Goal: Task Accomplishment & Management: Manage account settings

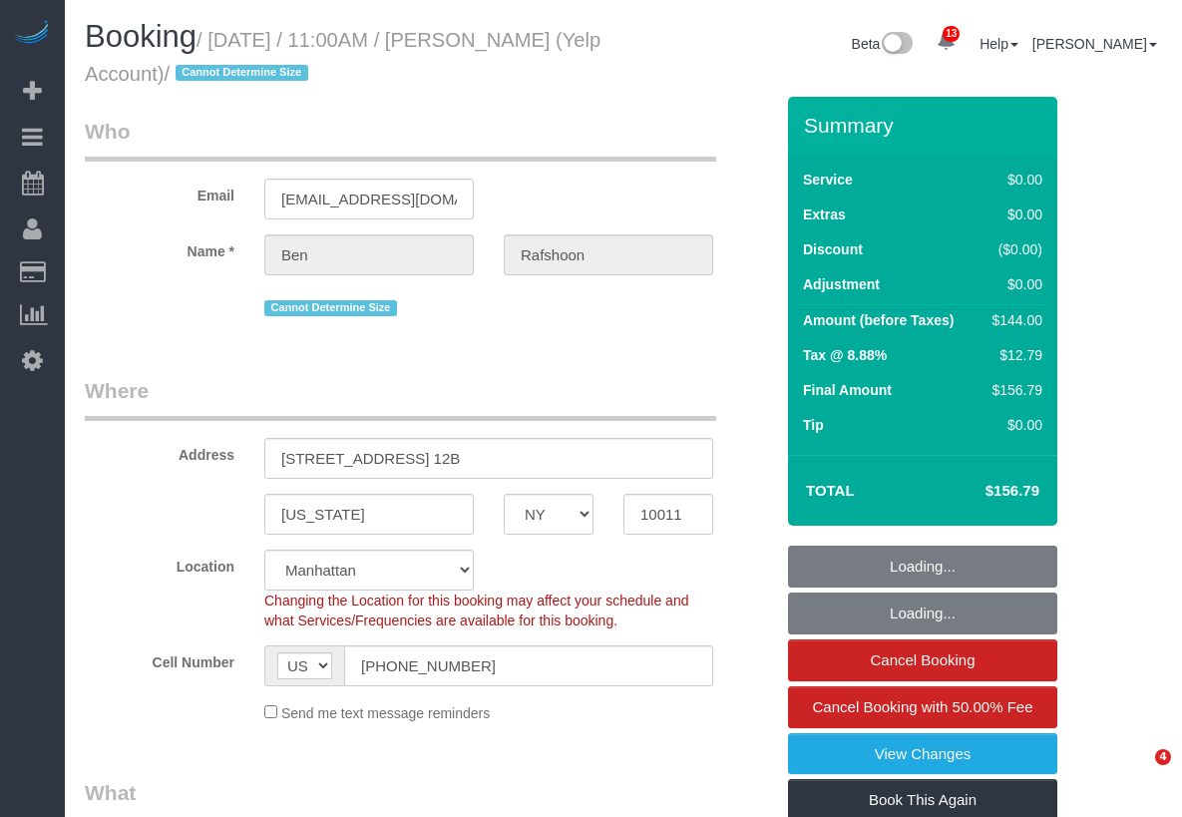
select select "NY"
select select "1"
select select "spot1"
select select "number:89"
select select "number:90"
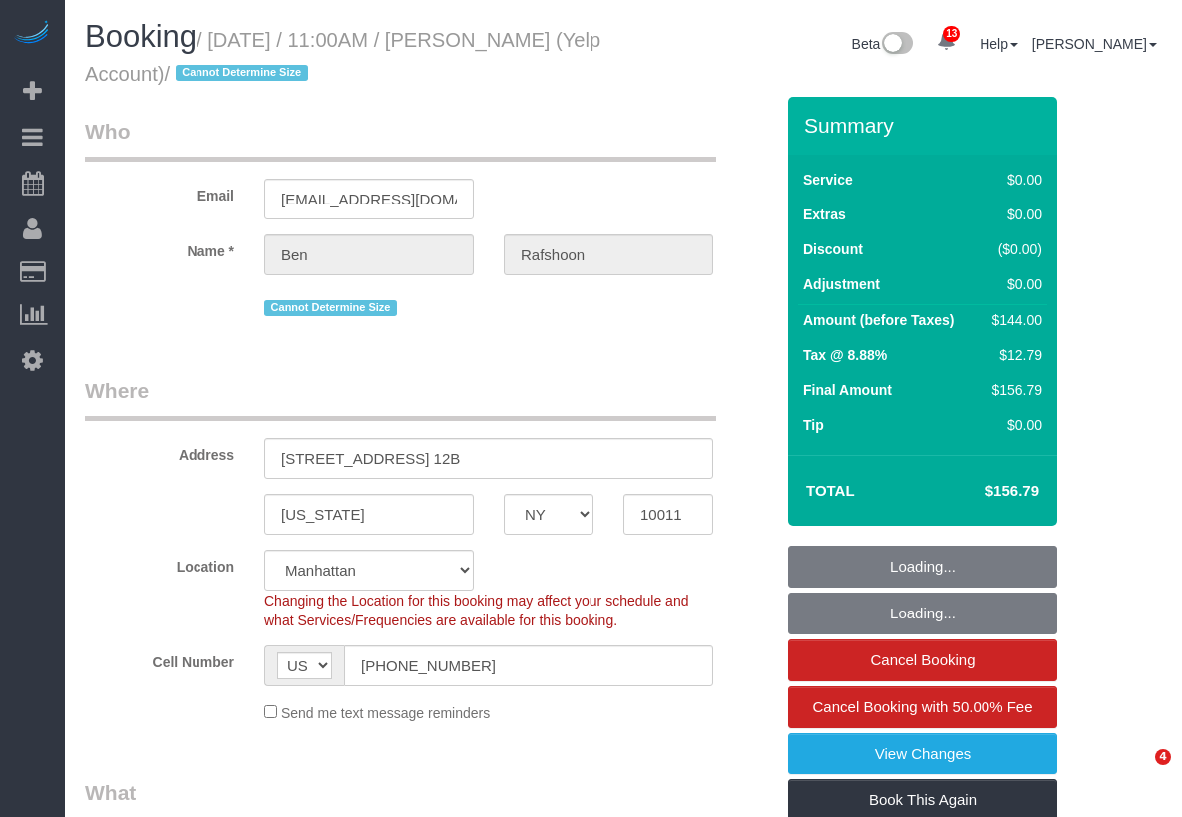
select select "number:15"
select select "number:7"
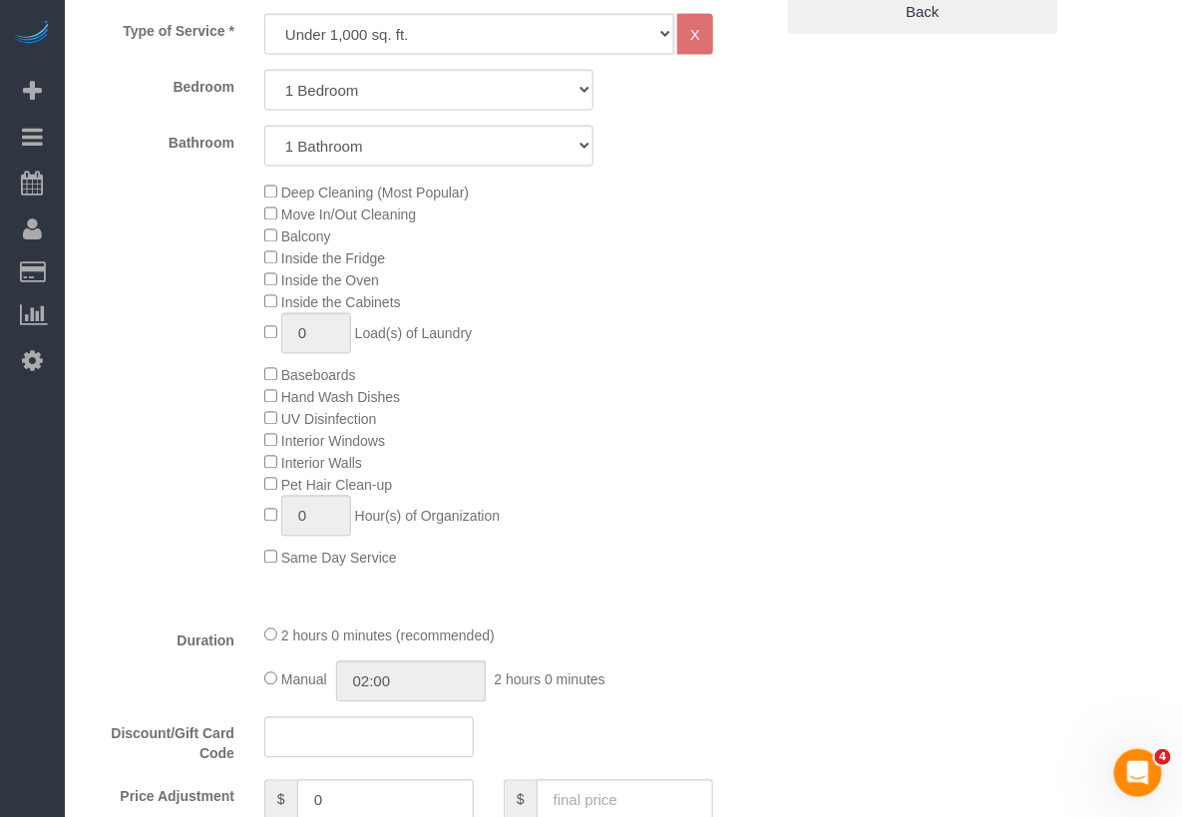
select select "string:stripe-pm_1QBkcr4VGloSiKo7SXTBdANX"
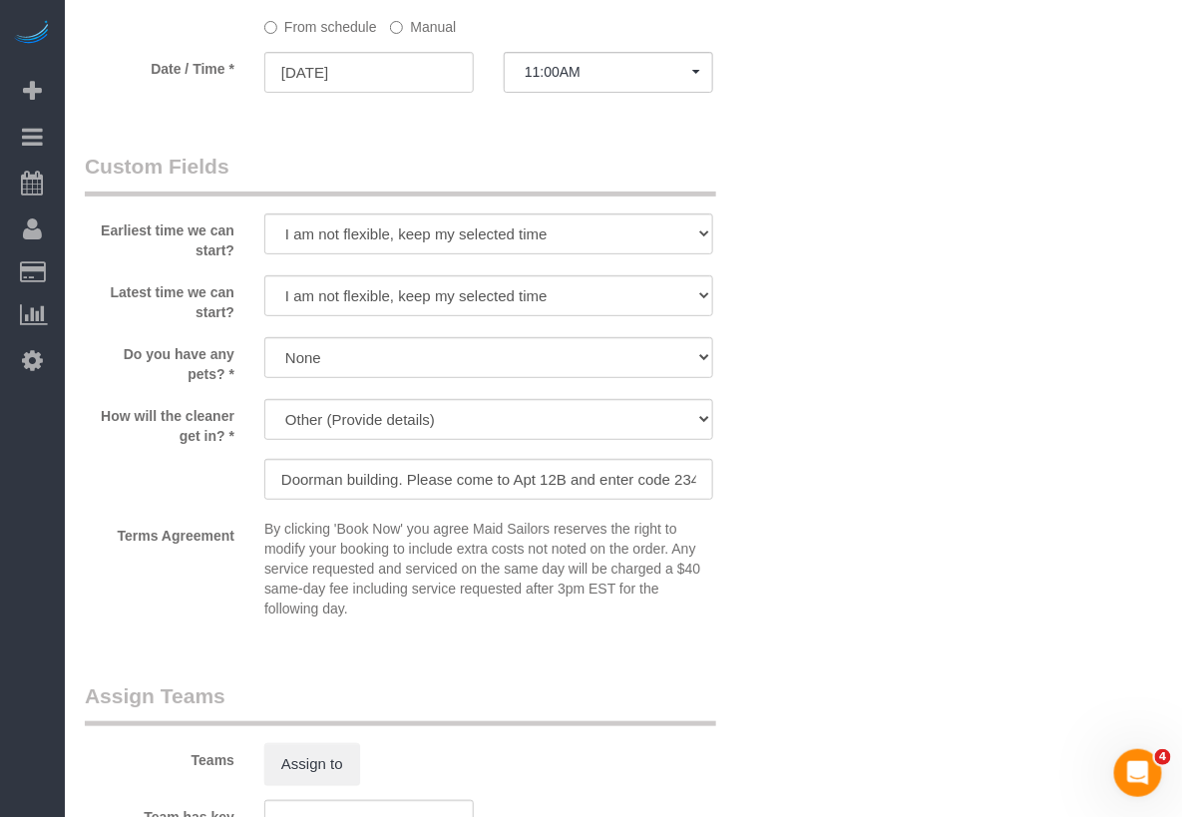
scroll to position [2182, 0]
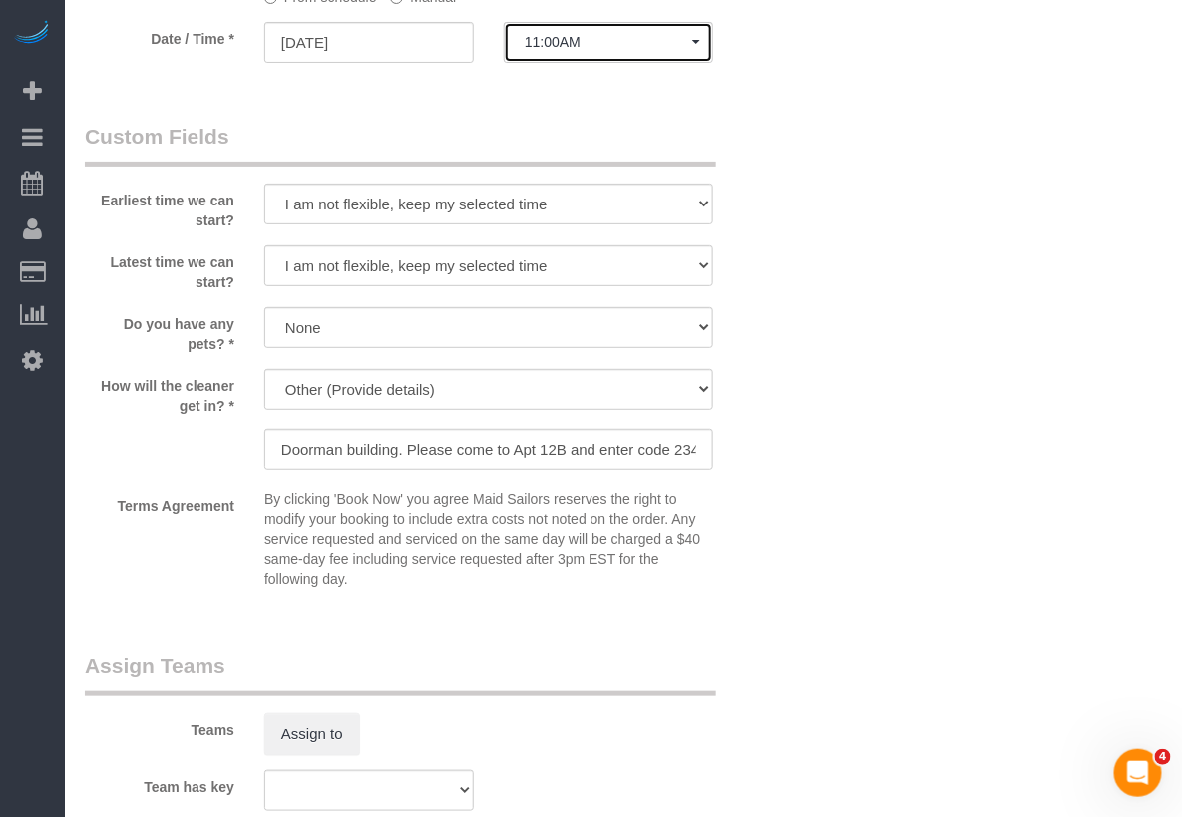
click at [616, 50] on button "11:00AM" at bounding box center [608, 42] width 209 height 41
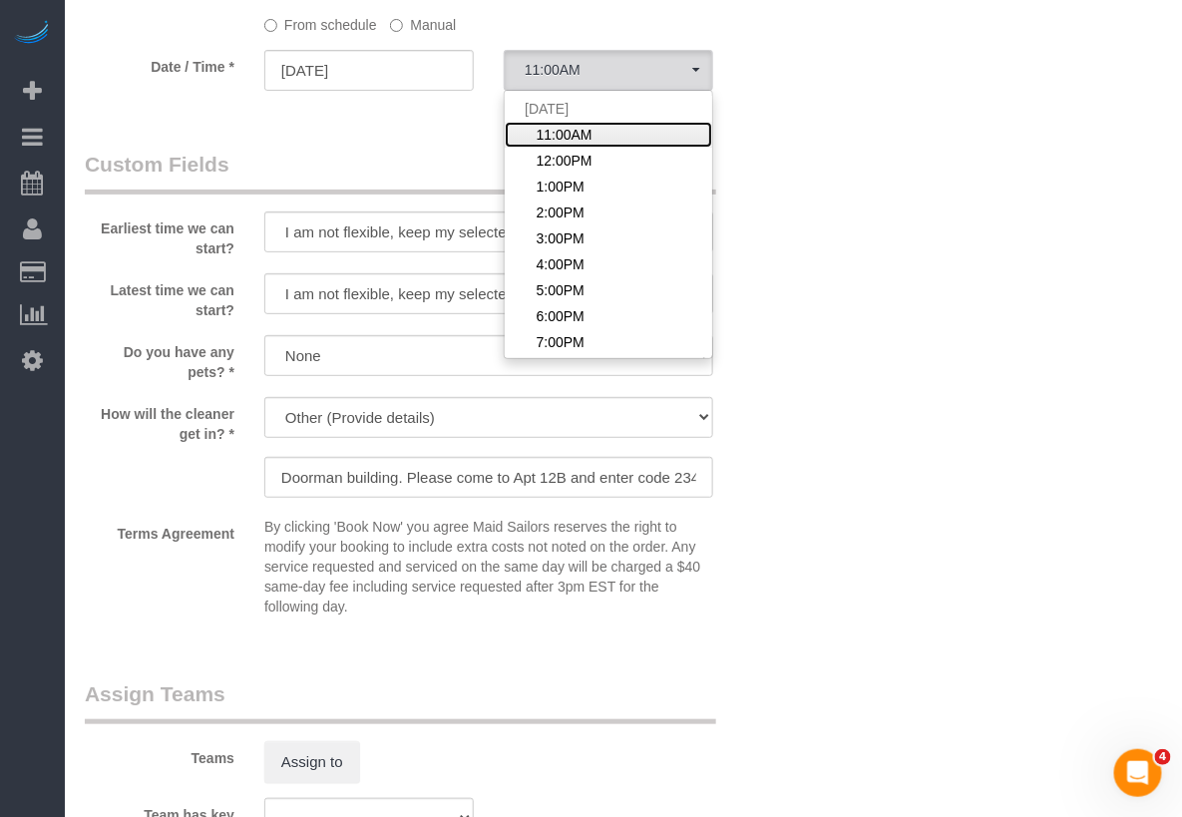
scroll to position [2149, 0]
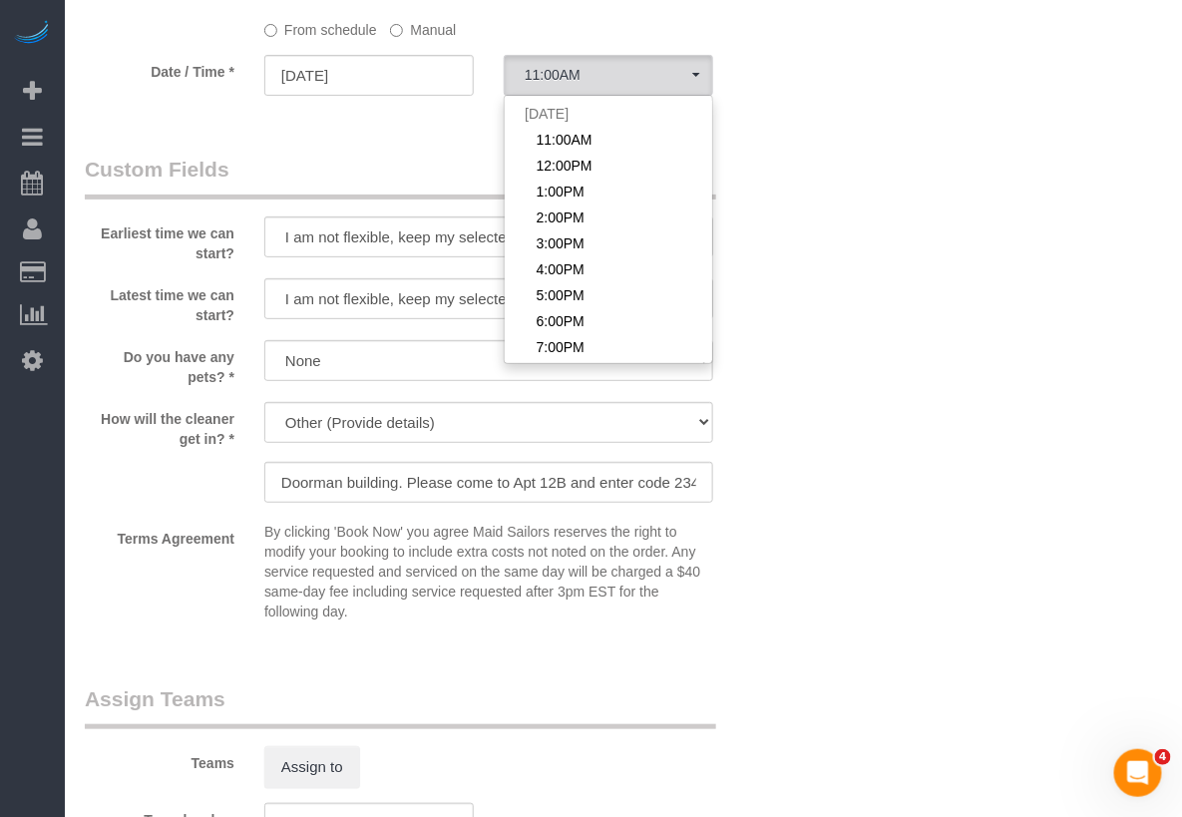
click at [418, 35] on label "Manual" at bounding box center [423, 26] width 66 height 27
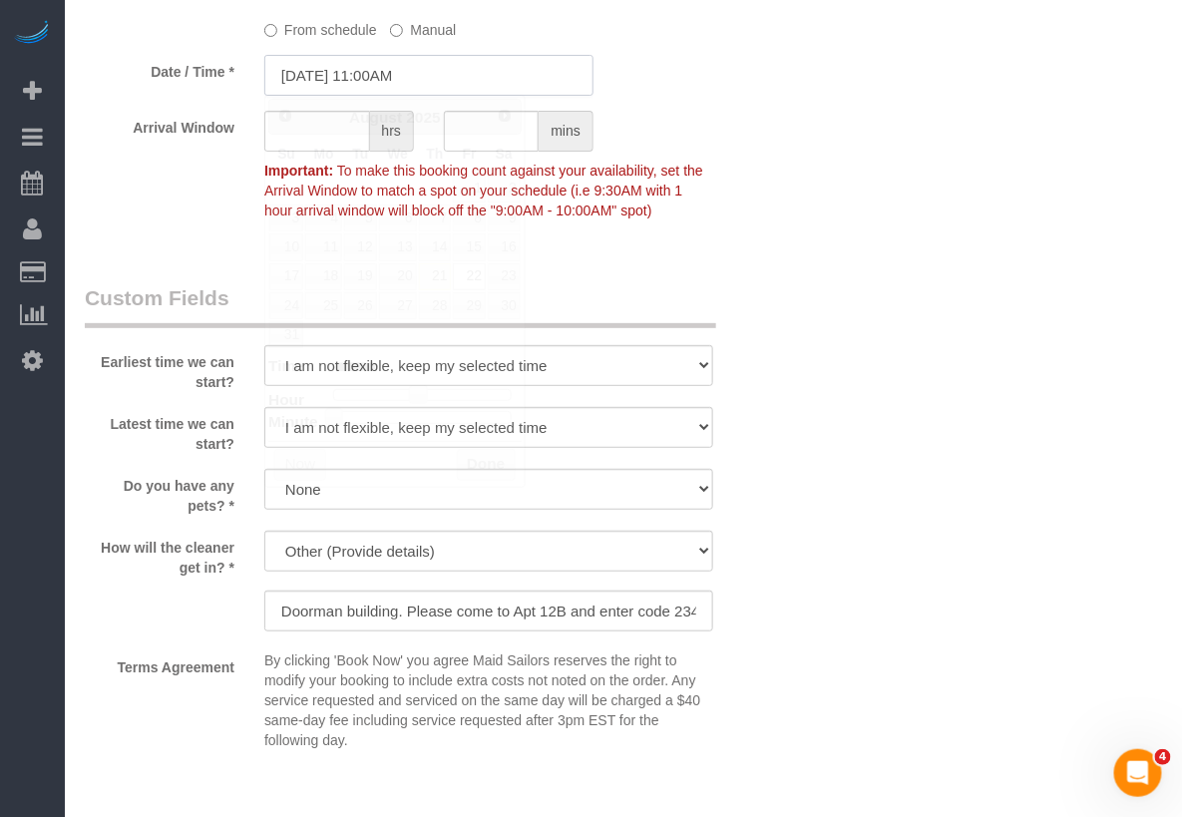
click at [412, 68] on input "08/22/2025 11:00AM" at bounding box center [428, 75] width 329 height 41
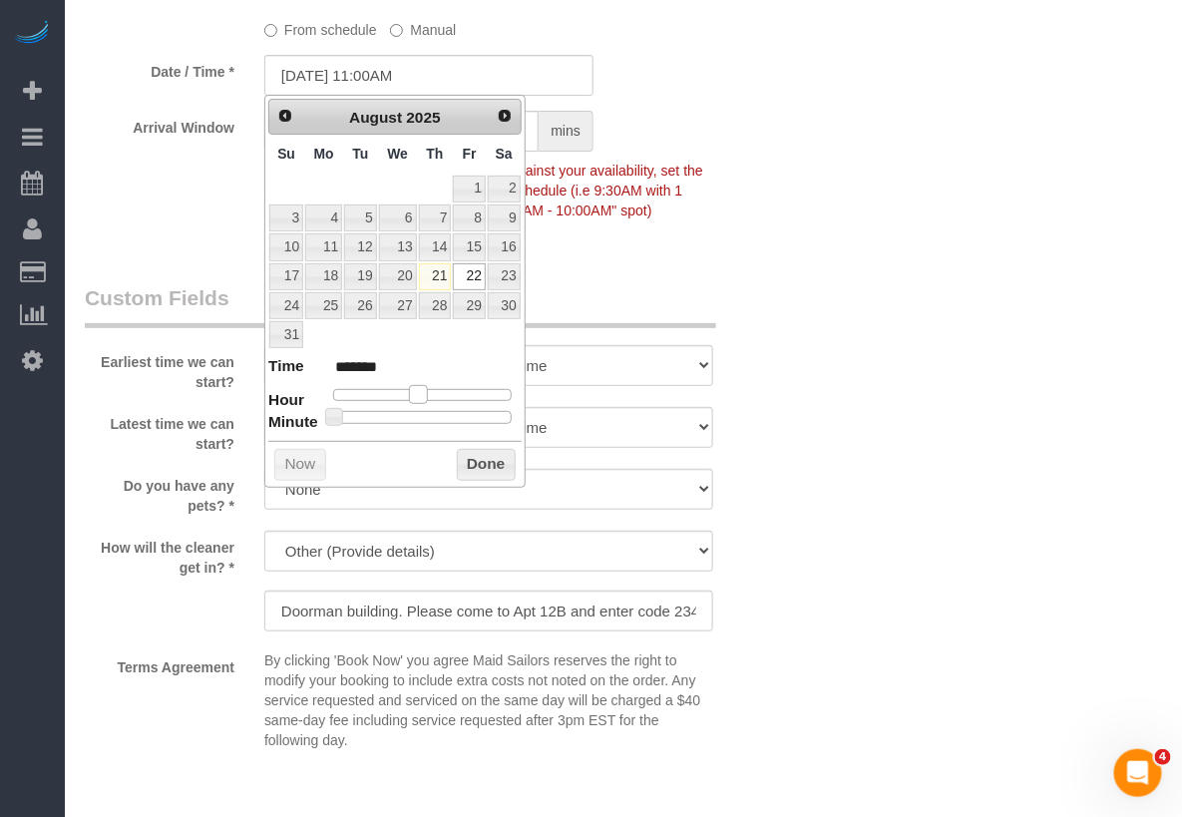
type input "08/22/2025 10:00AM"
type input "*******"
click at [416, 388] on span at bounding box center [411, 394] width 18 height 18
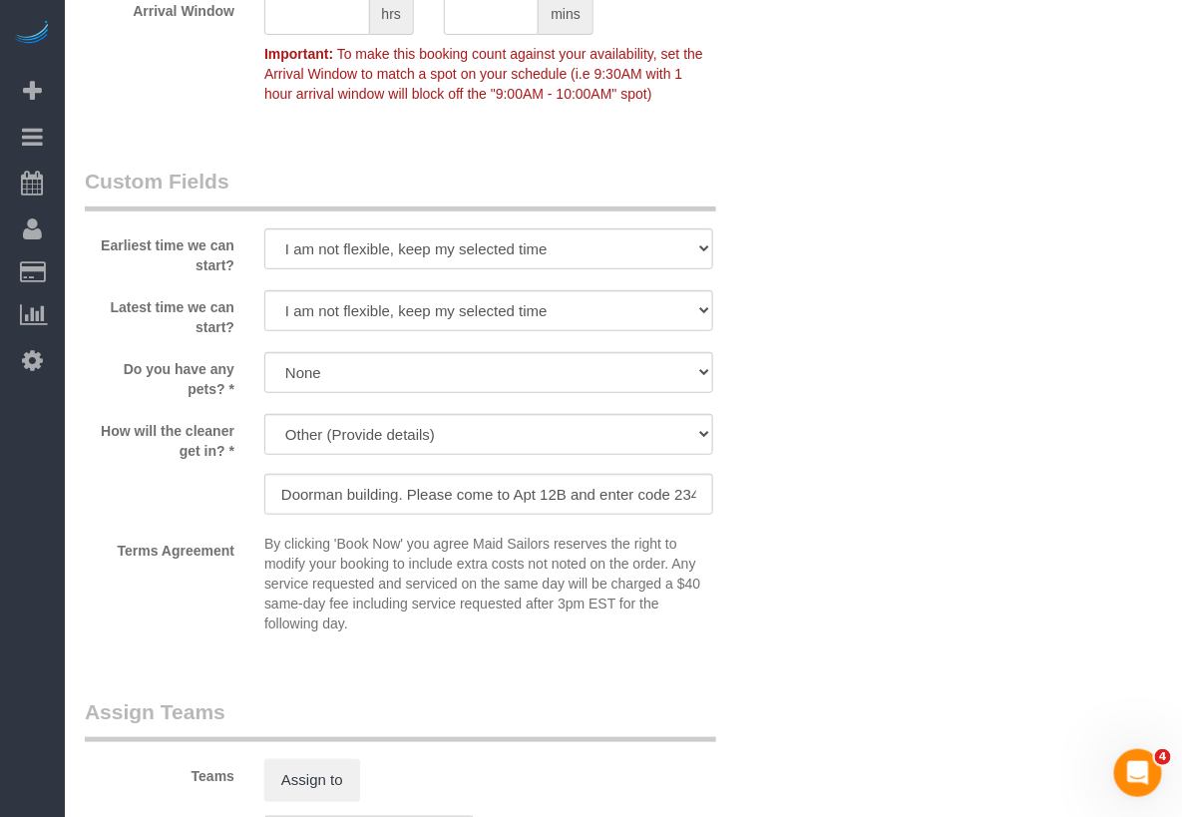
scroll to position [2693, 0]
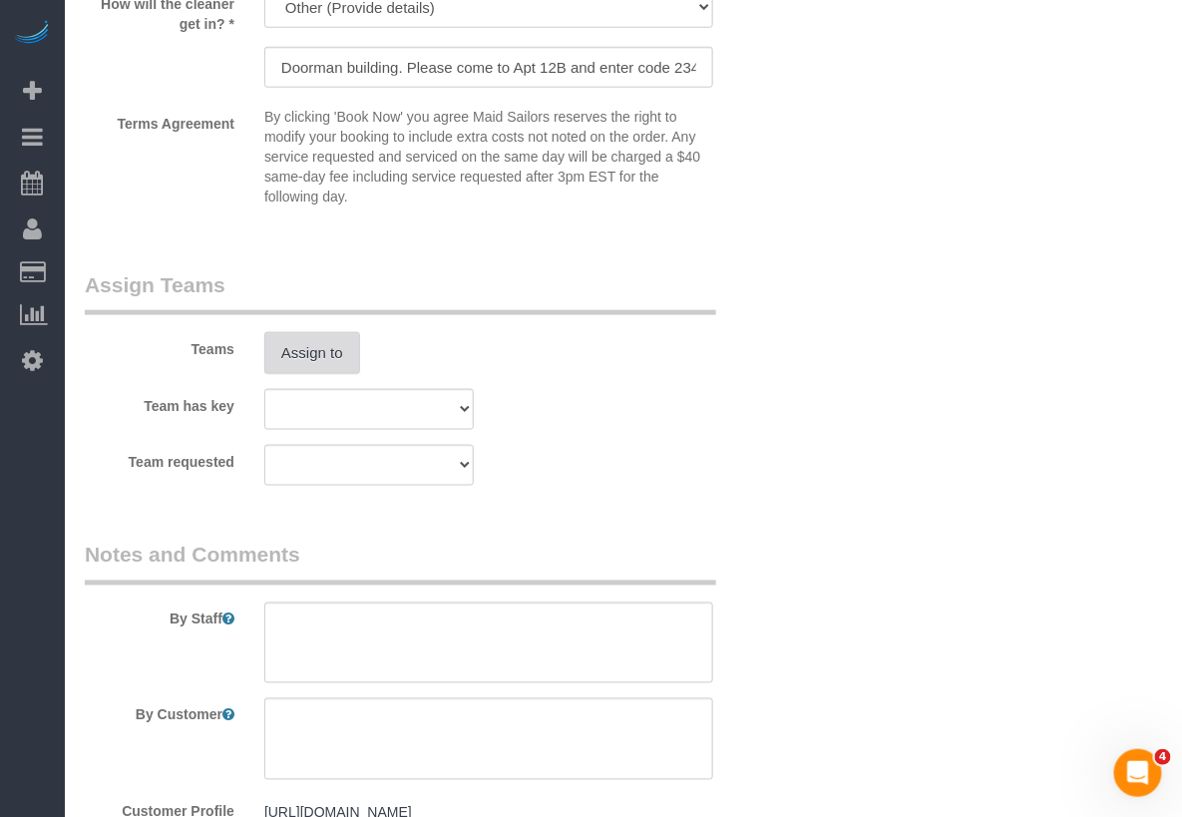
click at [340, 341] on button "Assign to" at bounding box center [312, 353] width 96 height 42
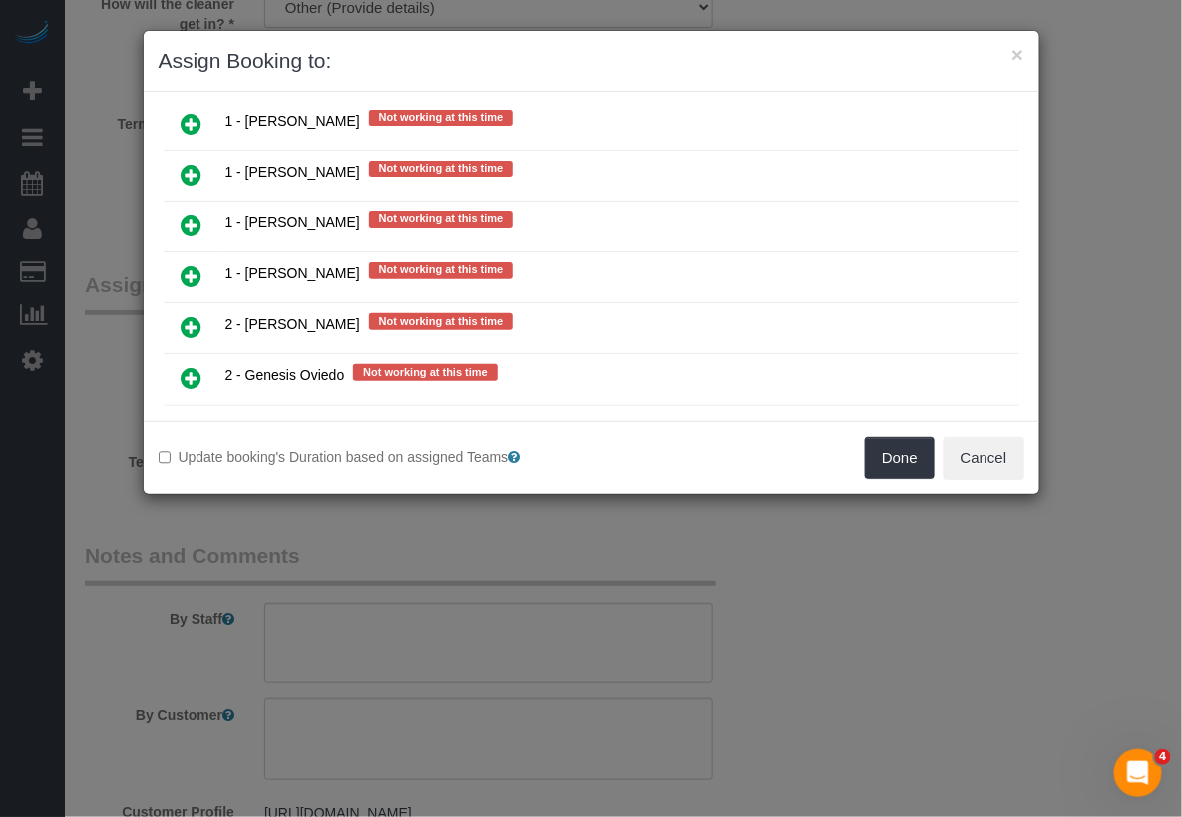
click at [202, 359] on link at bounding box center [192, 379] width 47 height 40
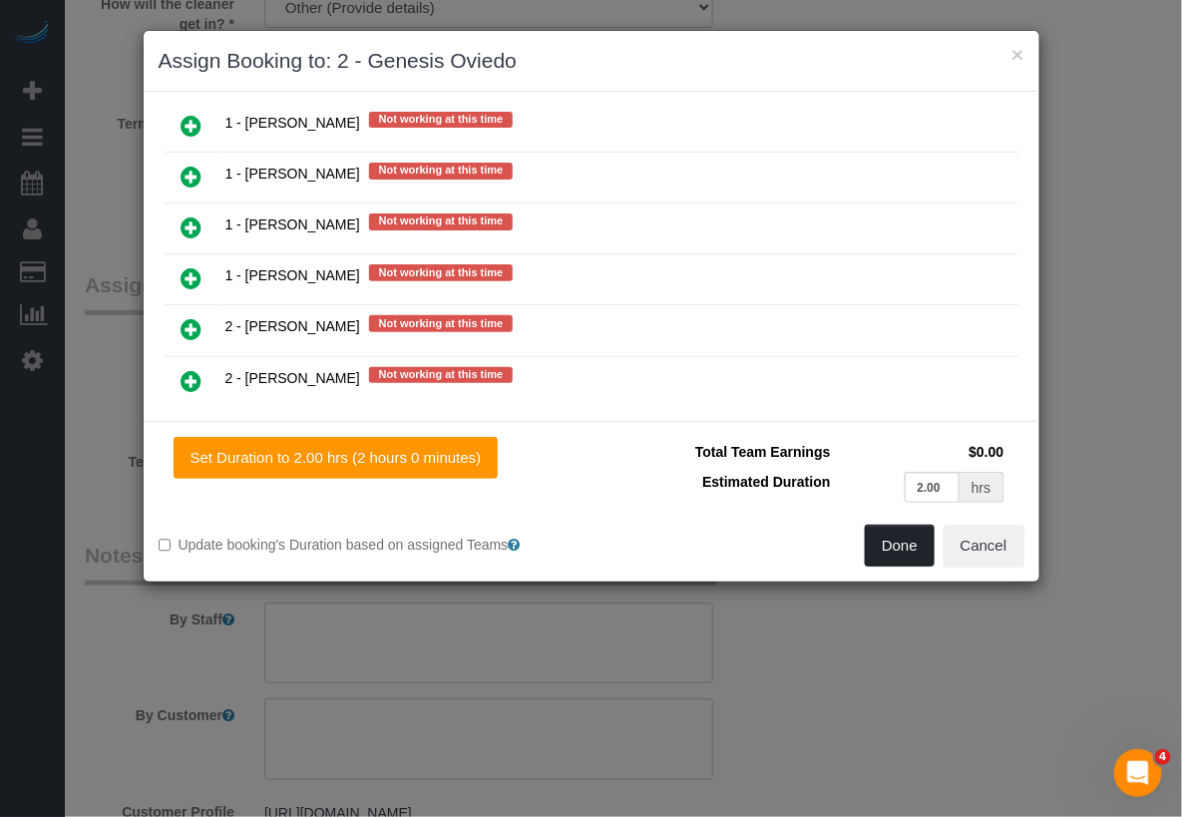
click at [885, 540] on button "Done" at bounding box center [900, 546] width 70 height 42
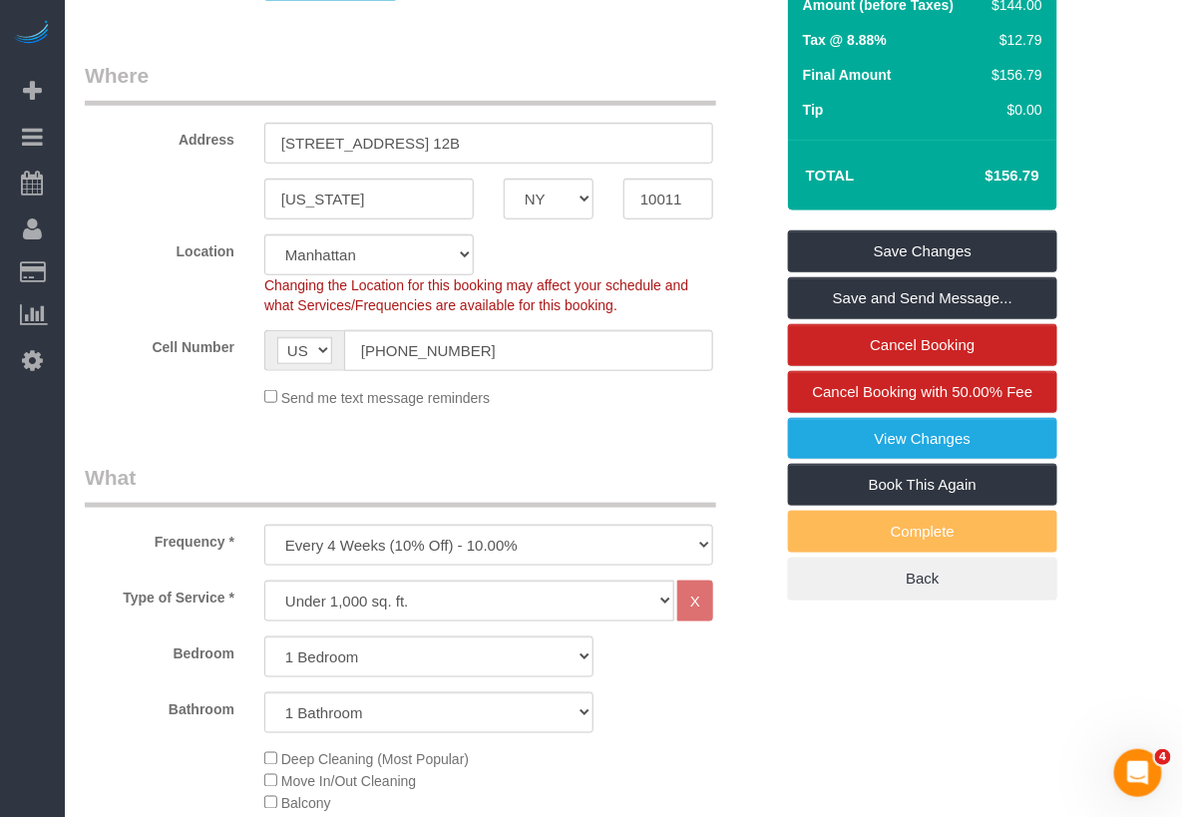
scroll to position [0, 0]
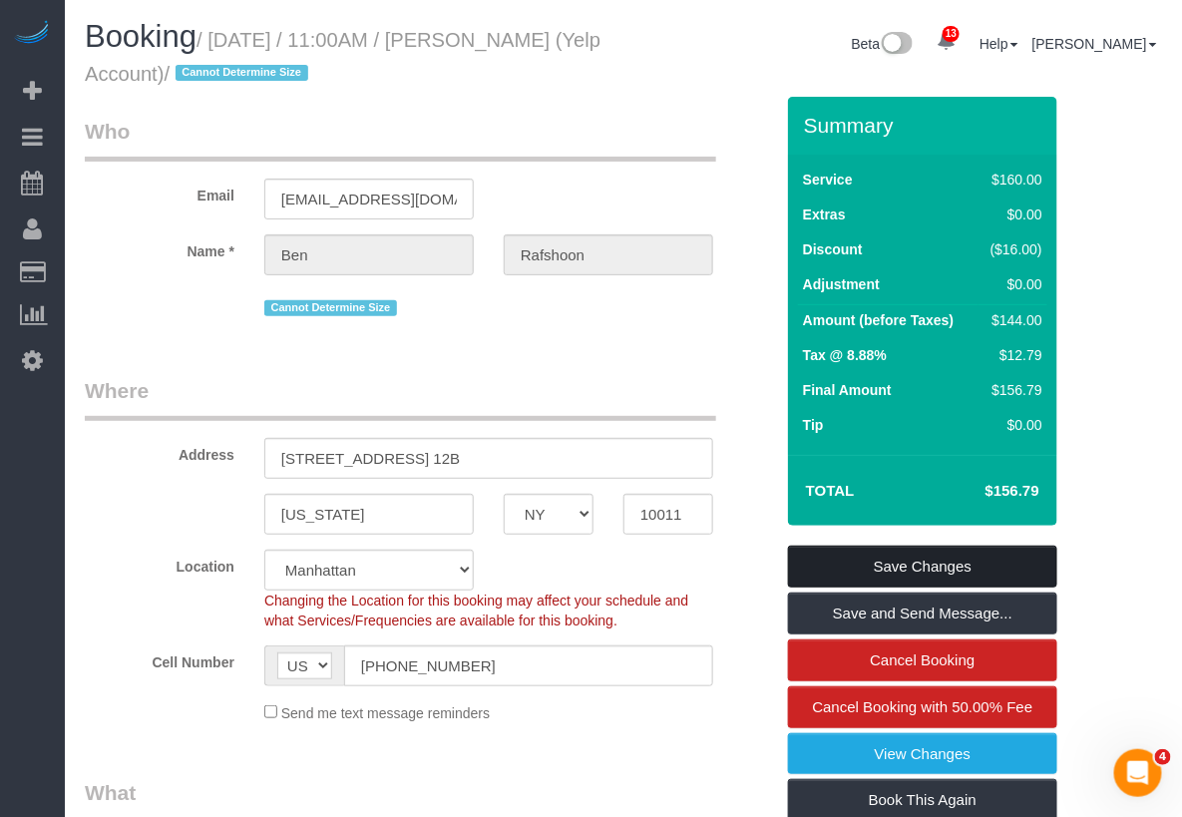
click at [923, 565] on link "Save Changes" at bounding box center [922, 567] width 269 height 42
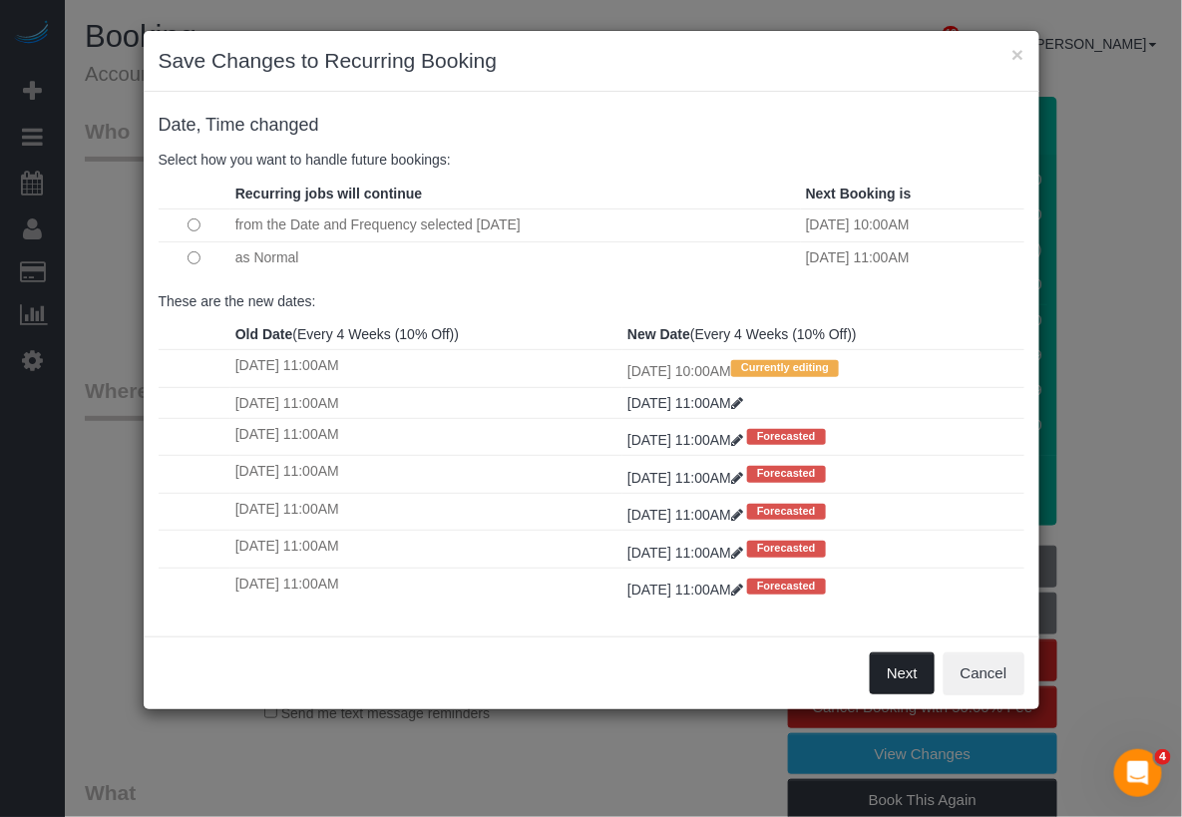
click at [896, 659] on button "Next" at bounding box center [902, 673] width 65 height 42
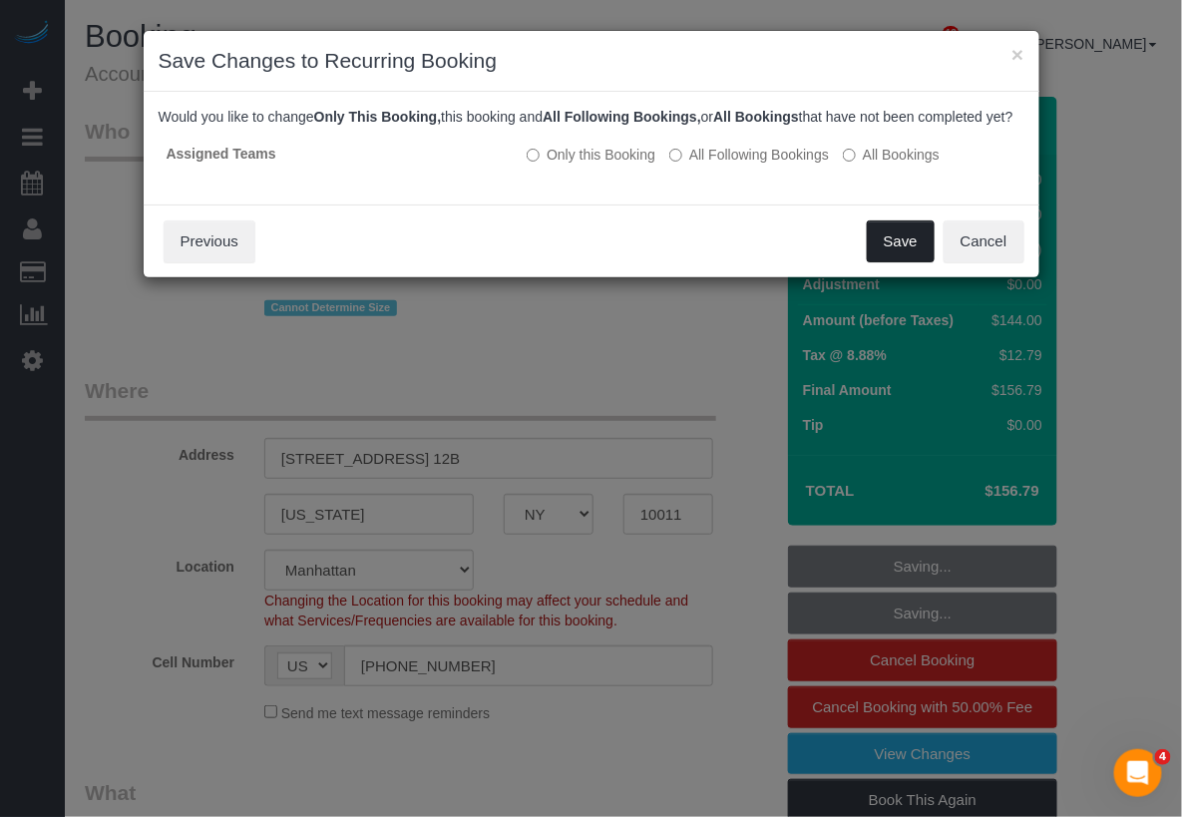
click at [905, 262] on button "Save" at bounding box center [901, 241] width 68 height 42
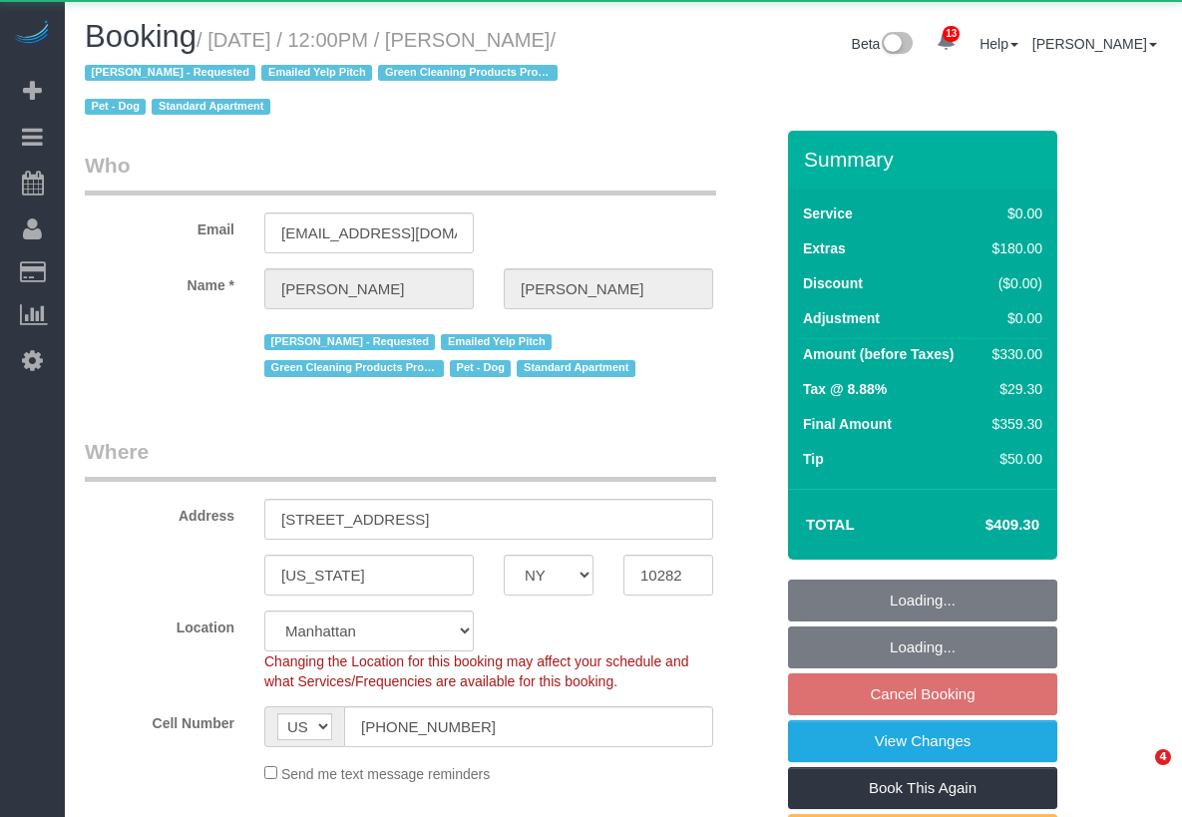
select select "NY"
select select "object:1001"
select select "string:stripe-pm_1RBFiE4VGloSiKo7uWnidLkO"
select select "spot1"
select select "number:59"
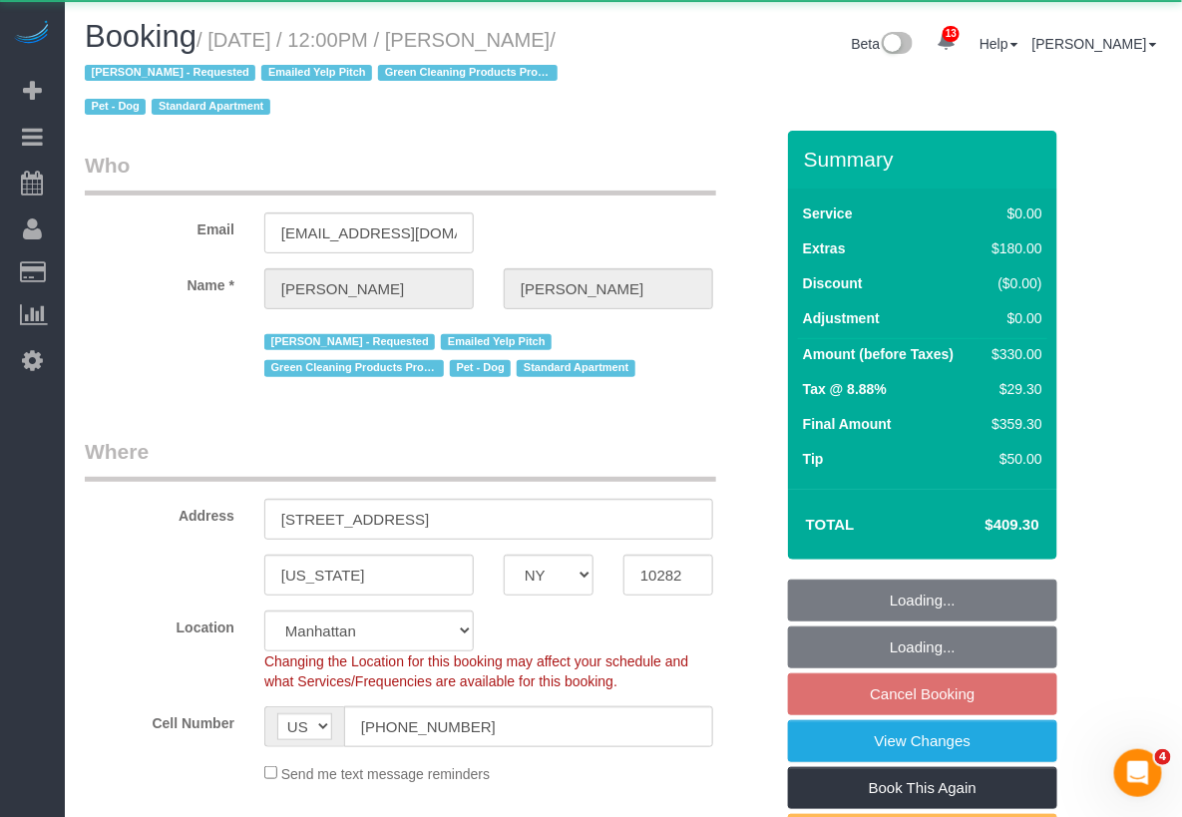
select select "number:73"
select select "number:13"
select select "number:5"
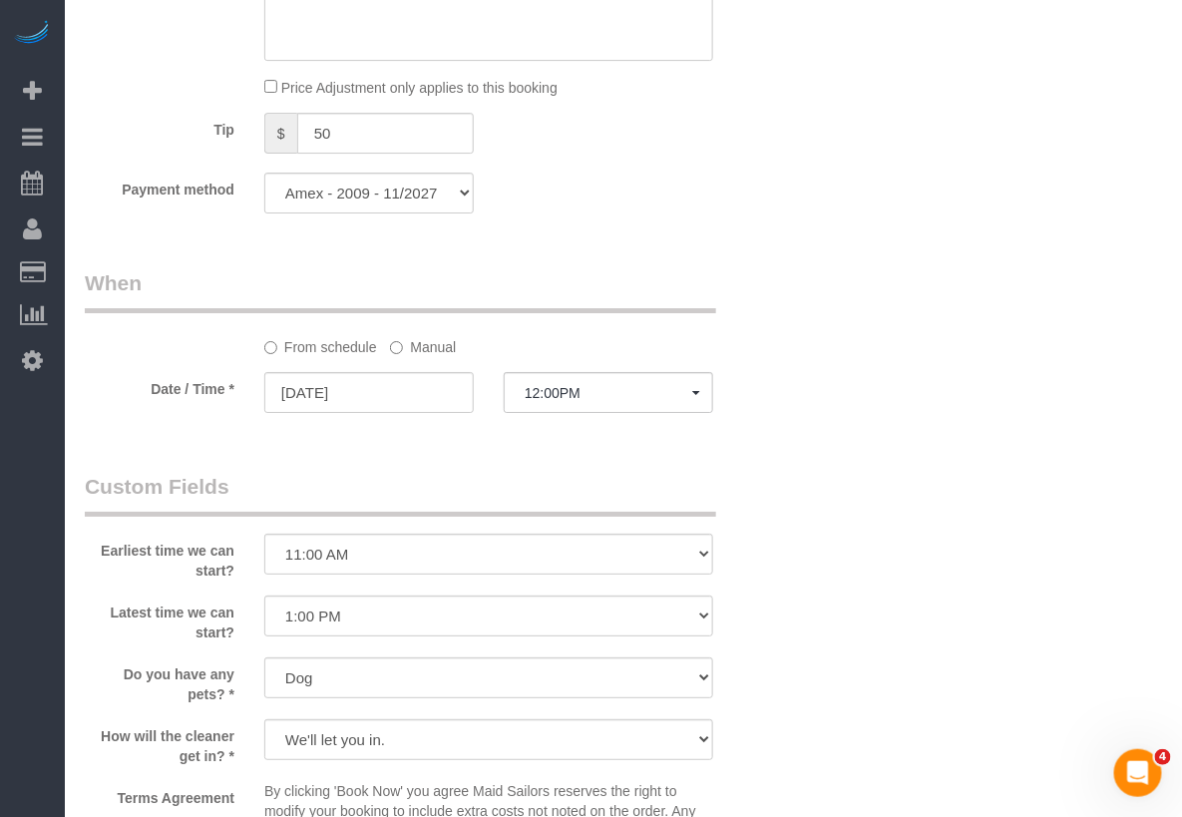
scroll to position [2204, 0]
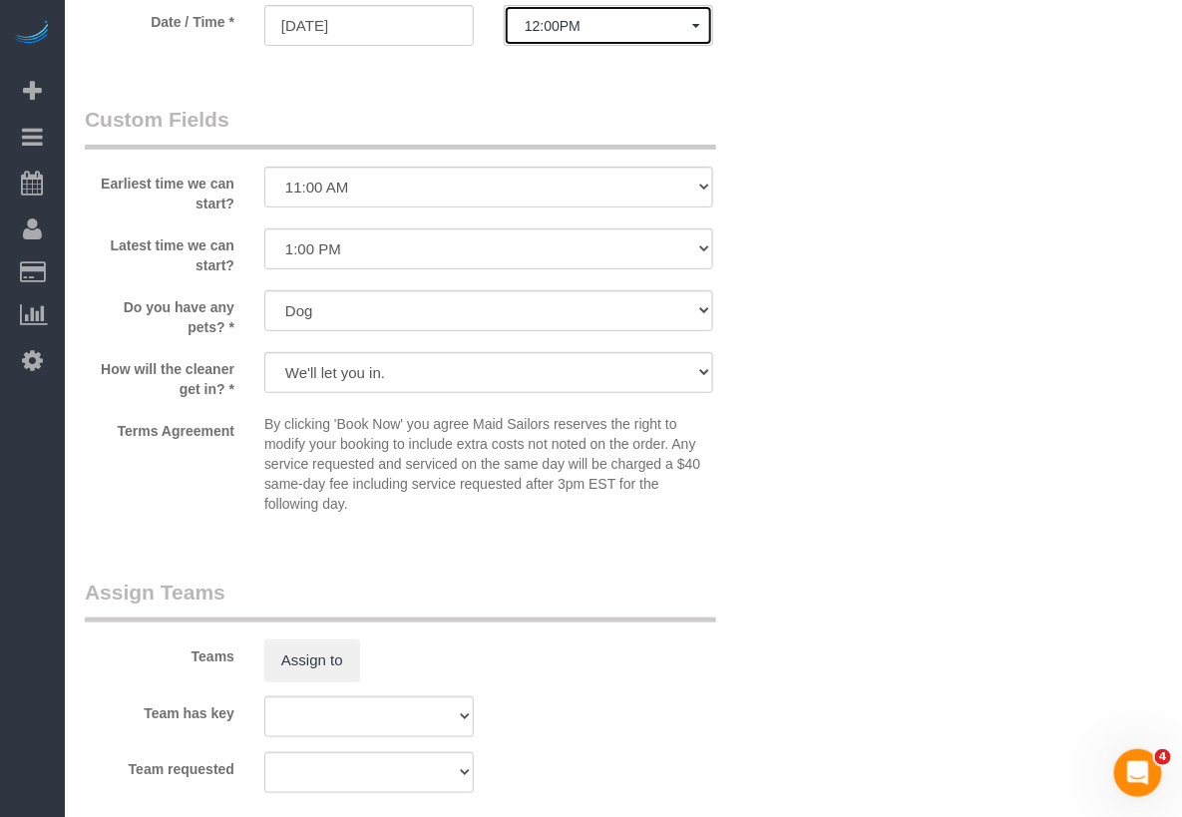
click at [591, 30] on span "12:00PM" at bounding box center [609, 26] width 168 height 16
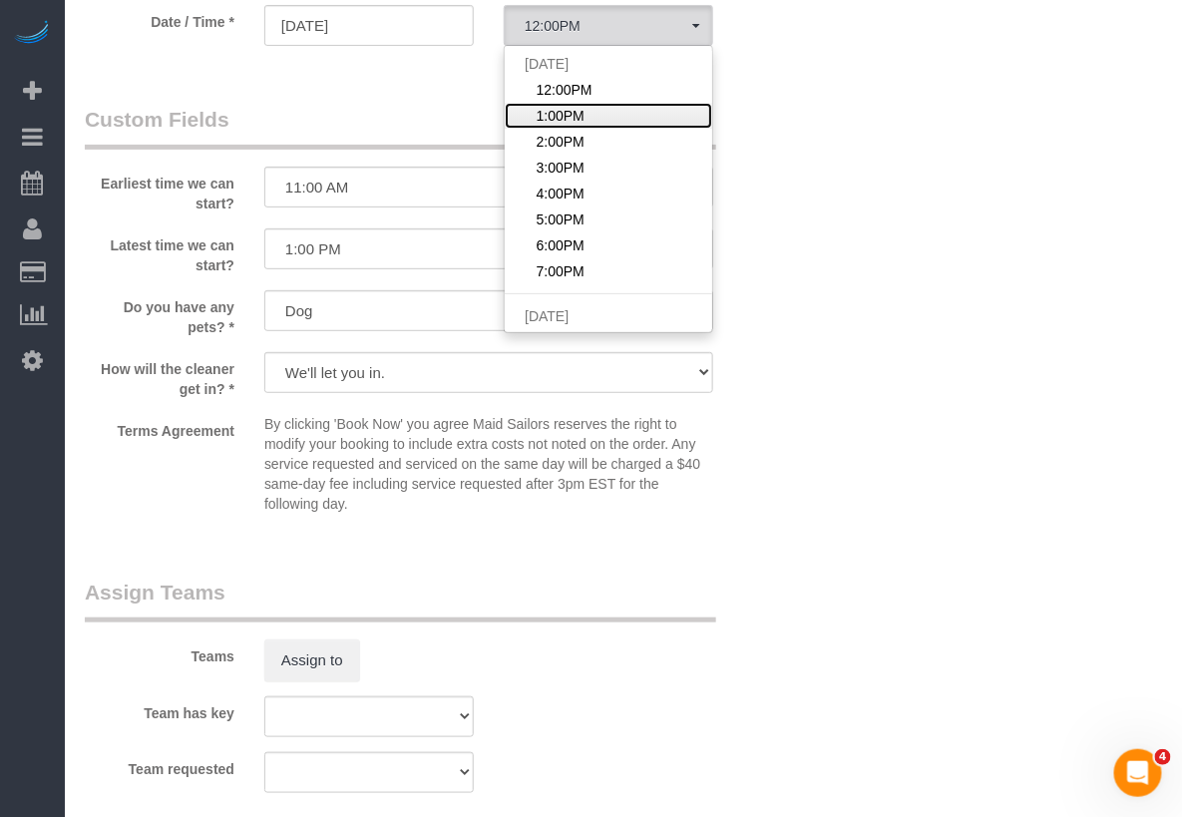
click at [570, 118] on span "1:00PM" at bounding box center [561, 116] width 48 height 20
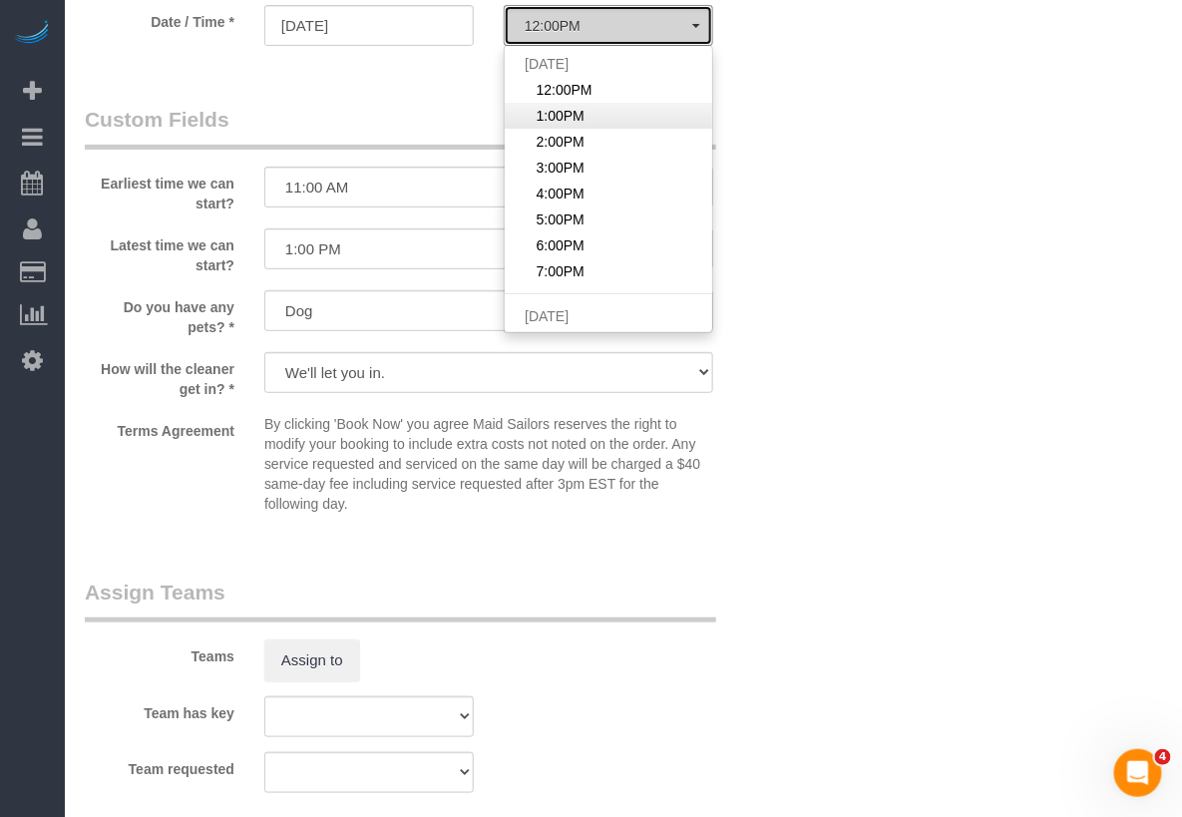
select select "spot2"
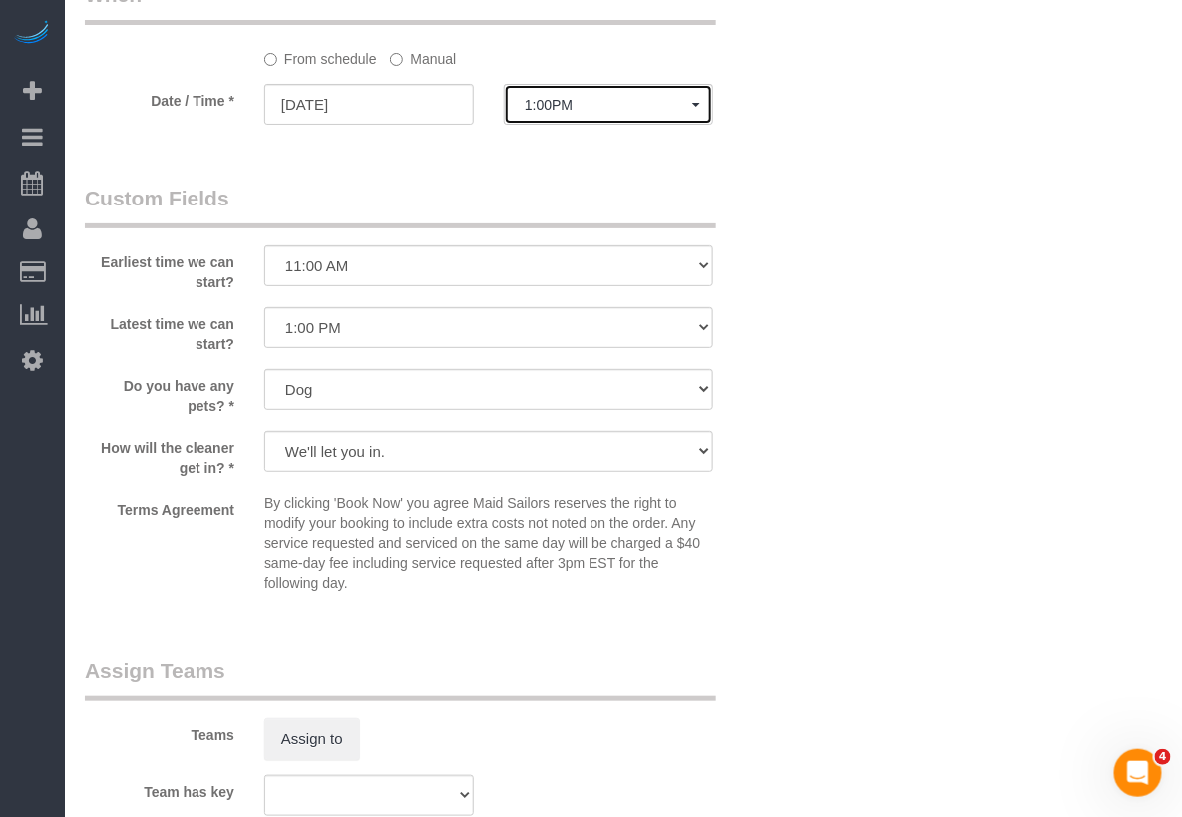
scroll to position [2219, 0]
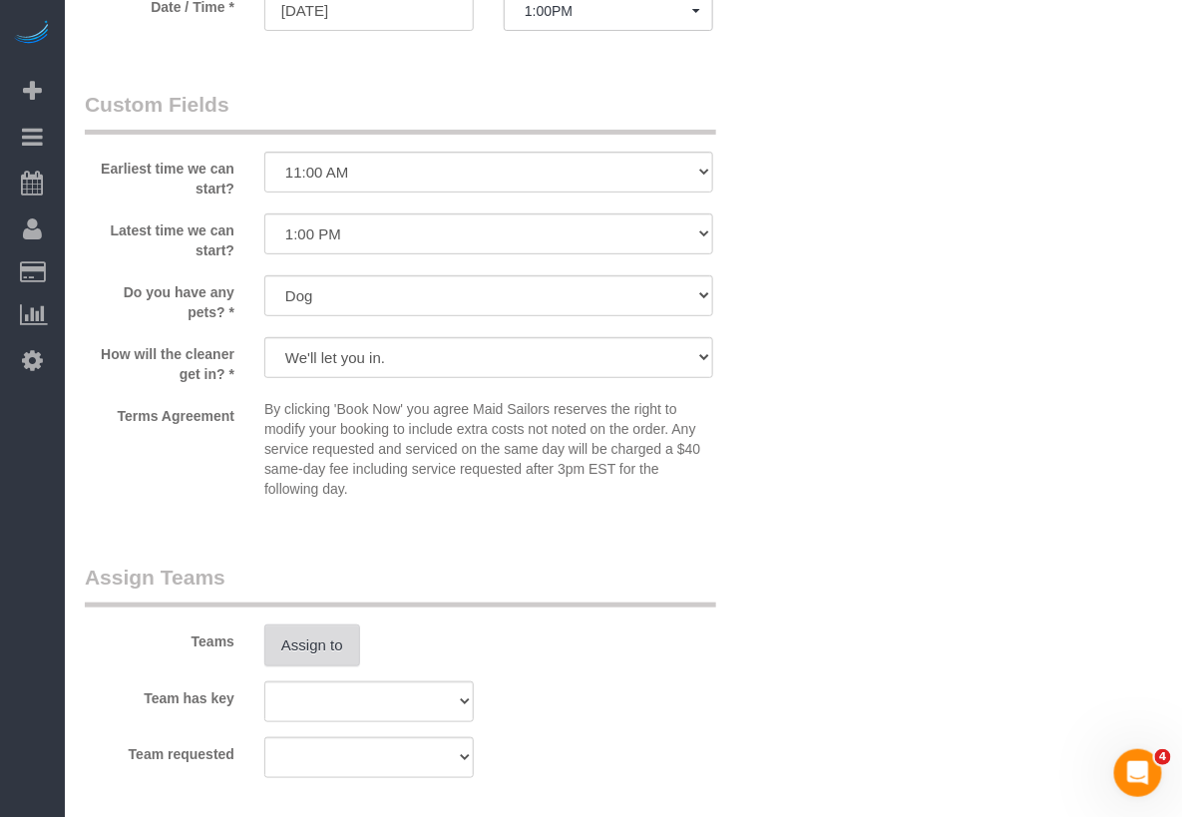
click at [317, 652] on button "Assign to" at bounding box center [312, 645] width 96 height 42
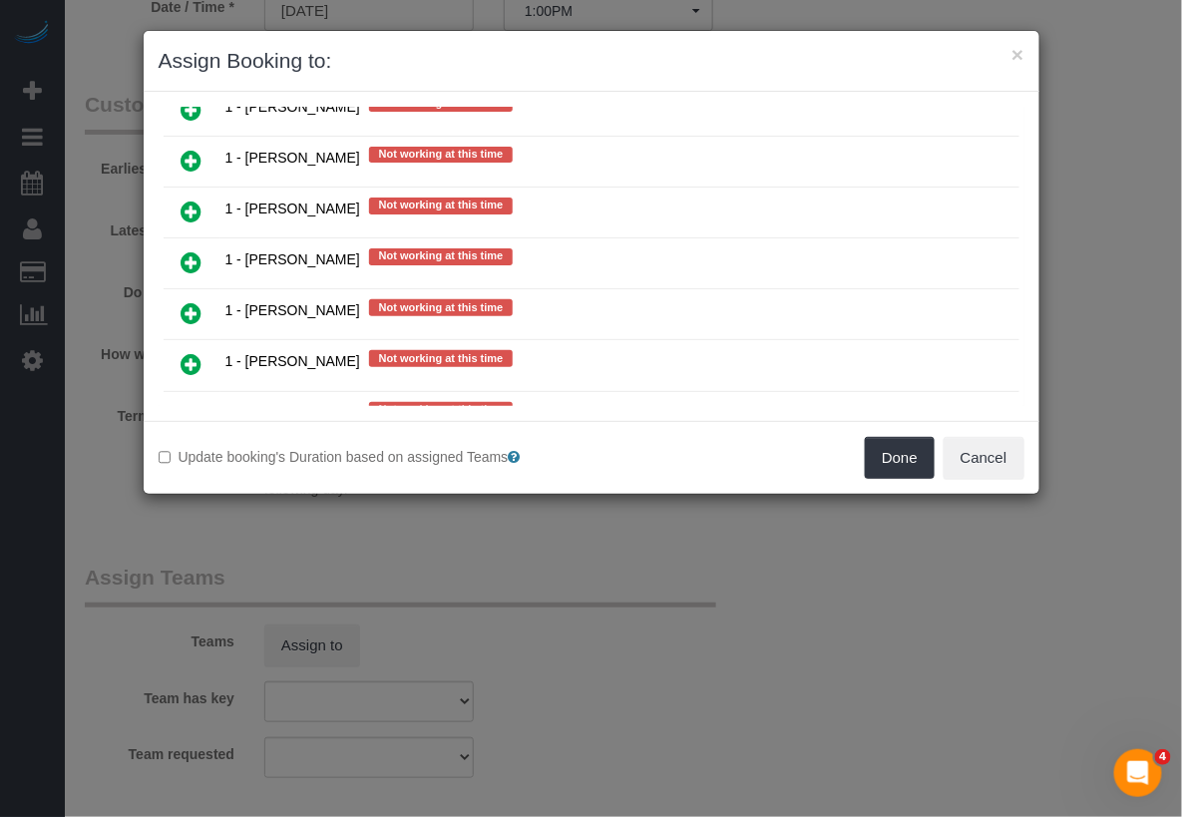
scroll to position [2052, 0]
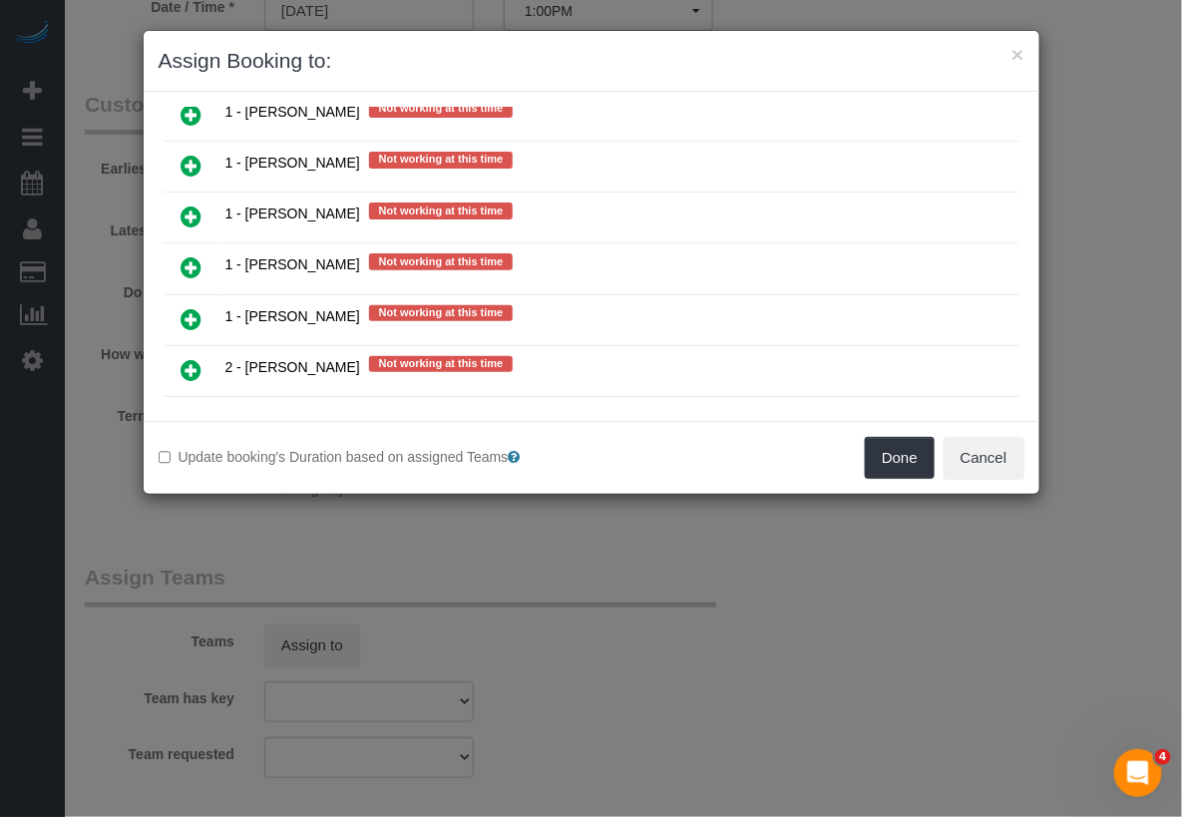
click at [188, 460] on icon at bounding box center [192, 472] width 21 height 24
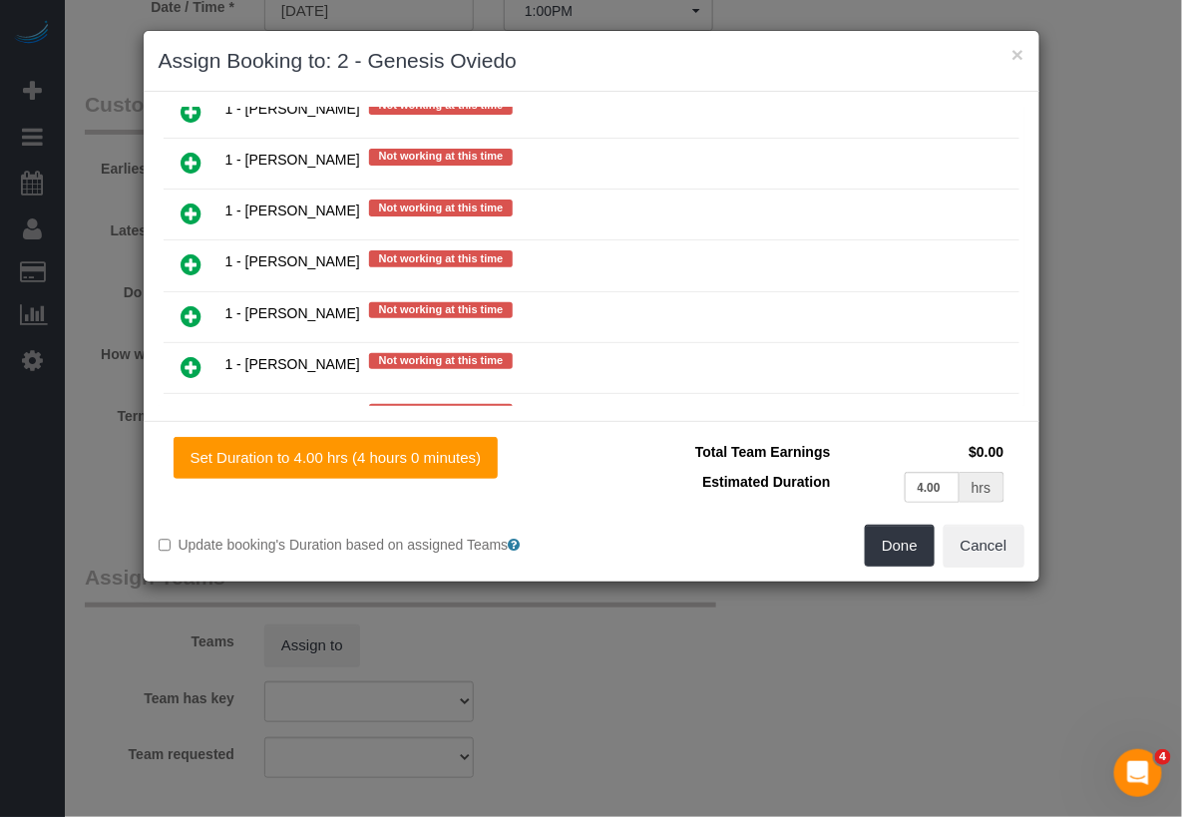
scroll to position [2098, 0]
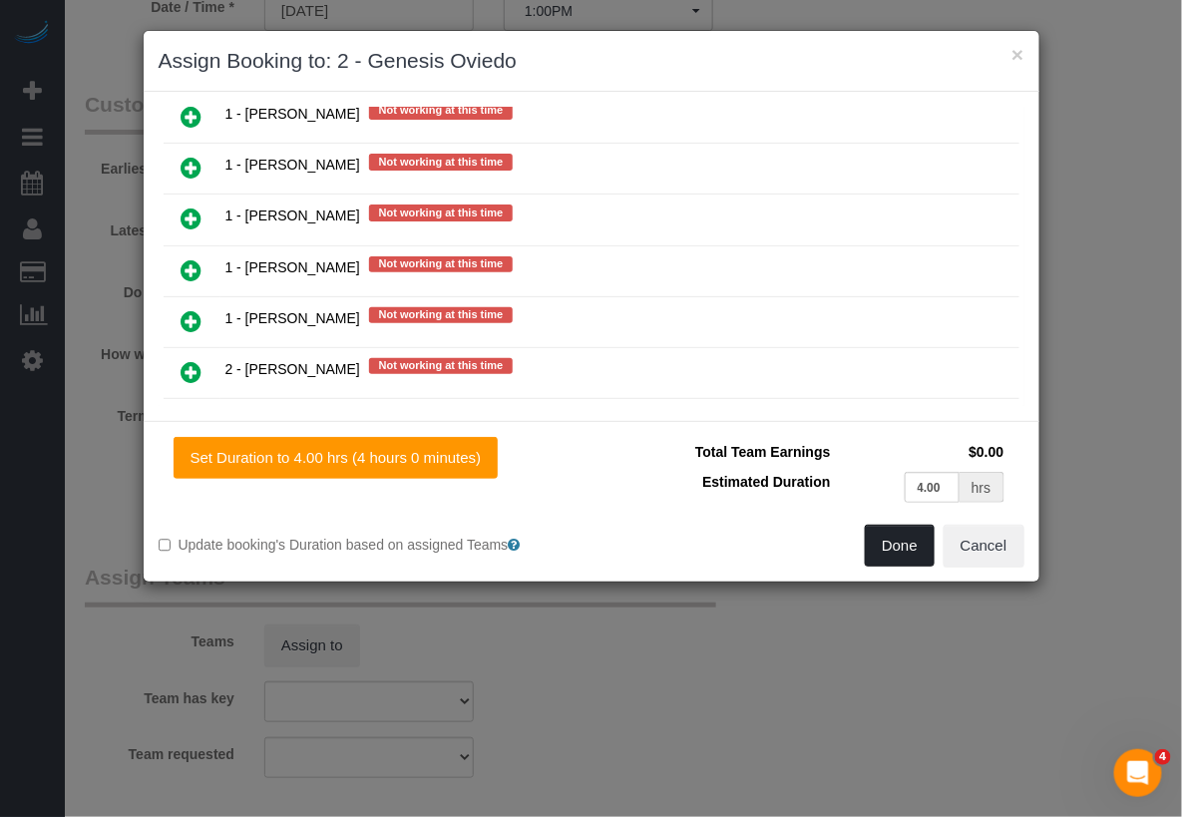
click at [873, 550] on button "Done" at bounding box center [900, 546] width 70 height 42
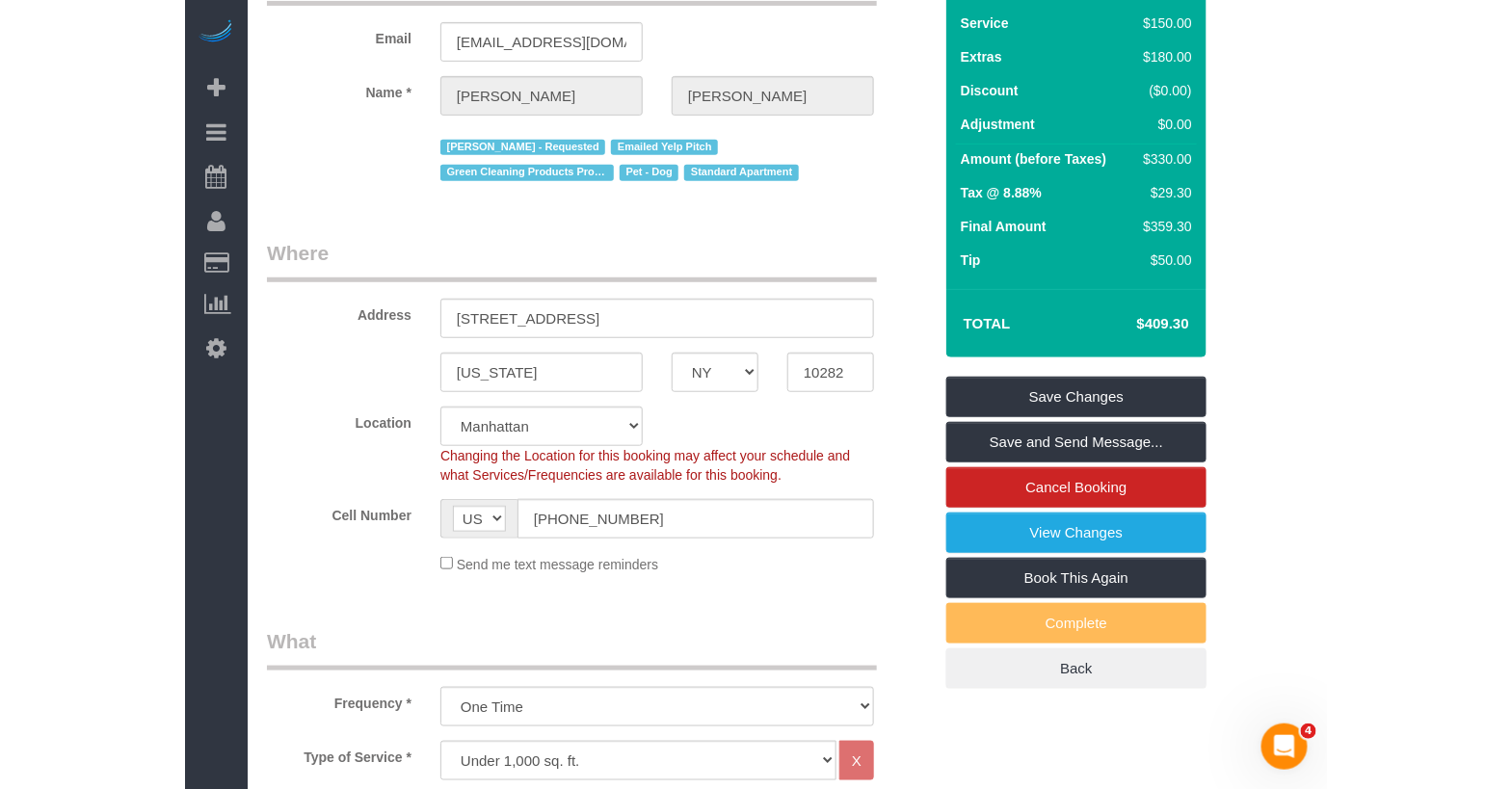
scroll to position [0, 0]
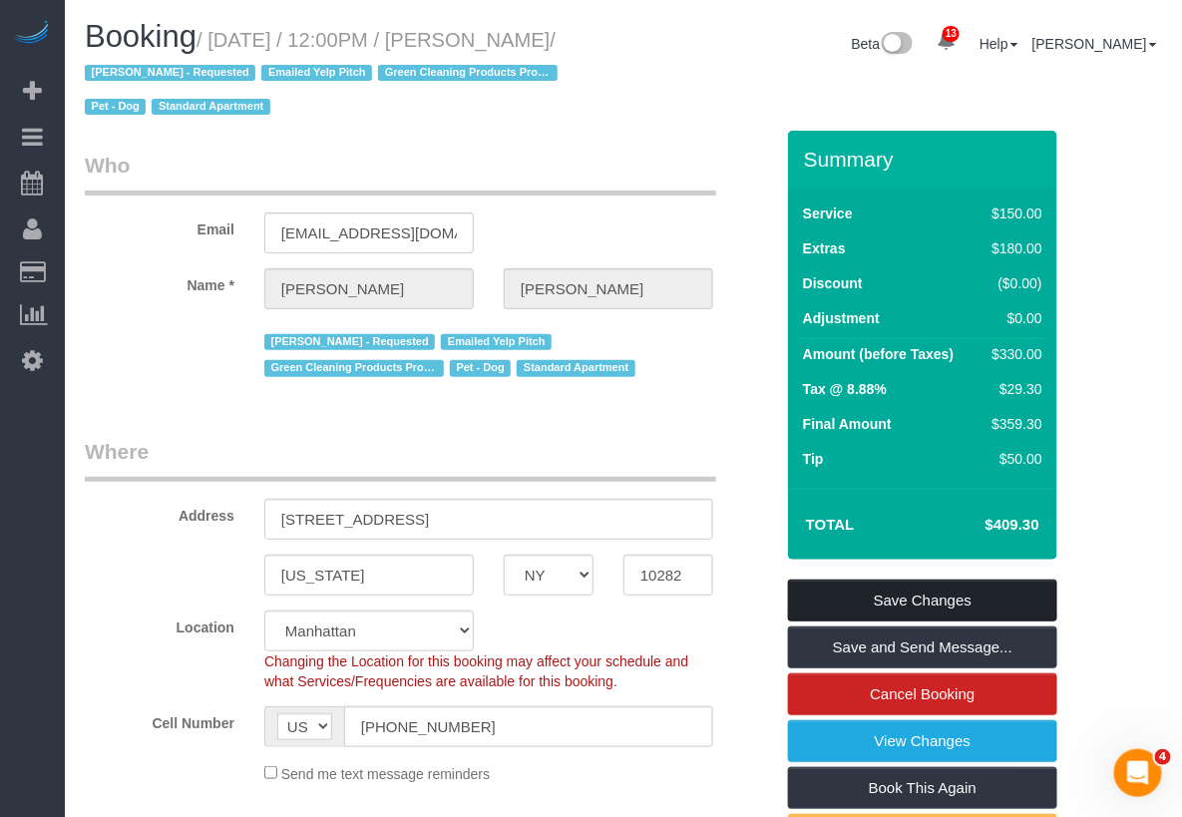
click at [890, 592] on link "Save Changes" at bounding box center [922, 601] width 269 height 42
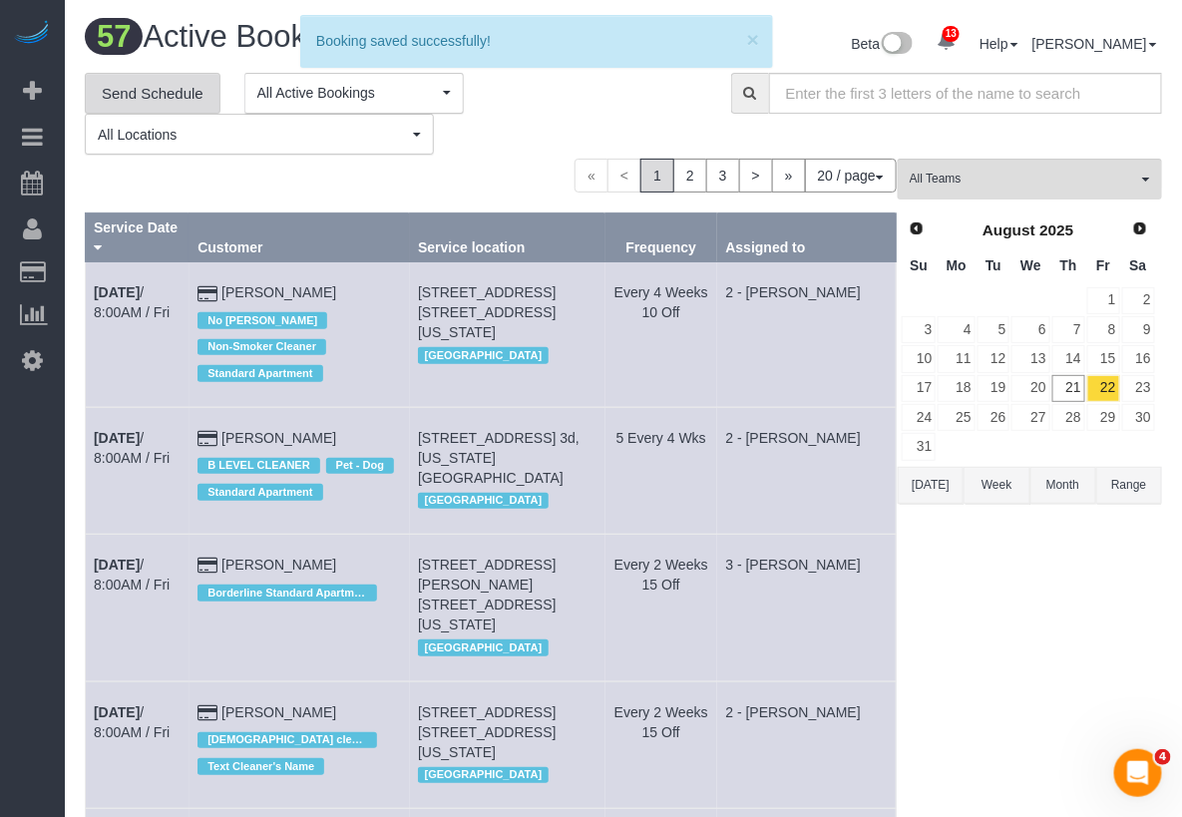
click at [180, 82] on link "Send Schedule" at bounding box center [153, 94] width 136 height 42
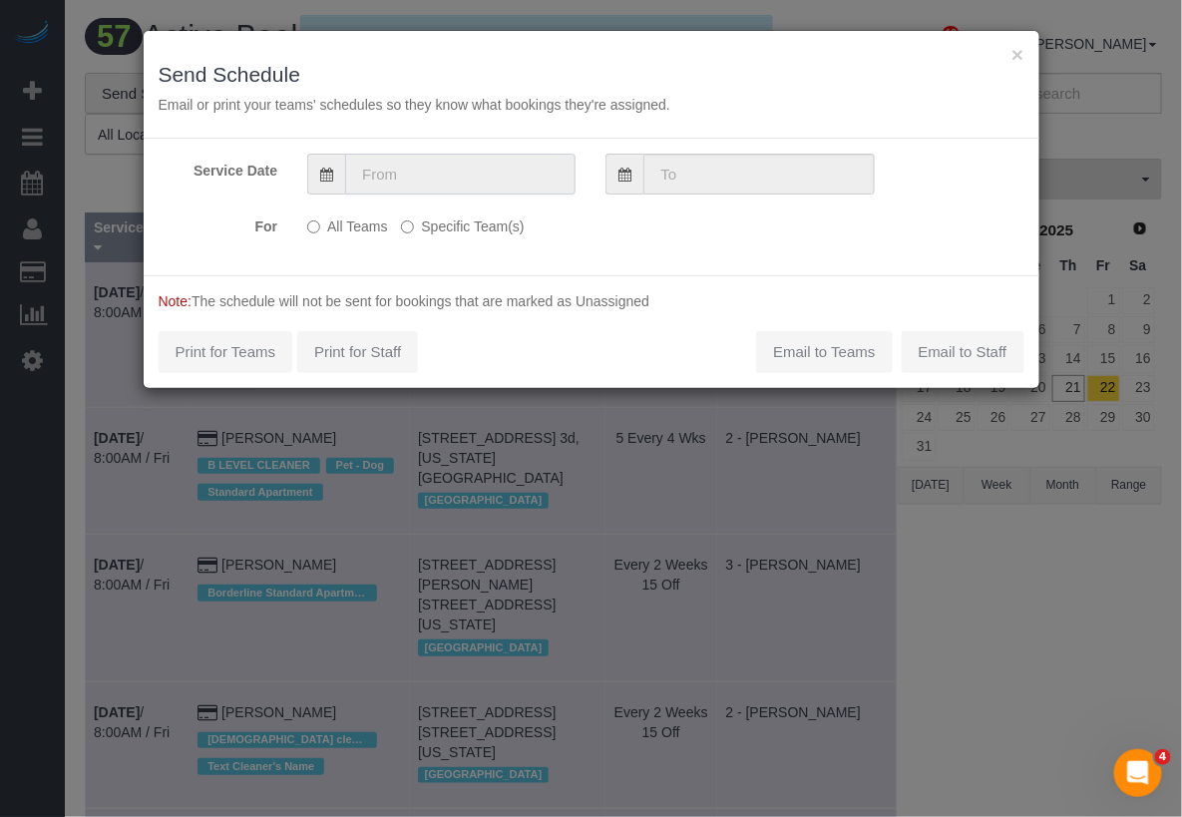
click at [539, 160] on input "text" at bounding box center [460, 174] width 230 height 41
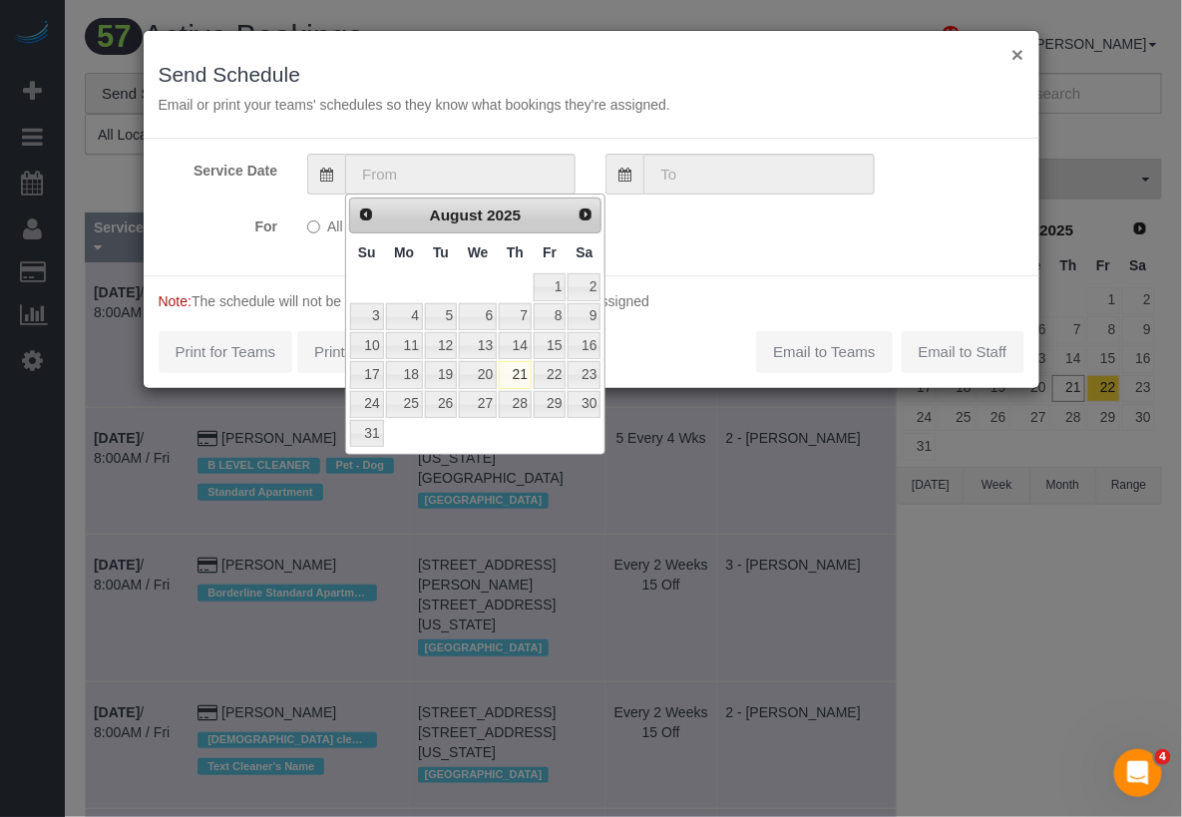
click at [1018, 60] on button "×" at bounding box center [1017, 54] width 12 height 21
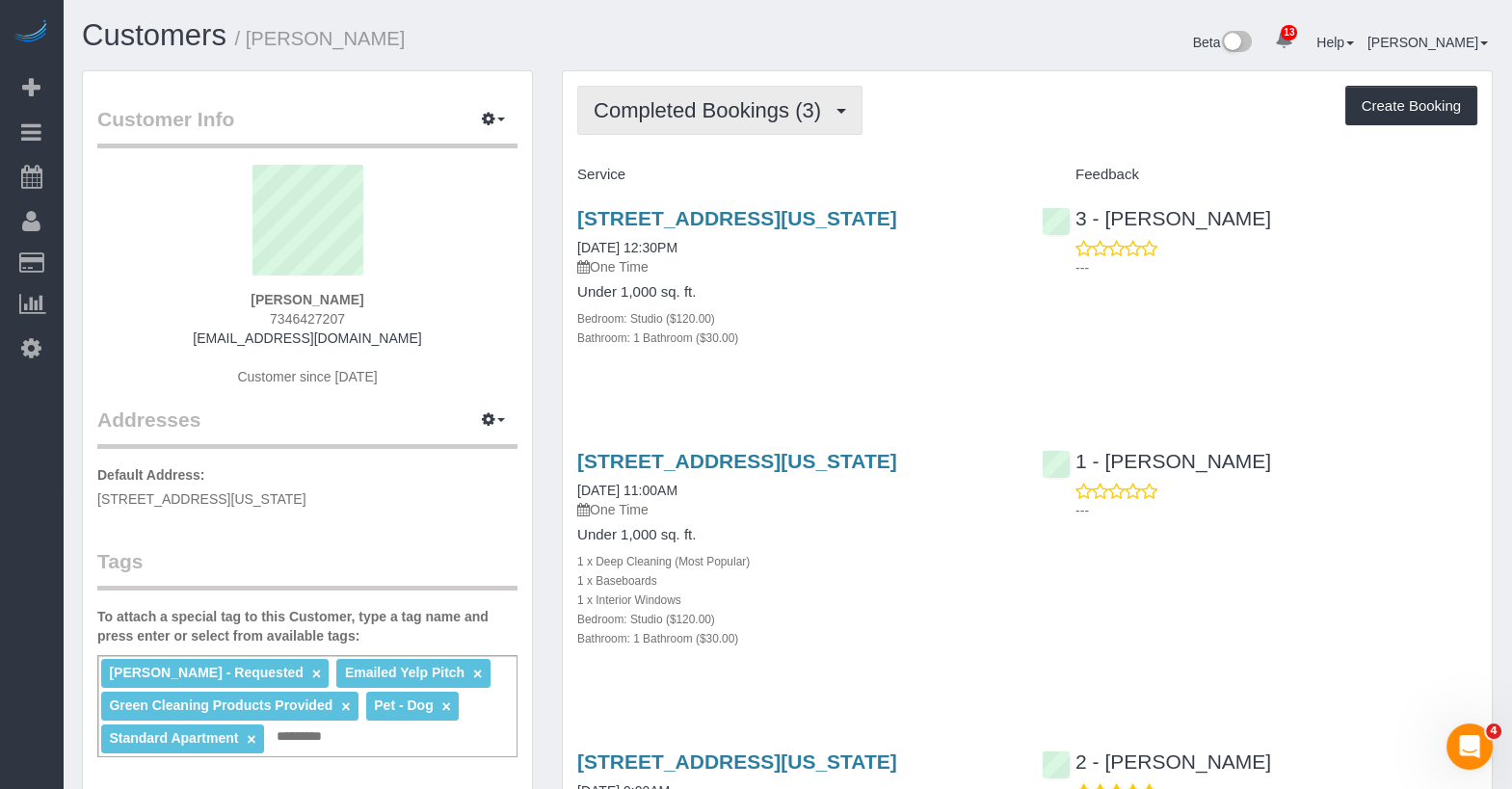
click at [710, 103] on span "Completed Bookings (3)" at bounding box center [711, 110] width 237 height 24
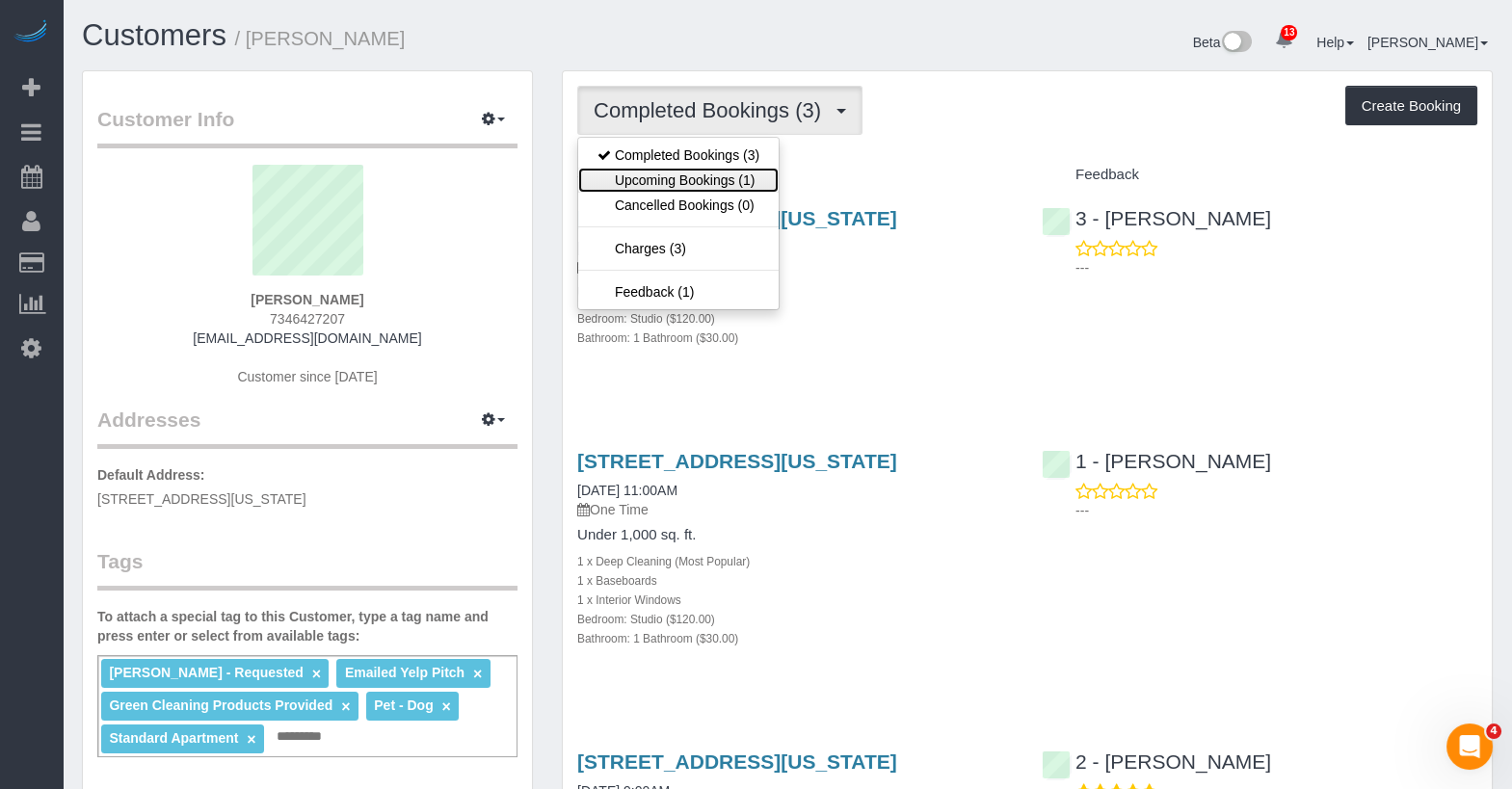
click at [702, 174] on link "Upcoming Bookings (1)" at bounding box center [677, 181] width 200 height 25
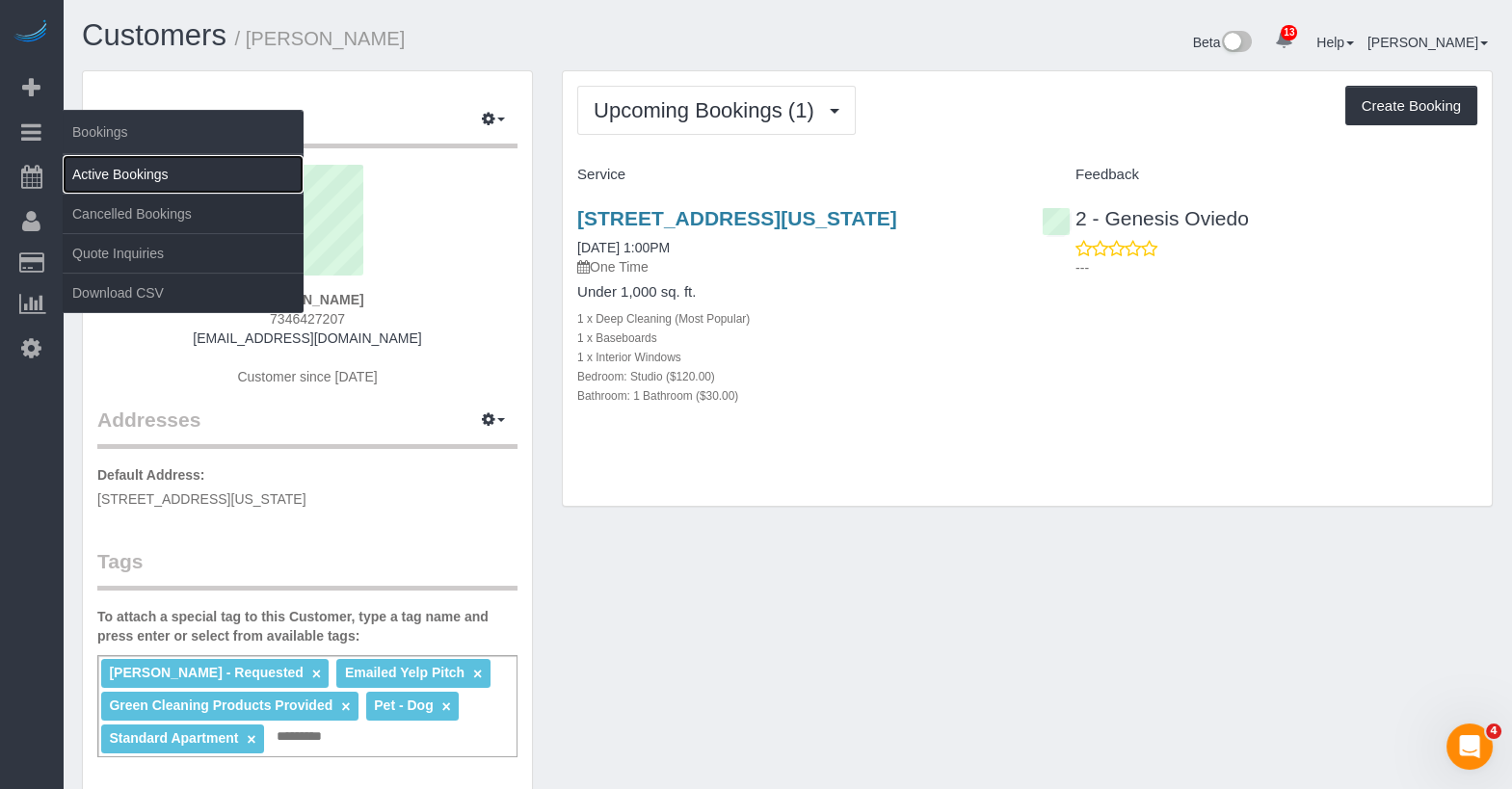
click at [97, 174] on link "Active Bookings" at bounding box center [183, 175] width 241 height 39
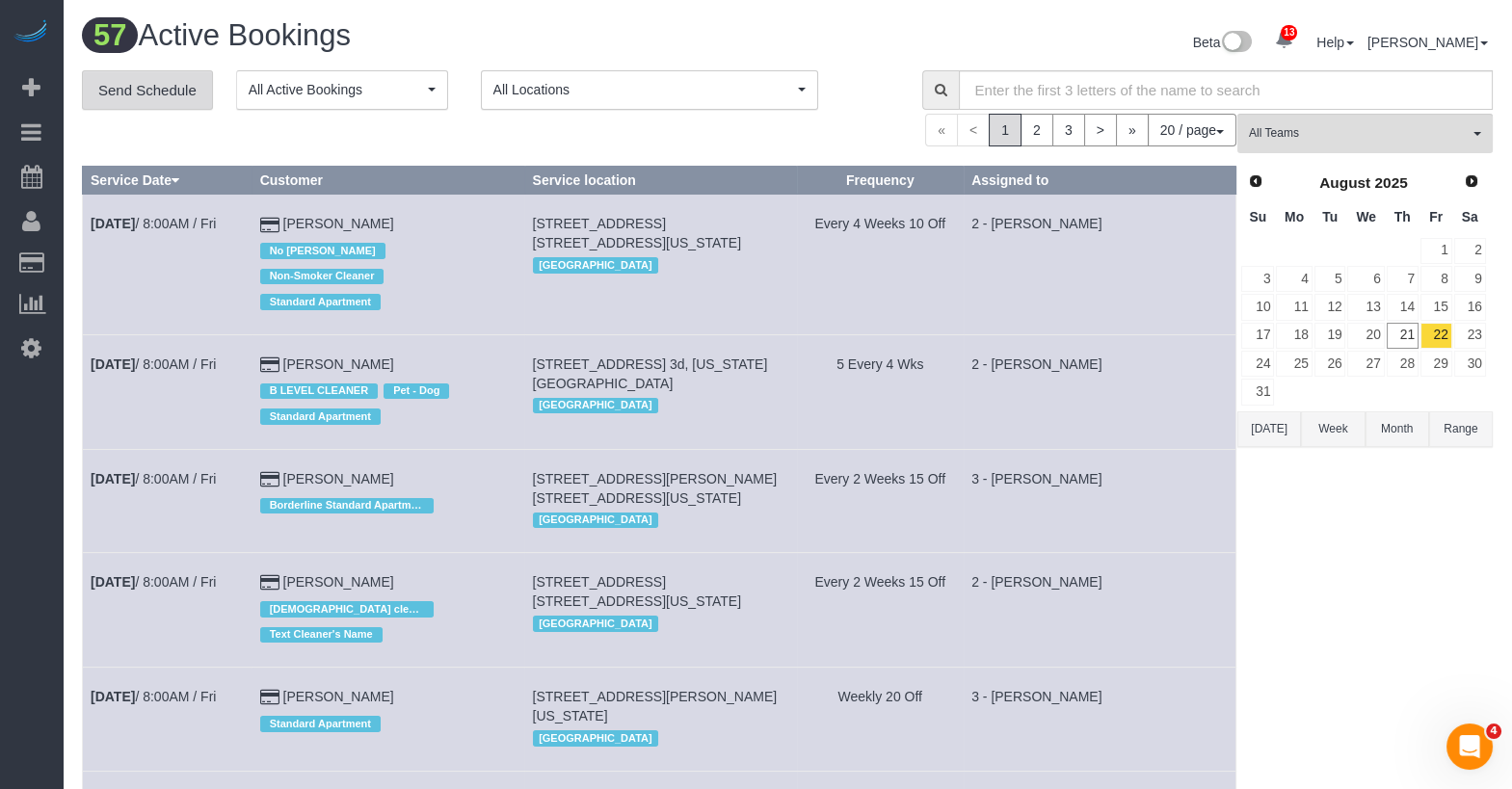
click at [178, 74] on link "Send Schedule" at bounding box center [148, 91] width 131 height 41
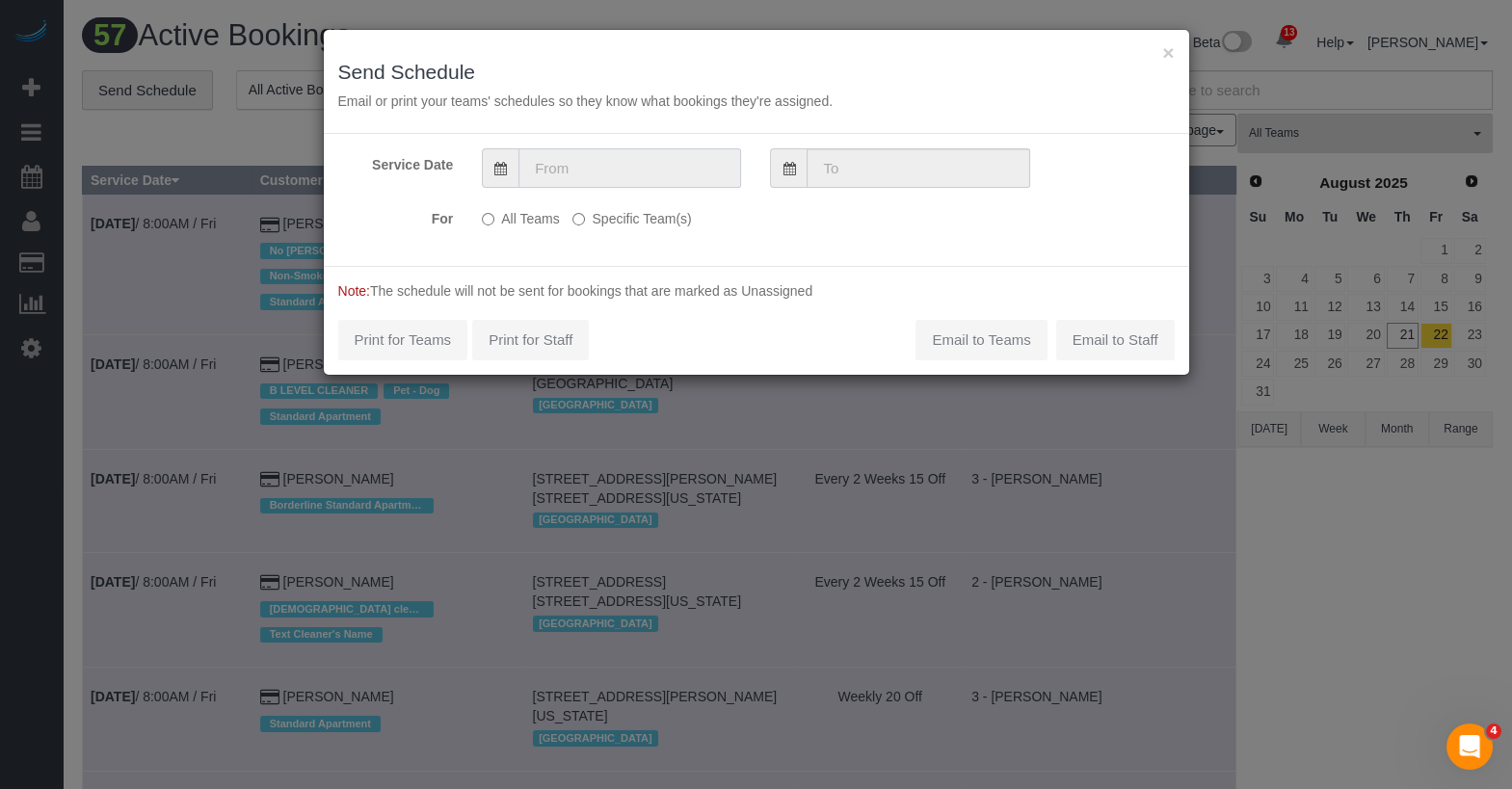
click at [593, 164] on input "text" at bounding box center [630, 168] width 222 height 40
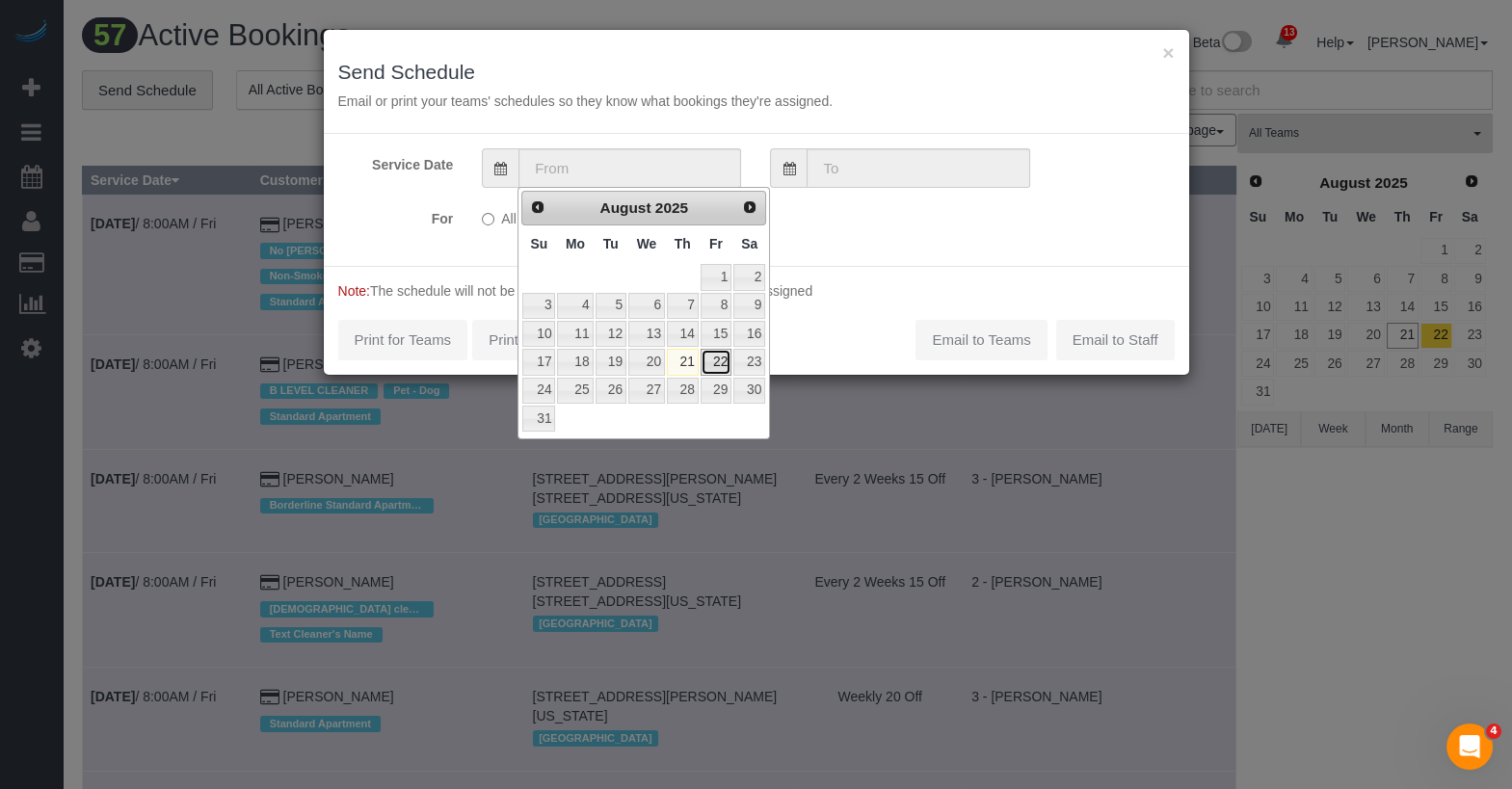
click at [731, 358] on link "22" at bounding box center [716, 361] width 31 height 26
type input "[DATE]"
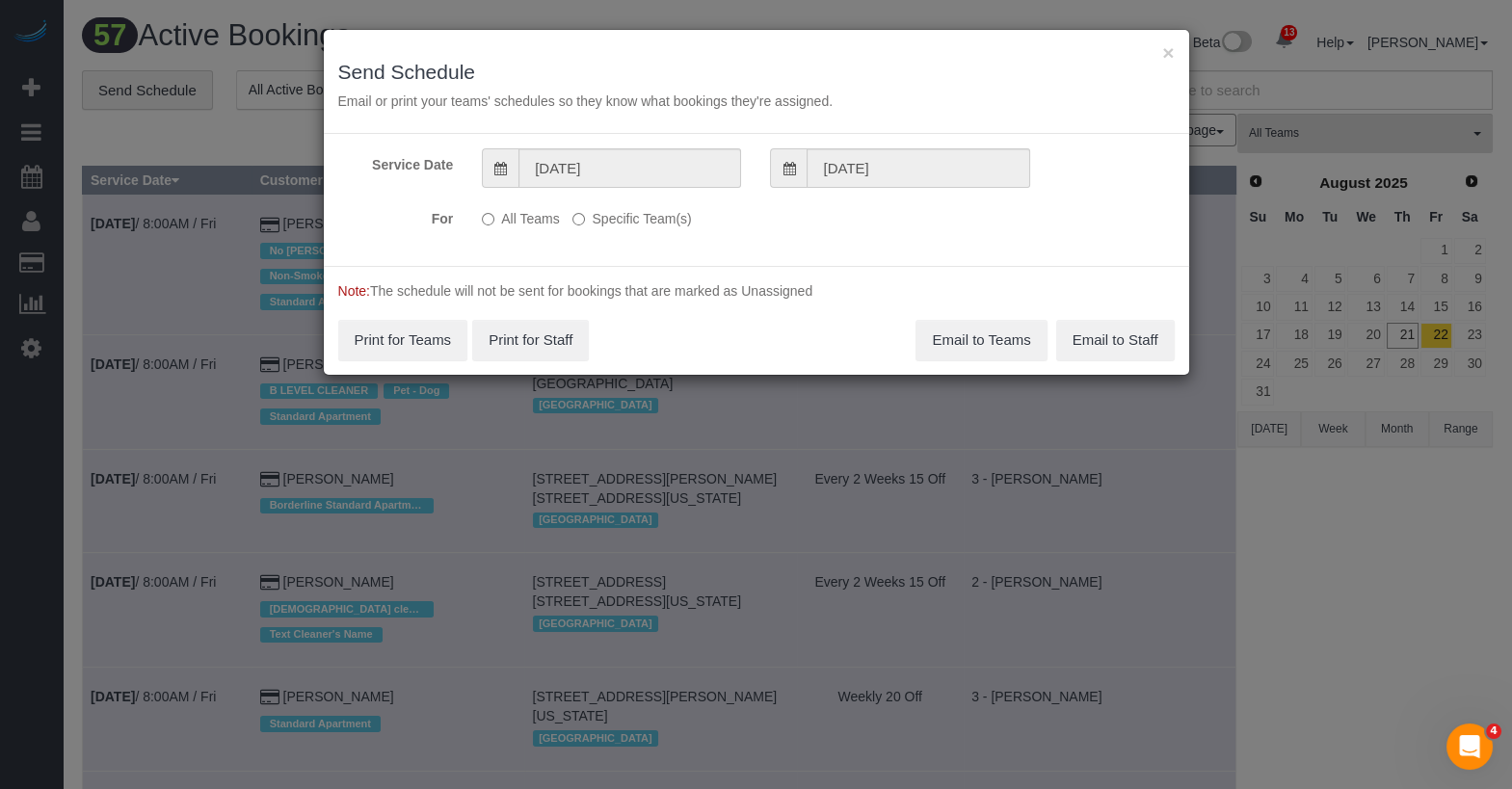
click at [667, 225] on label "Specific Team(s)" at bounding box center [631, 214] width 119 height 26
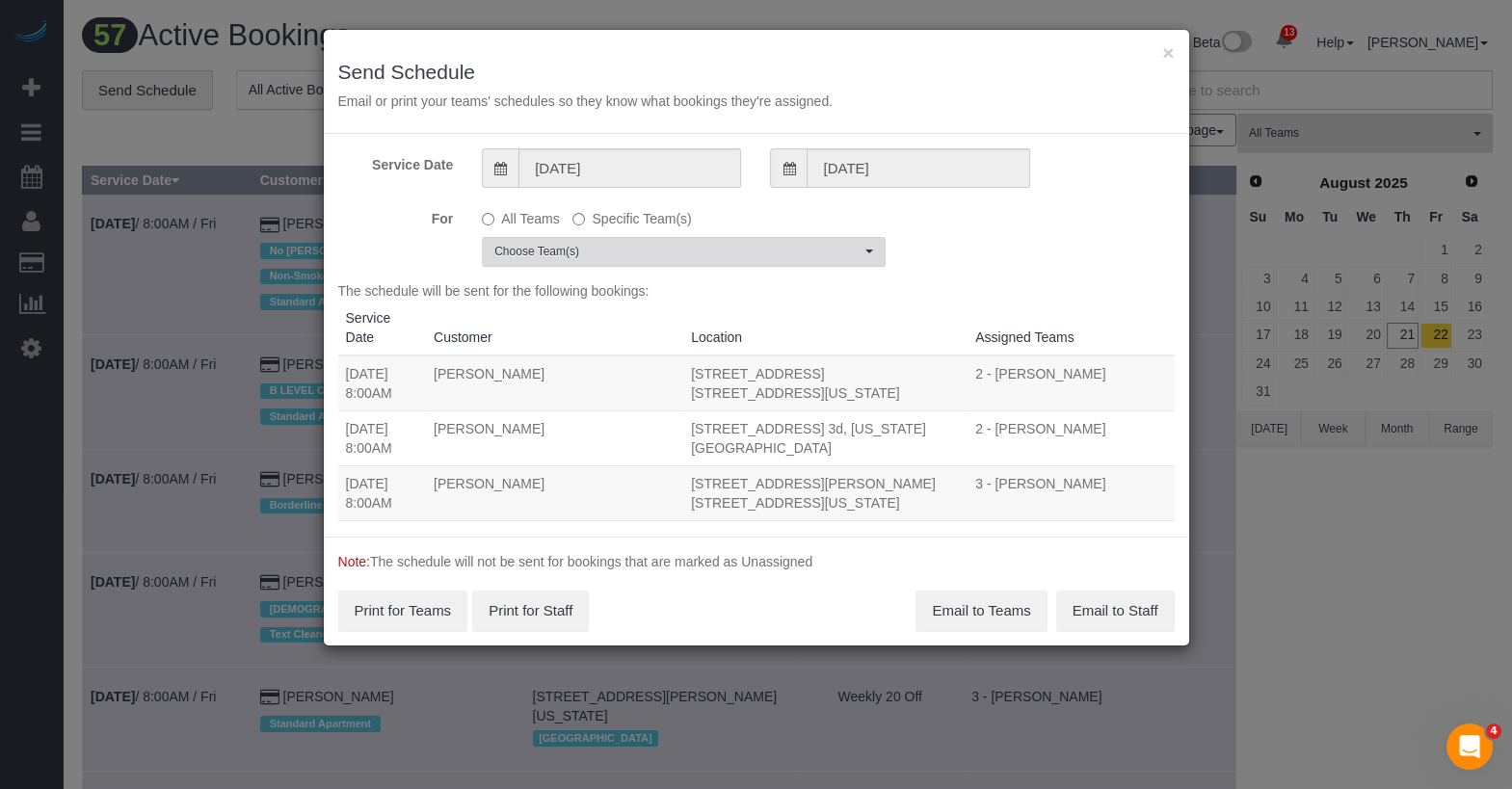
click at [650, 253] on span "Choose Team(s)" at bounding box center [677, 251] width 366 height 16
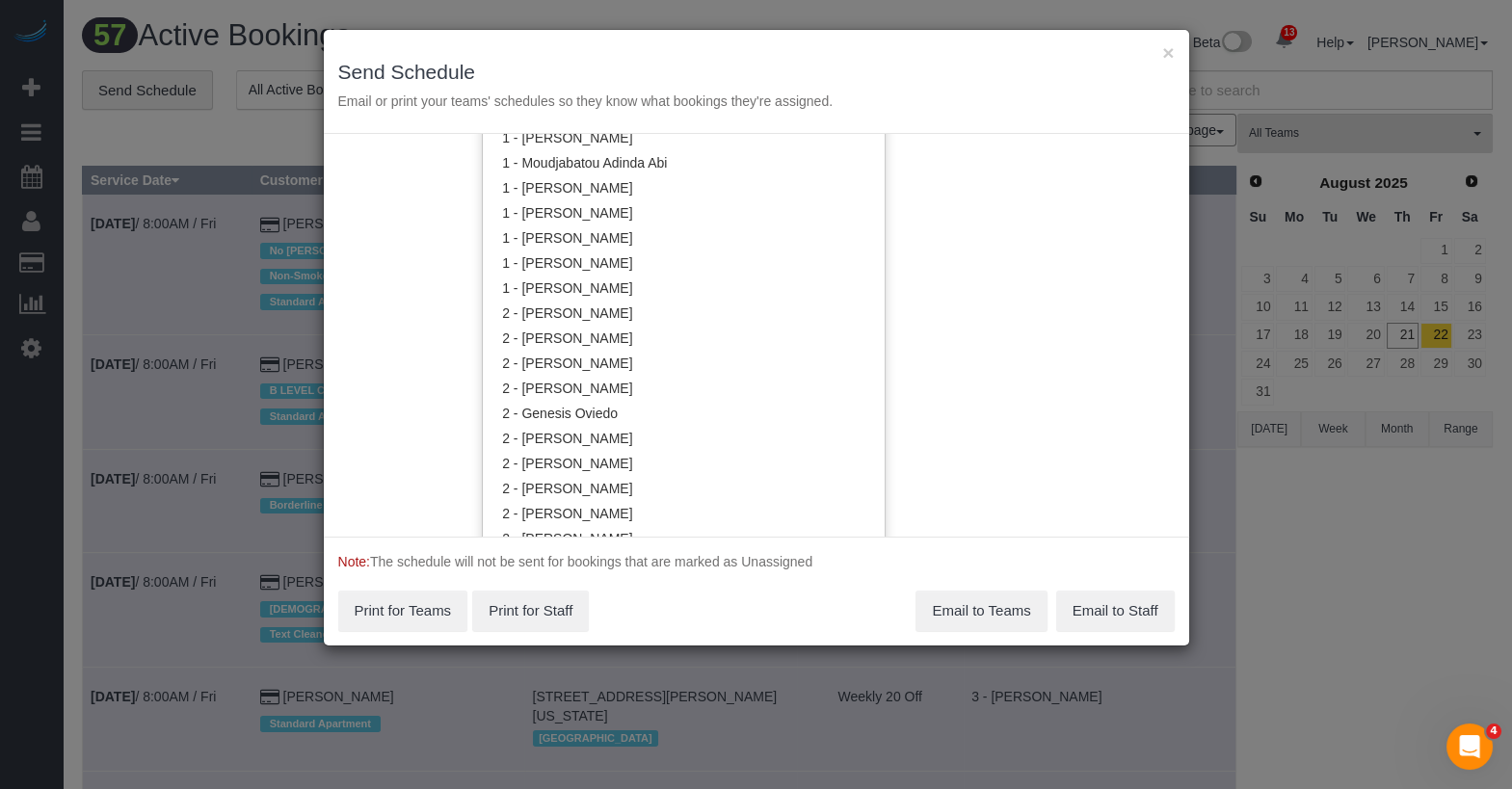
scroll to position [1045, 0]
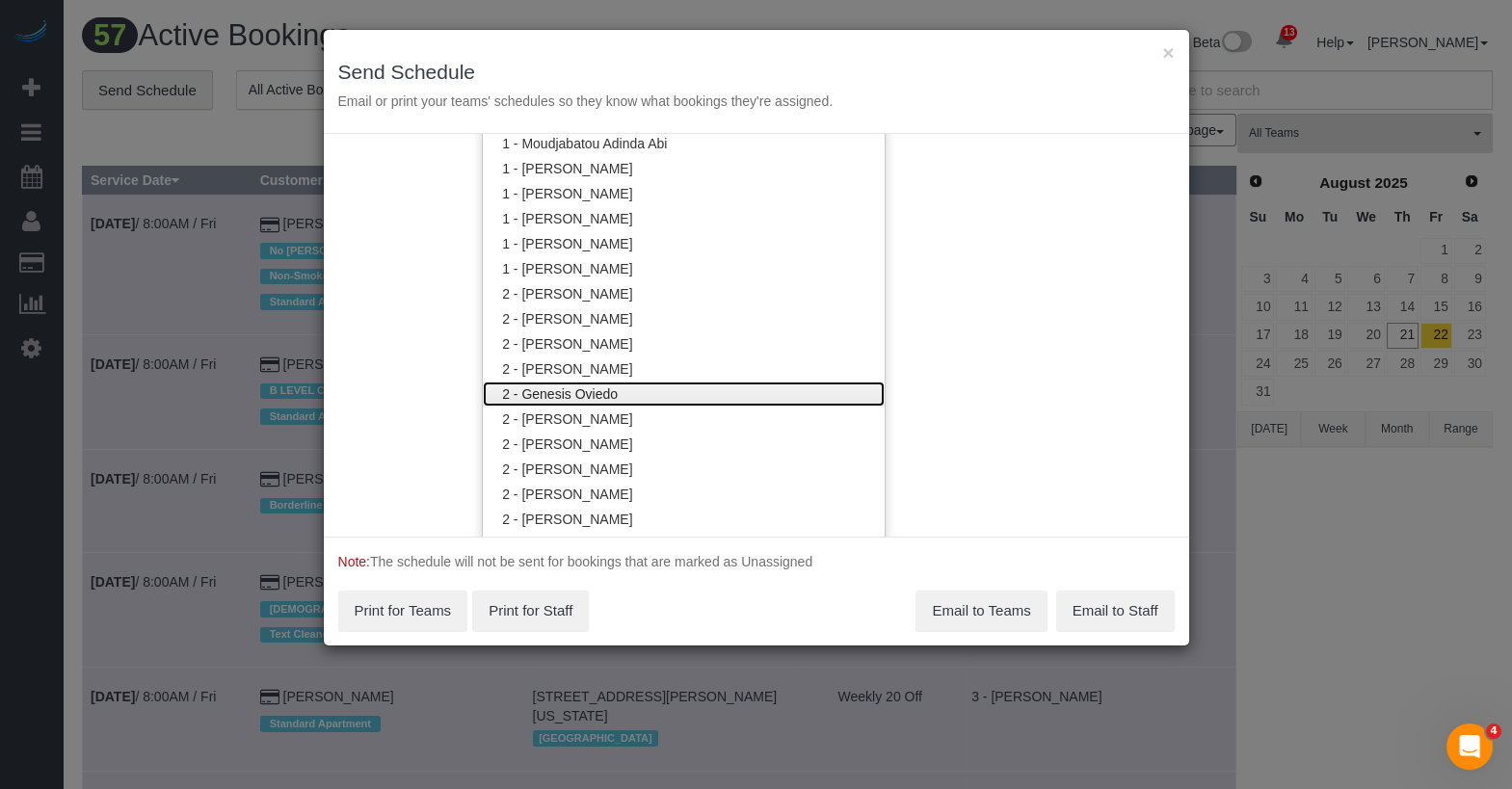
click at [607, 401] on link "2 - Genesis Oviedo" at bounding box center [684, 394] width 402 height 25
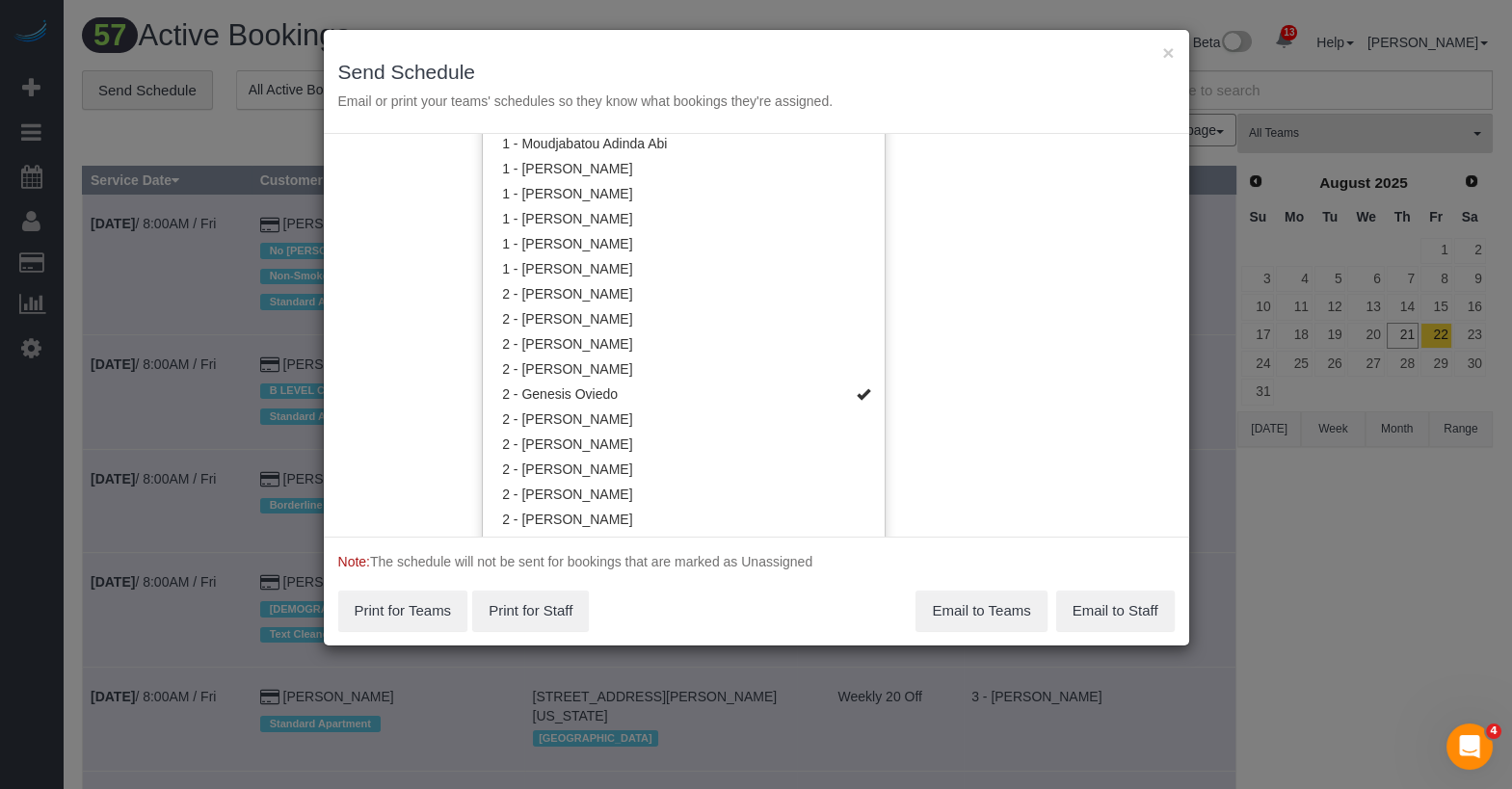
click at [1003, 265] on div "Service Date 08/22/2025 08/22/2025 For All Teams Specific Team(s) 2 - Genesis O…" at bounding box center [756, 335] width 866 height 403
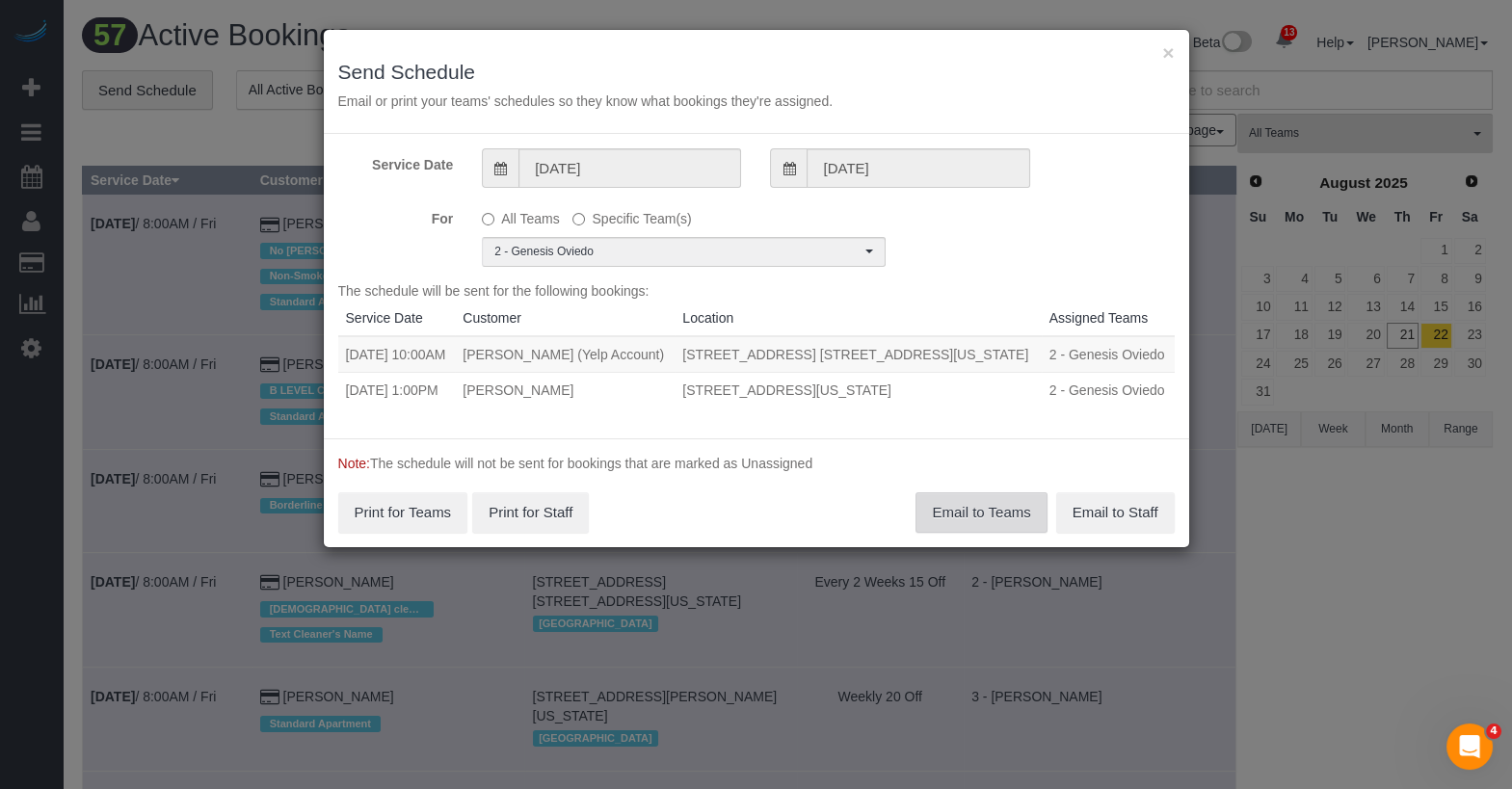
click at [969, 499] on button "Email to Teams" at bounding box center [982, 513] width 131 height 41
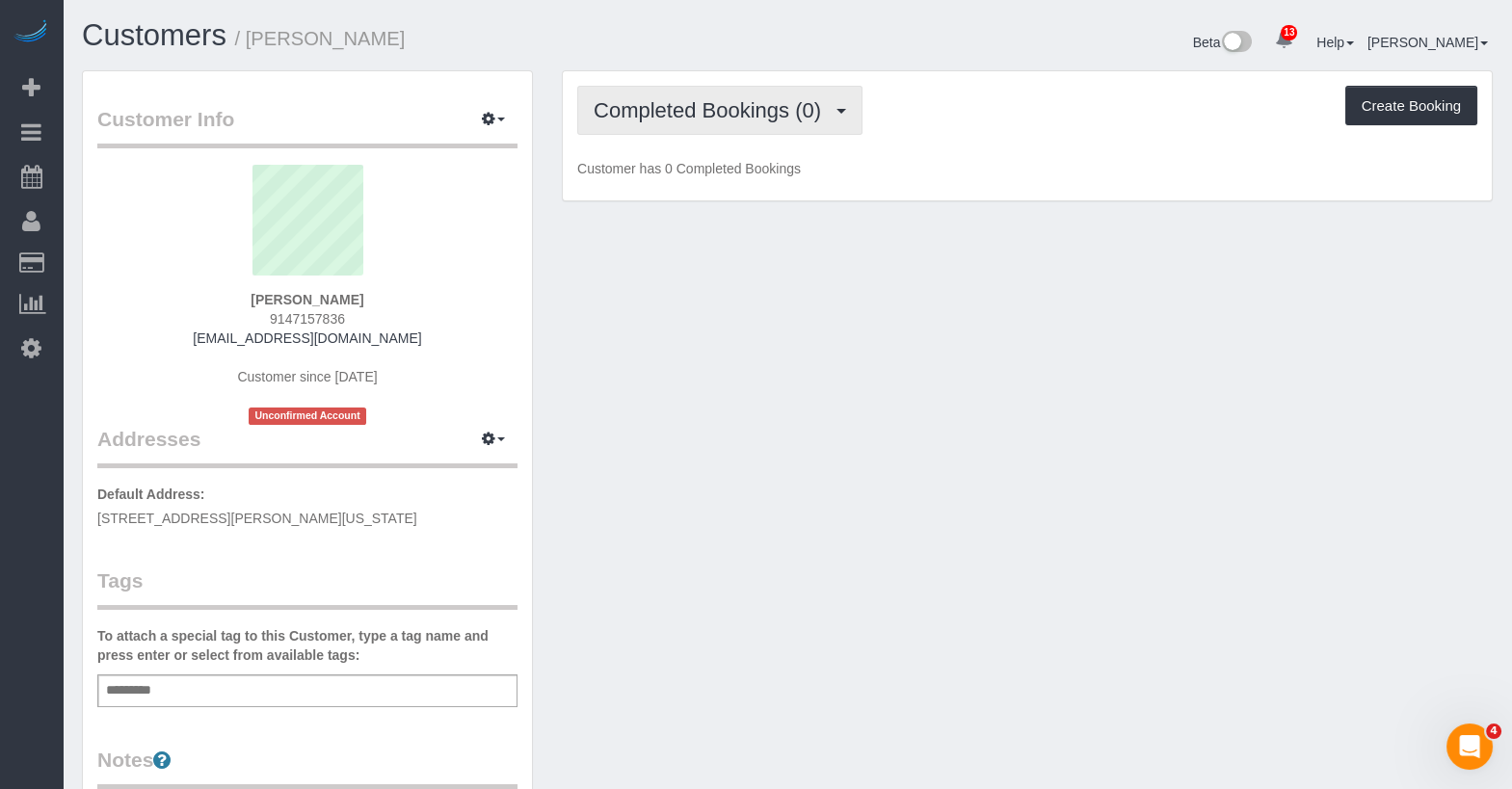
click at [715, 94] on button "Completed Bookings (0)" at bounding box center [719, 110] width 285 height 49
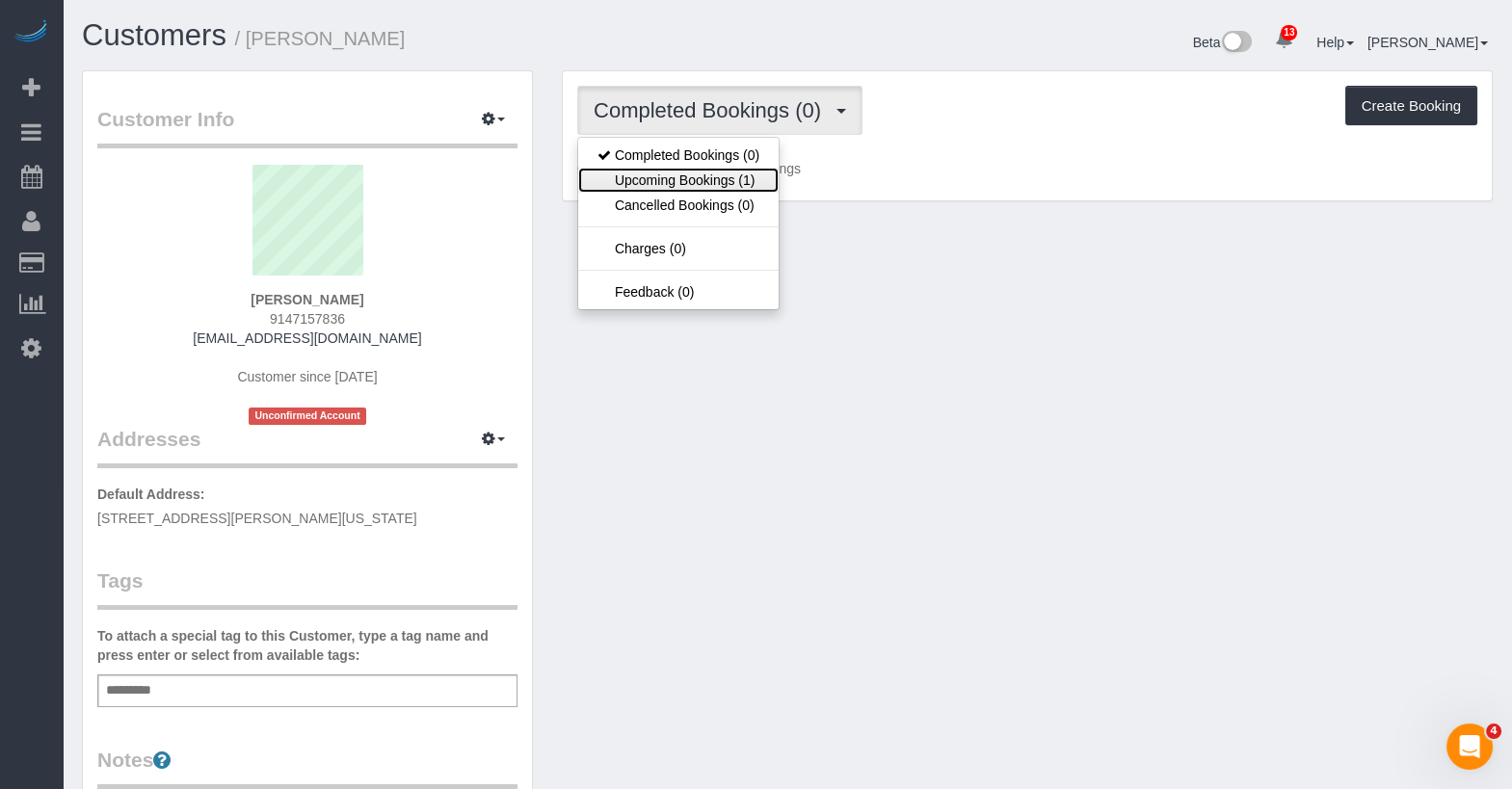
click at [690, 176] on link "Upcoming Bookings (1)" at bounding box center [677, 181] width 200 height 25
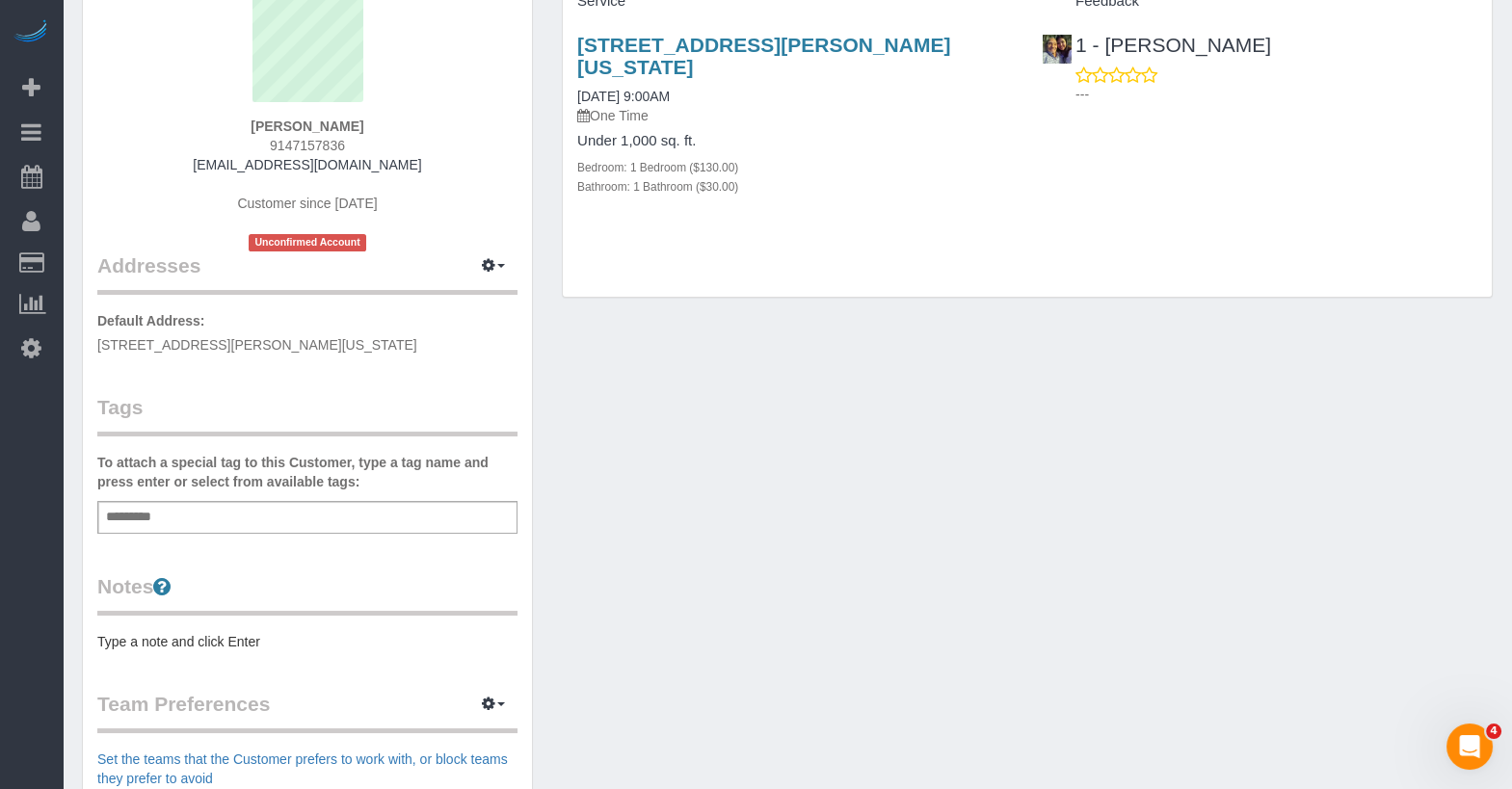
scroll to position [19, 0]
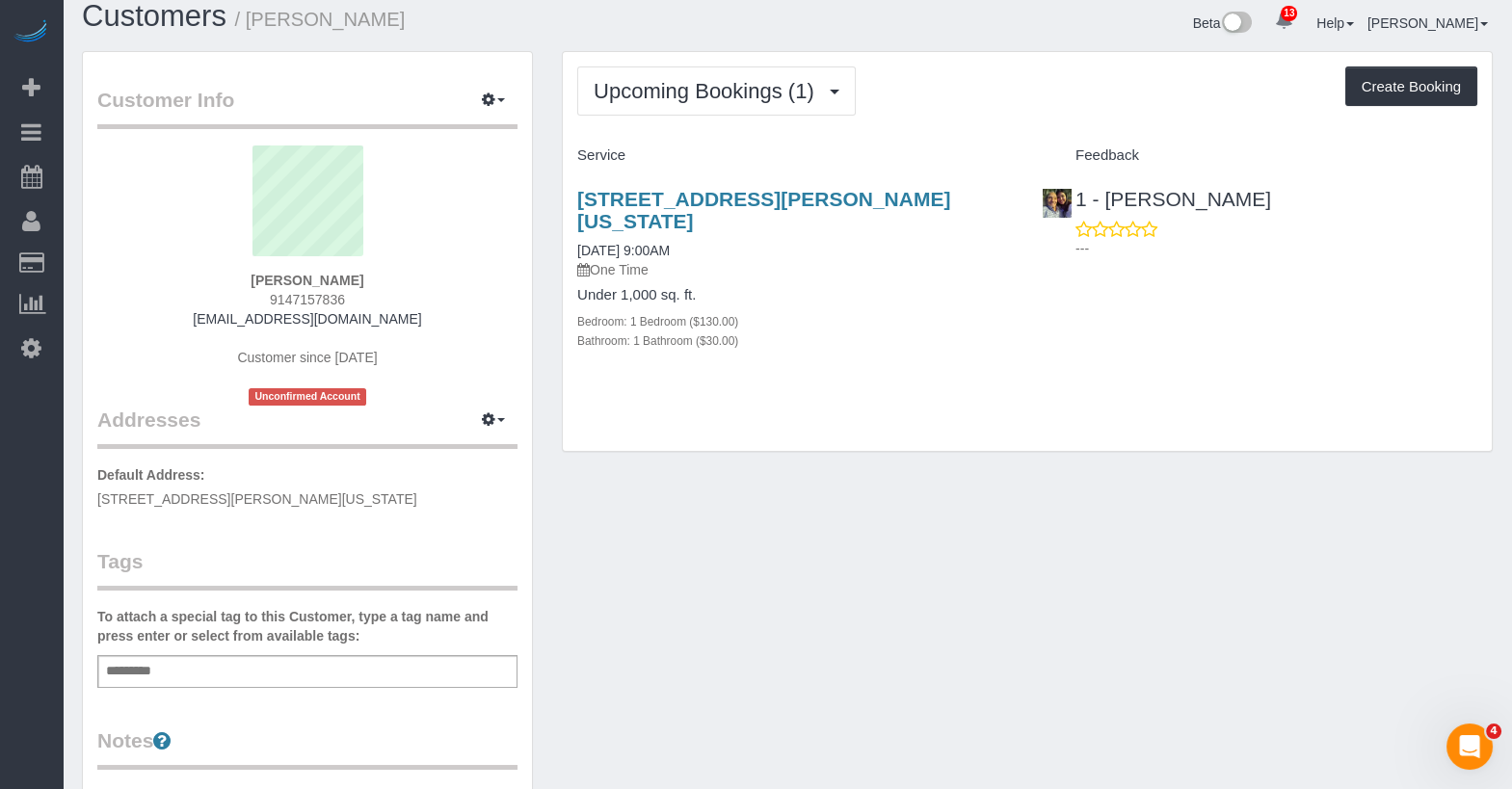
drag, startPoint x: 982, startPoint y: 190, endPoint x: 533, endPoint y: 190, distance: 449.0
click at [533, 190] on div "Customer Info Edit Contact Info Send Message Email Preferences Special Sales Ta…" at bounding box center [787, 696] width 1440 height 1291
click at [964, 222] on div "115 Morton St, Gb, New York, NY 10014 08/22/2025 9:00AM One Time" at bounding box center [794, 233] width 436 height 92
copy link "[STREET_ADDRESS][PERSON_NAME][US_STATE]"
drag, startPoint x: 965, startPoint y: 197, endPoint x: 579, endPoint y: 199, distance: 386.0
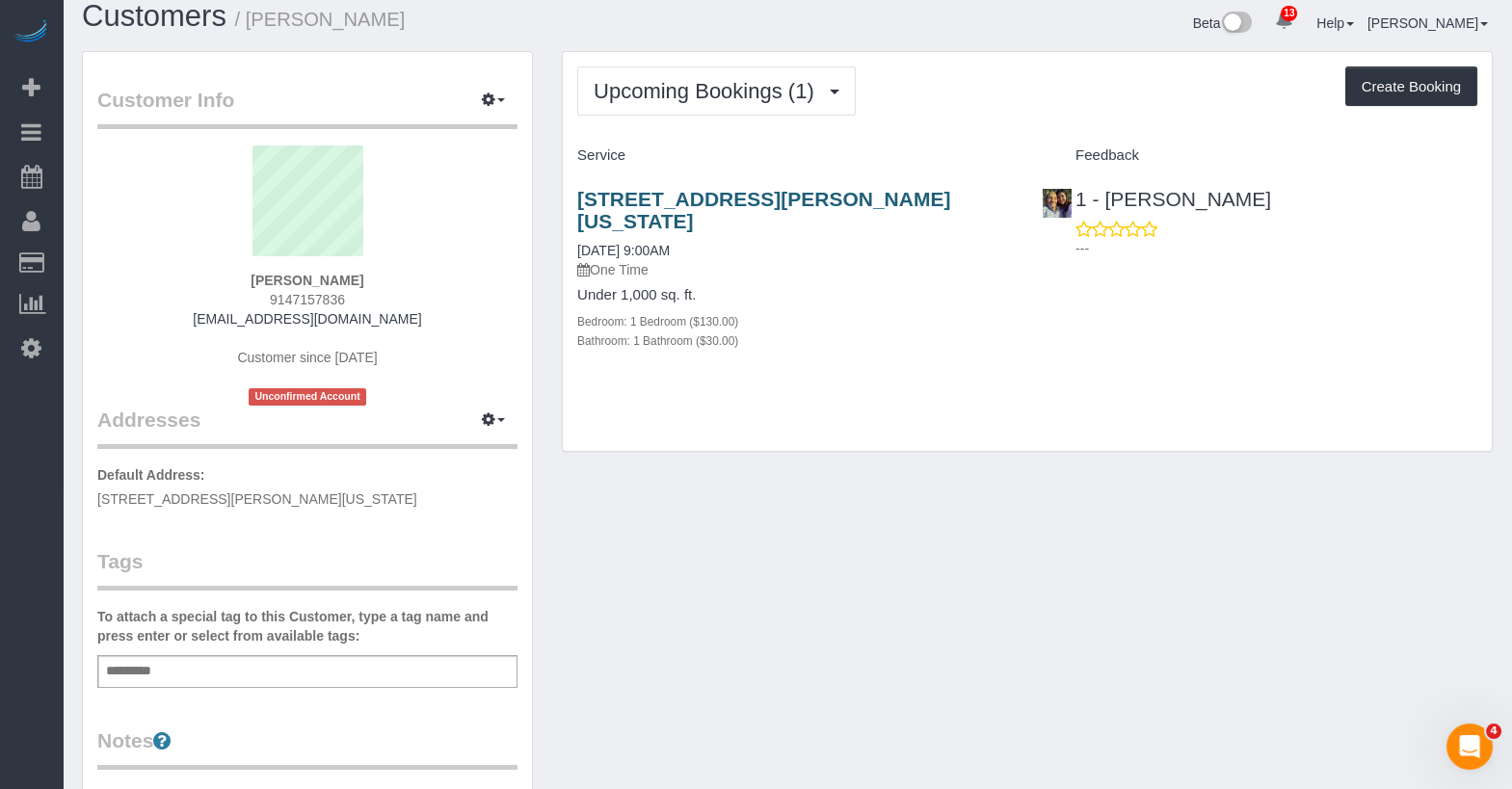
click at [579, 199] on h3 "[STREET_ADDRESS][PERSON_NAME][US_STATE]" at bounding box center [794, 210] width 436 height 44
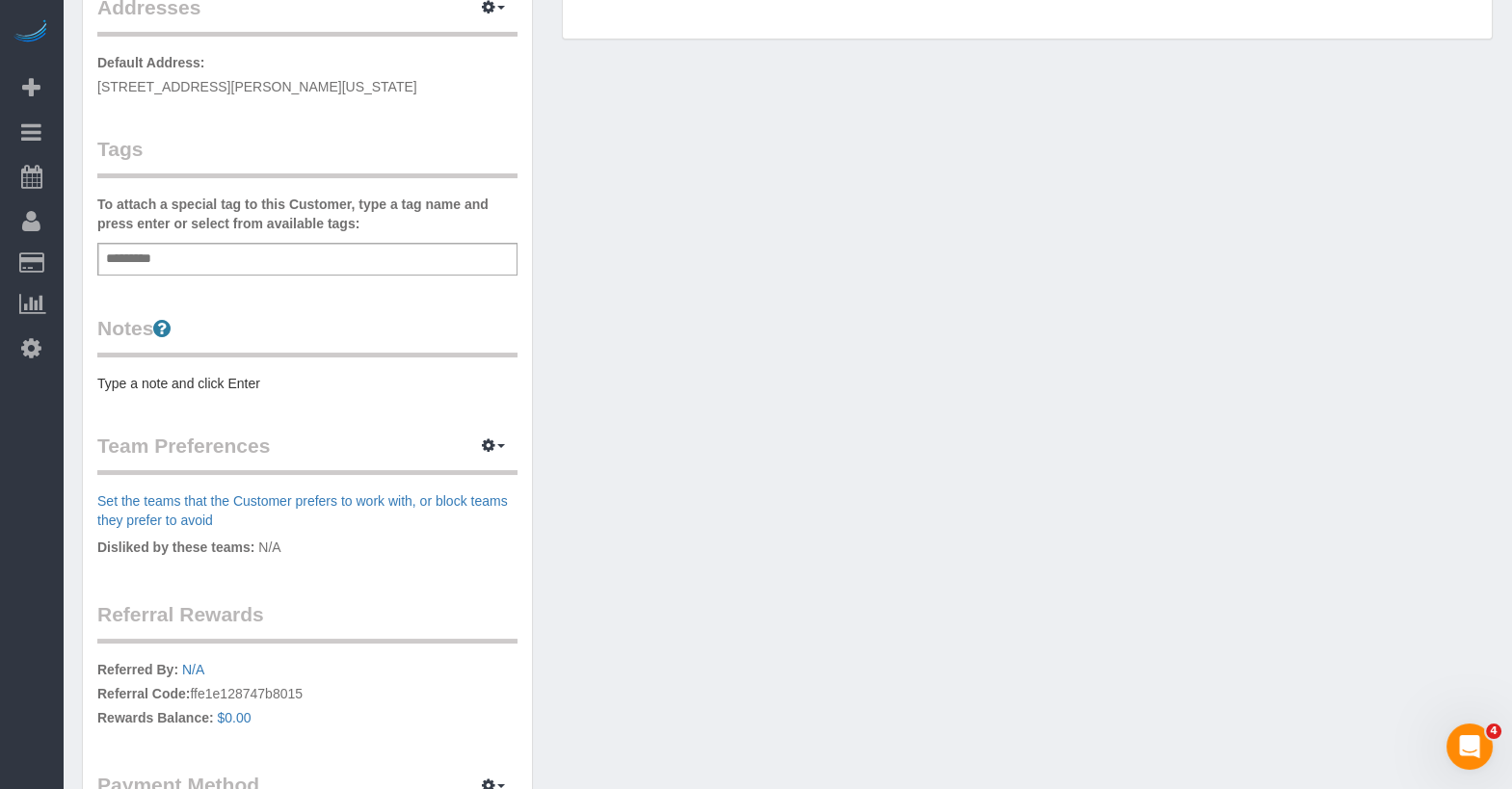
scroll to position [505, 0]
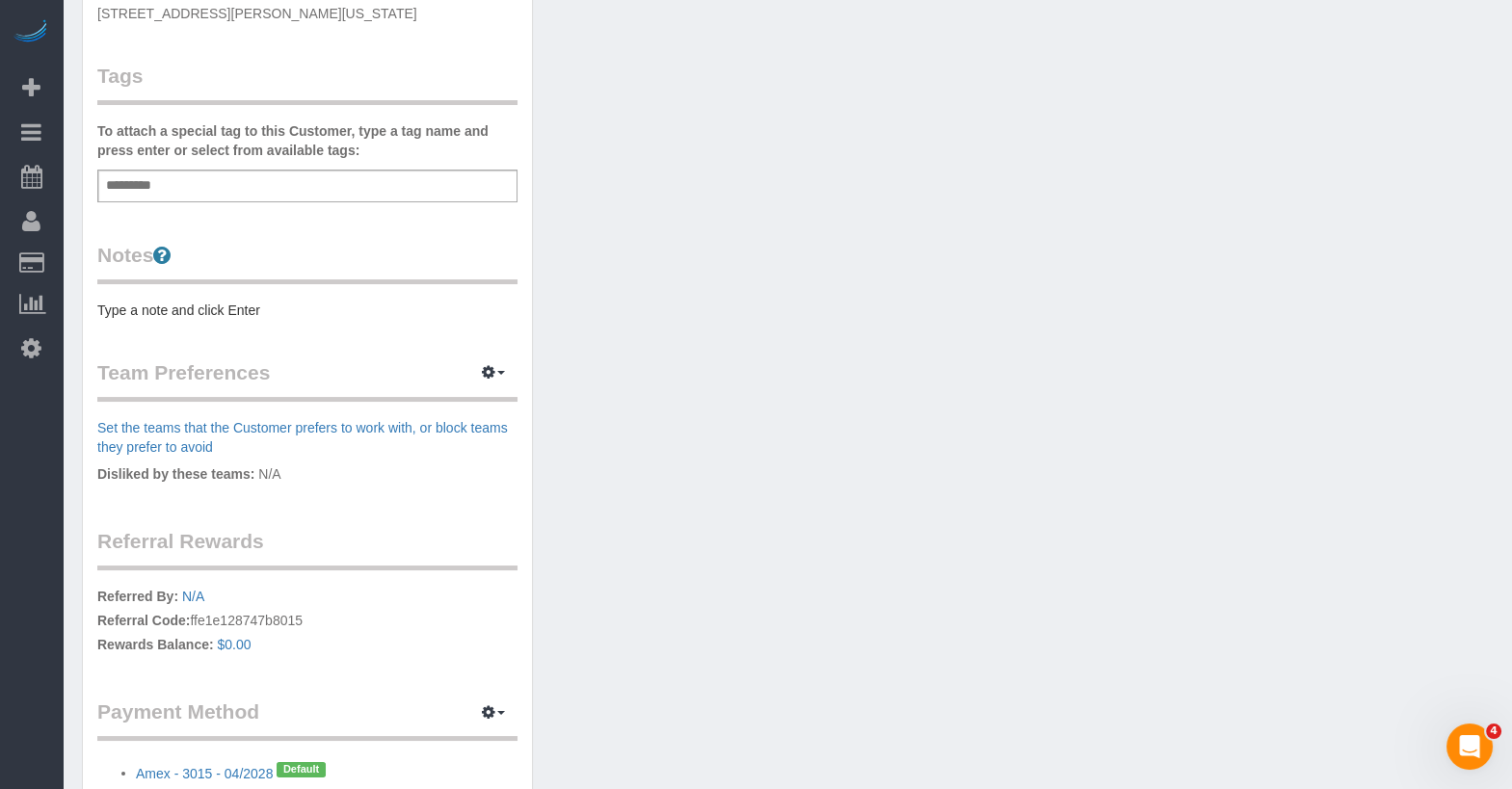
click at [204, 307] on pre "Type a note and click Enter" at bounding box center [307, 310] width 420 height 19
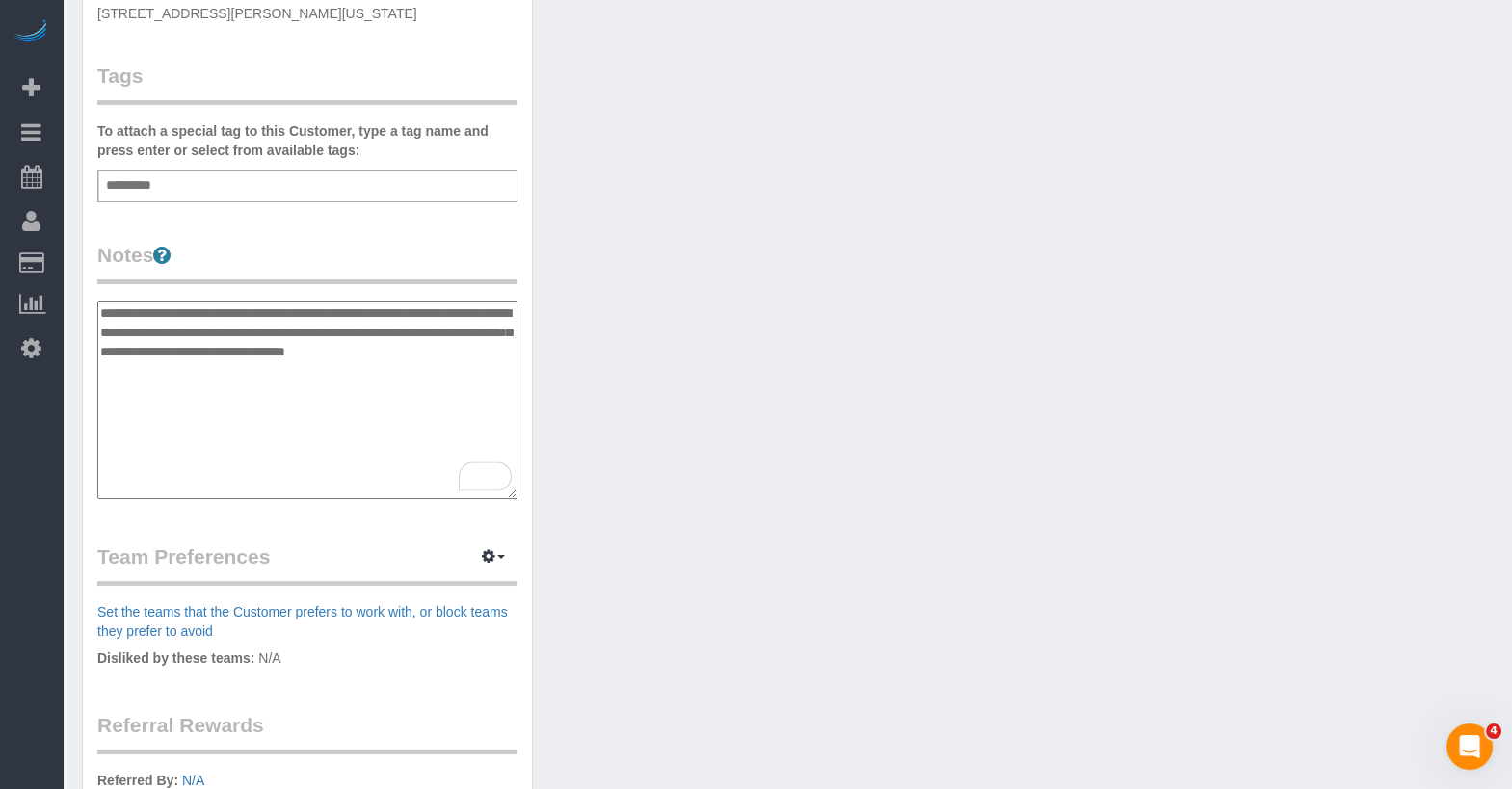
type textarea "**********"
click at [802, 418] on div "Customer Info Edit Contact Info Send Message Email Preferences Special Sales Ta…" at bounding box center [787, 302] width 1440 height 1475
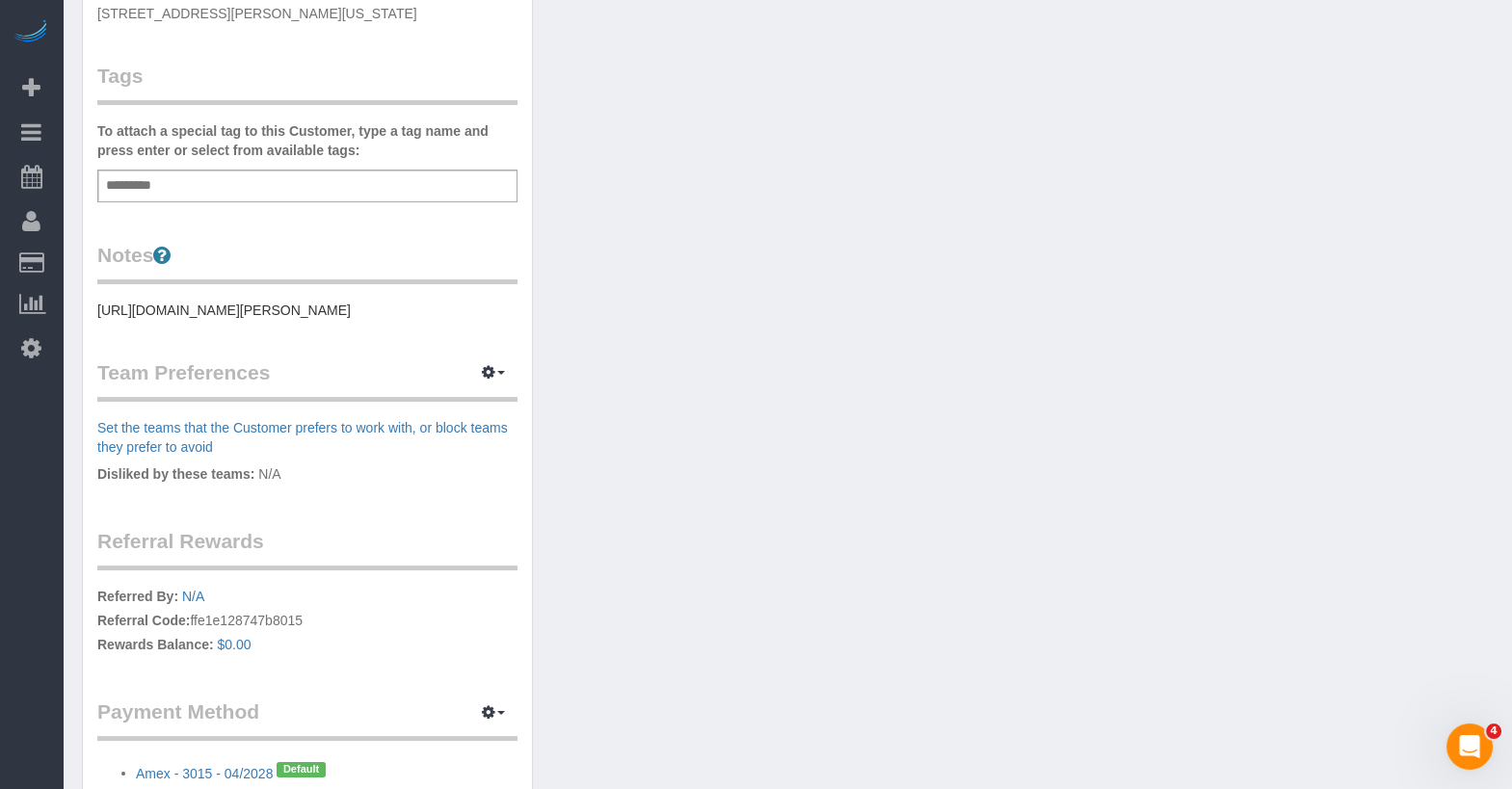
click at [259, 320] on pre "https://streeteasy.com/building/115-morton-street-new_york/gb?utm_campaign=rent…" at bounding box center [307, 310] width 420 height 19
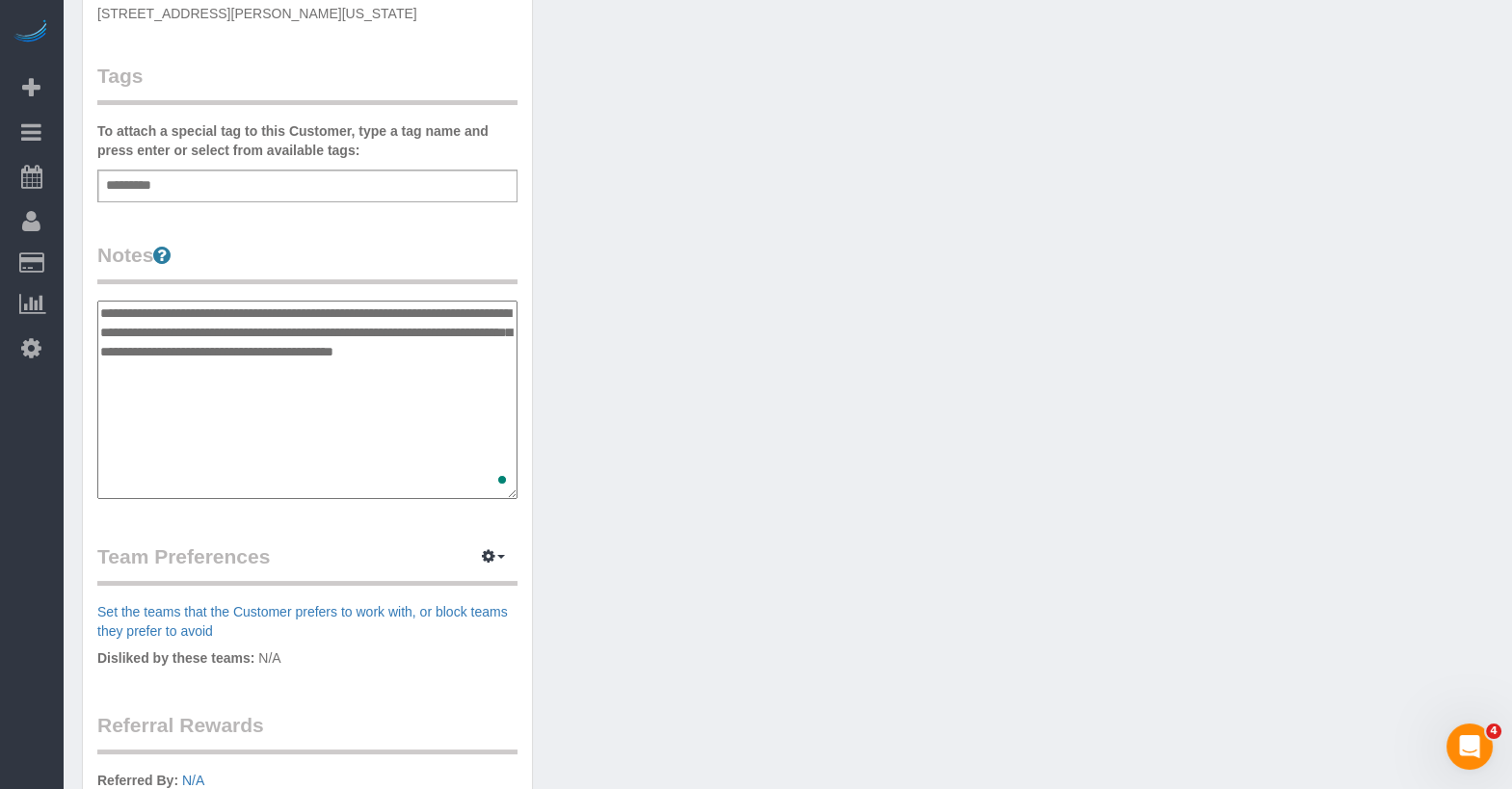
type textarea "**********"
click at [781, 450] on div "Customer Info Edit Contact Info Send Message Email Preferences Special Sales Ta…" at bounding box center [787, 302] width 1440 height 1475
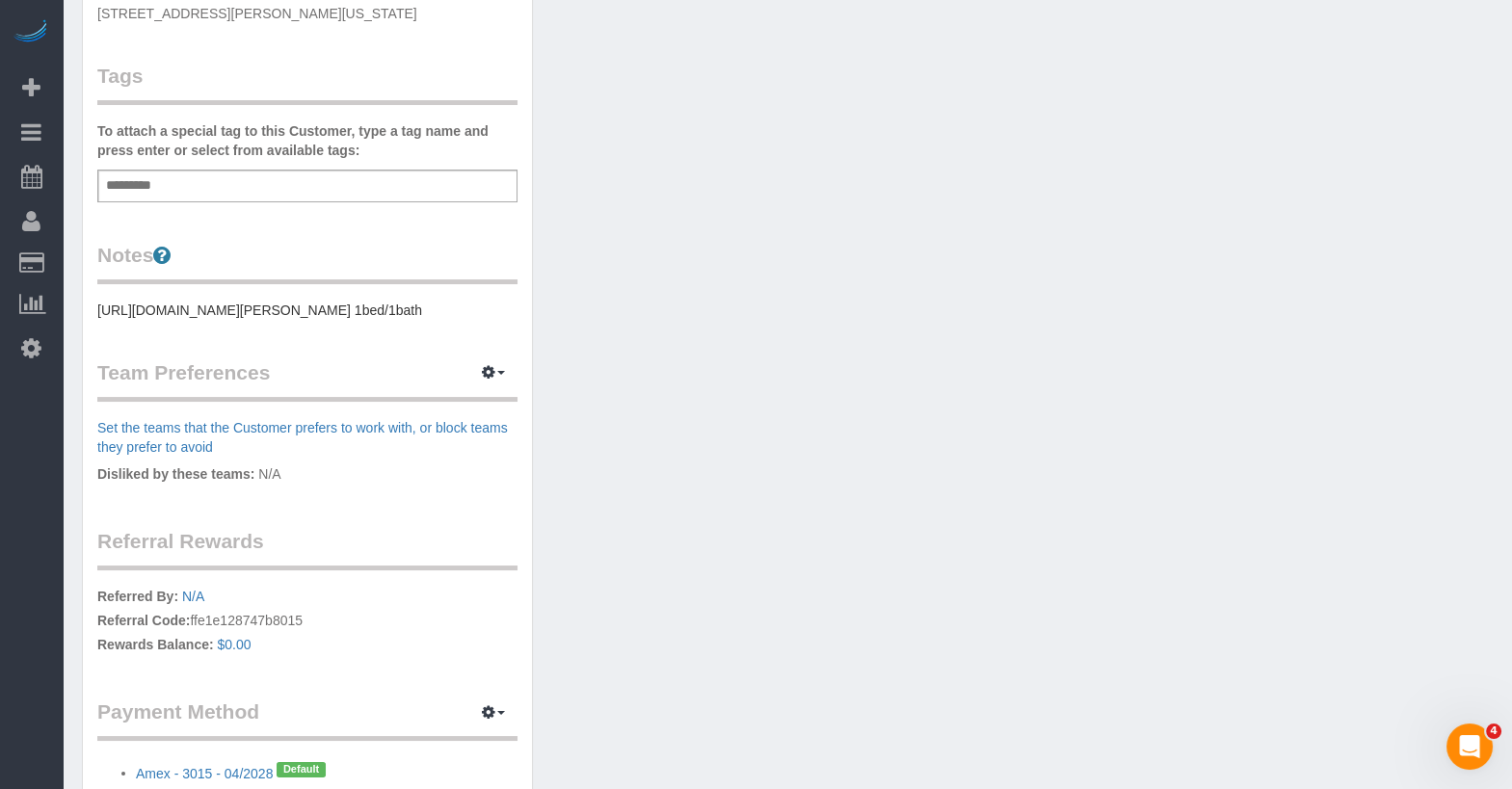
scroll to position [0, 0]
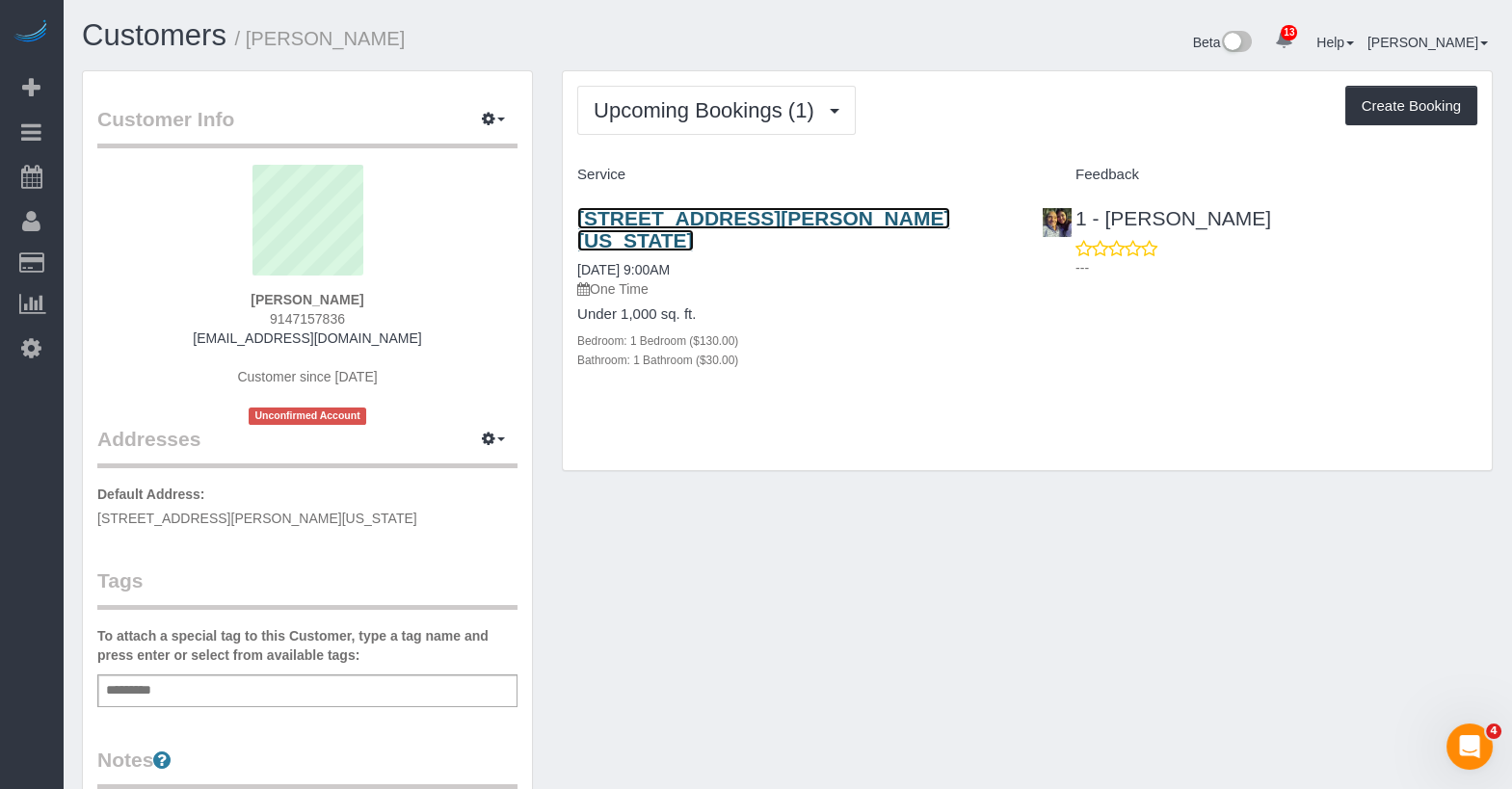
click at [739, 216] on link "[STREET_ADDRESS][PERSON_NAME][US_STATE]" at bounding box center [763, 229] width 373 height 44
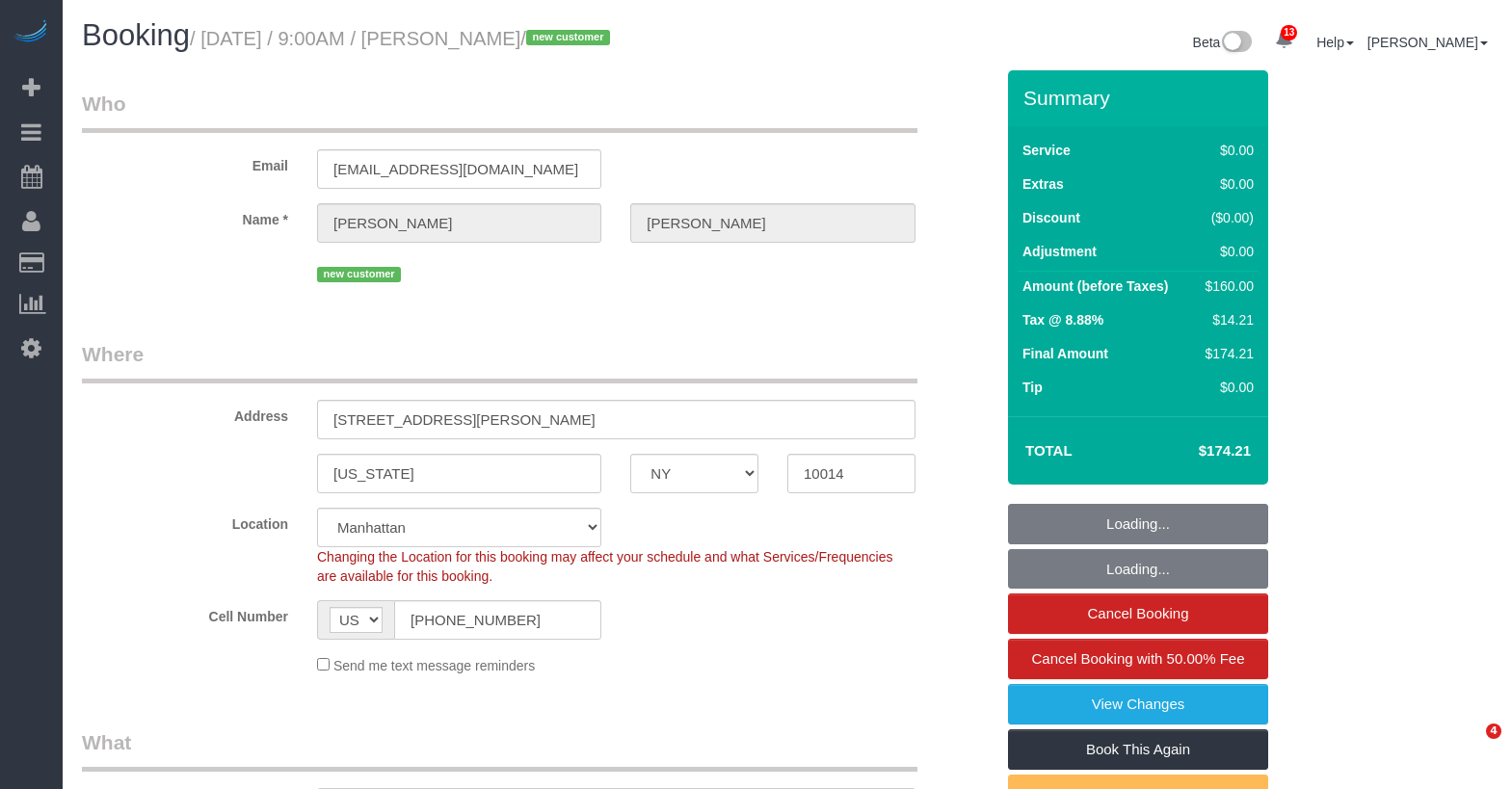
select select "NY"
select select "1"
select select "spot1"
select select "number:89"
select select "number:90"
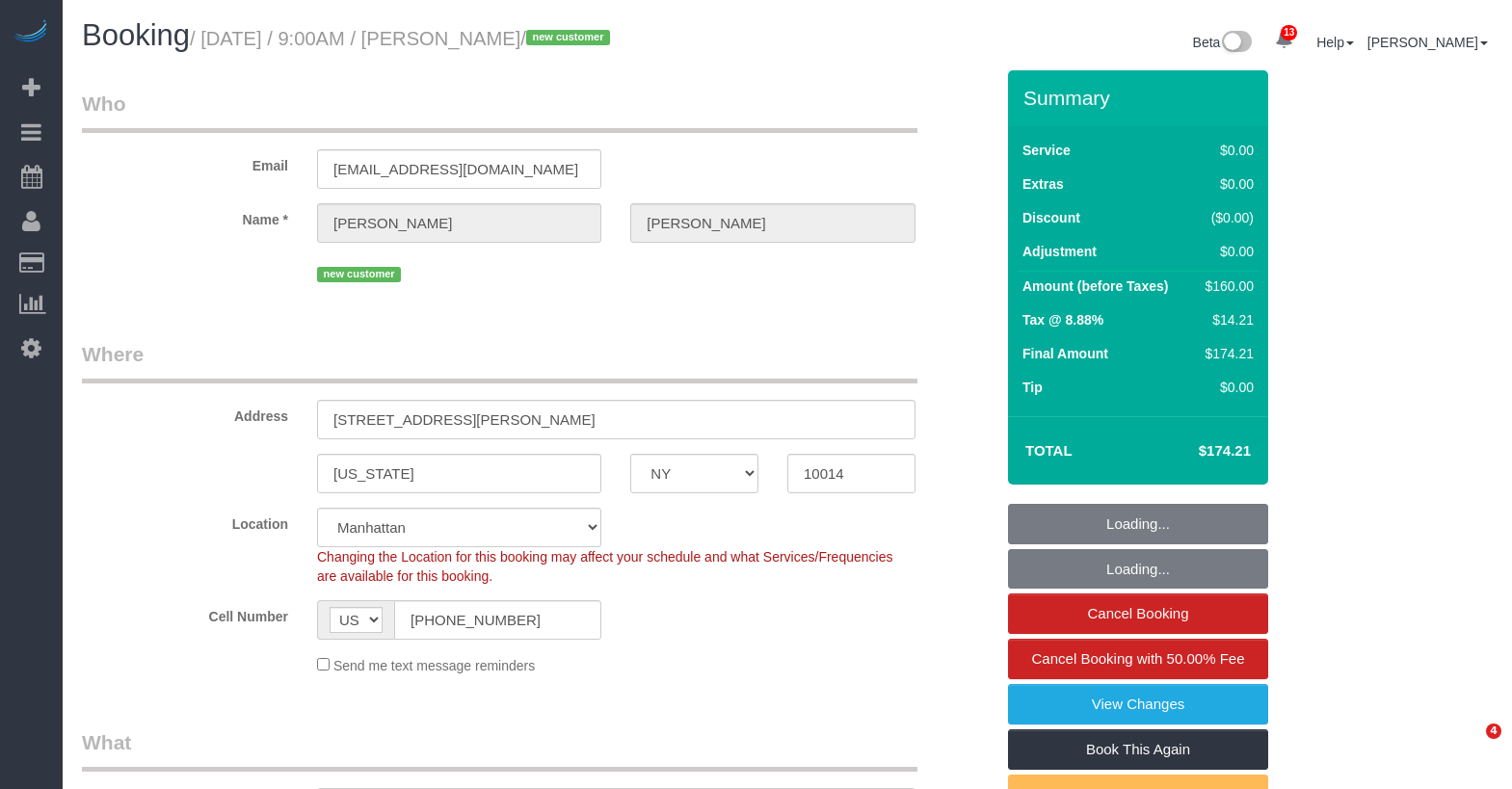
select select "number:13"
select select "number:5"
click at [425, 416] on input "115 Morton st, GB" at bounding box center [615, 419] width 598 height 40
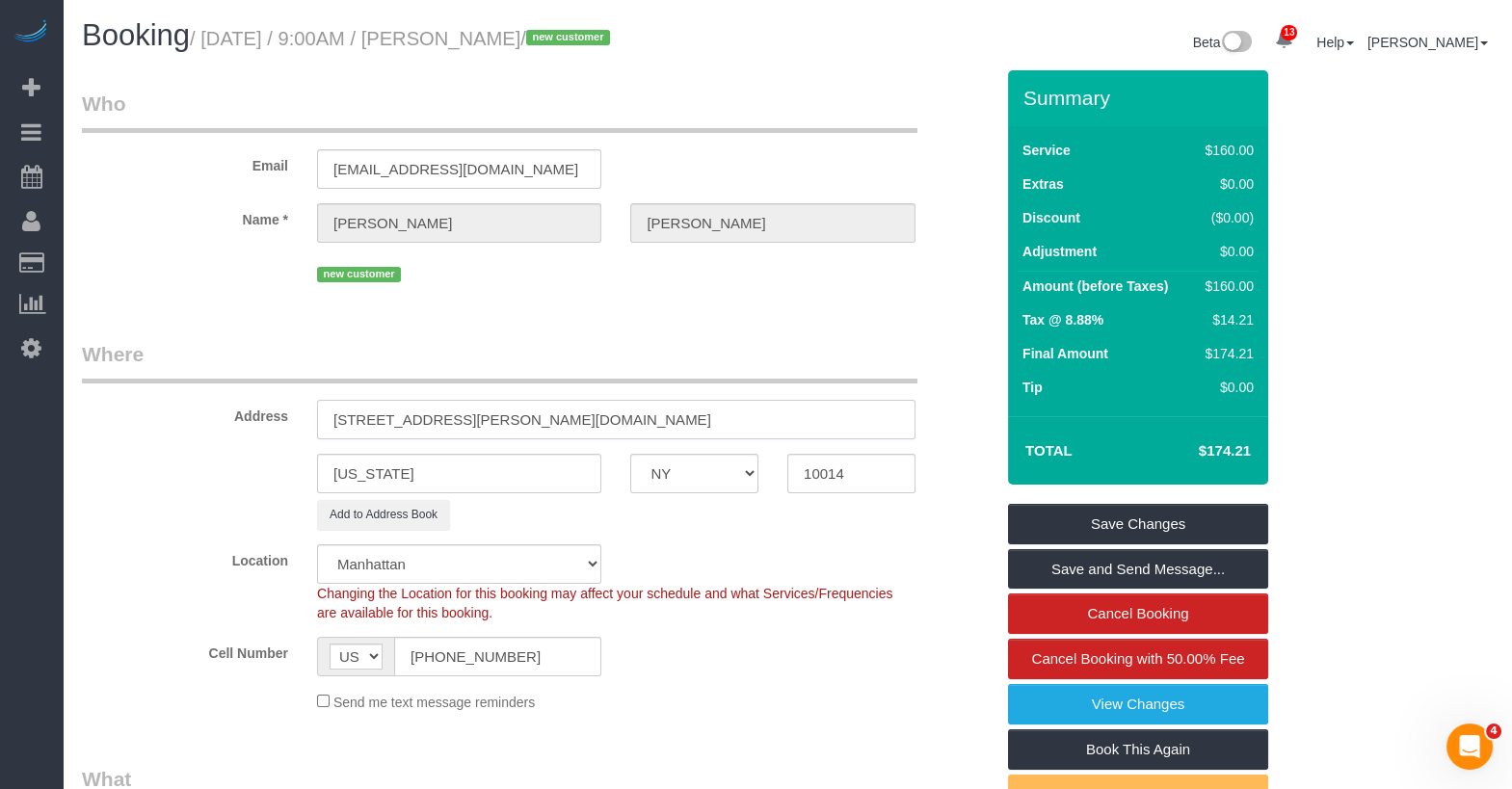
type input "115 Morton Street, Apt.GB"
click at [593, 279] on div "new customer" at bounding box center [615, 271] width 598 height 30
click at [1111, 574] on link "Save and Send Message..." at bounding box center [1137, 570] width 260 height 41
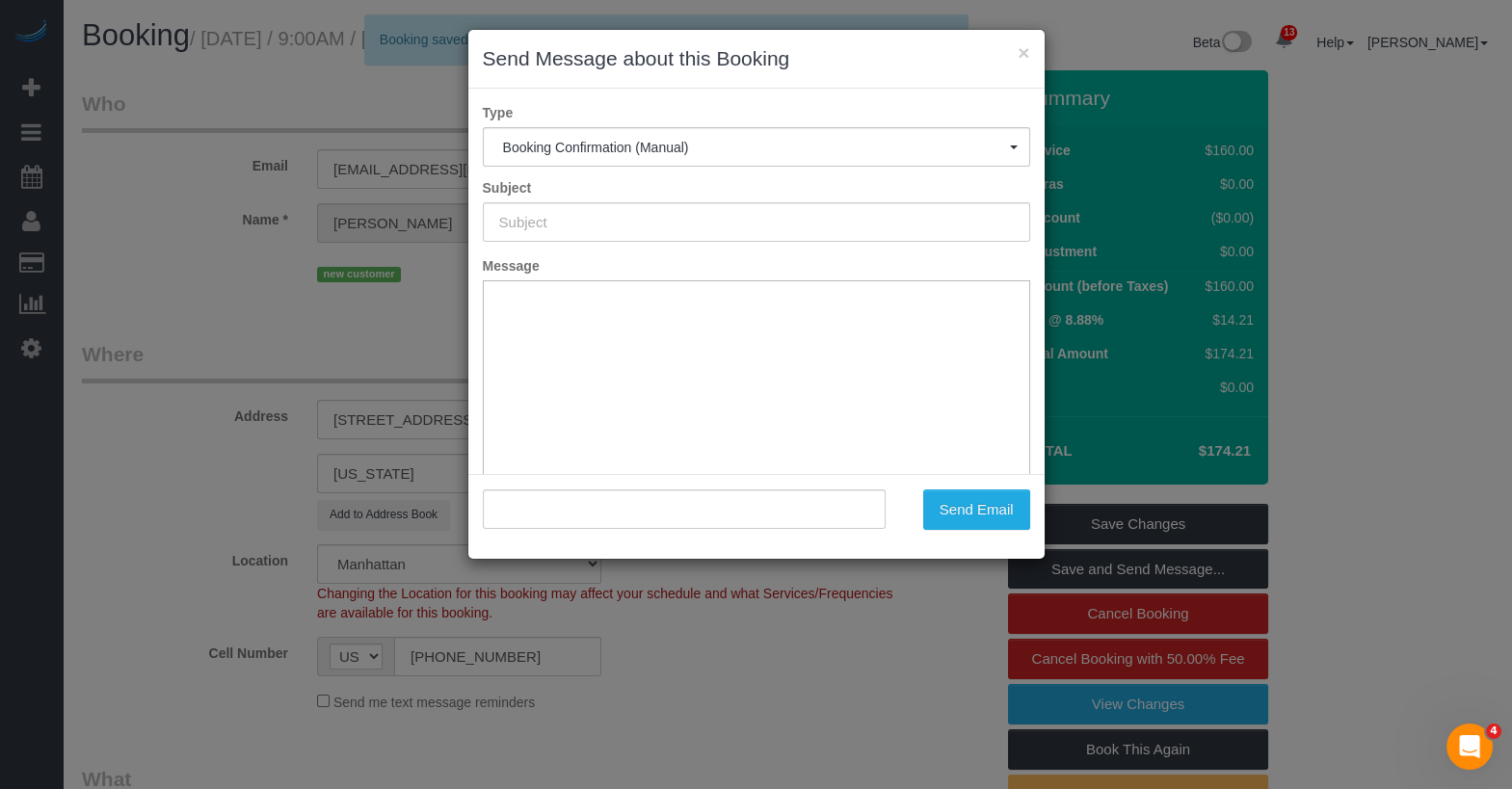
type input "Cleaning Confirmed for 08/22/2025 at 9:00am"
type input ""Sammie Halem" <sammieh1224@gmail.com>"
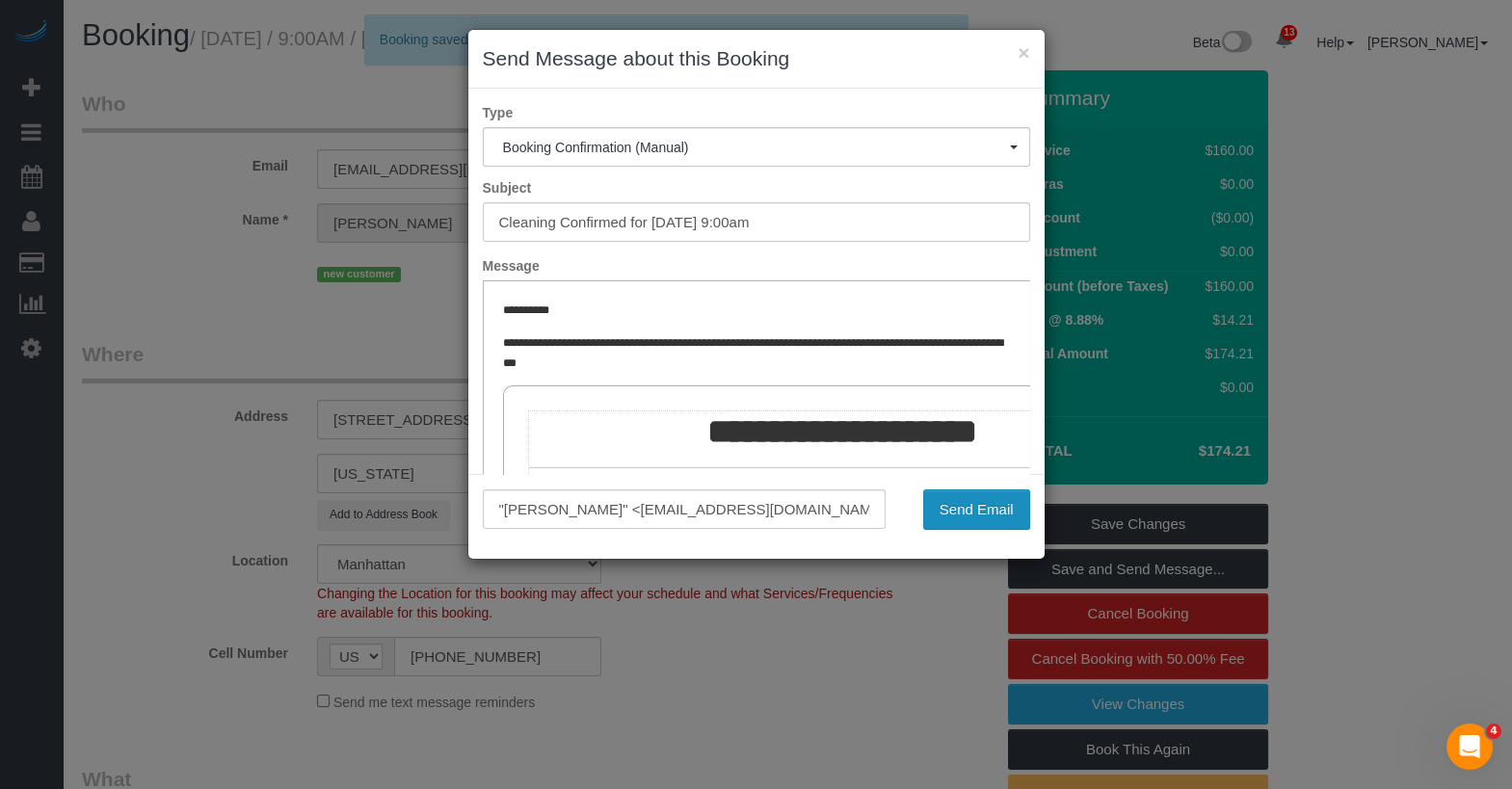
click at [1007, 503] on button "Send Email" at bounding box center [977, 510] width 107 height 41
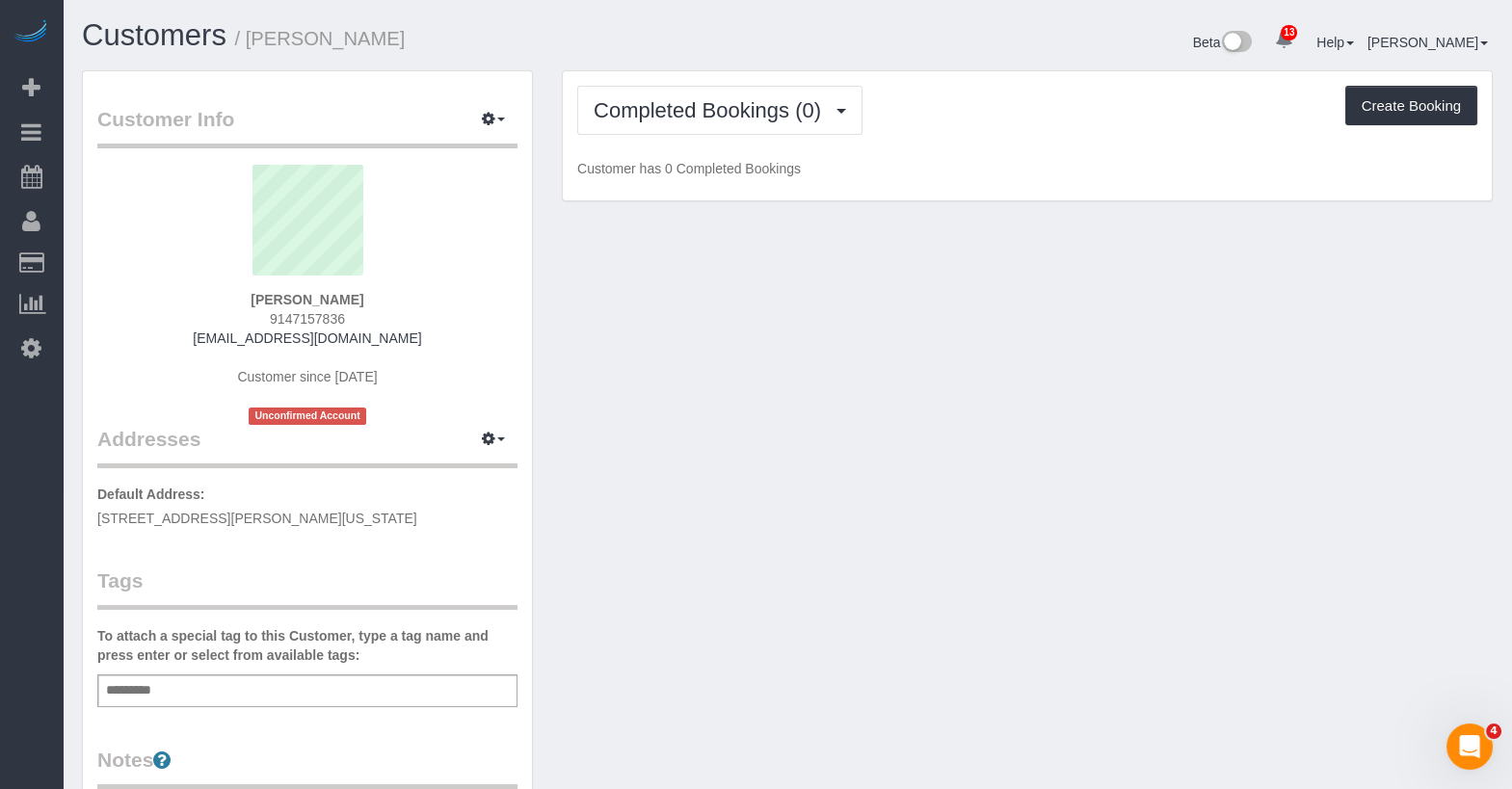
click at [281, 684] on div "Add a tag" at bounding box center [307, 690] width 420 height 33
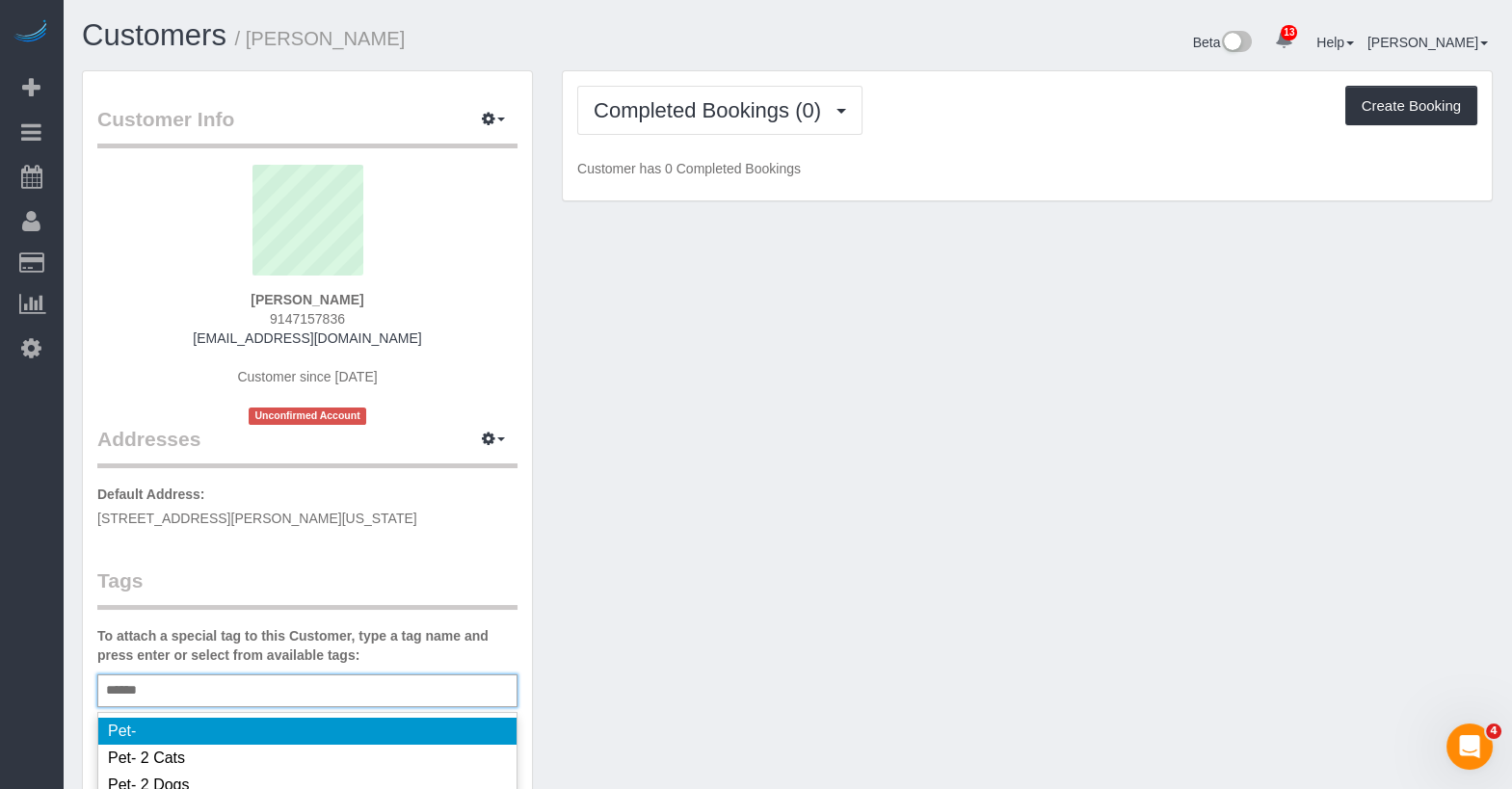
type input "*******"
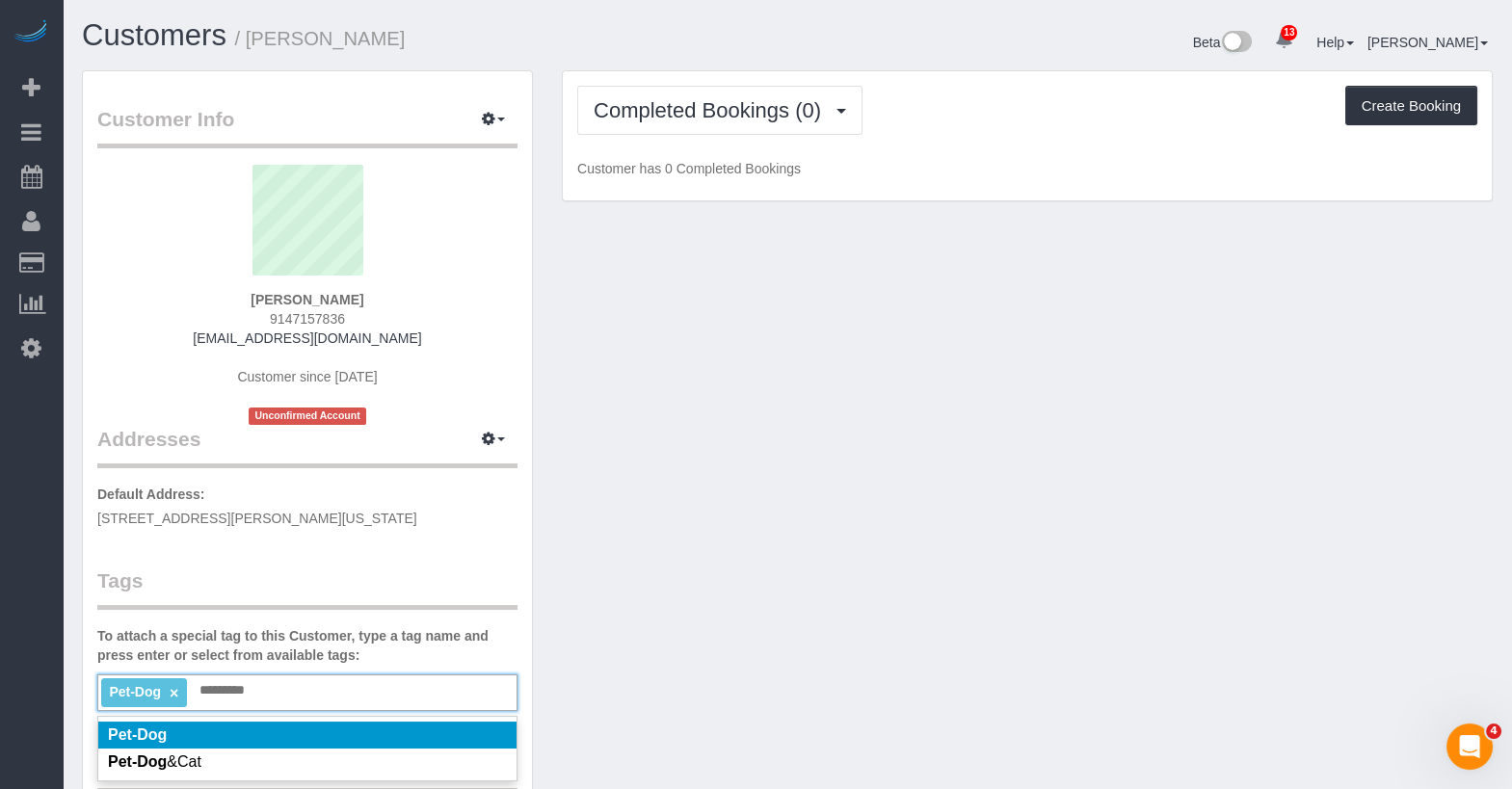
click at [973, 521] on div "Customer Info Edit Contact Info Send Message Email Preferences Special Sales Ta…" at bounding box center [787, 718] width 1440 height 1295
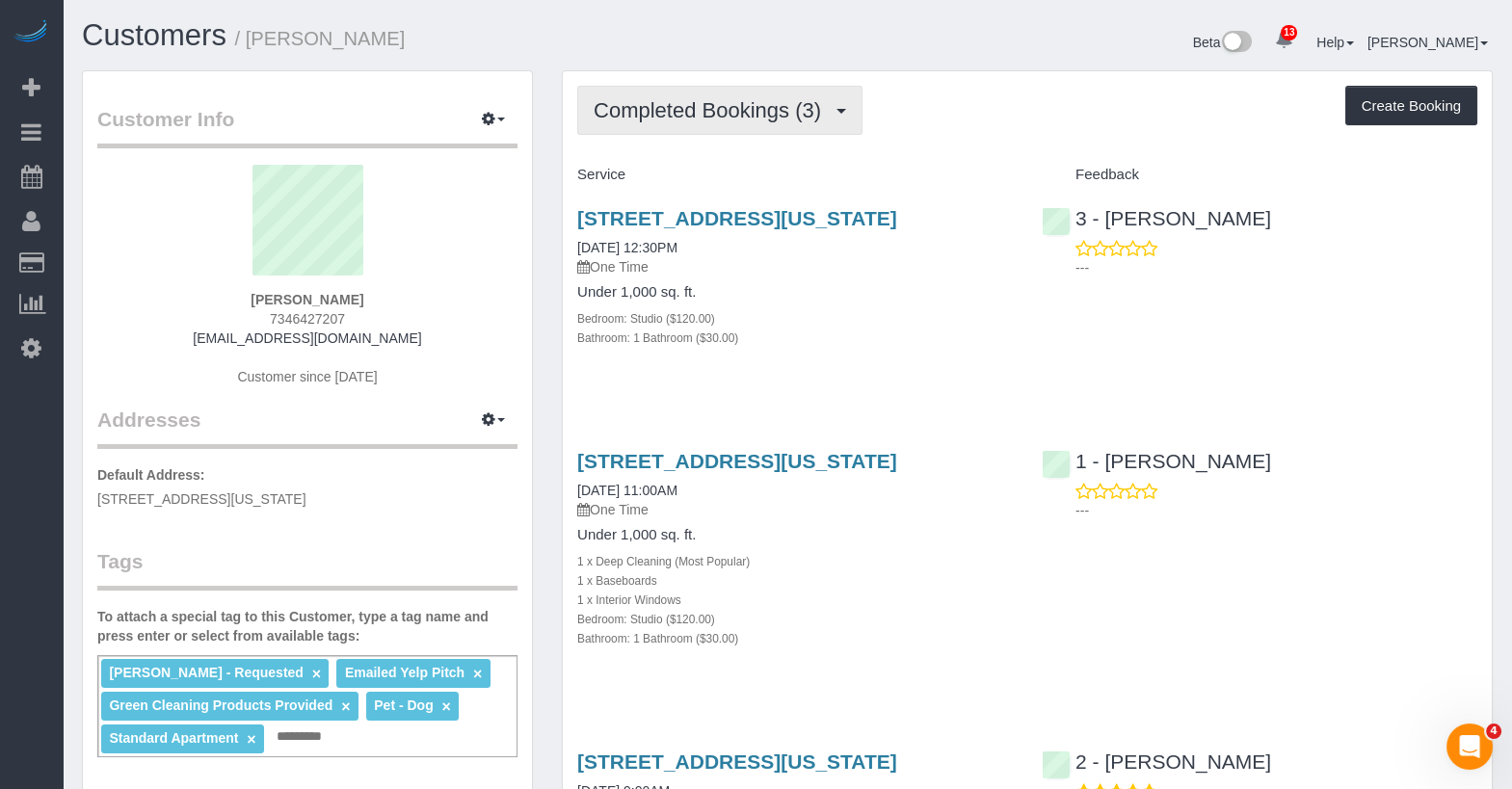
click at [745, 94] on button "Completed Bookings (3)" at bounding box center [719, 110] width 285 height 49
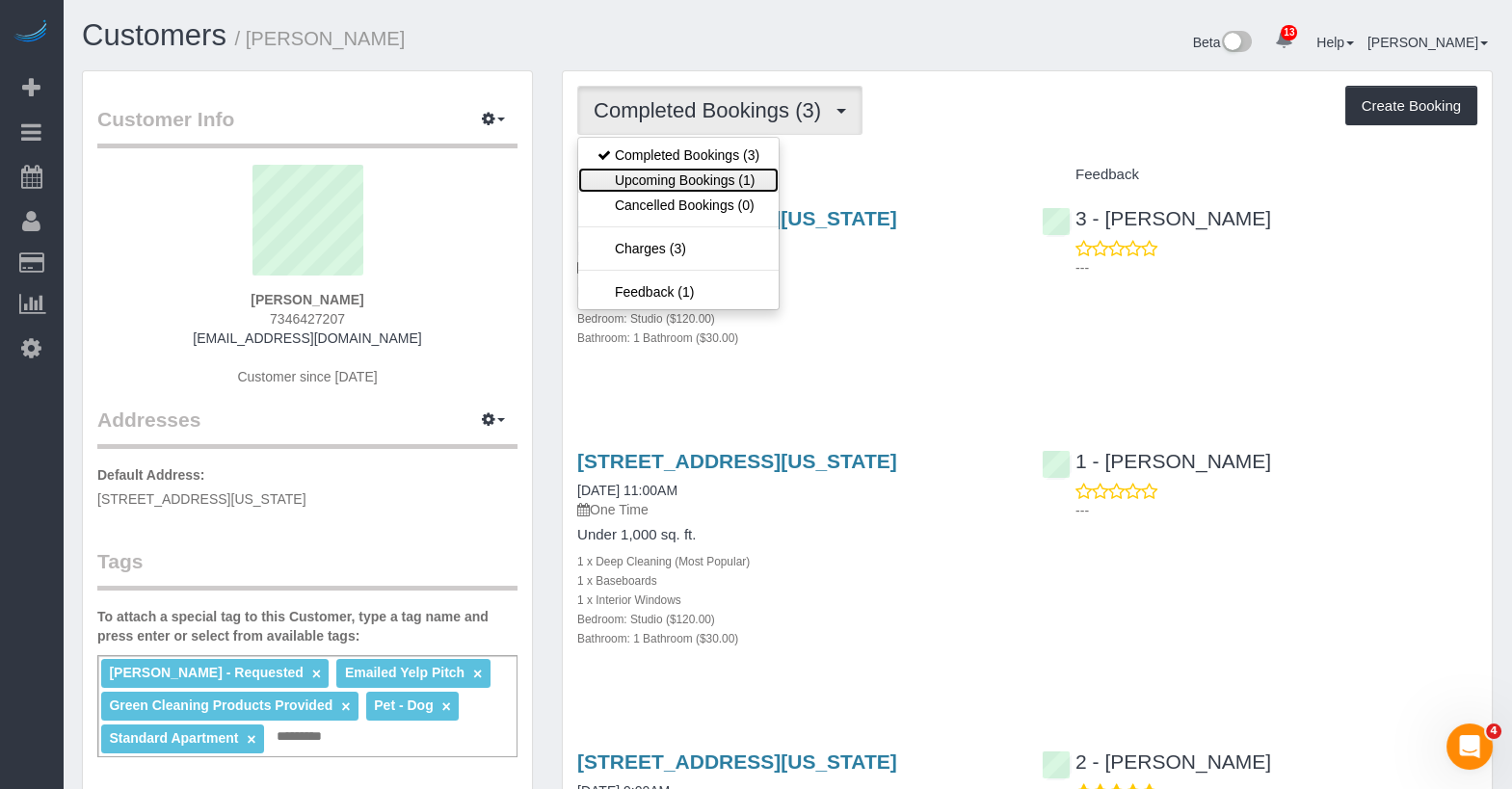
click at [727, 174] on link "Upcoming Bookings (1)" at bounding box center [677, 181] width 200 height 25
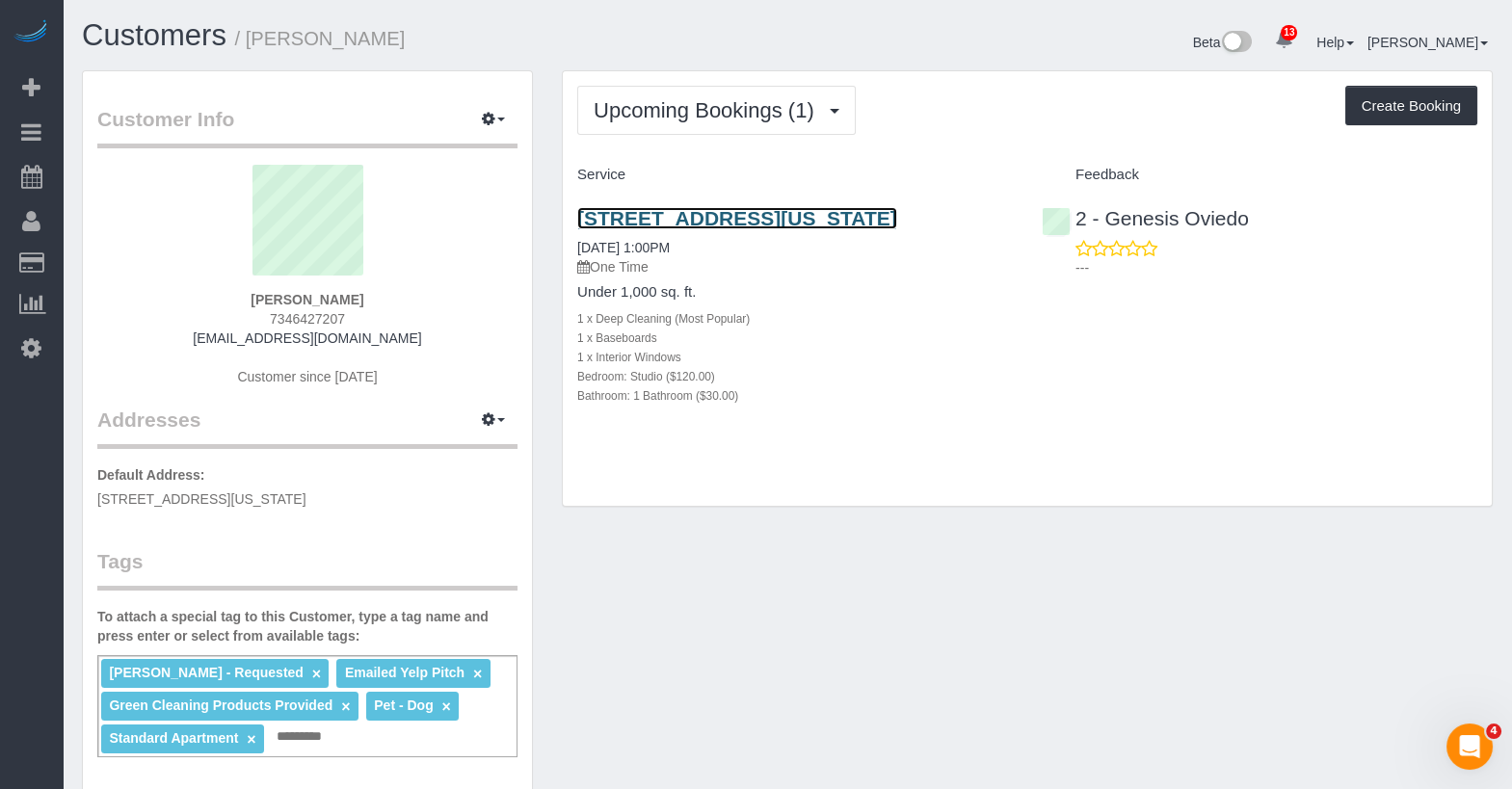
click at [713, 223] on link "41 River Terrace, Apt 3605, New York, NY 10282" at bounding box center [736, 217] width 320 height 22
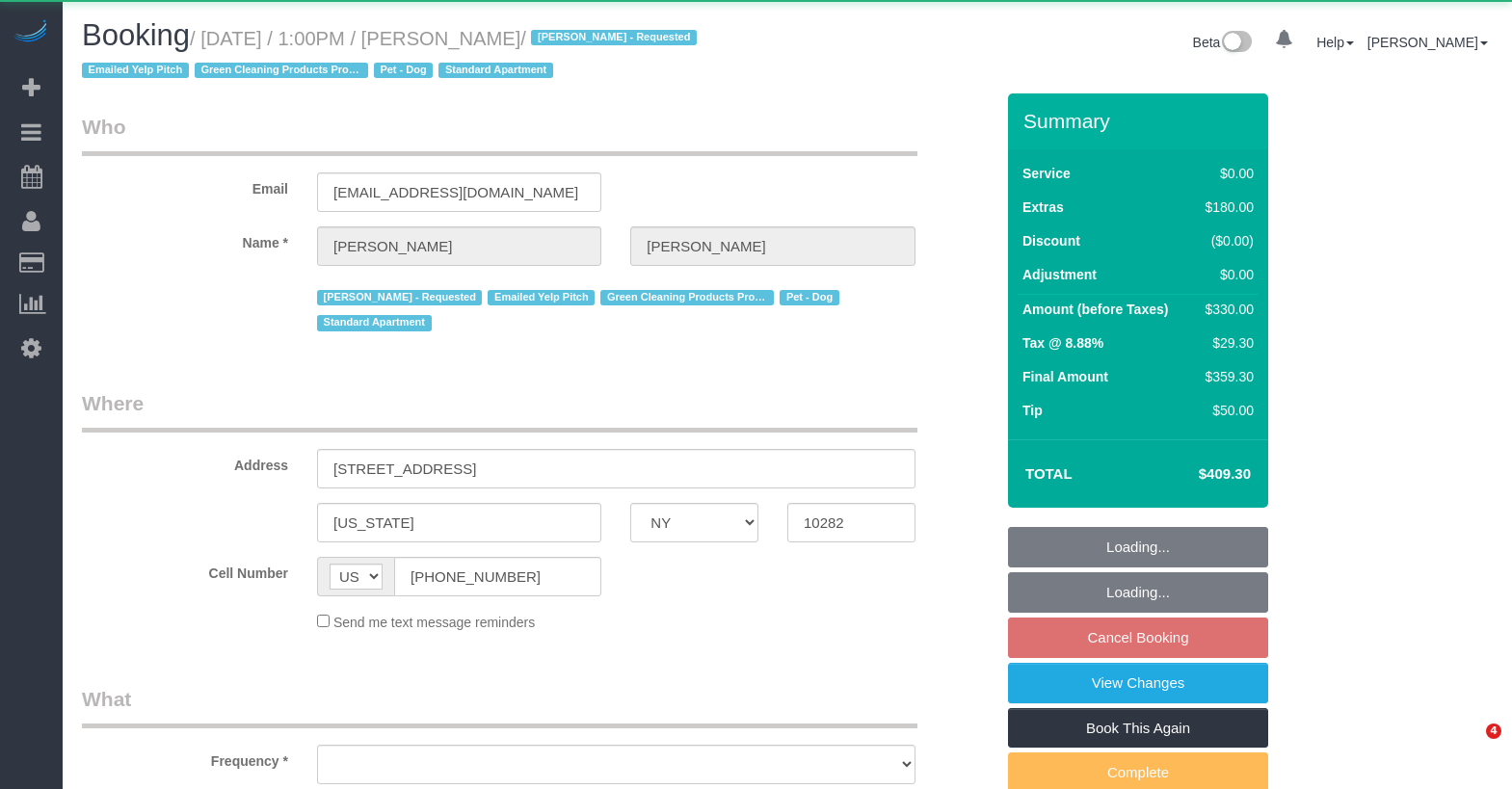
select select "NY"
select select "object:1001"
select select "spot1"
select select "number:59"
select select "number:73"
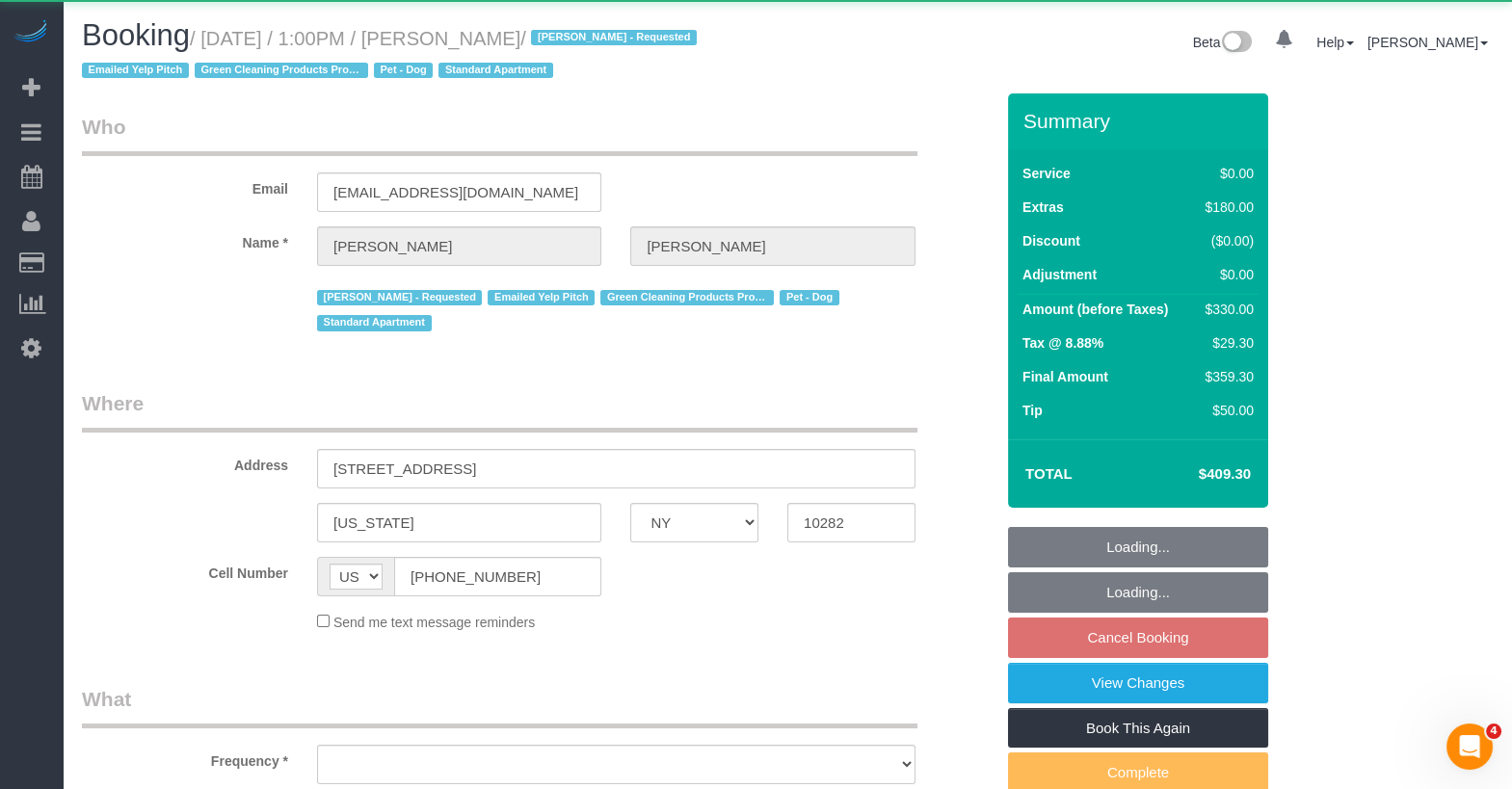
select select "number:13"
select select "number:5"
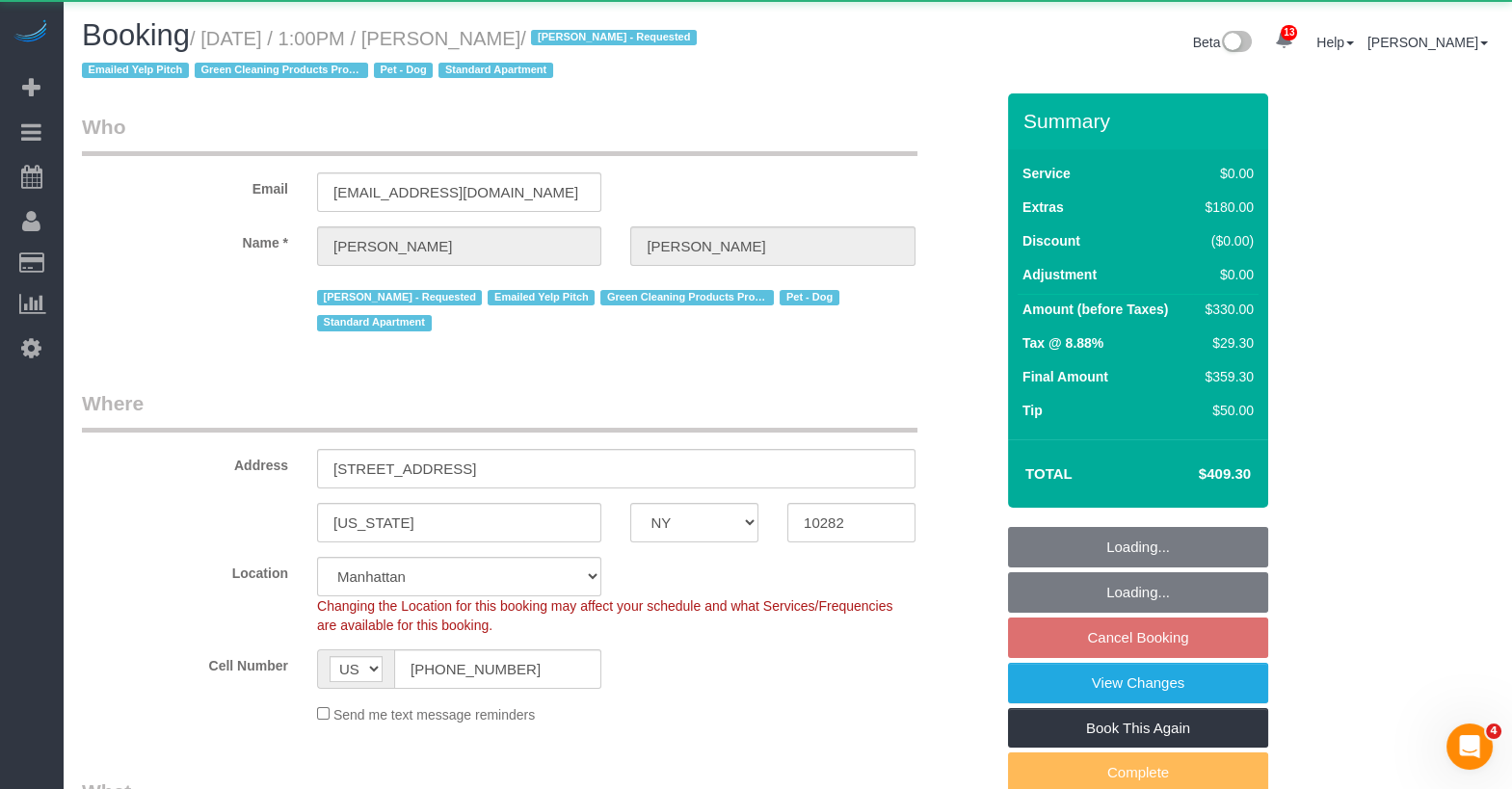
select select "object:1012"
select select "spot52"
select select "string:stripe-pm_1RBFiE4VGloSiKo7uWnidLkO"
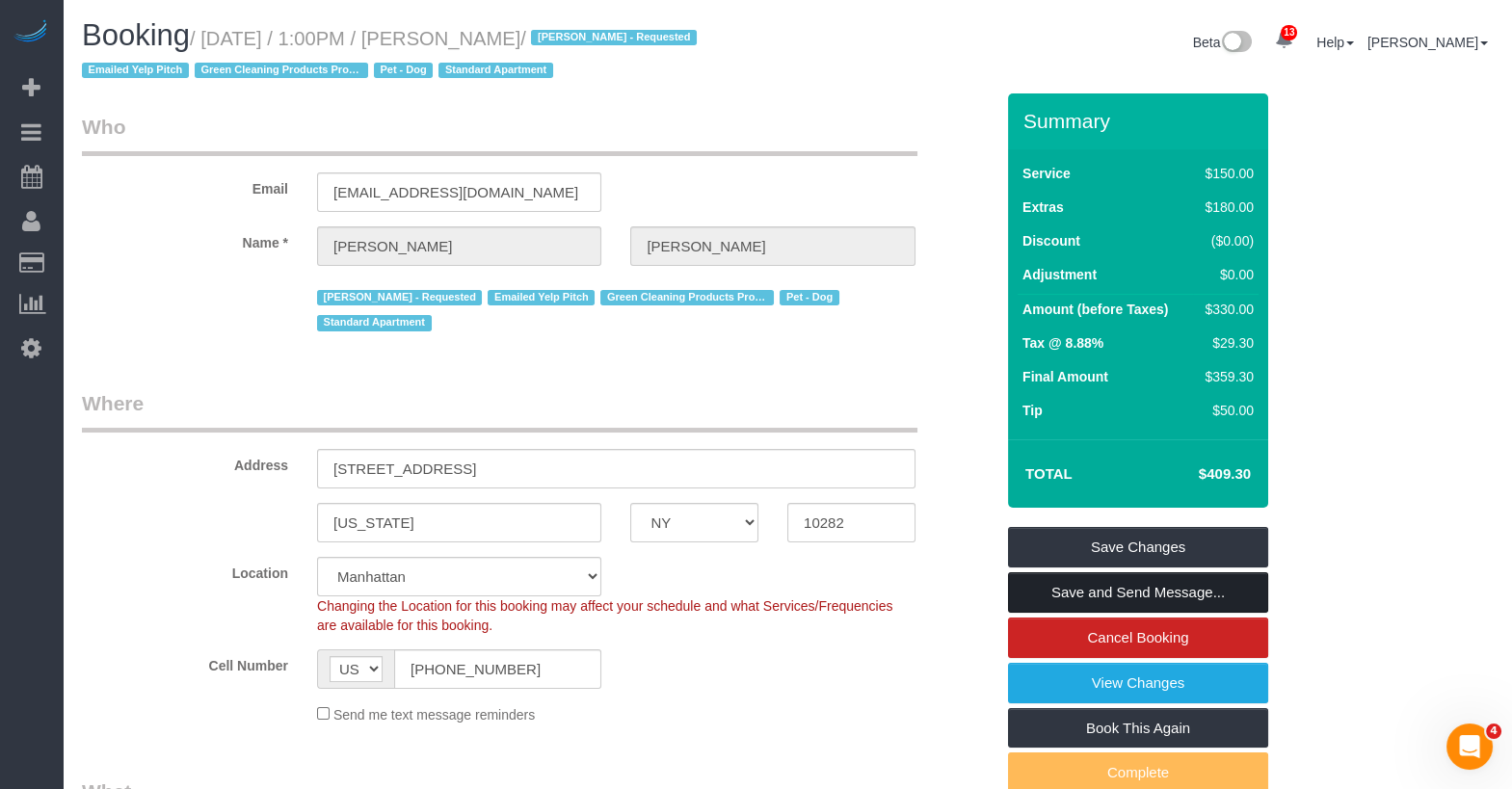
click at [1090, 591] on link "Save and Send Message..." at bounding box center [1137, 592] width 260 height 41
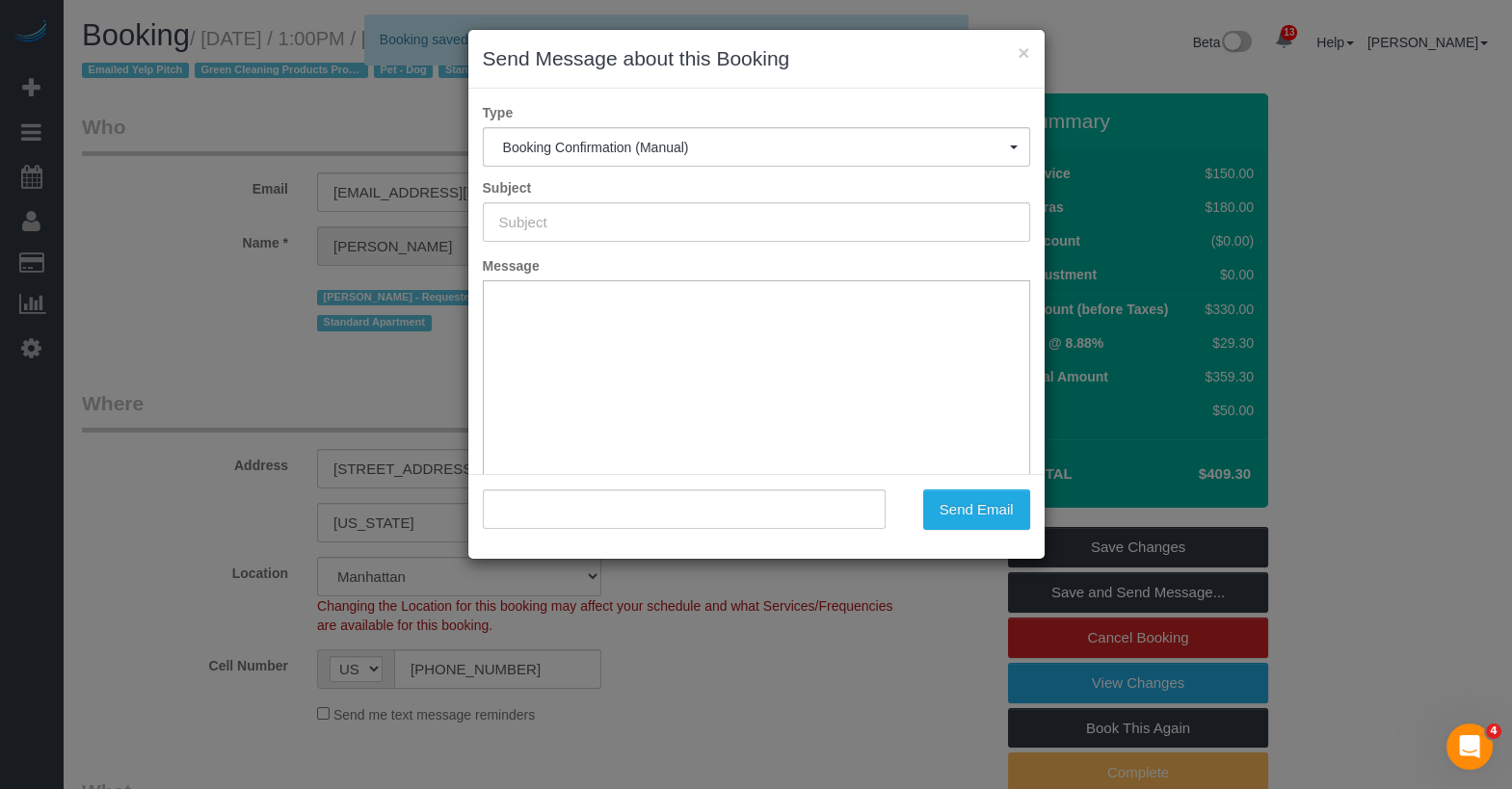
type input "Cleaning Confirmed for [DATE] 1:00pm"
type input ""[PERSON_NAME]" <[EMAIL_ADDRESS][DOMAIN_NAME]>"
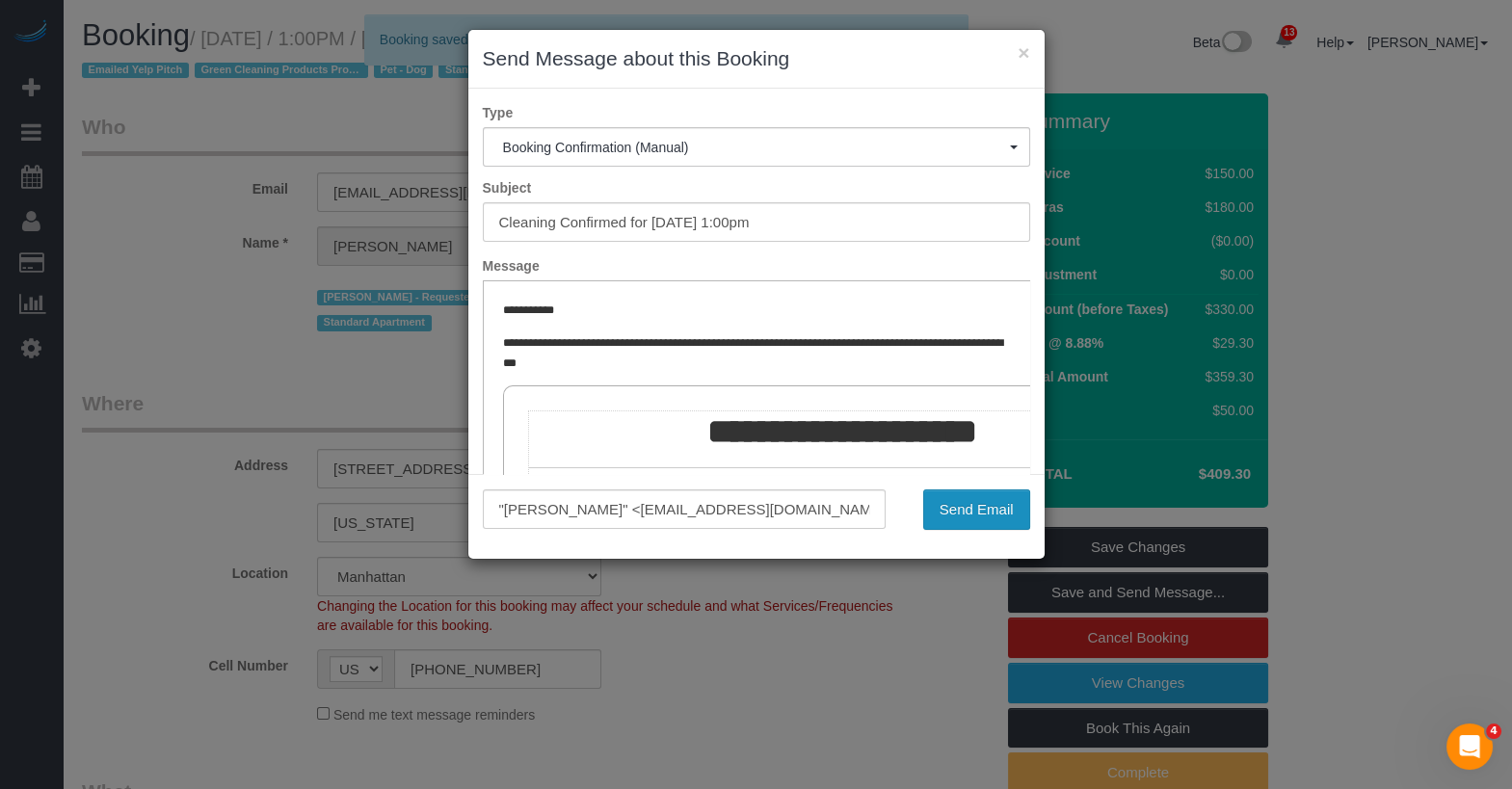
click at [937, 505] on button "Send Email" at bounding box center [977, 510] width 107 height 41
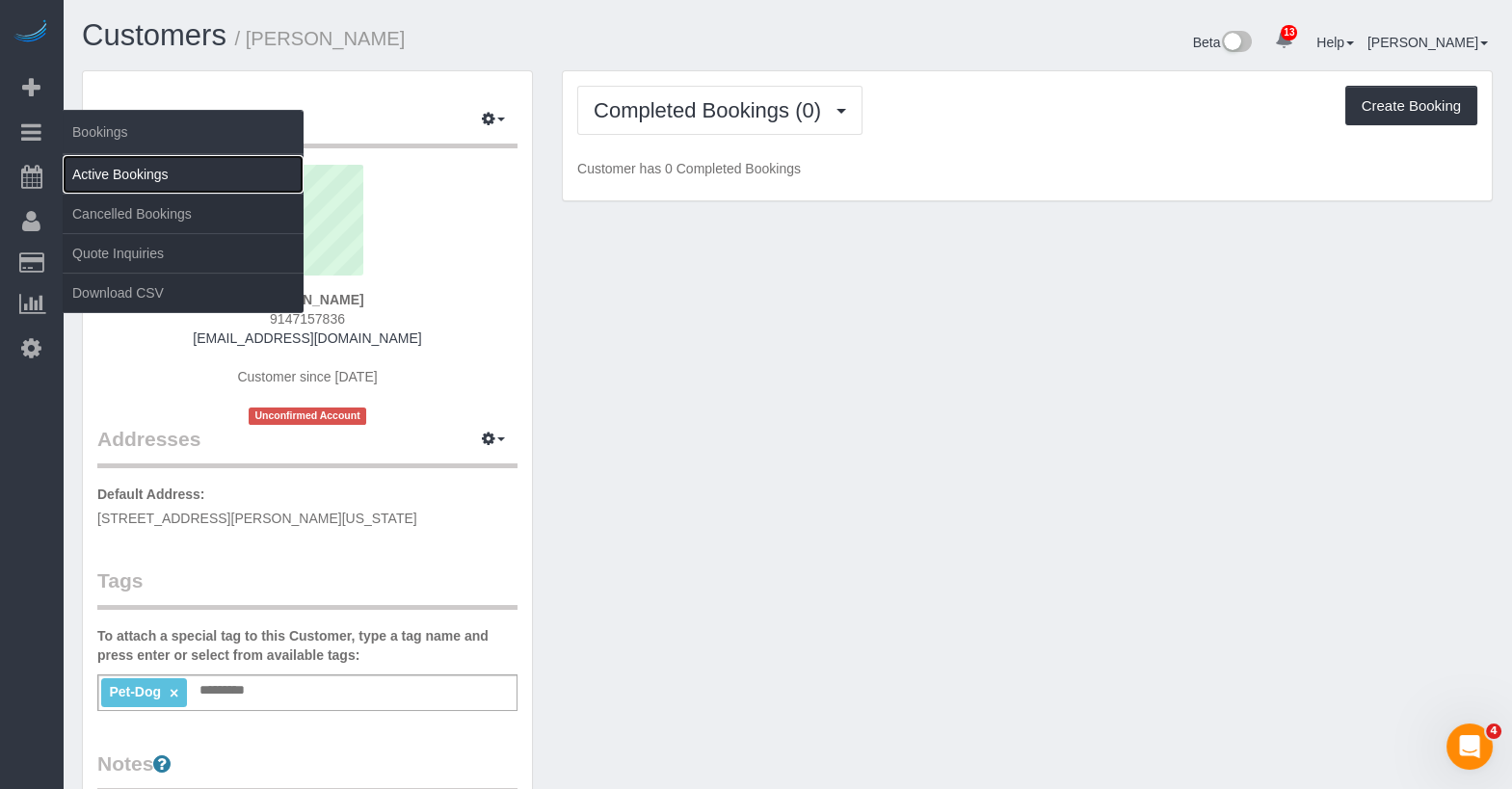
click at [111, 173] on link "Active Bookings" at bounding box center [183, 175] width 241 height 39
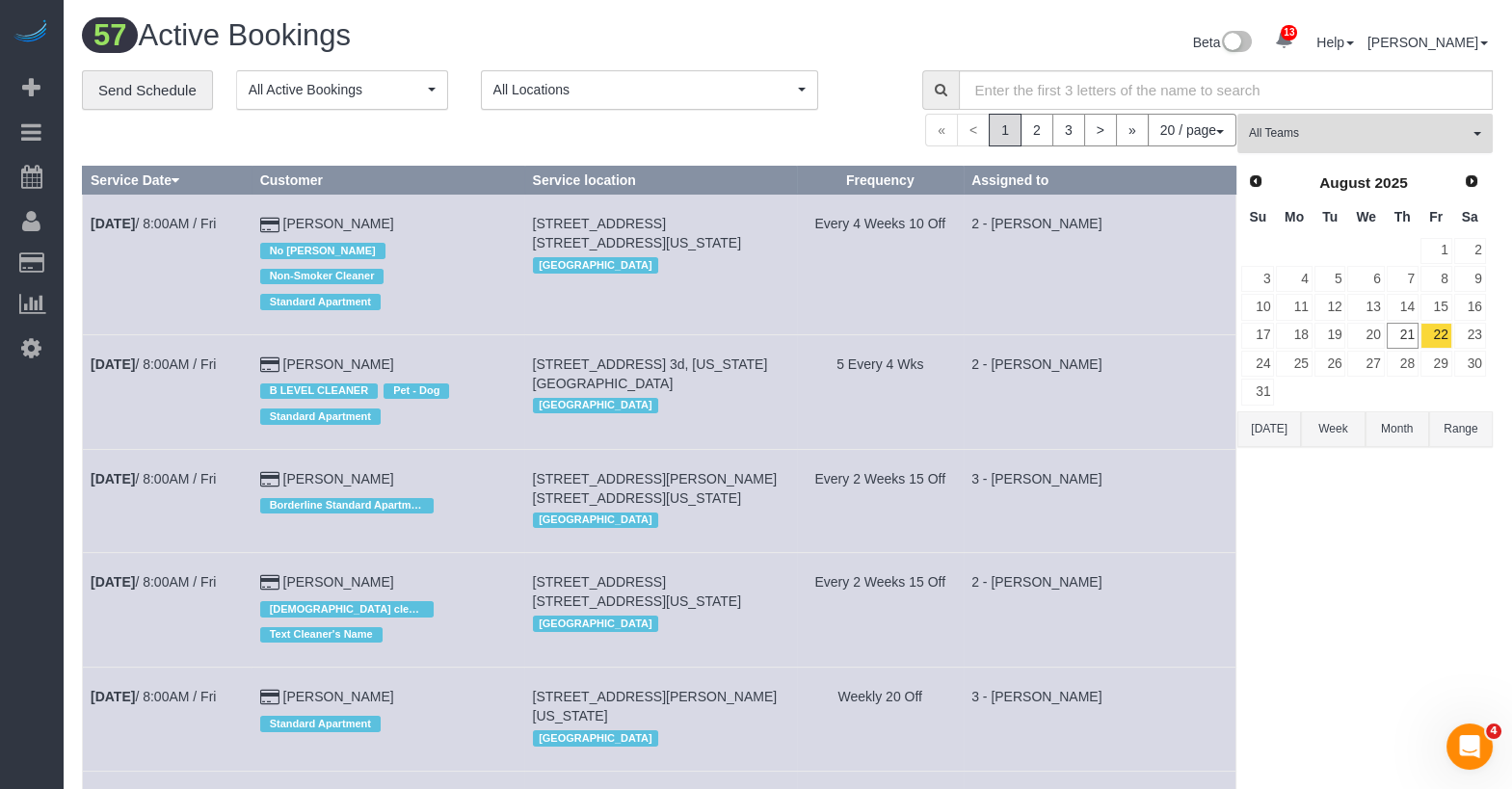
click at [1321, 138] on span "All Teams" at bounding box center [1358, 133] width 219 height 16
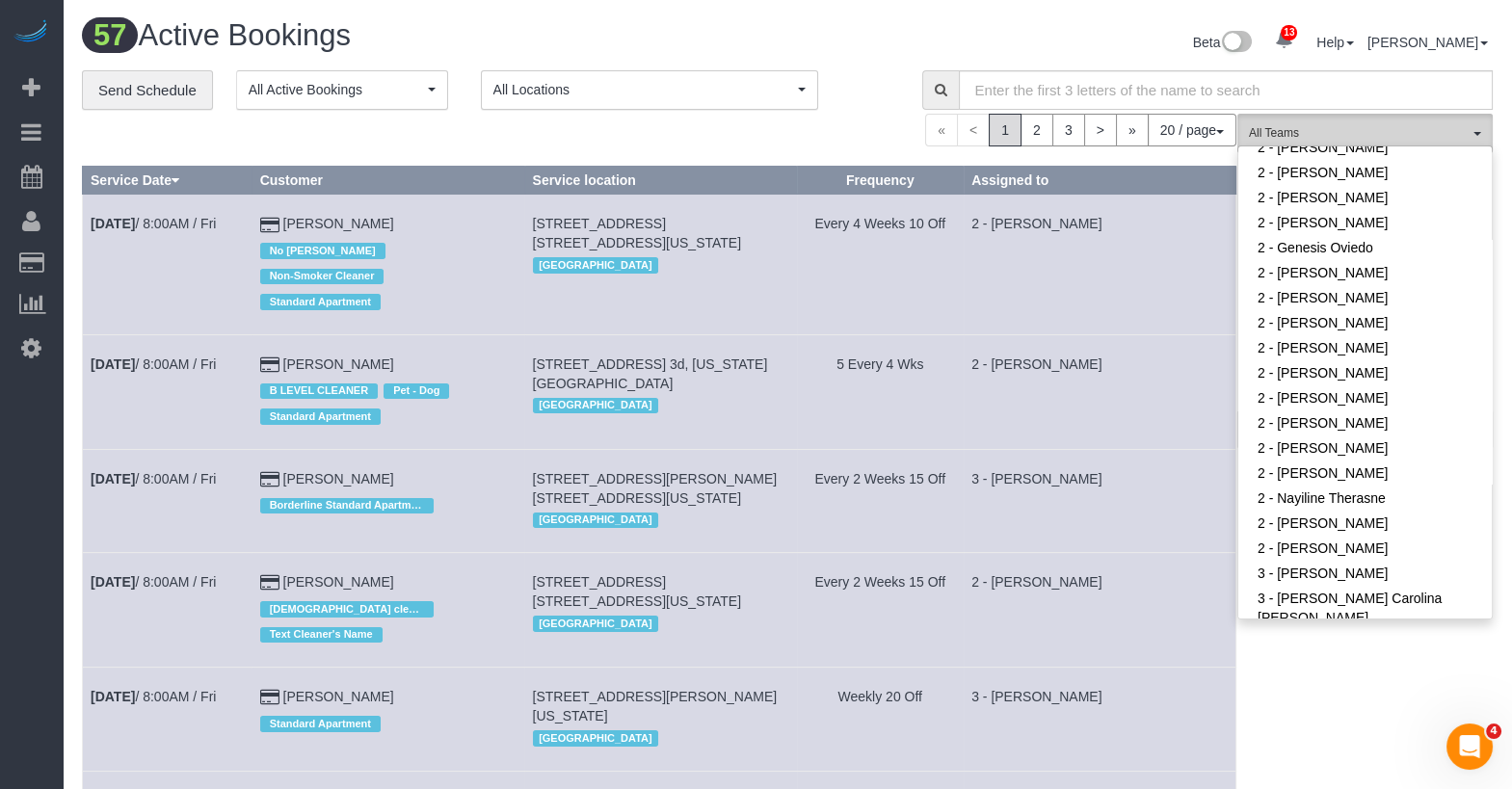
scroll to position [1133, 0]
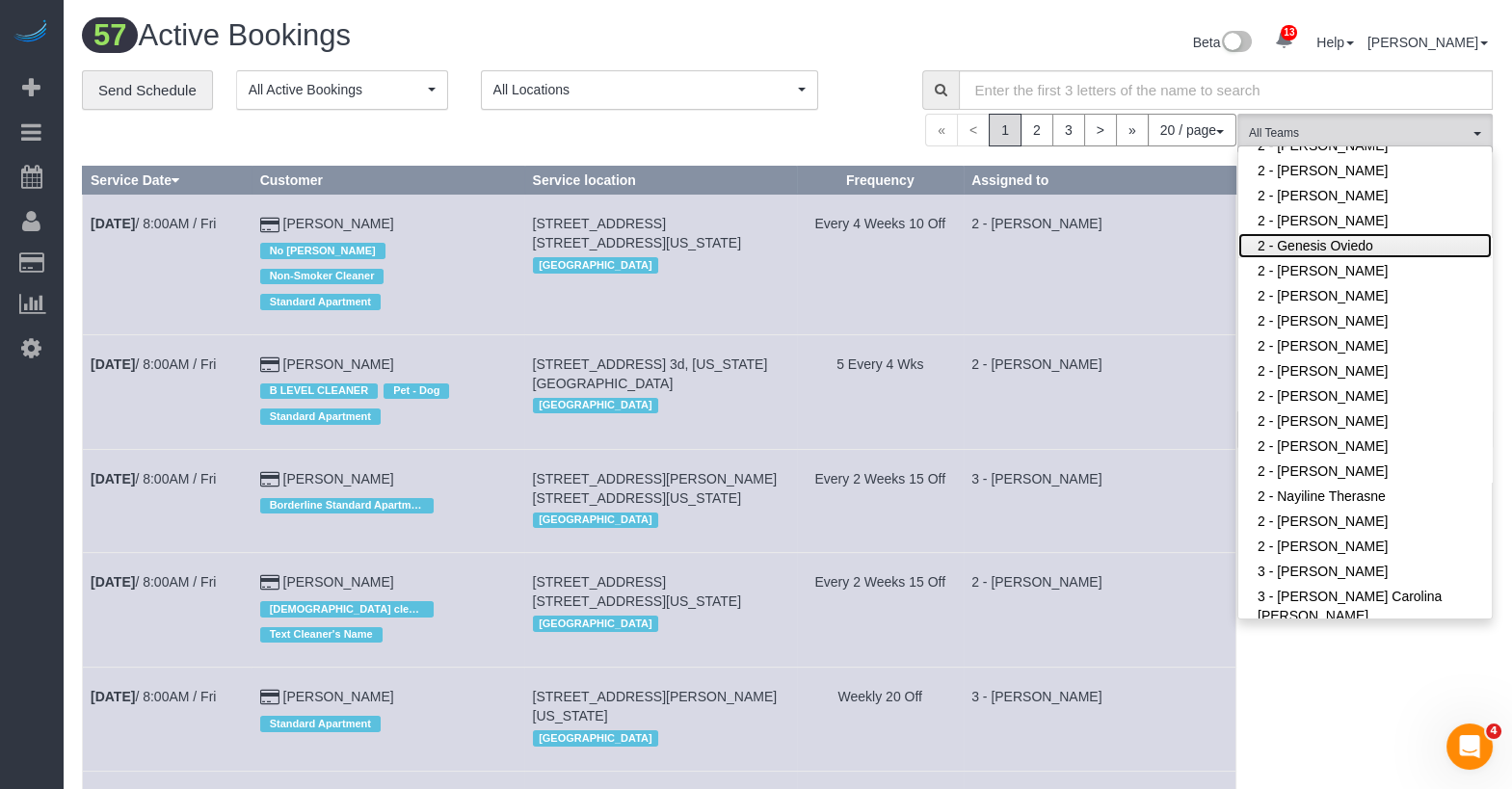
click at [1370, 240] on link "2 - Genesis Oviedo" at bounding box center [1365, 245] width 253 height 25
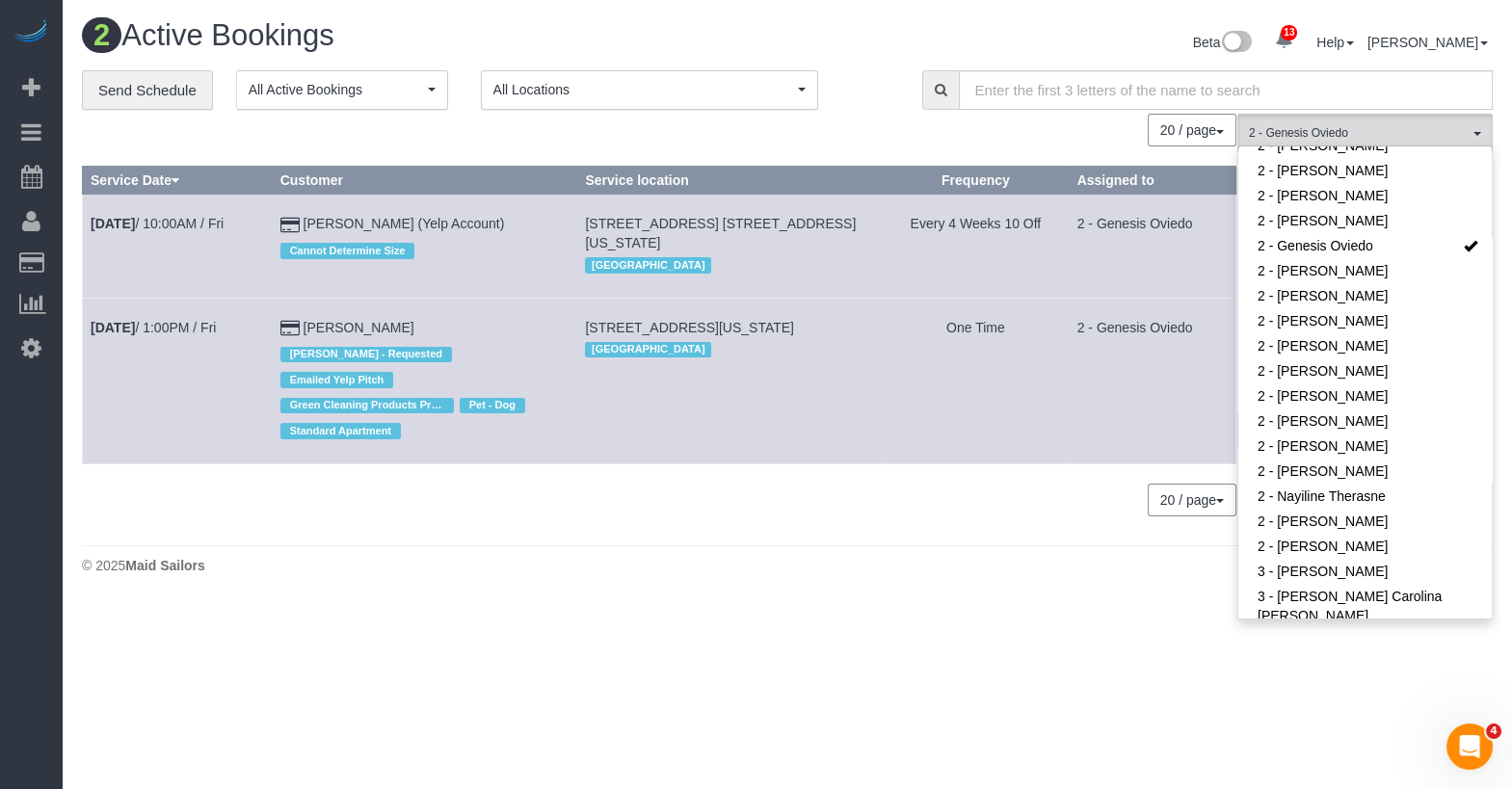
click at [1185, 302] on td "2 - Genesis Oviedo" at bounding box center [1152, 380] width 167 height 166
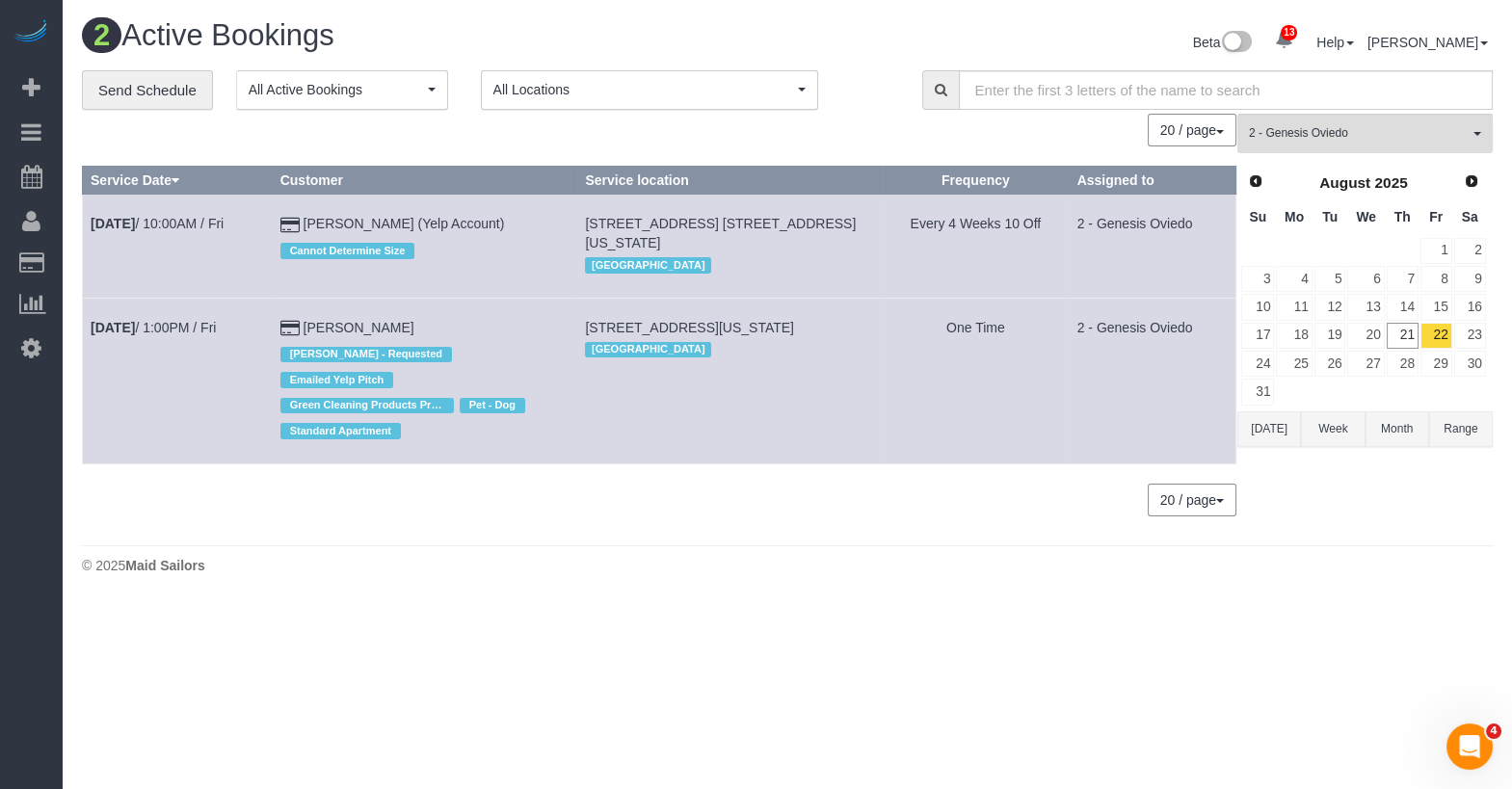
drag, startPoint x: 505, startPoint y: 222, endPoint x: 317, endPoint y: 222, distance: 188.0
click at [317, 222] on td "Ben Rafshoon (Yelp Account) Cannot Determine Size" at bounding box center [424, 245] width 305 height 103
copy td "Ben Rafshoon (Yelp Account)"
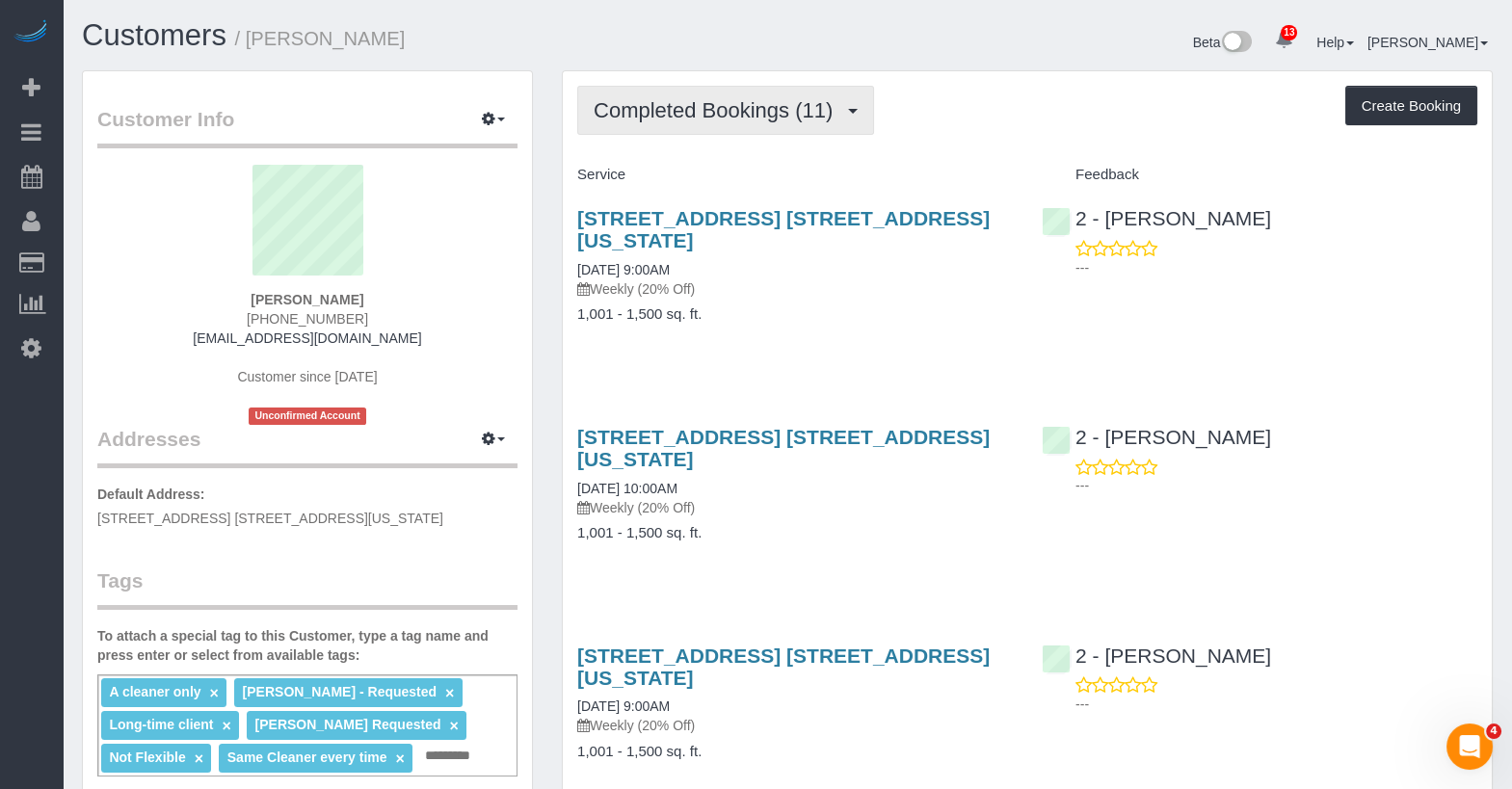
click at [729, 112] on span "Completed Bookings (11)" at bounding box center [717, 110] width 248 height 24
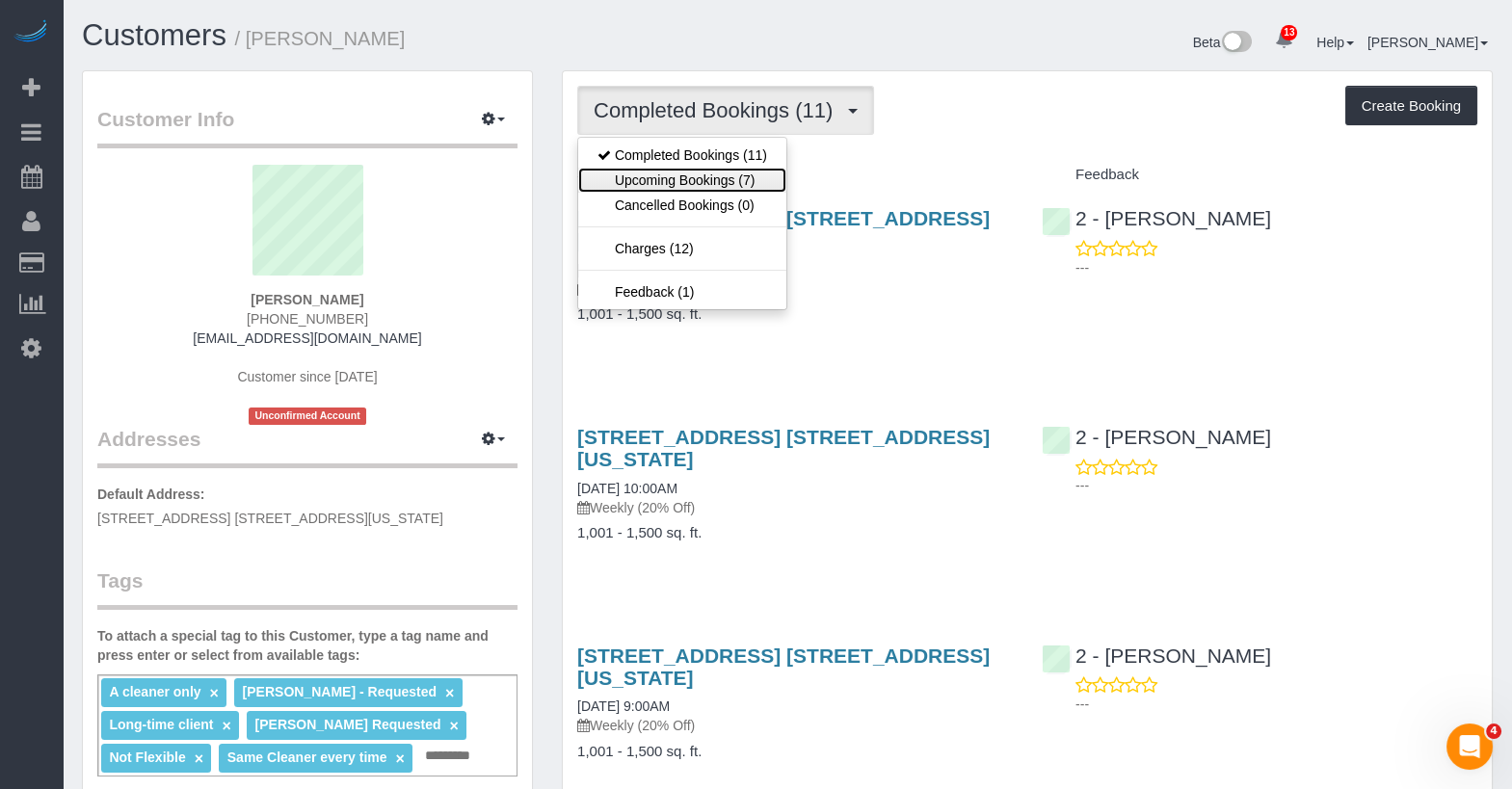
click at [713, 181] on link "Upcoming Bookings (7)" at bounding box center [681, 181] width 208 height 25
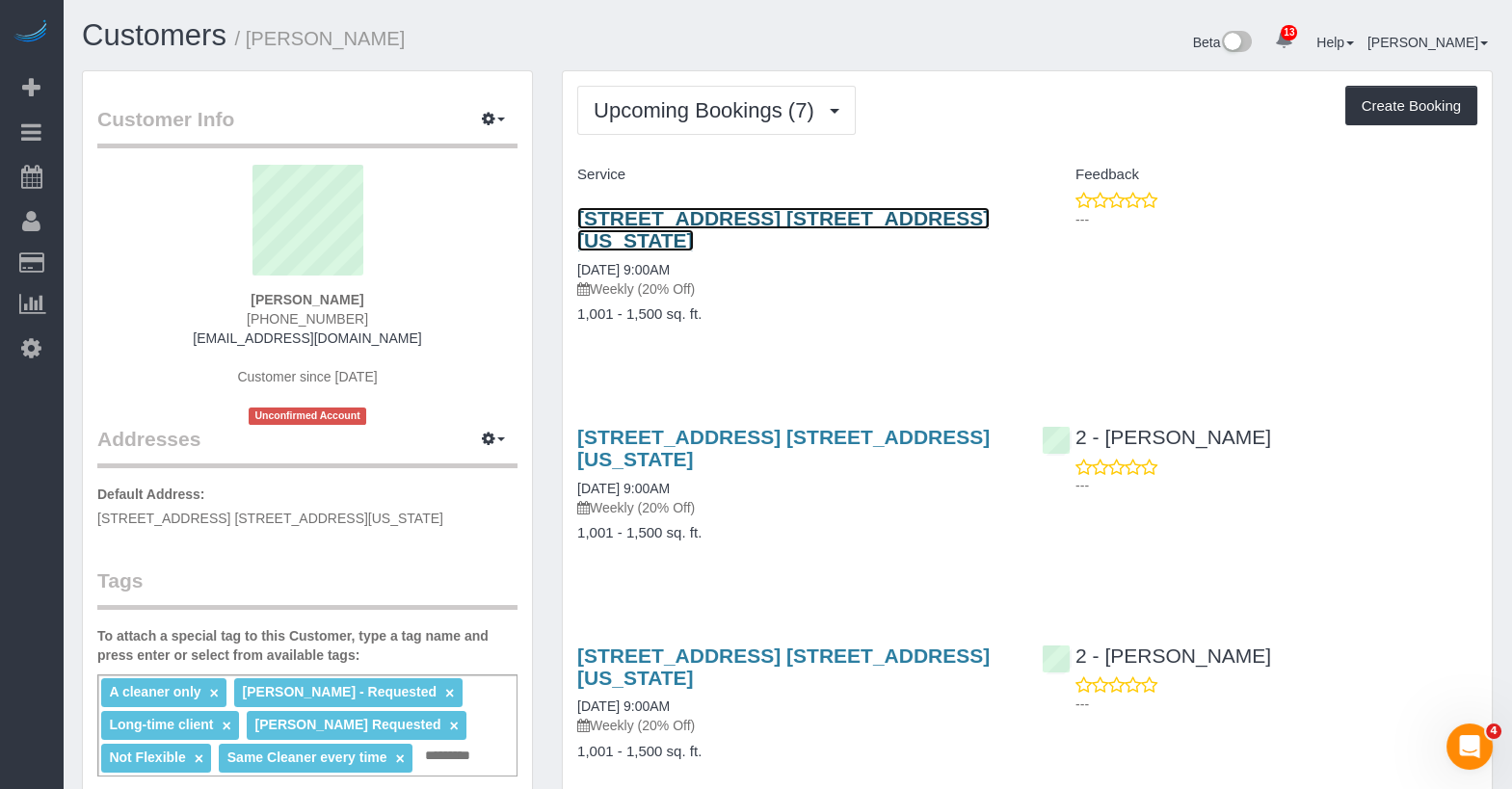
click at [880, 222] on link "540 West 49th Street, Apt. 401s, New York, NY 10018" at bounding box center [783, 229] width 413 height 44
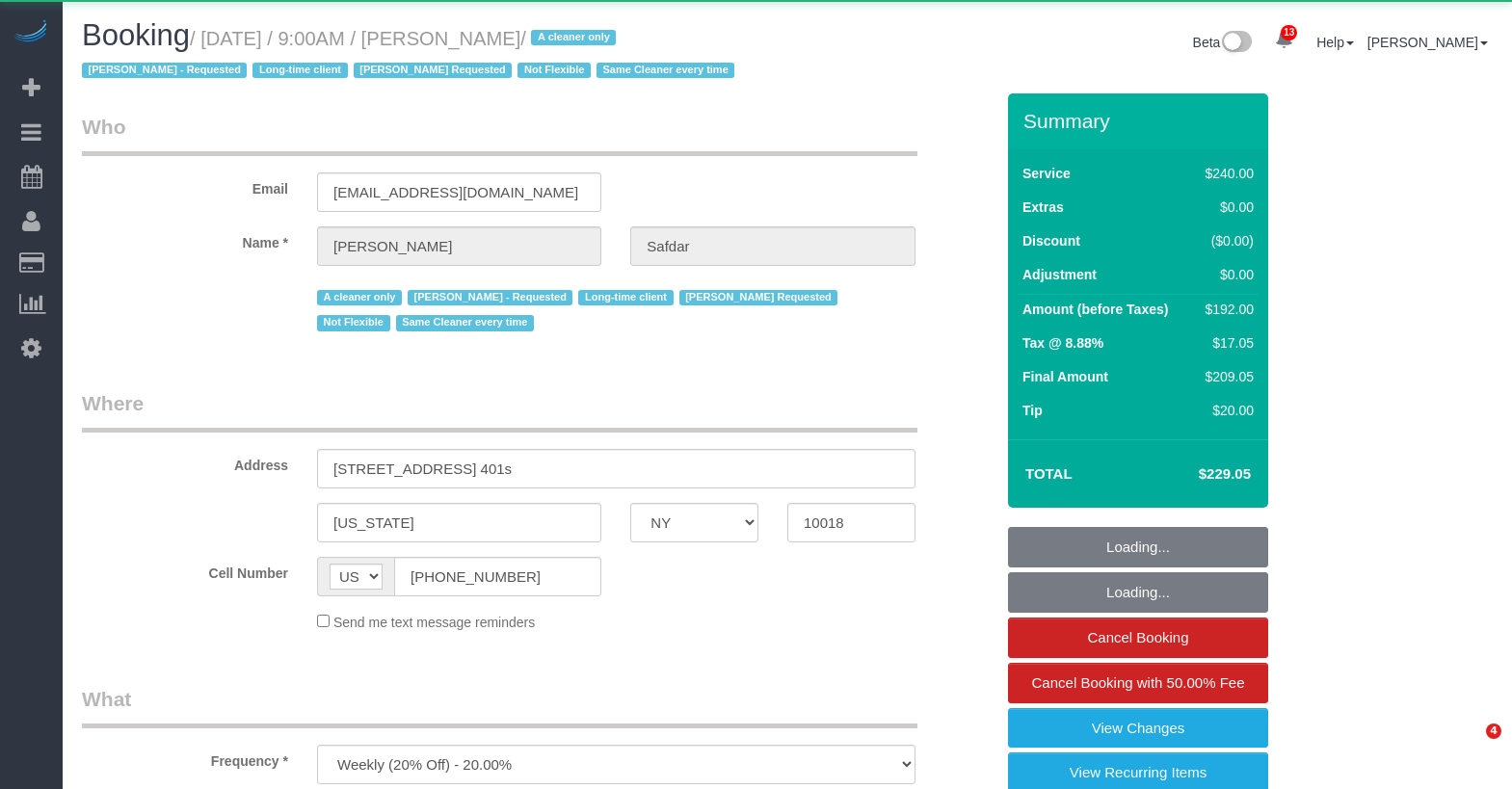
select select "NY"
select select "180"
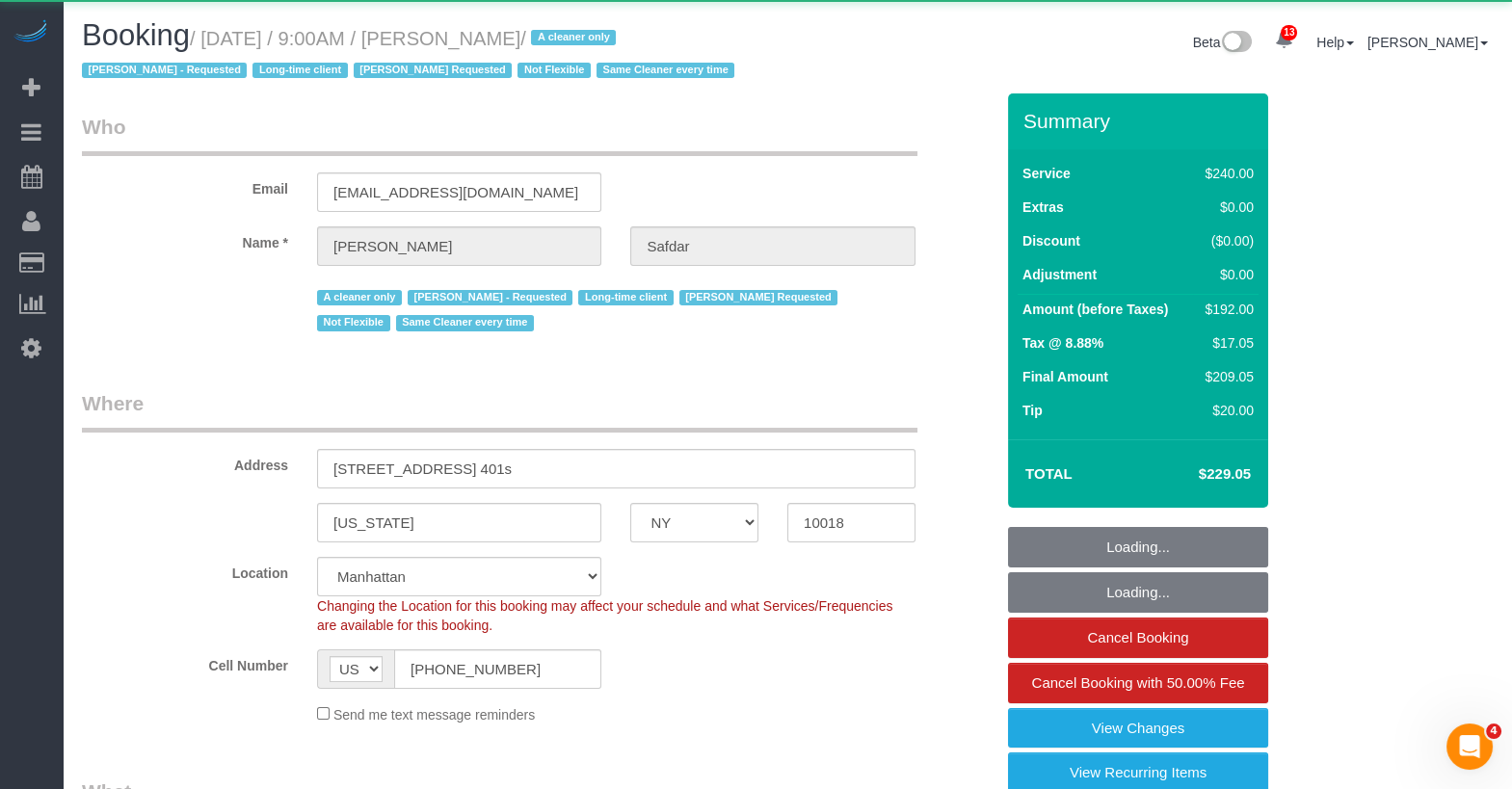
select select "string:stripe-pm_1RWHZs4VGloSiKo7Wqx9KSVj"
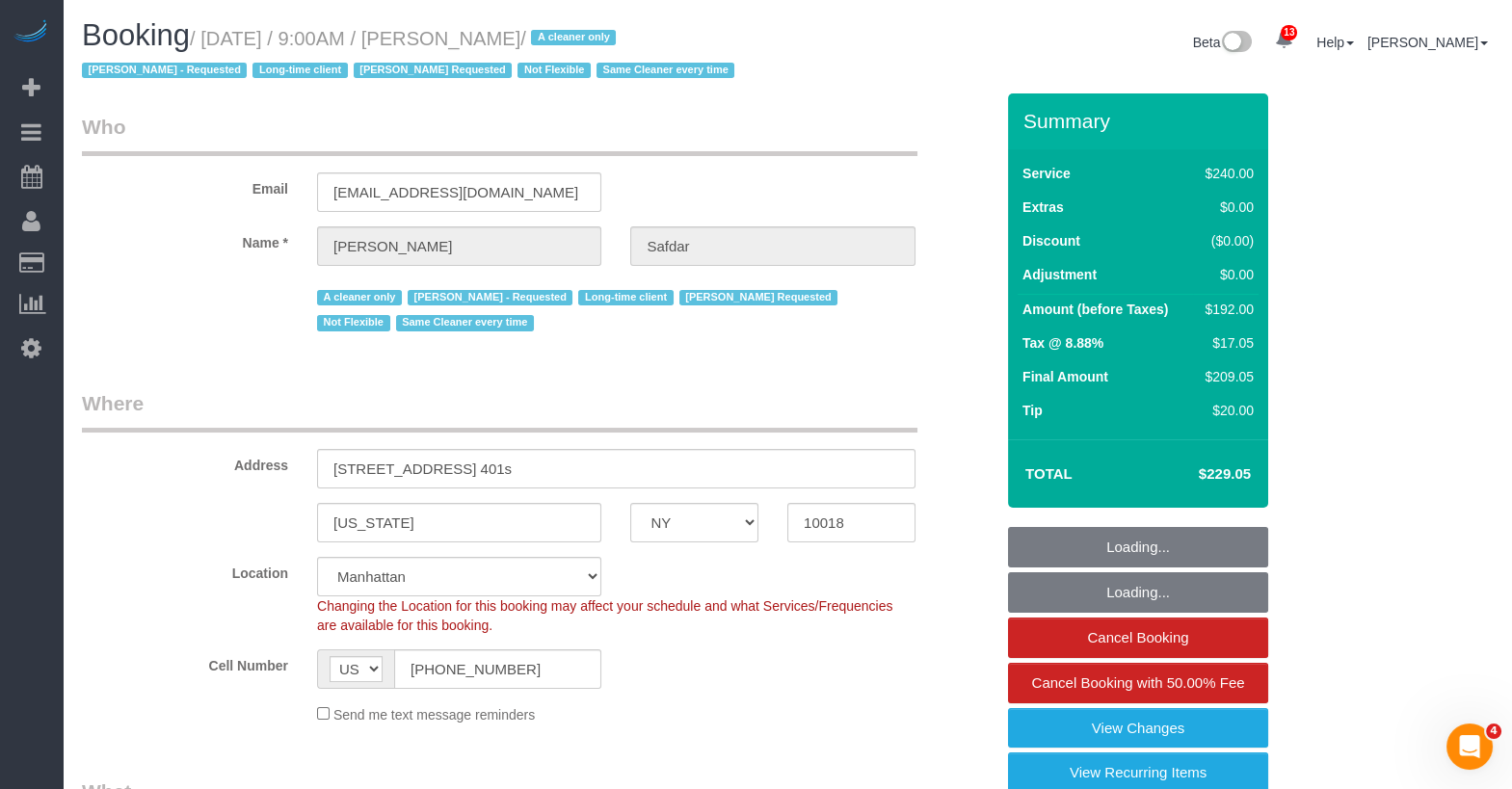
select select "object:848"
select select "number:89"
select select "number:90"
select select "number:15"
select select "number:5"
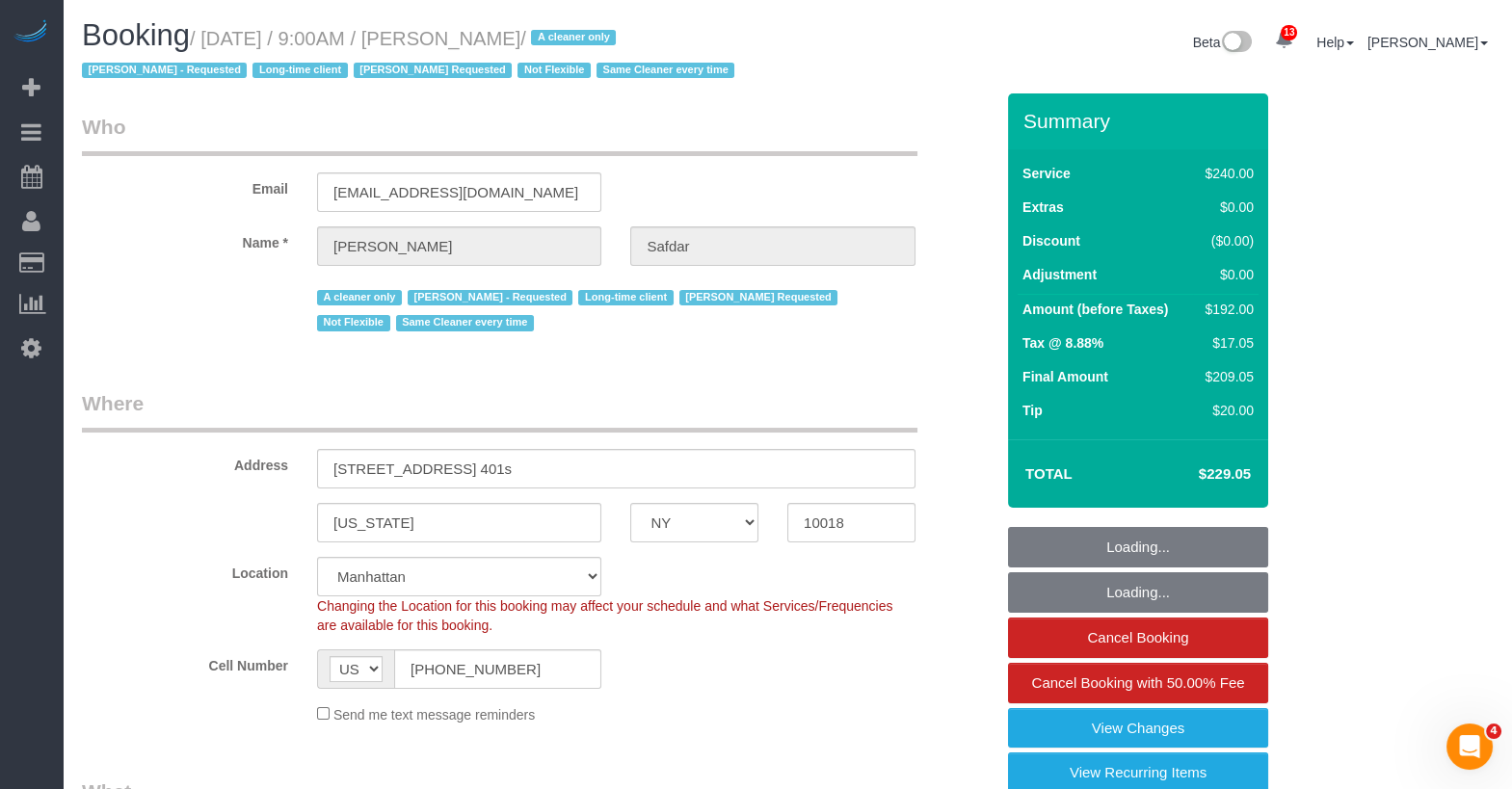
select select "spot1"
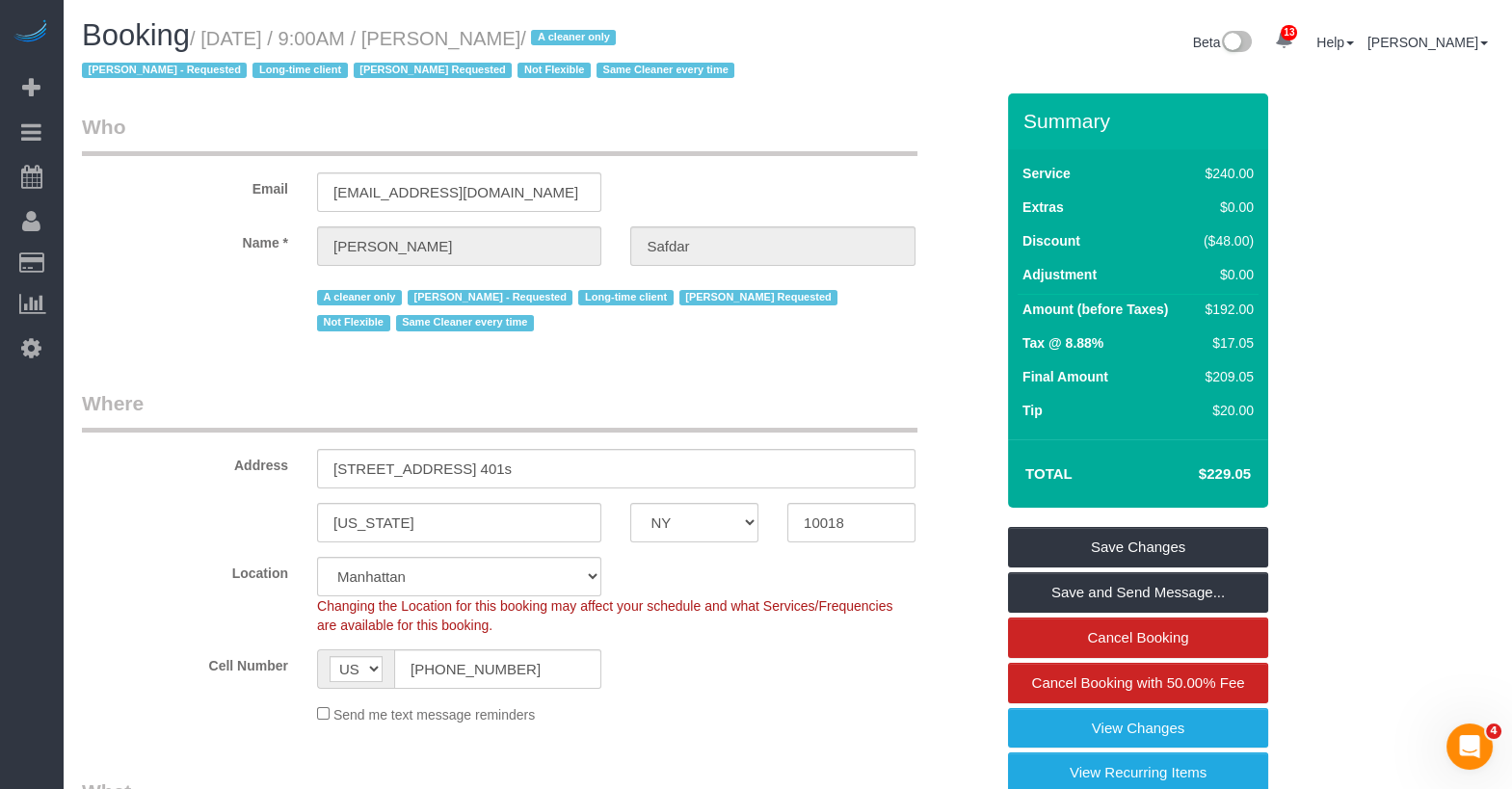
drag, startPoint x: 598, startPoint y: 37, endPoint x: 214, endPoint y: 32, distance: 384.0
click at [214, 32] on small "/ August 22, 2025 / 9:00AM / Mustafa Safdar / A cleaner only Eveling Mercado - …" at bounding box center [411, 55] width 658 height 54
copy small "August 22, 2025 / 9:00AM / Mustafa Safdar"
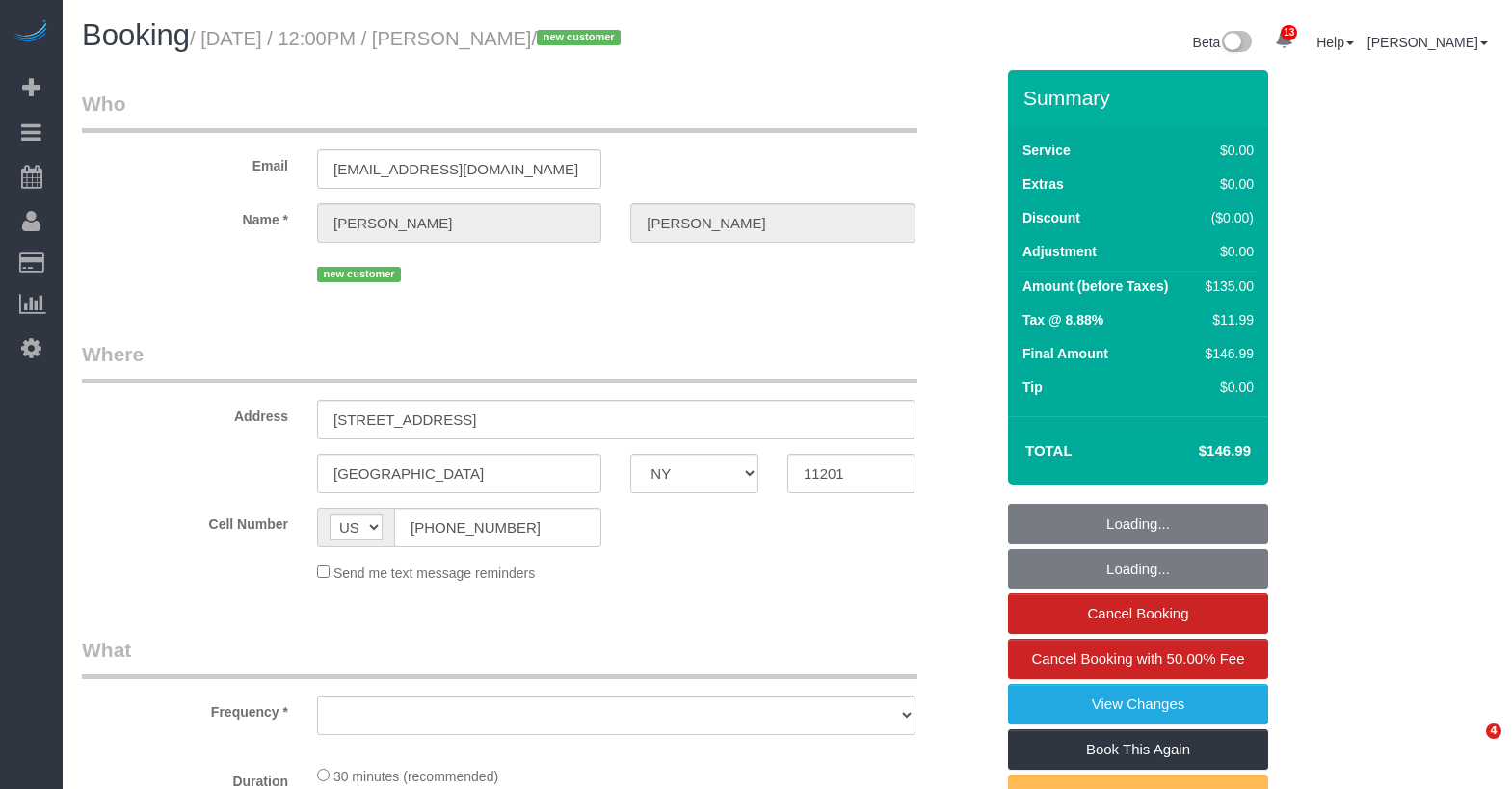
select select "NY"
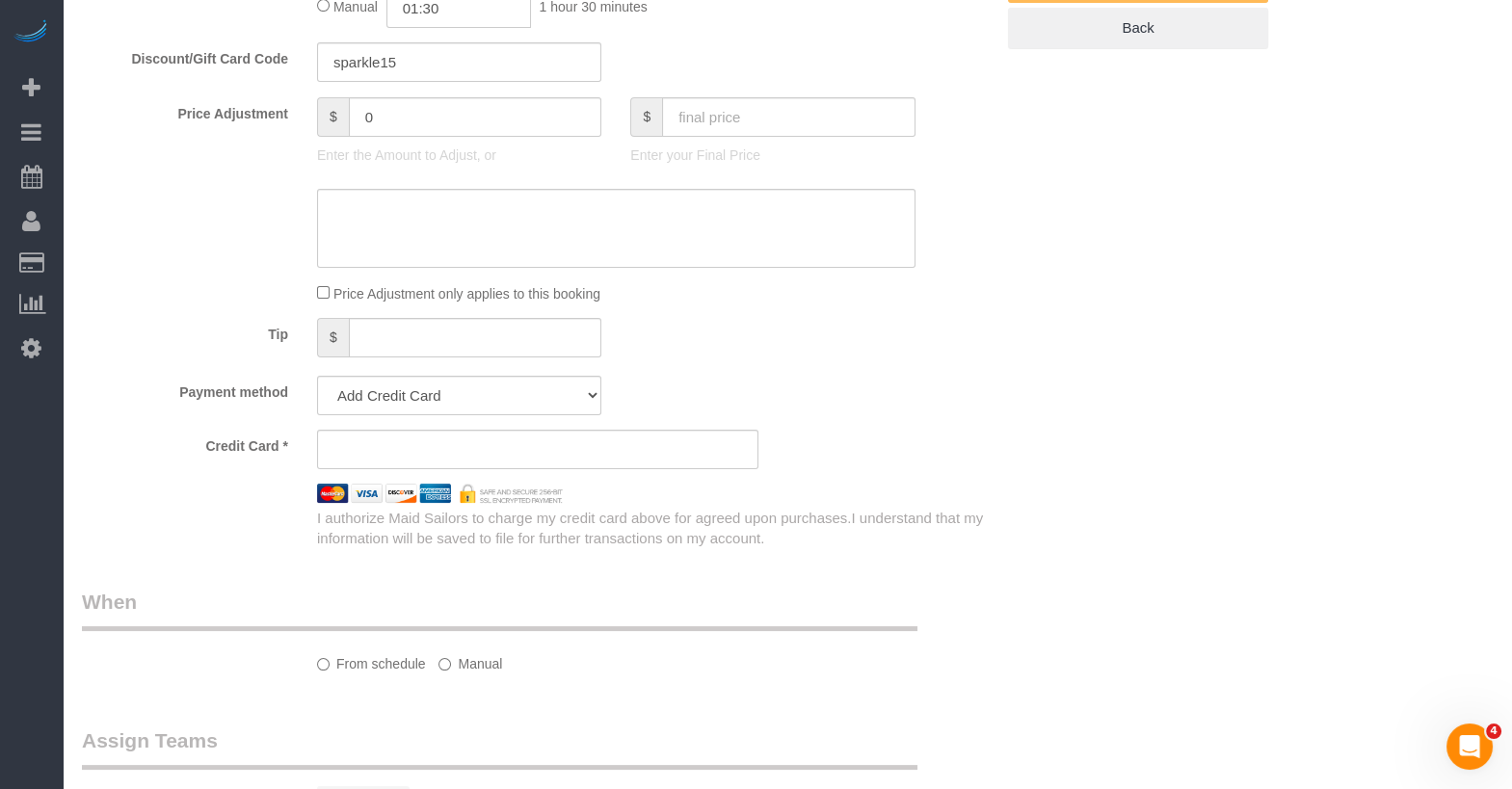
select select "object:994"
select select "string:stripe-pm_1RyaQc4VGloSiKo7A9QHNwkJ"
select select "spot1"
select select "number:89"
select select "number:90"
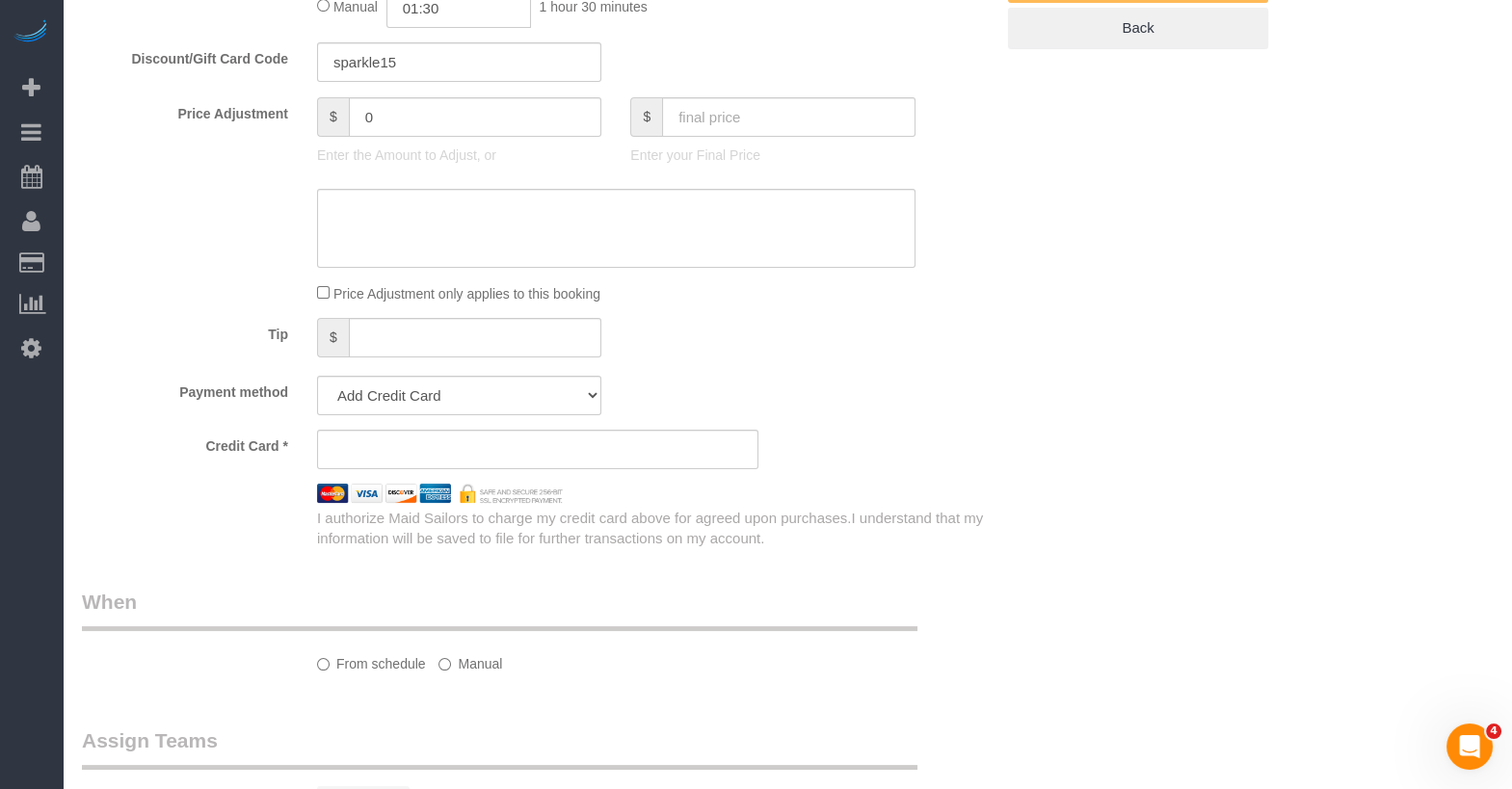
select select "number:15"
select select "number:5"
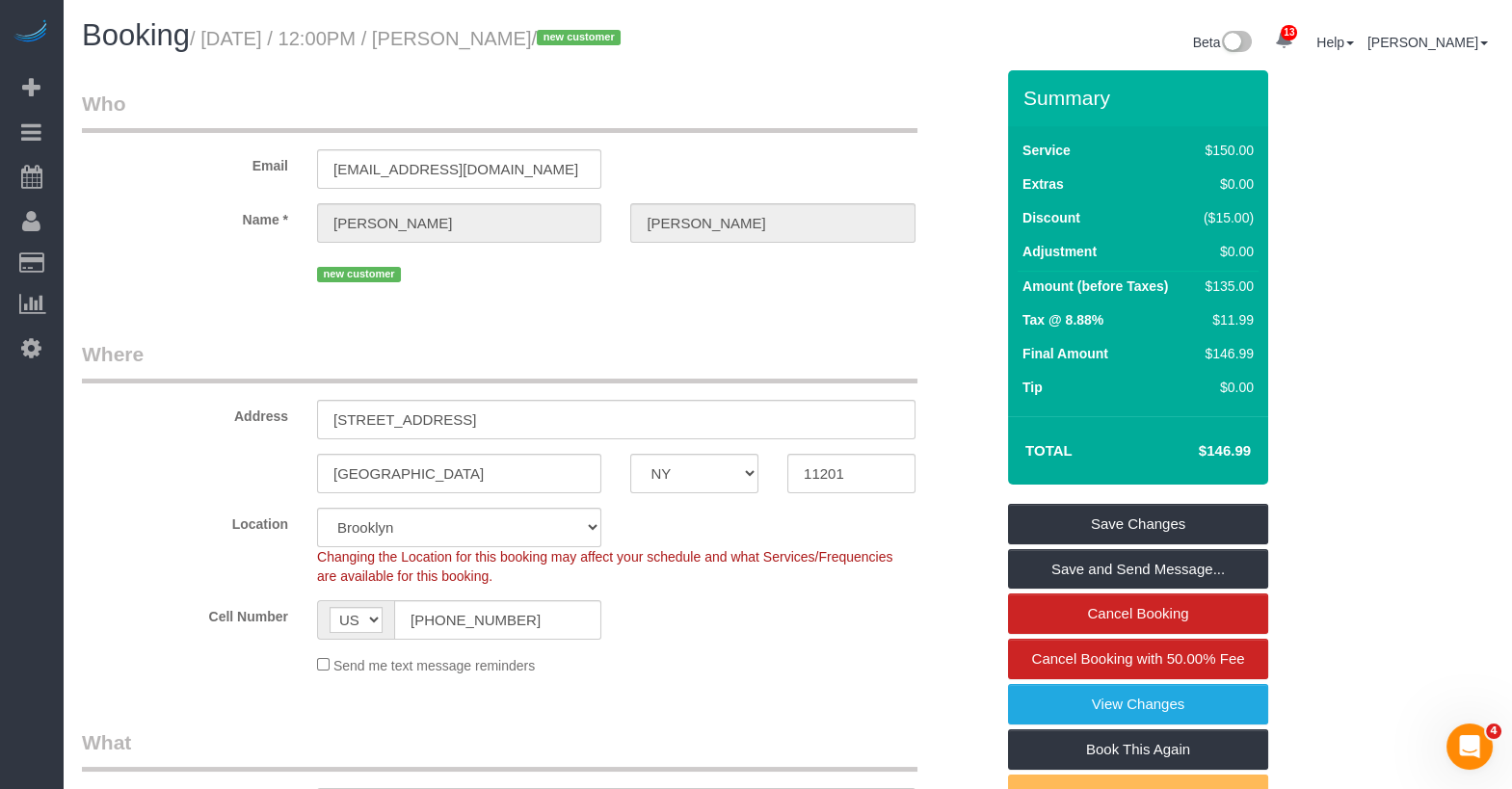
drag, startPoint x: 581, startPoint y: 37, endPoint x: 466, endPoint y: 37, distance: 115.0
click at [466, 37] on small "/ [DATE] / 12:00PM / [PERSON_NAME] / new customer" at bounding box center [408, 39] width 437 height 21
copy small "[PERSON_NAME]"
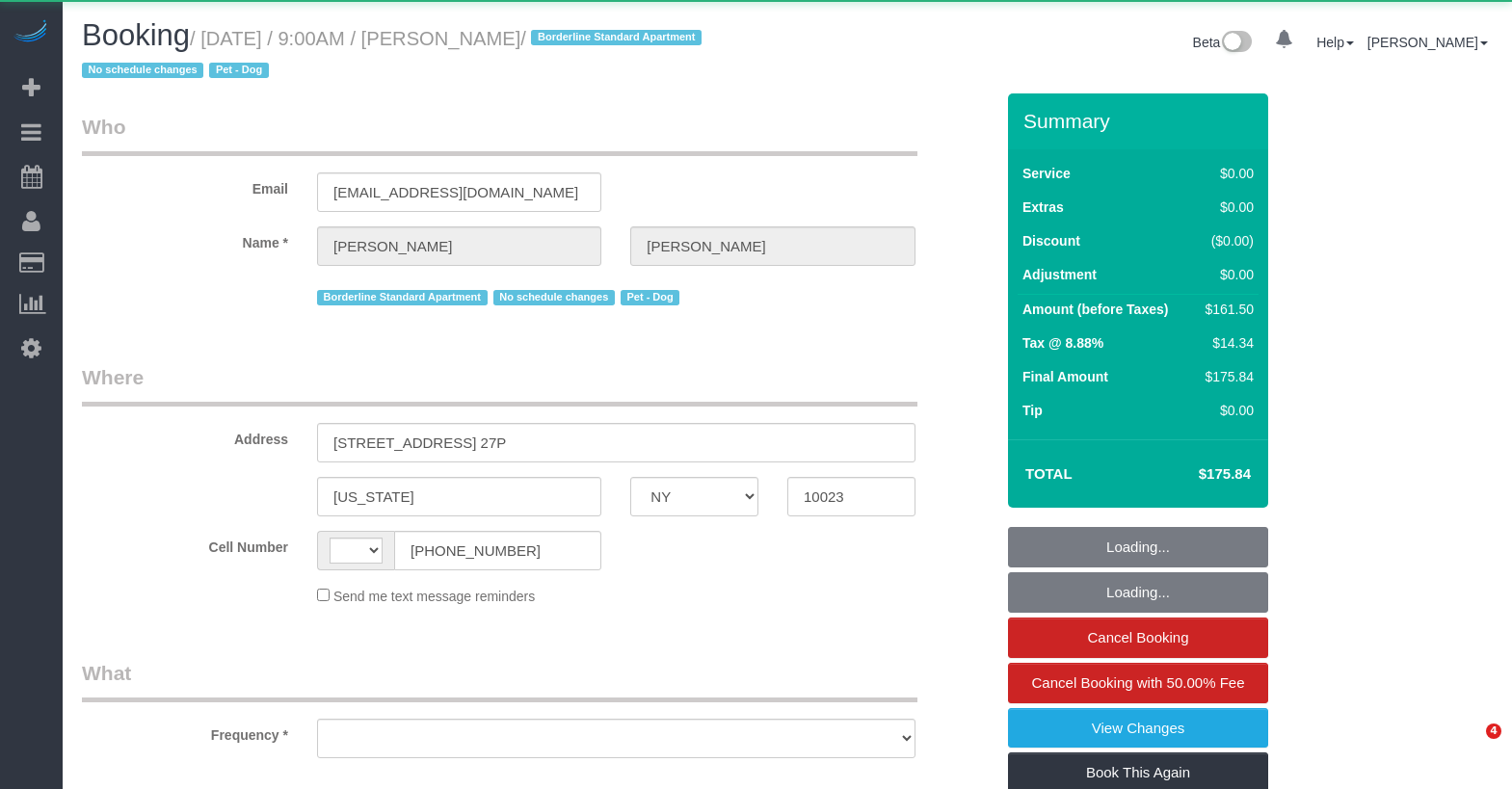
select select "NY"
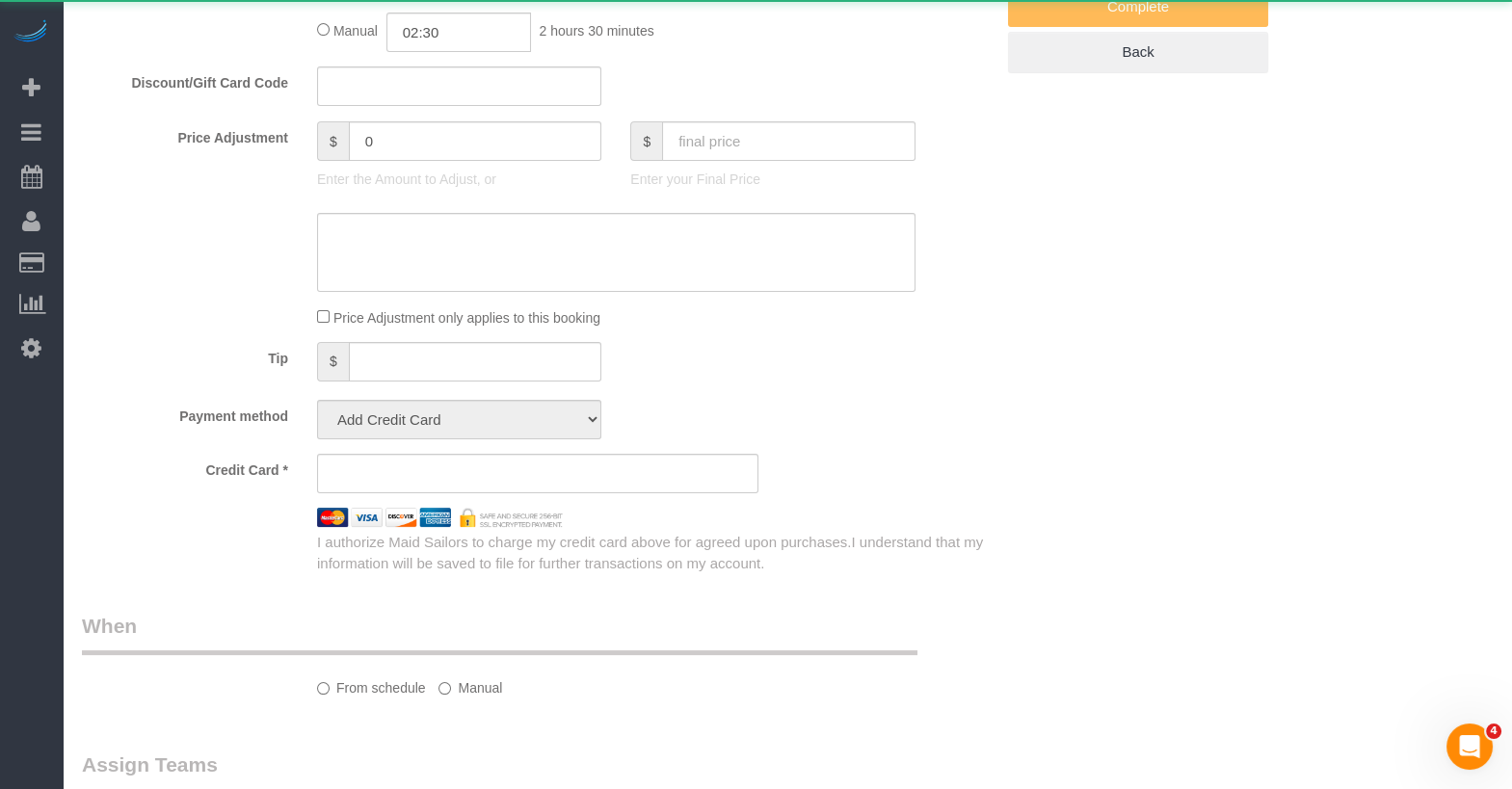
select select "string:[GEOGRAPHIC_DATA]"
select select "object:749"
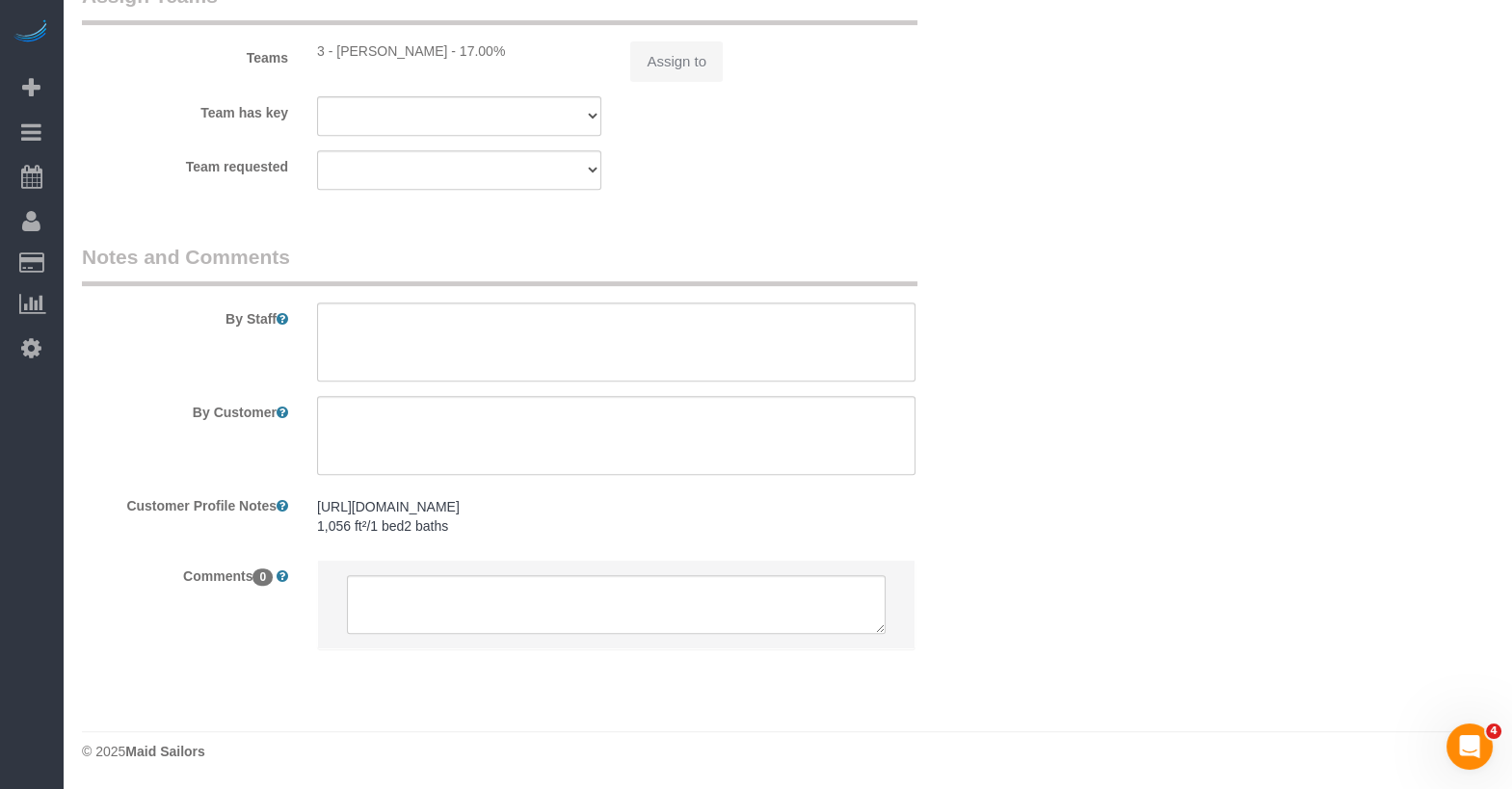
select select "string:stripe-pm_1PQ7RM4VGloSiKo7cVSLgmTg"
select select "1"
select select "2"
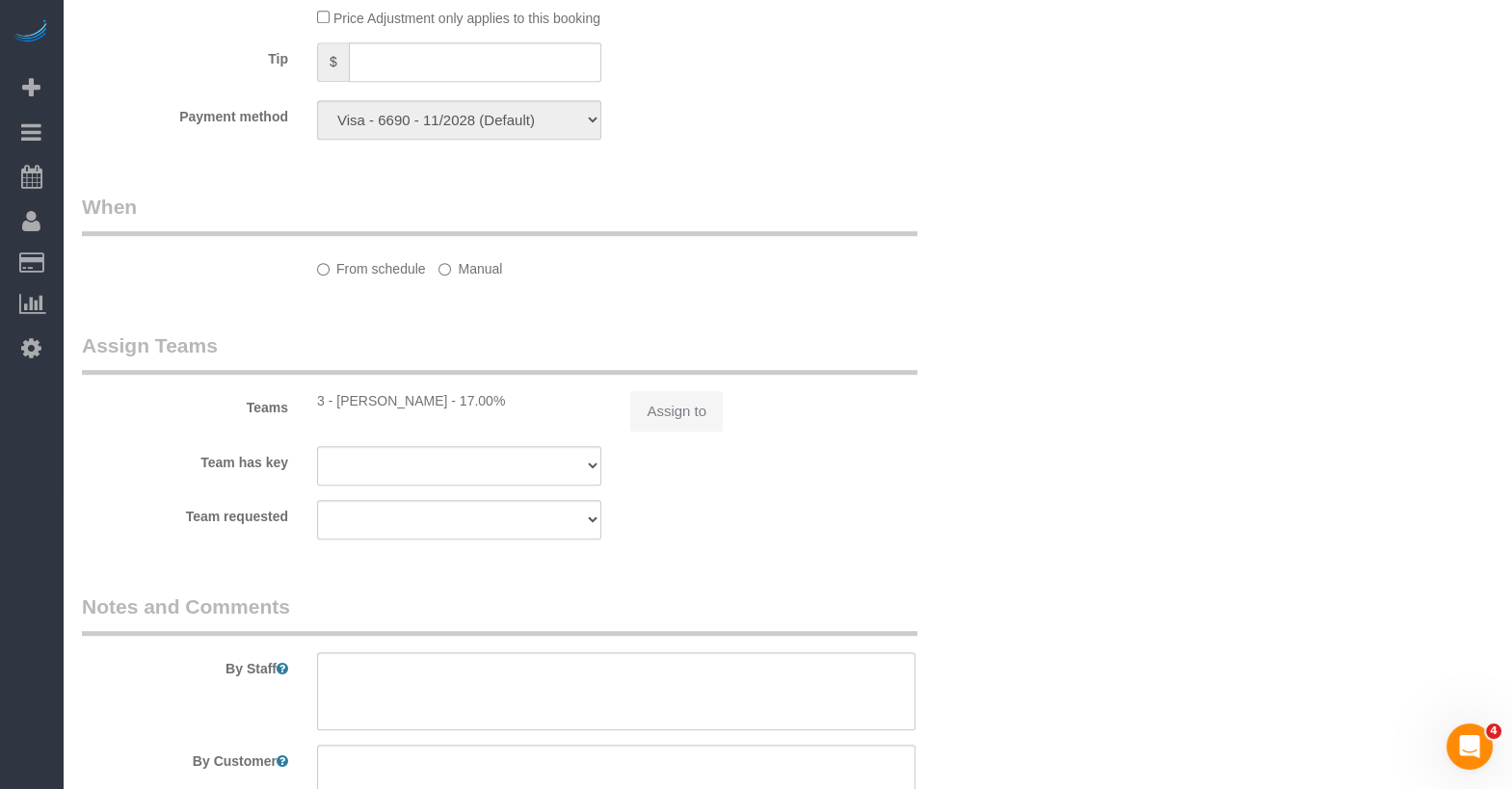
select select "object:1003"
select select "spot1"
select select "number:89"
select select "number:90"
select select "number:13"
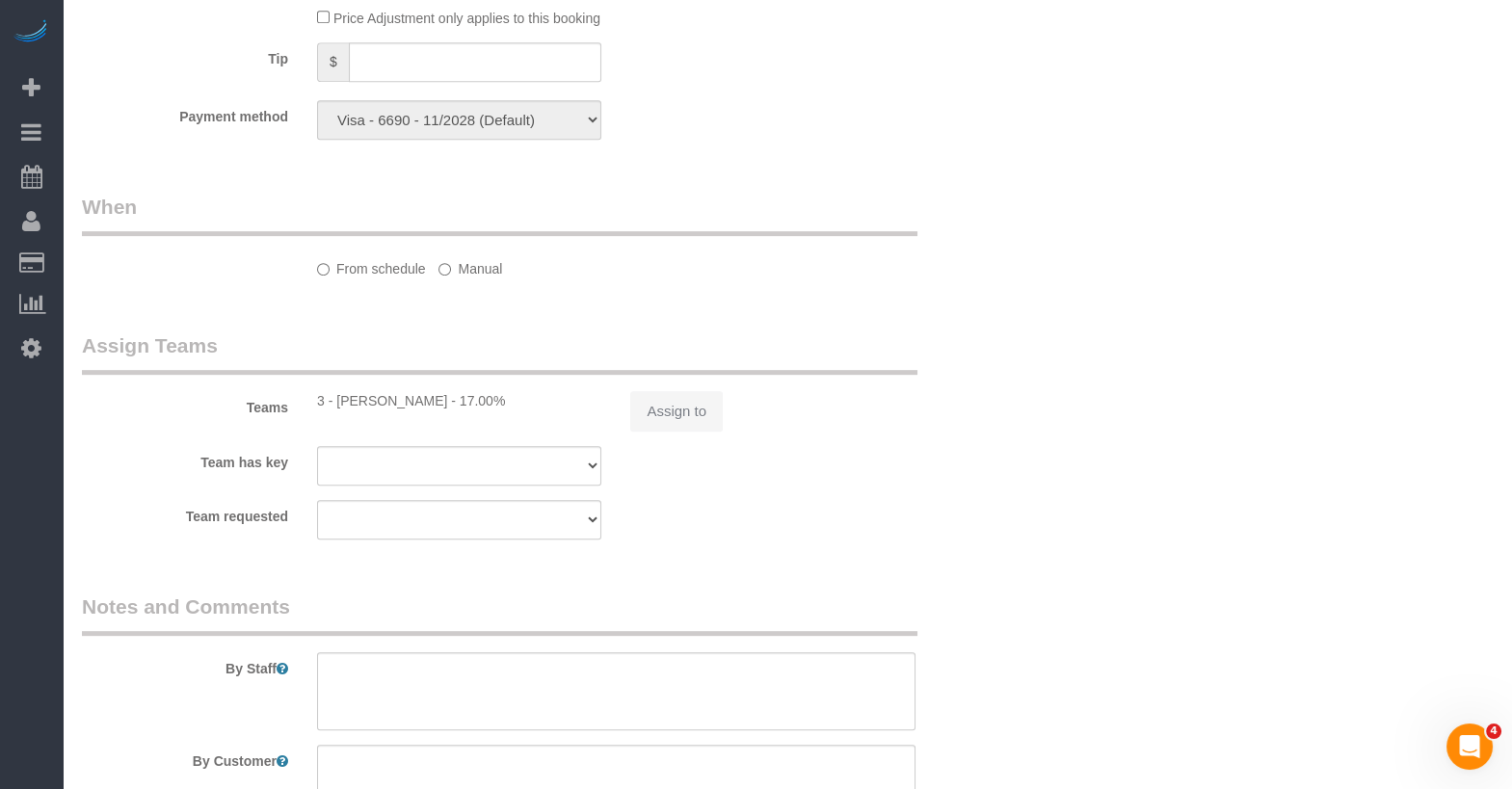
select select "number:5"
select select "1"
select select "2"
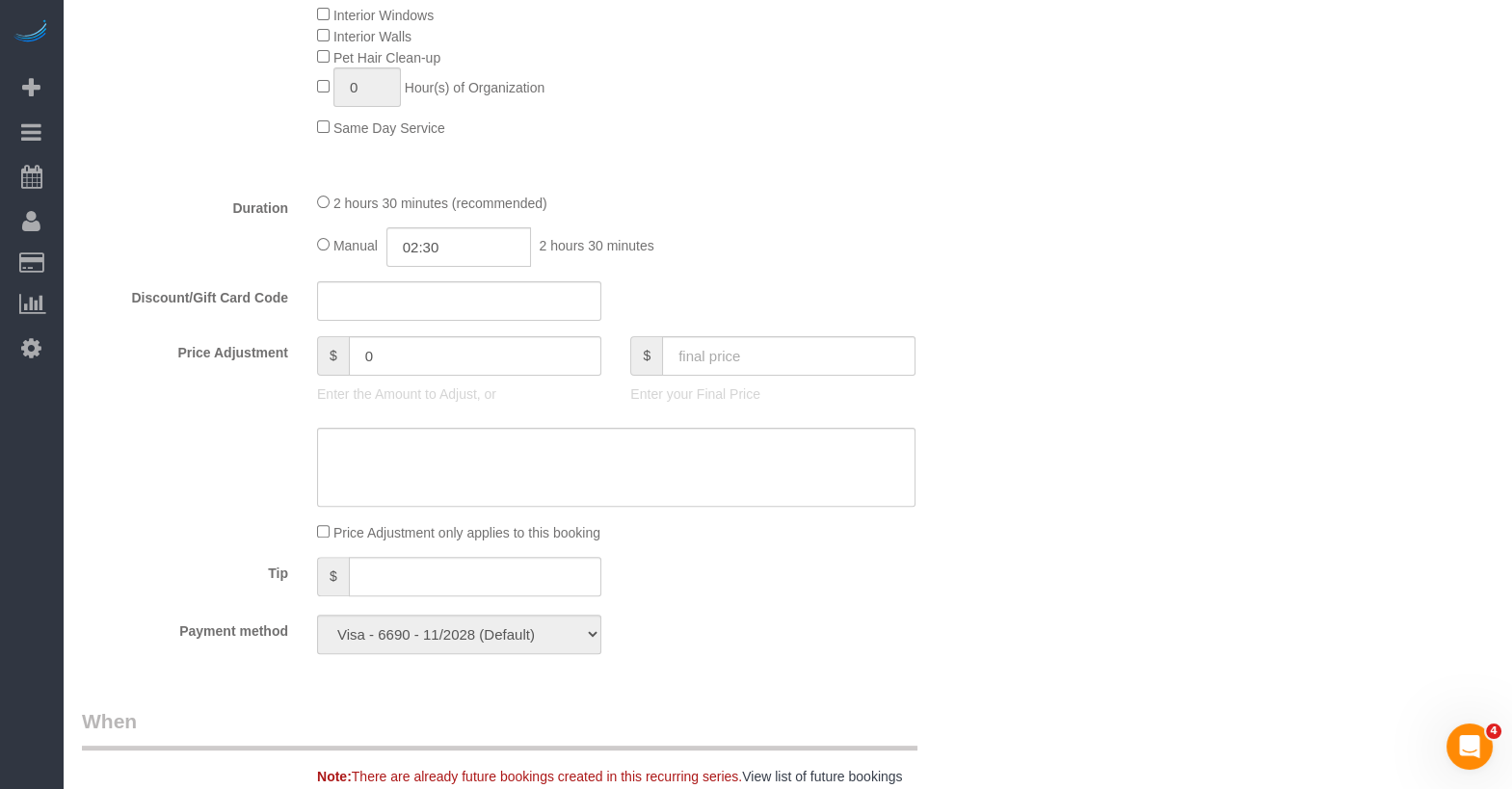
scroll to position [1361, 0]
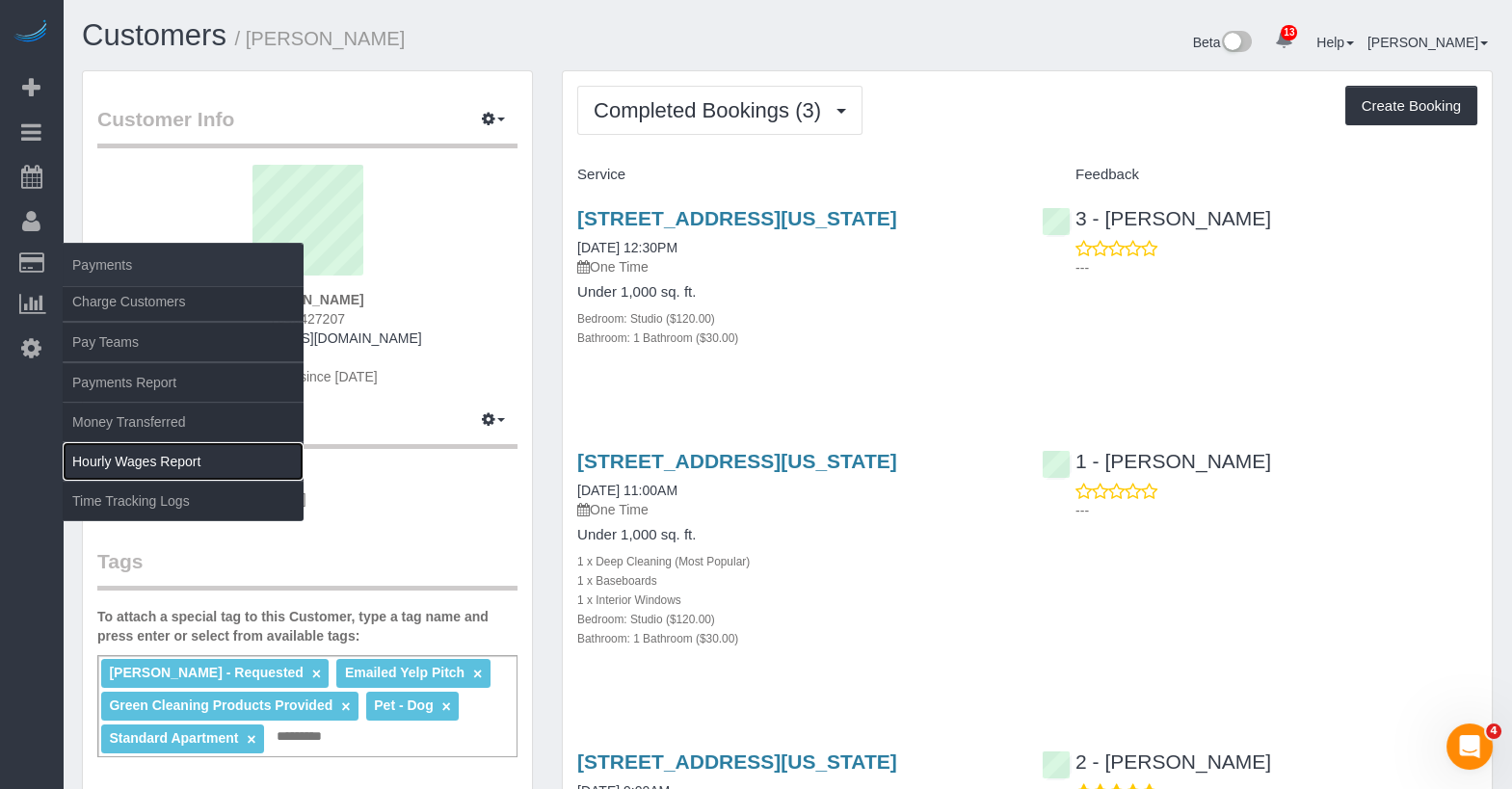
click at [163, 472] on link "Hourly Wages Report" at bounding box center [183, 462] width 241 height 39
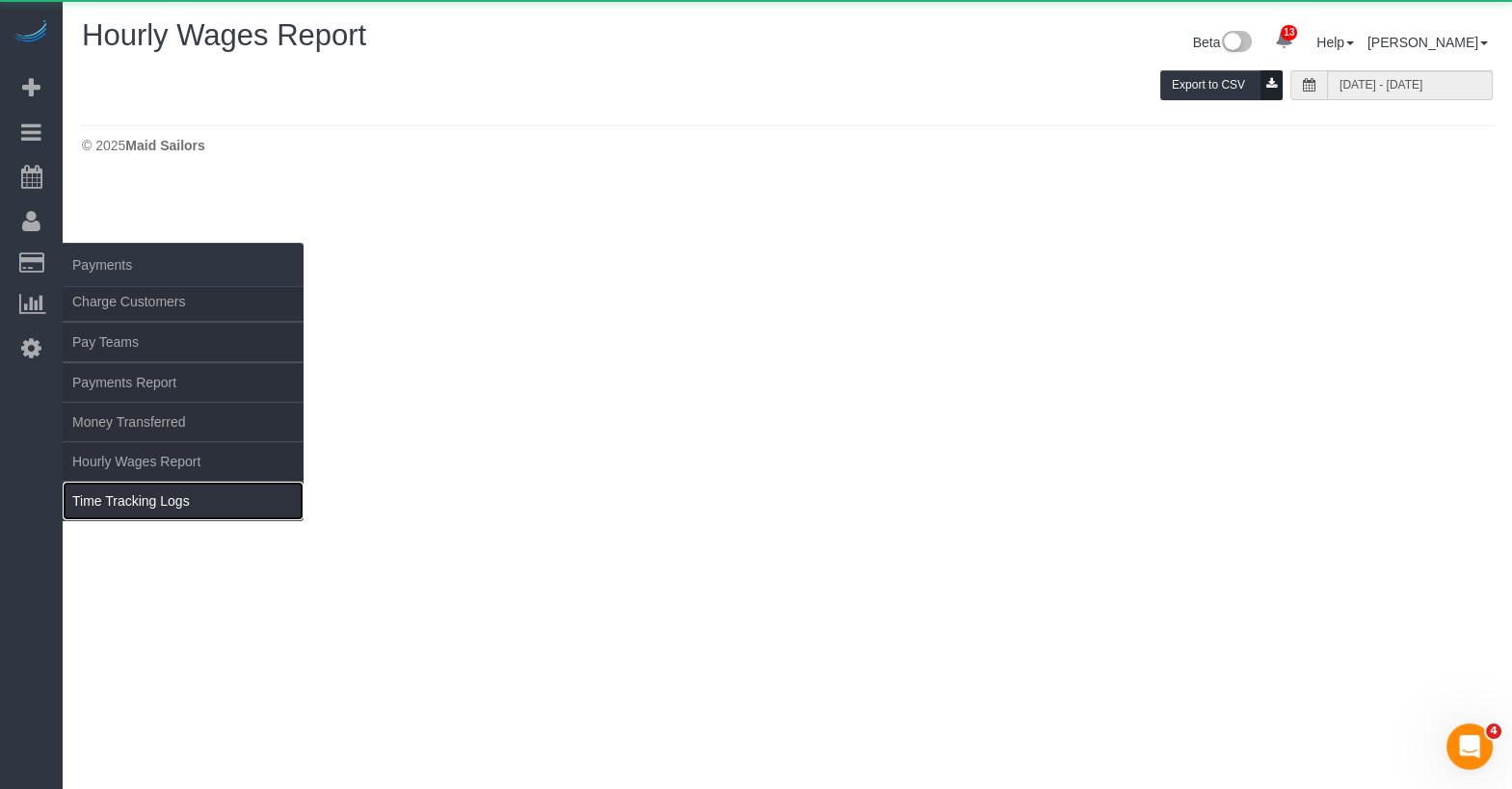
click at [163, 487] on link "Time Tracking Logs" at bounding box center [183, 501] width 241 height 39
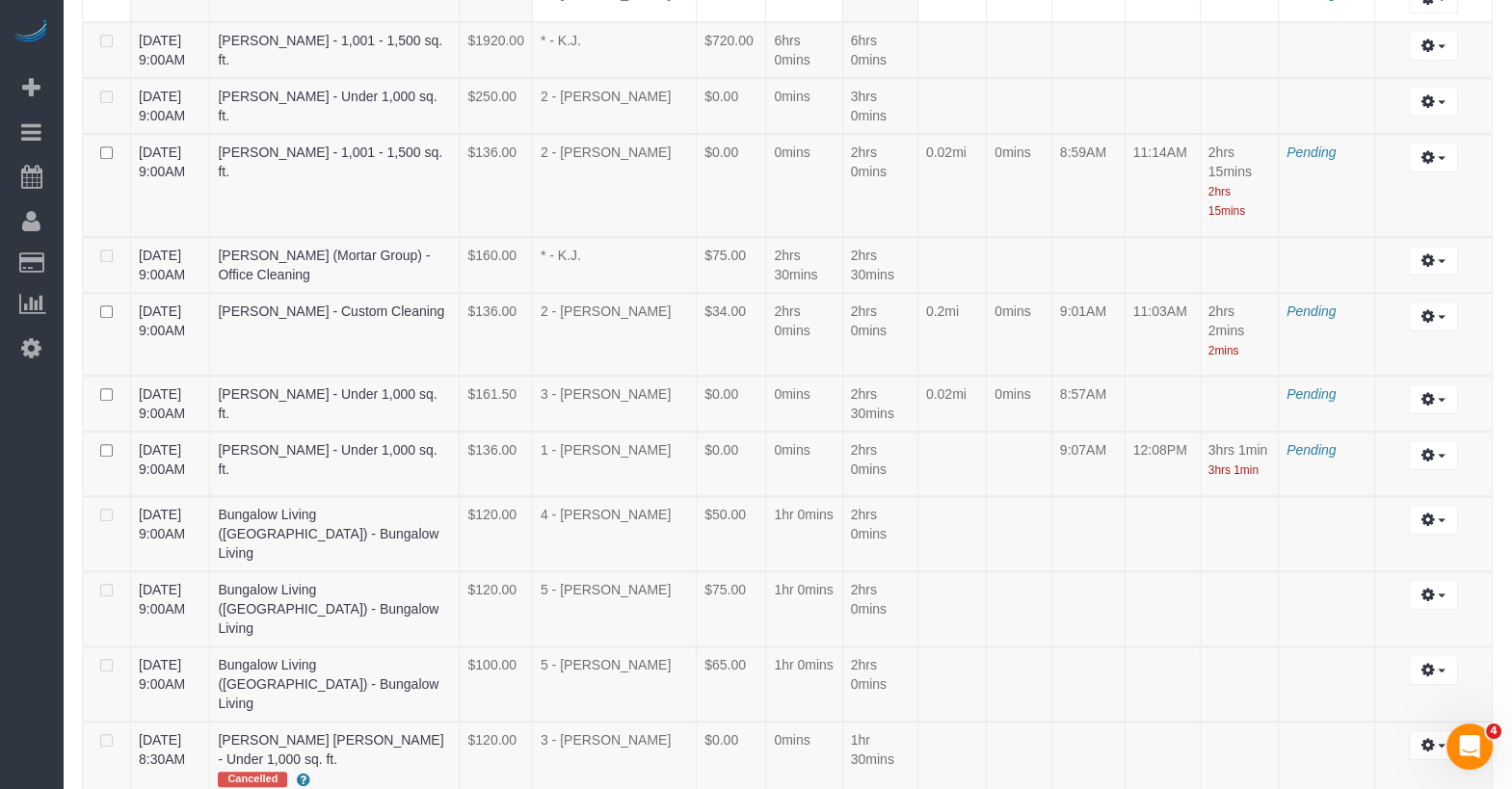
scroll to position [3198, 0]
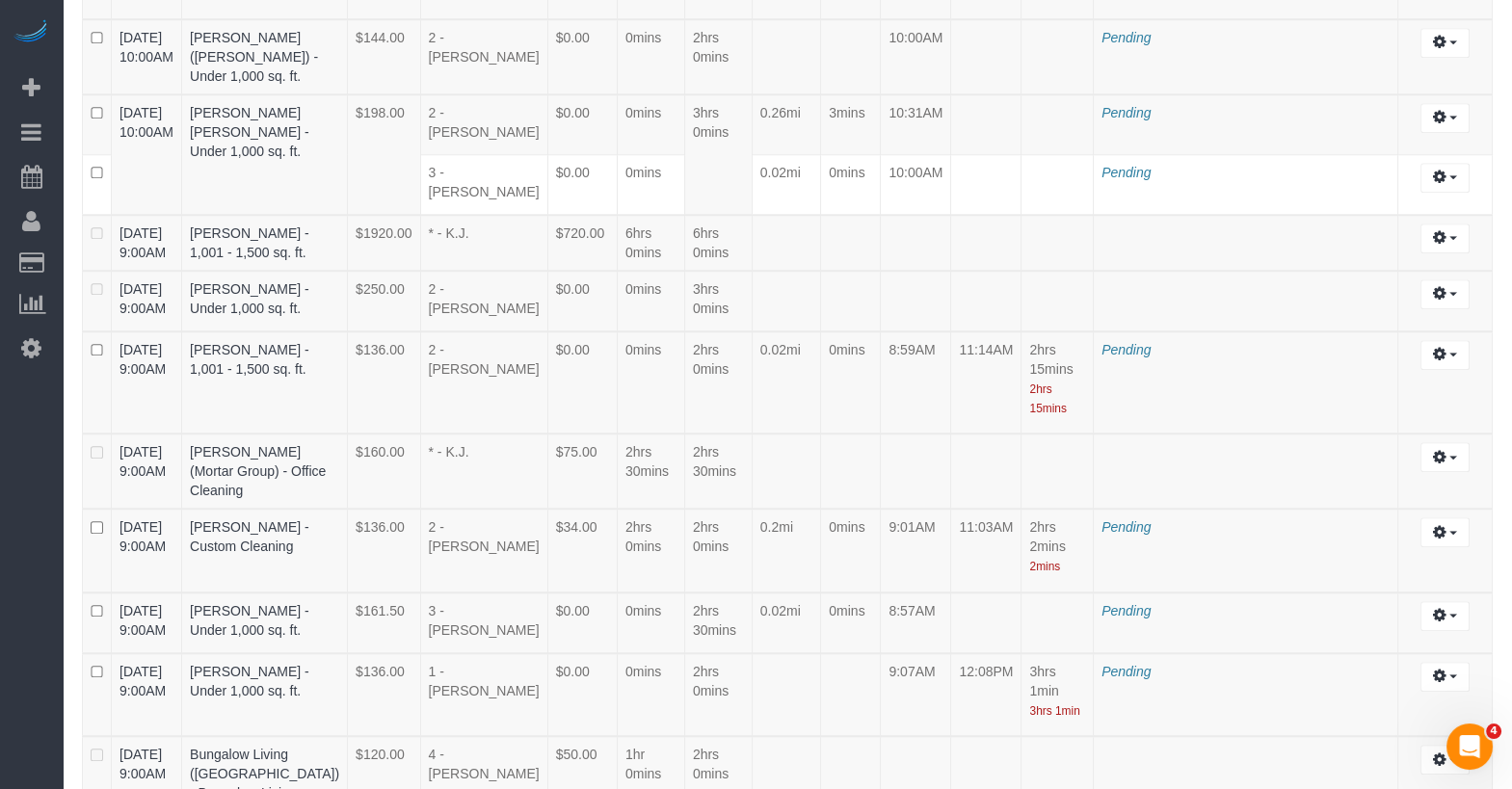
scroll to position [5753, 0]
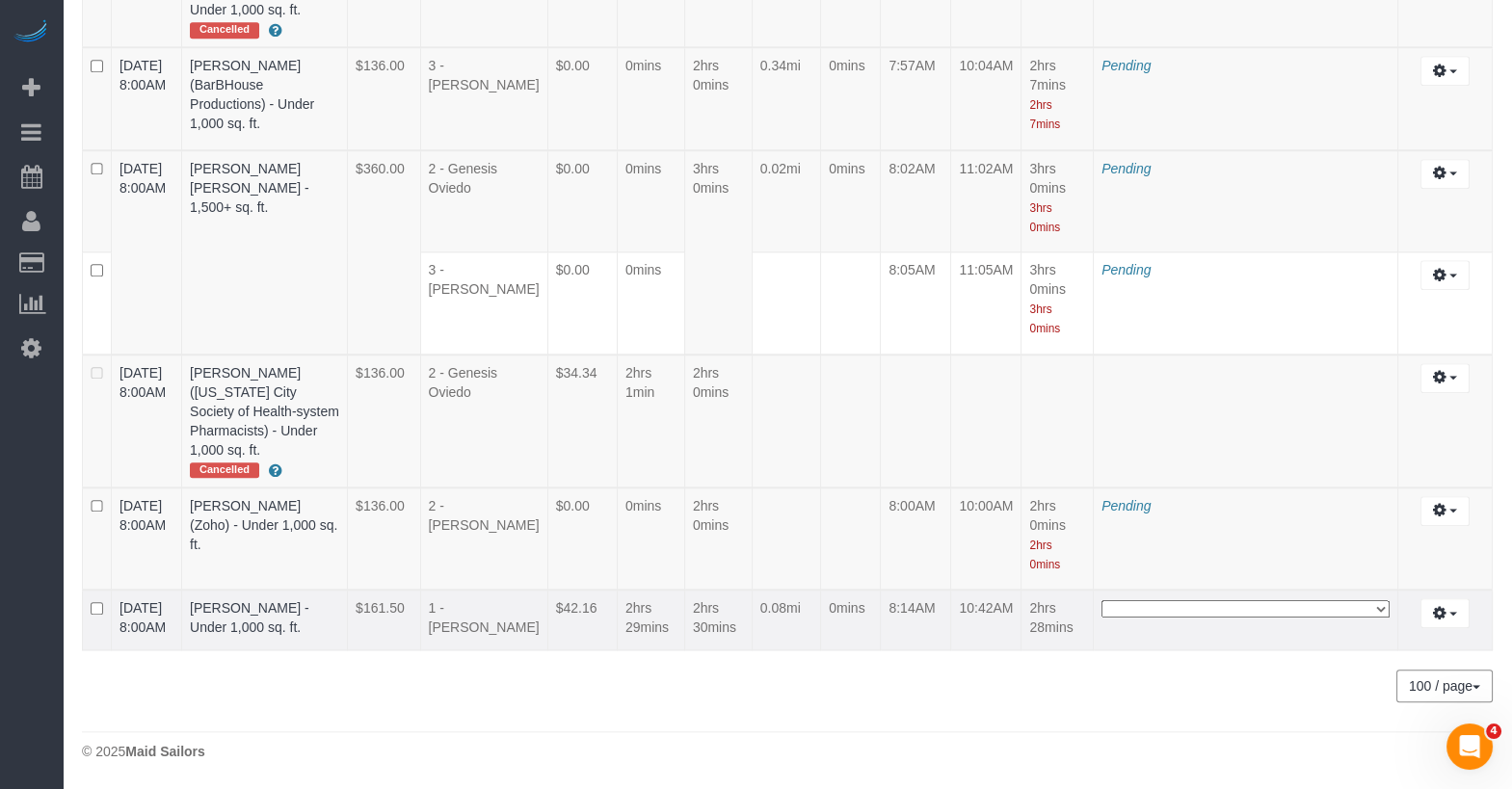
click at [1256, 600] on select "**********" at bounding box center [1245, 608] width 288 height 17
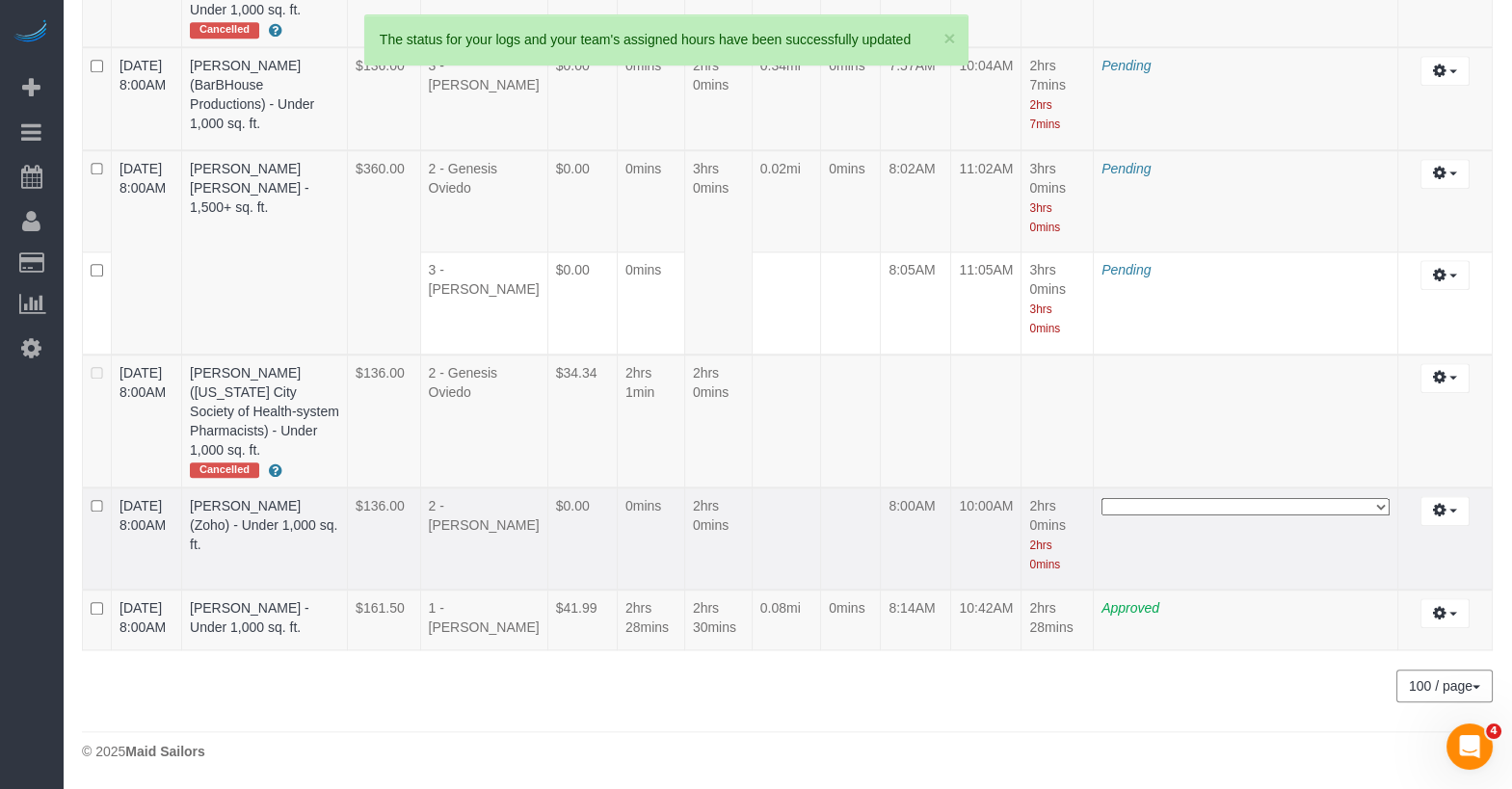
click at [1227, 498] on select "**********" at bounding box center [1245, 507] width 288 height 17
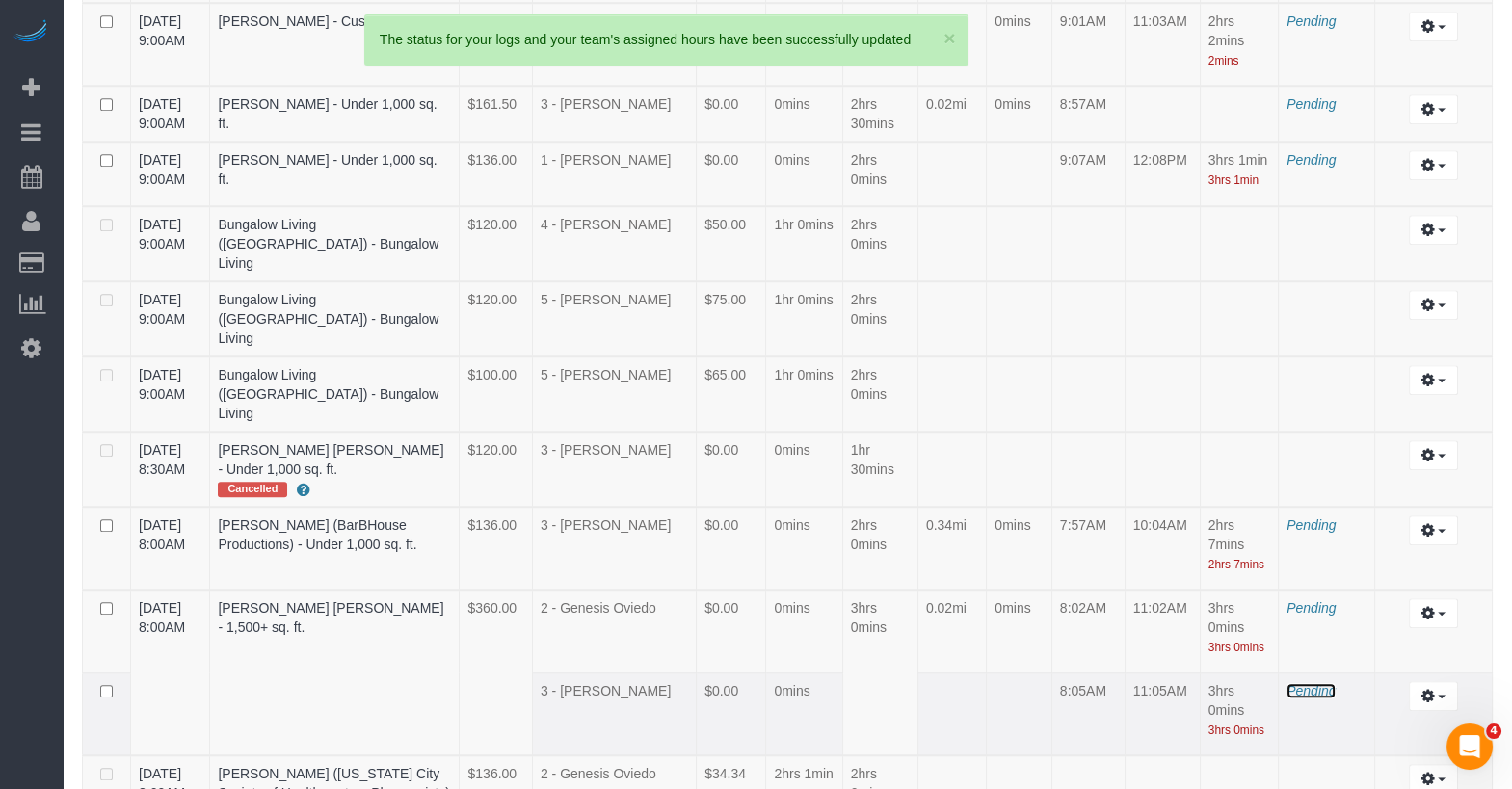
click at [1311, 683] on span "Pending" at bounding box center [1311, 690] width 49 height 15
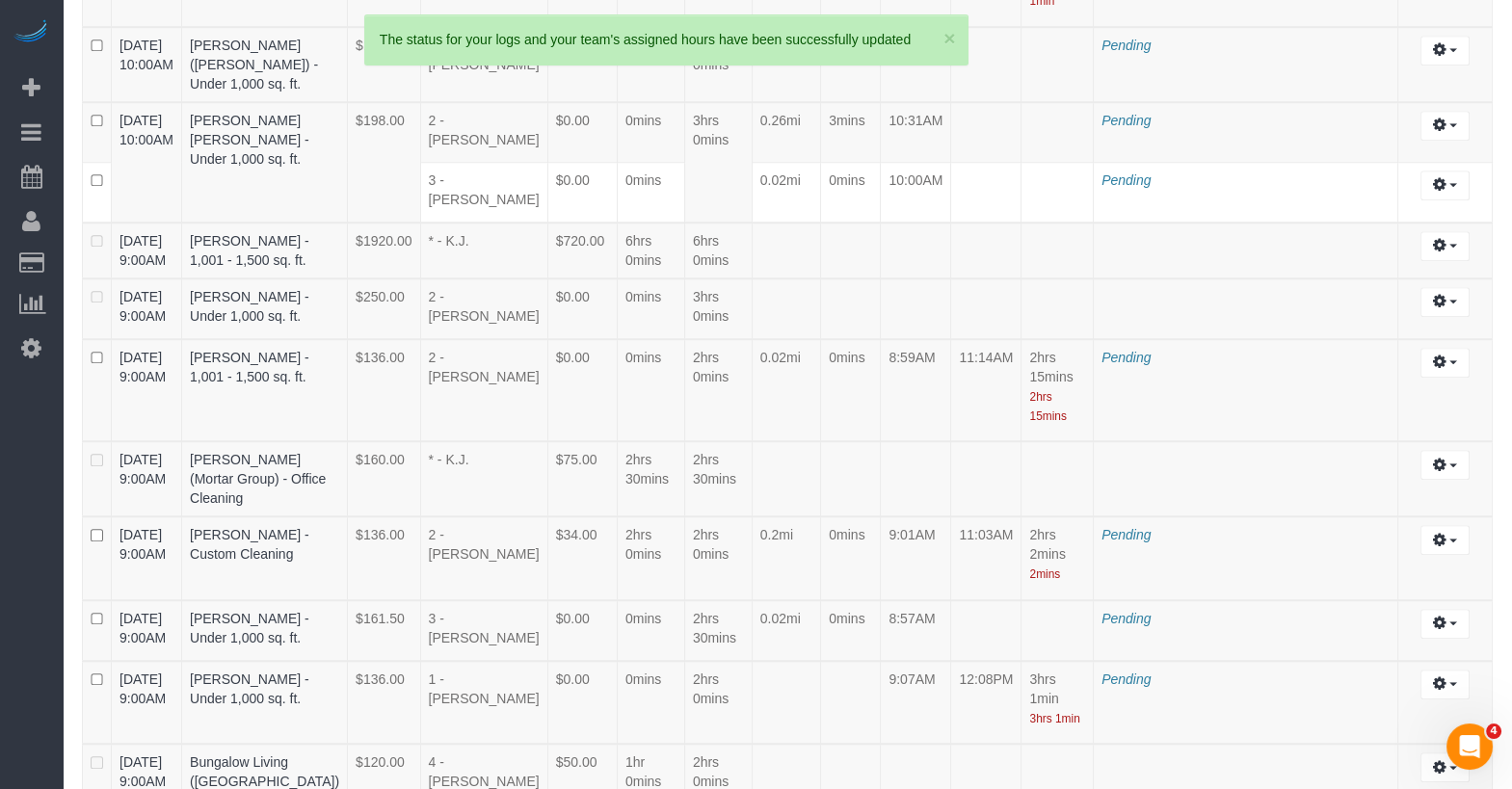
scroll to position [5124, 0]
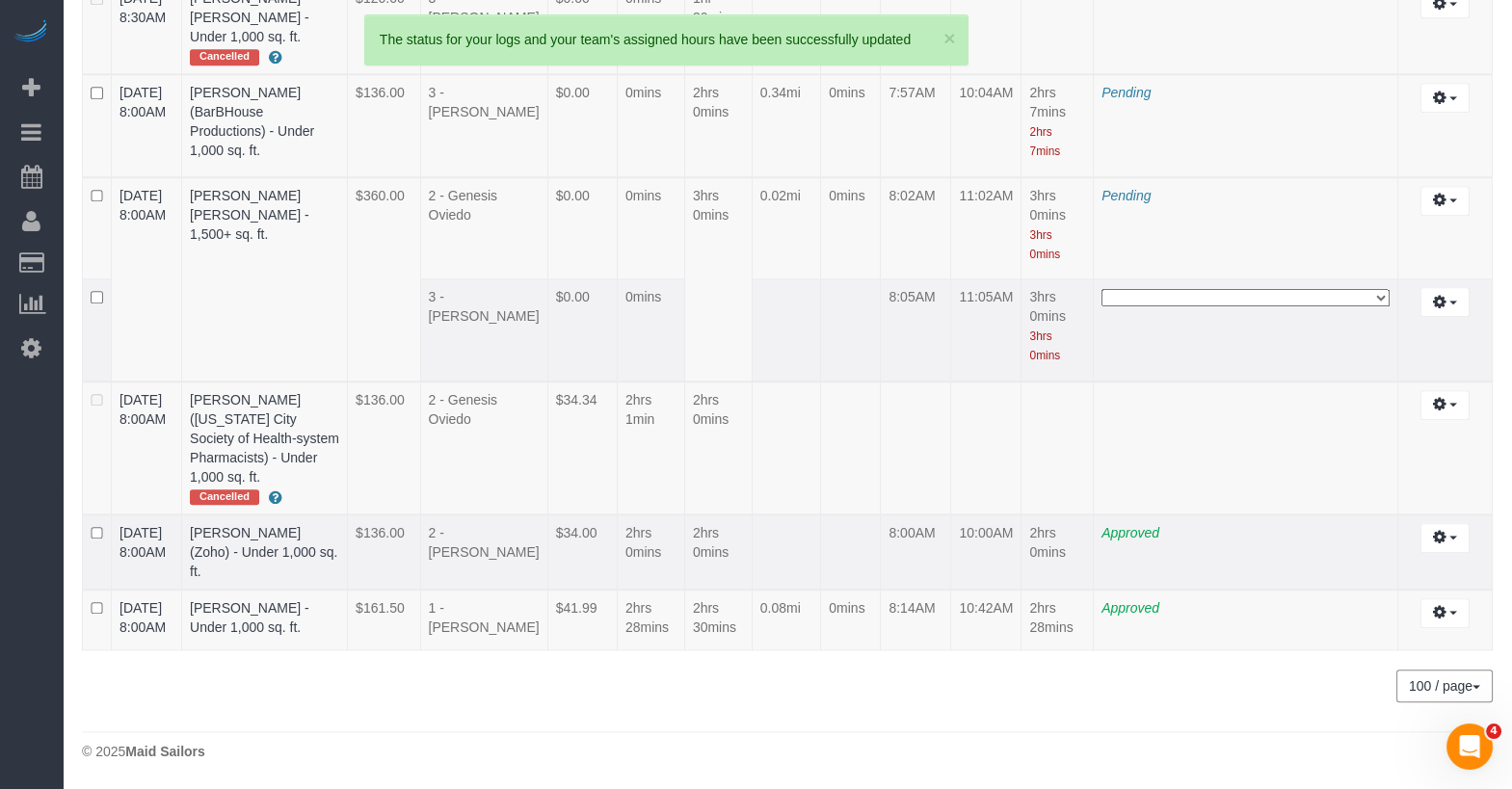
click at [1101, 306] on select "**********" at bounding box center [1245, 297] width 288 height 17
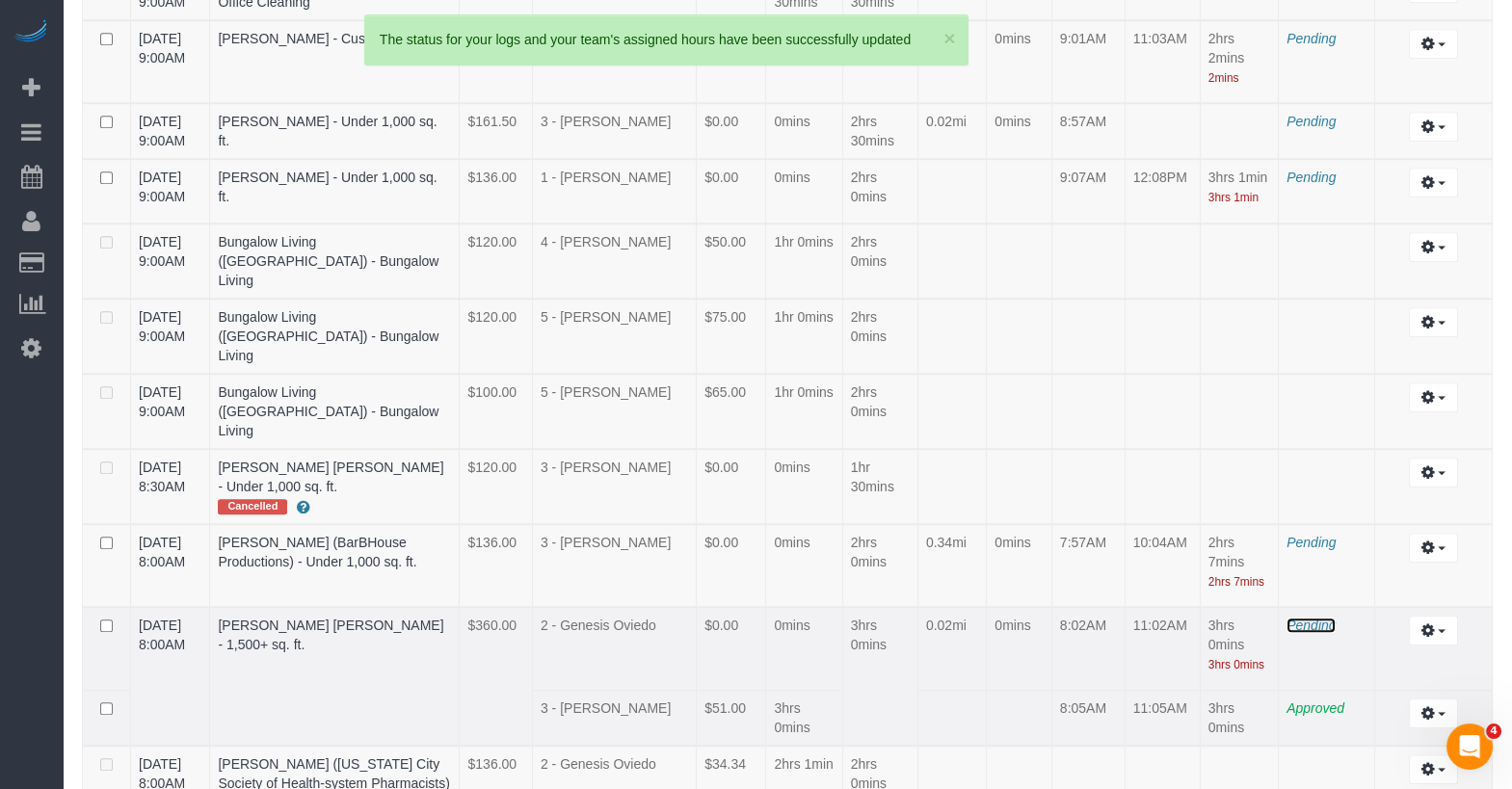
click at [1303, 617] on span "Pending" at bounding box center [1311, 625] width 49 height 15
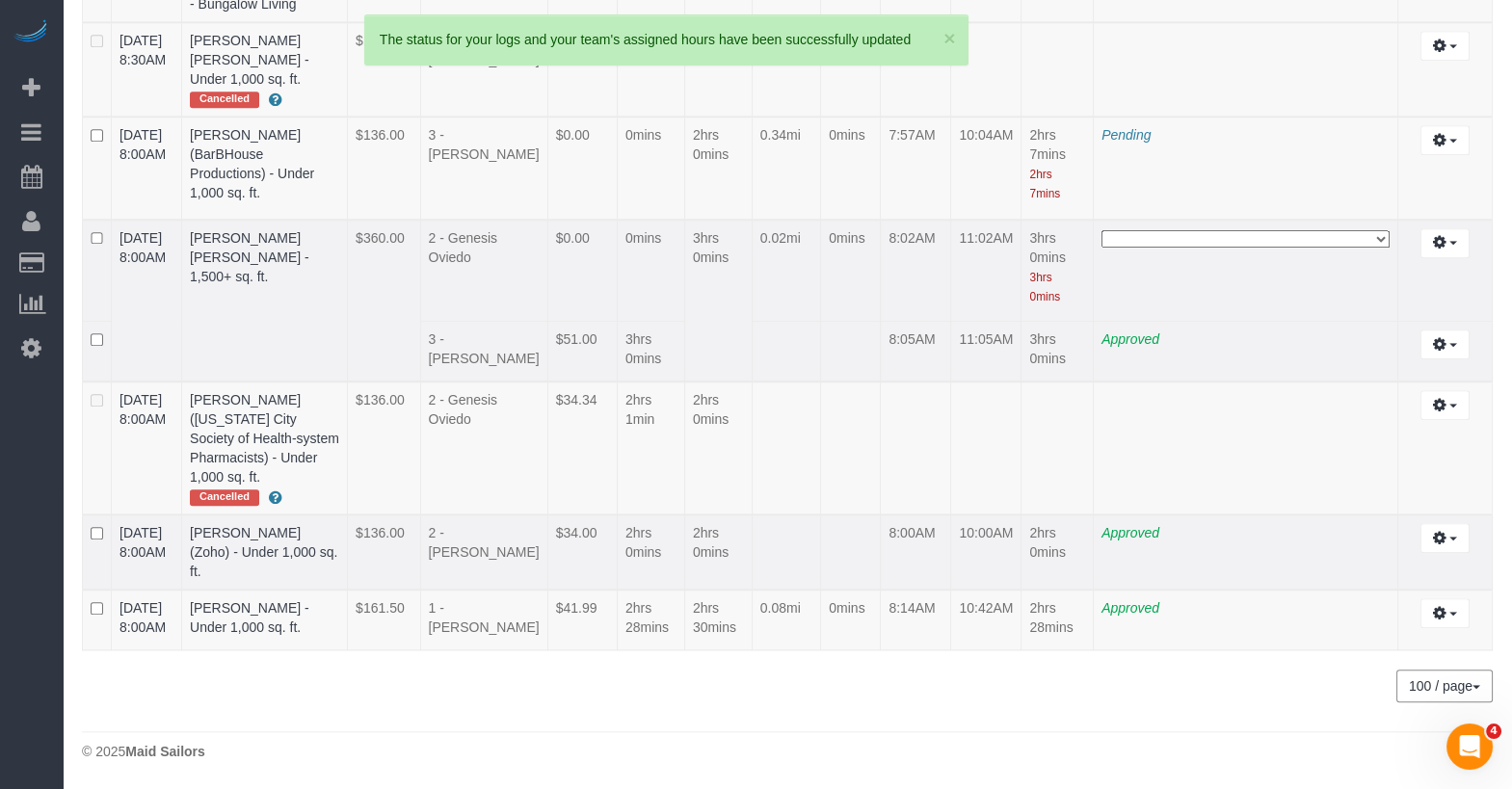
click at [1101, 247] on select "**********" at bounding box center [1245, 239] width 288 height 17
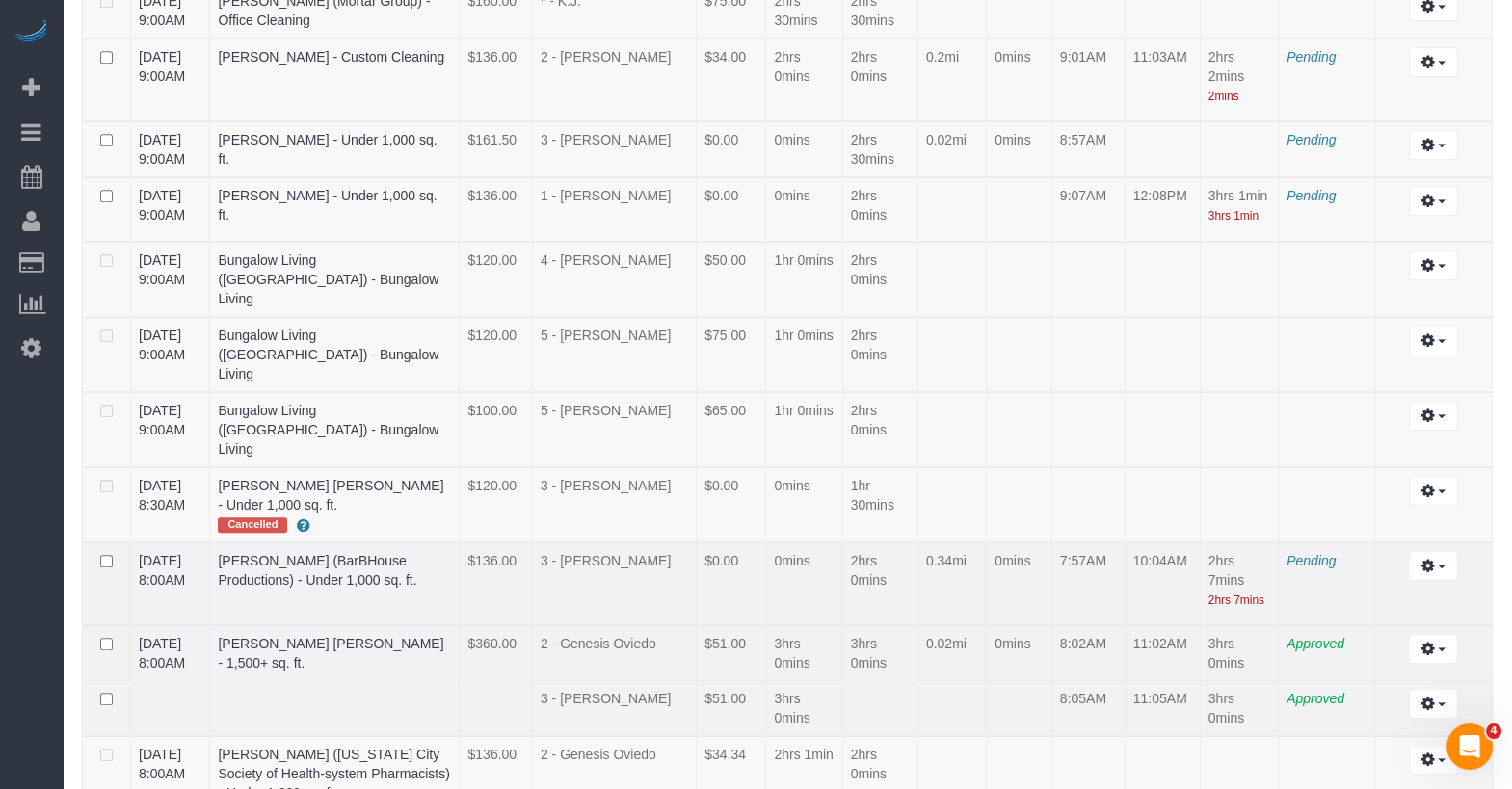
click at [1308, 543] on td "Pending" at bounding box center [1327, 584] width 97 height 84
click at [1307, 553] on span "Pending" at bounding box center [1311, 561] width 49 height 15
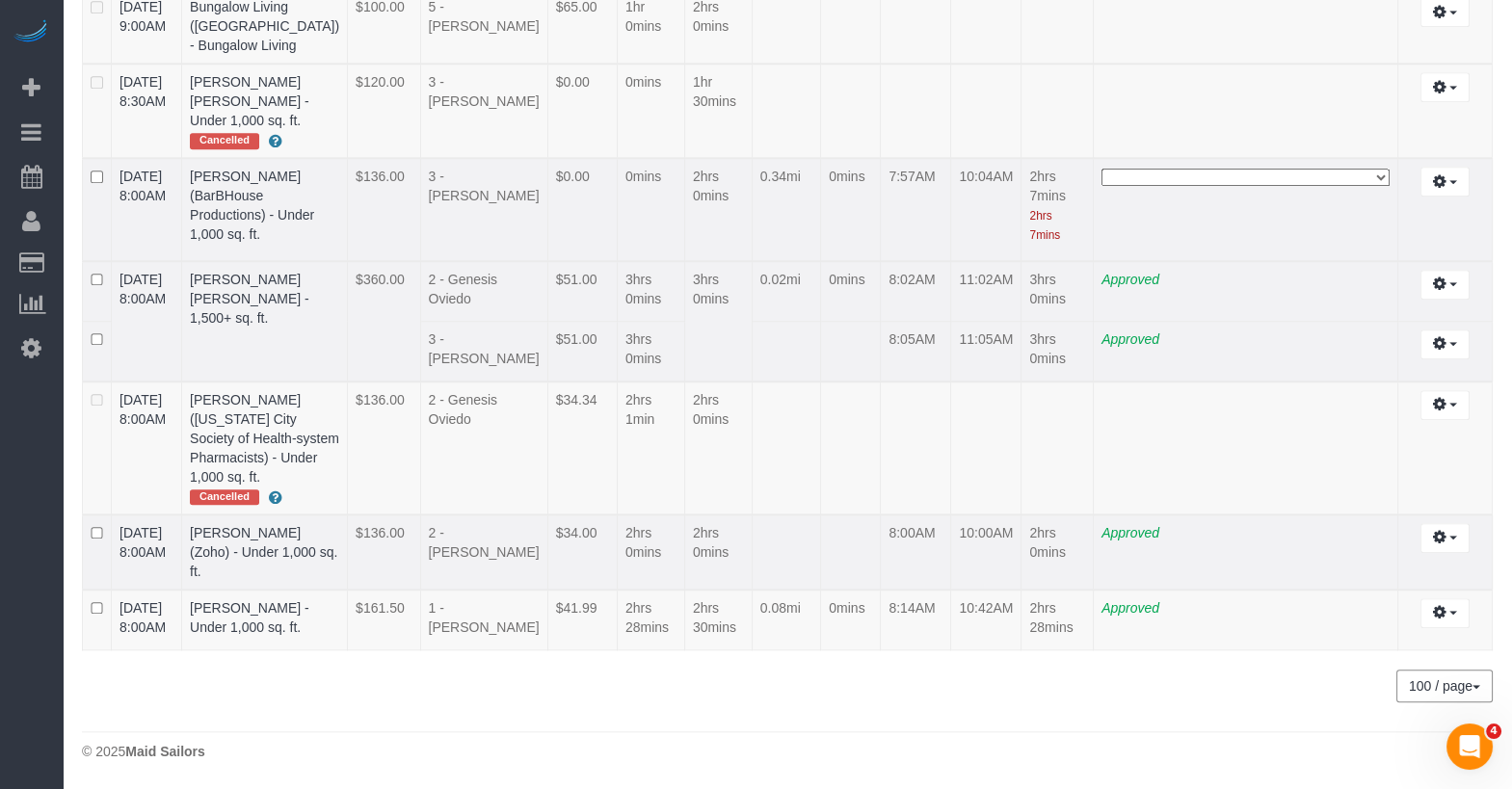
click at [1183, 186] on select "**********" at bounding box center [1245, 178] width 288 height 17
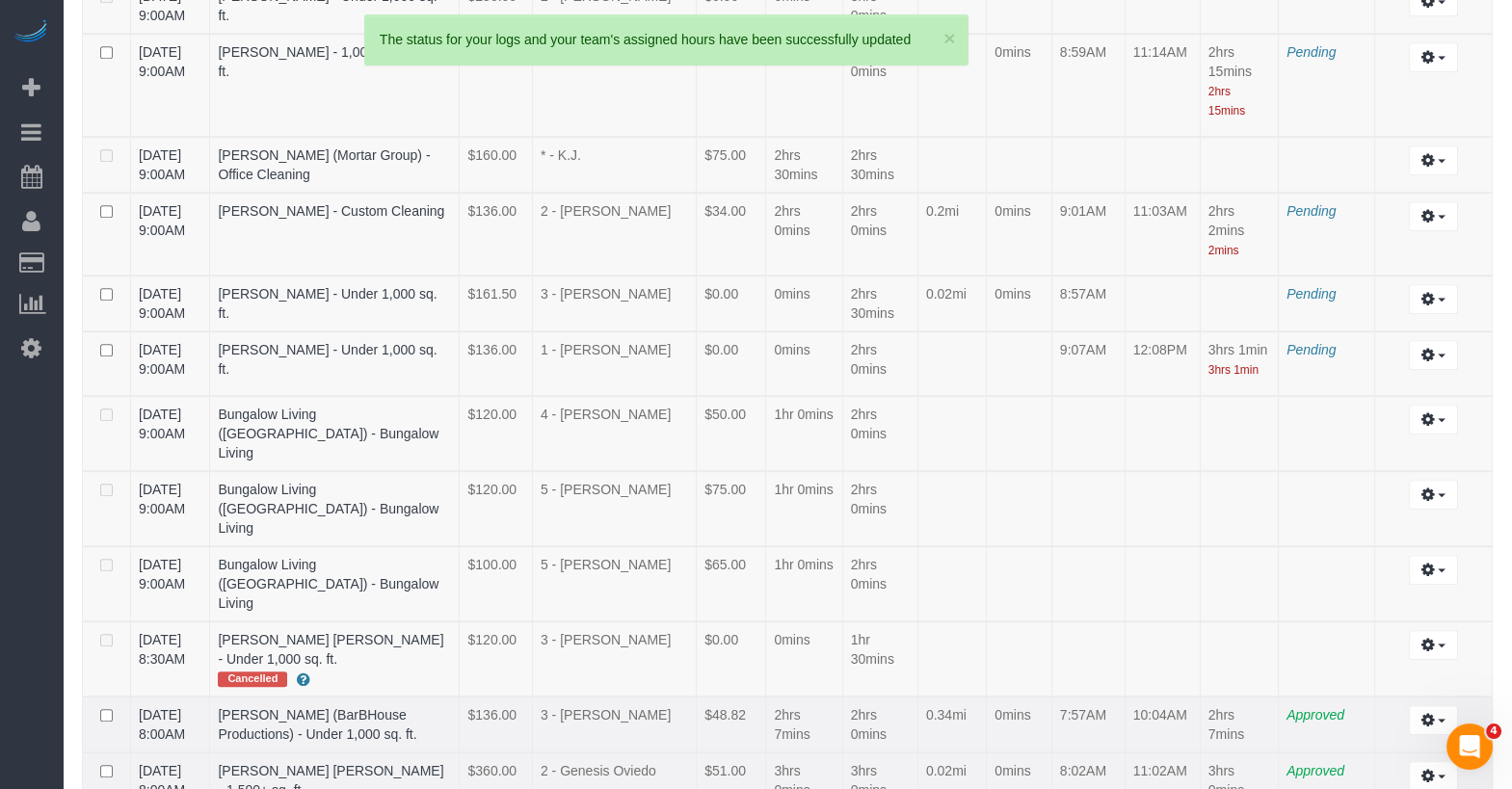
scroll to position [2986, 0]
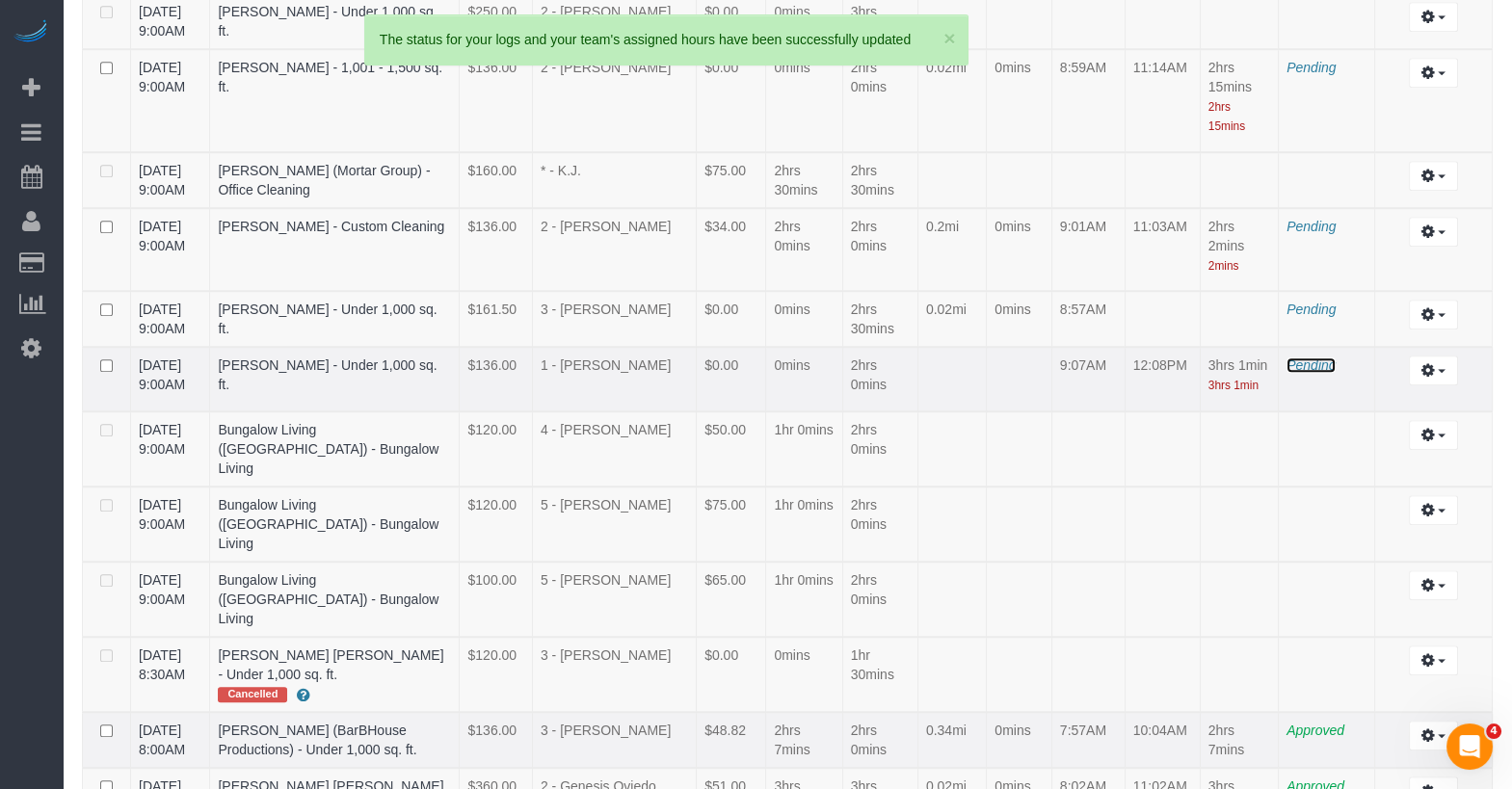
click at [1297, 357] on span "Pending" at bounding box center [1311, 365] width 49 height 15
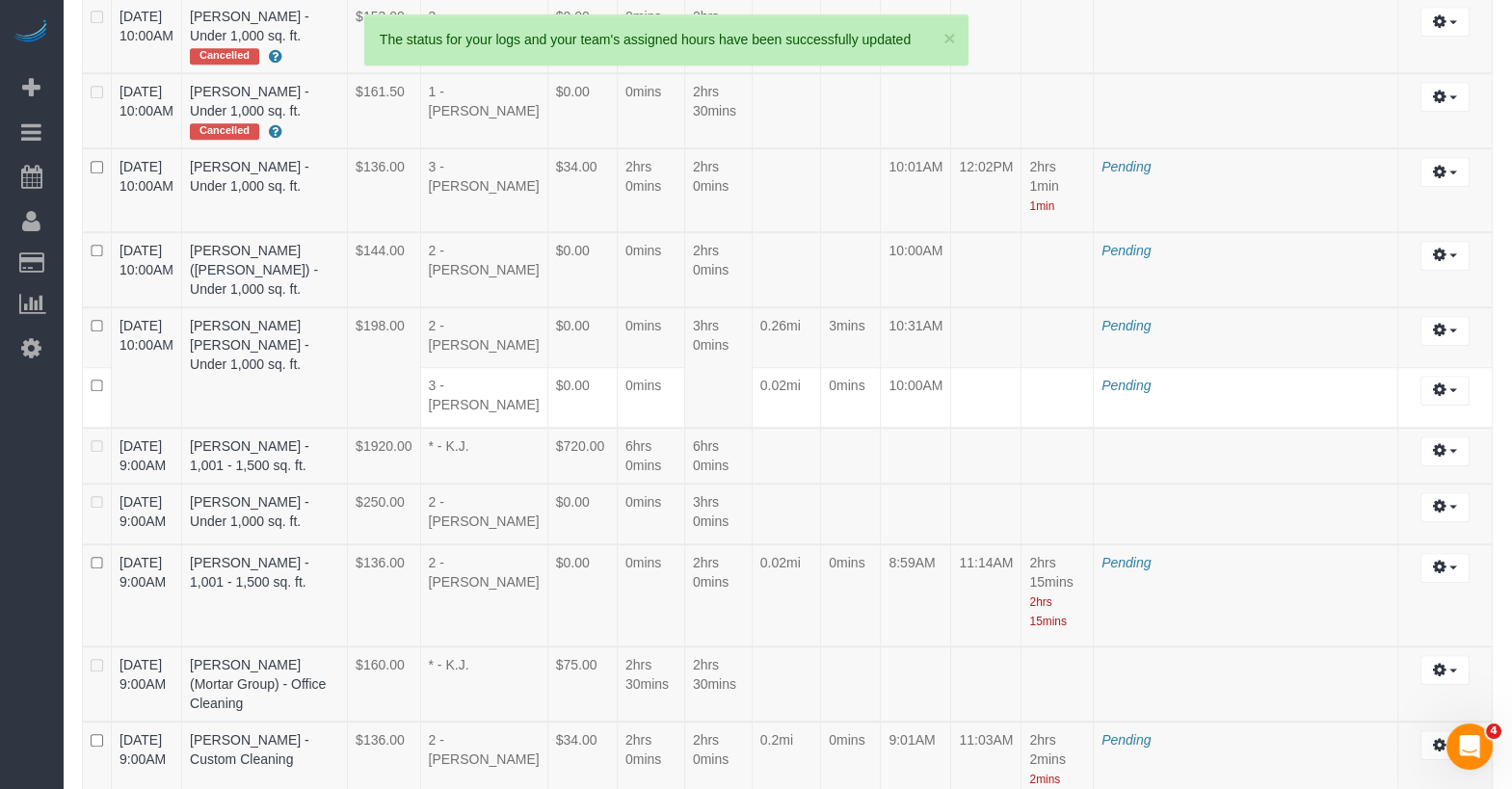
scroll to position [4793, 0]
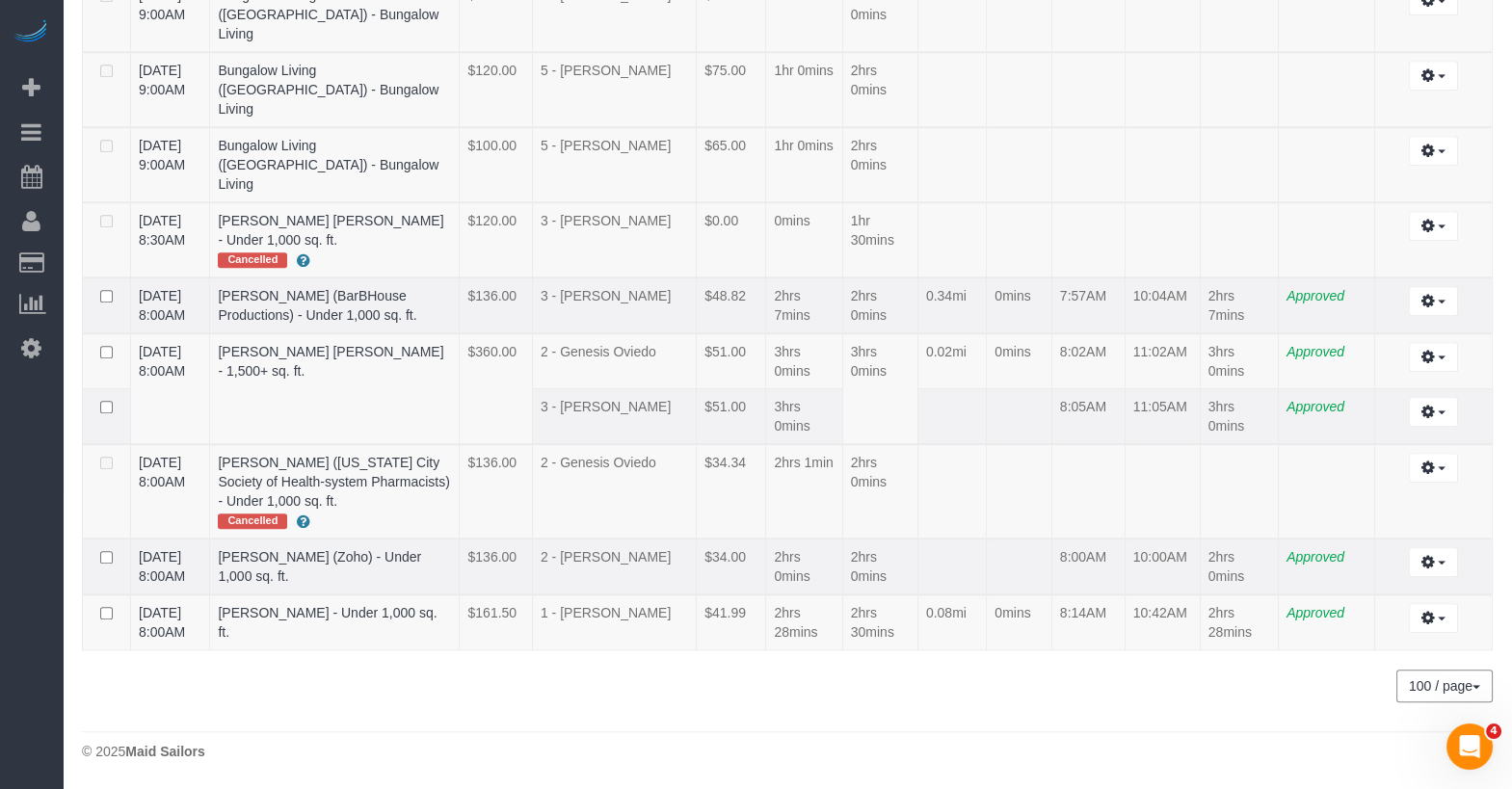
scroll to position [2986, 0]
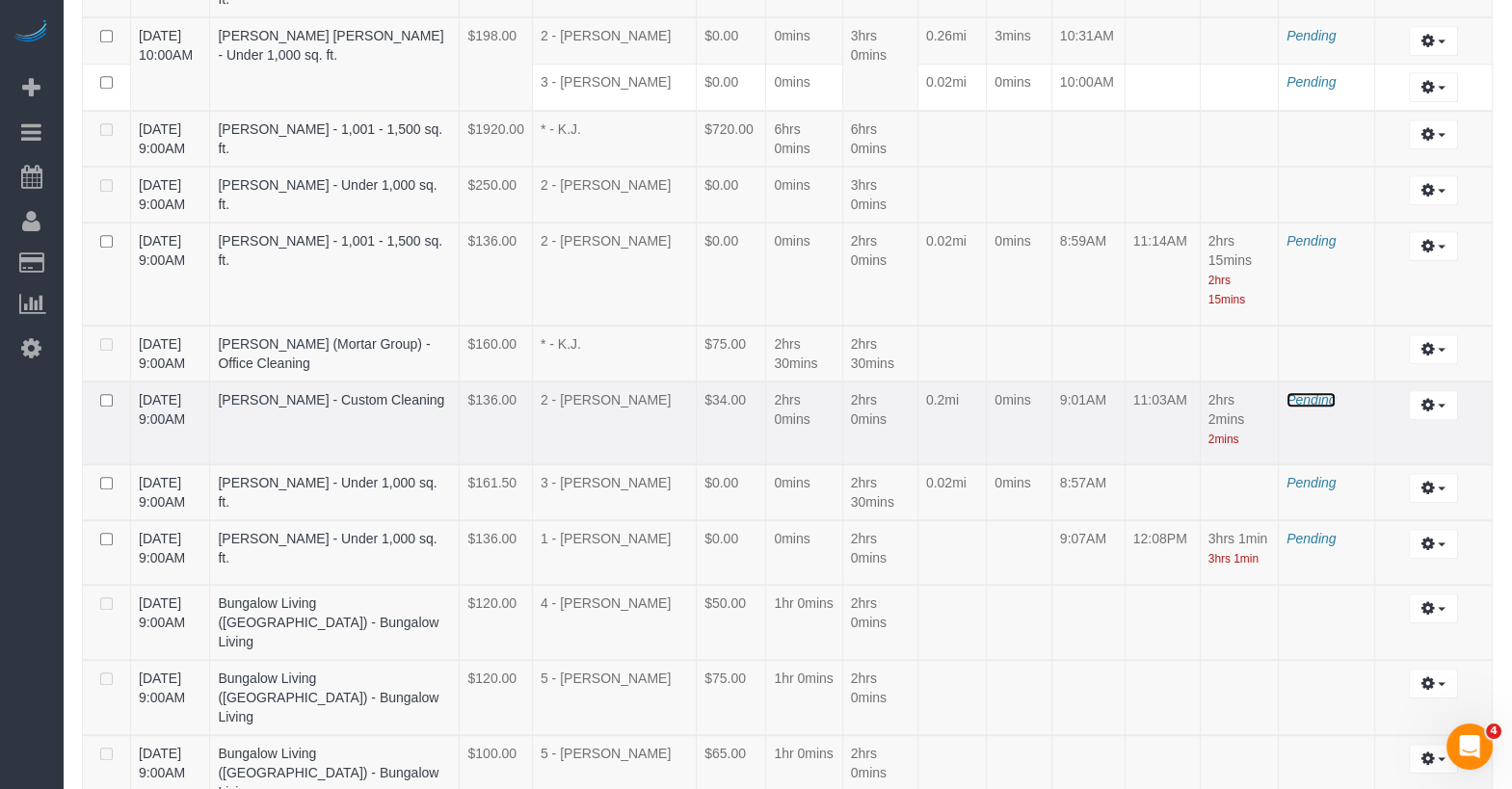
click at [1321, 392] on span "Pending" at bounding box center [1311, 400] width 49 height 15
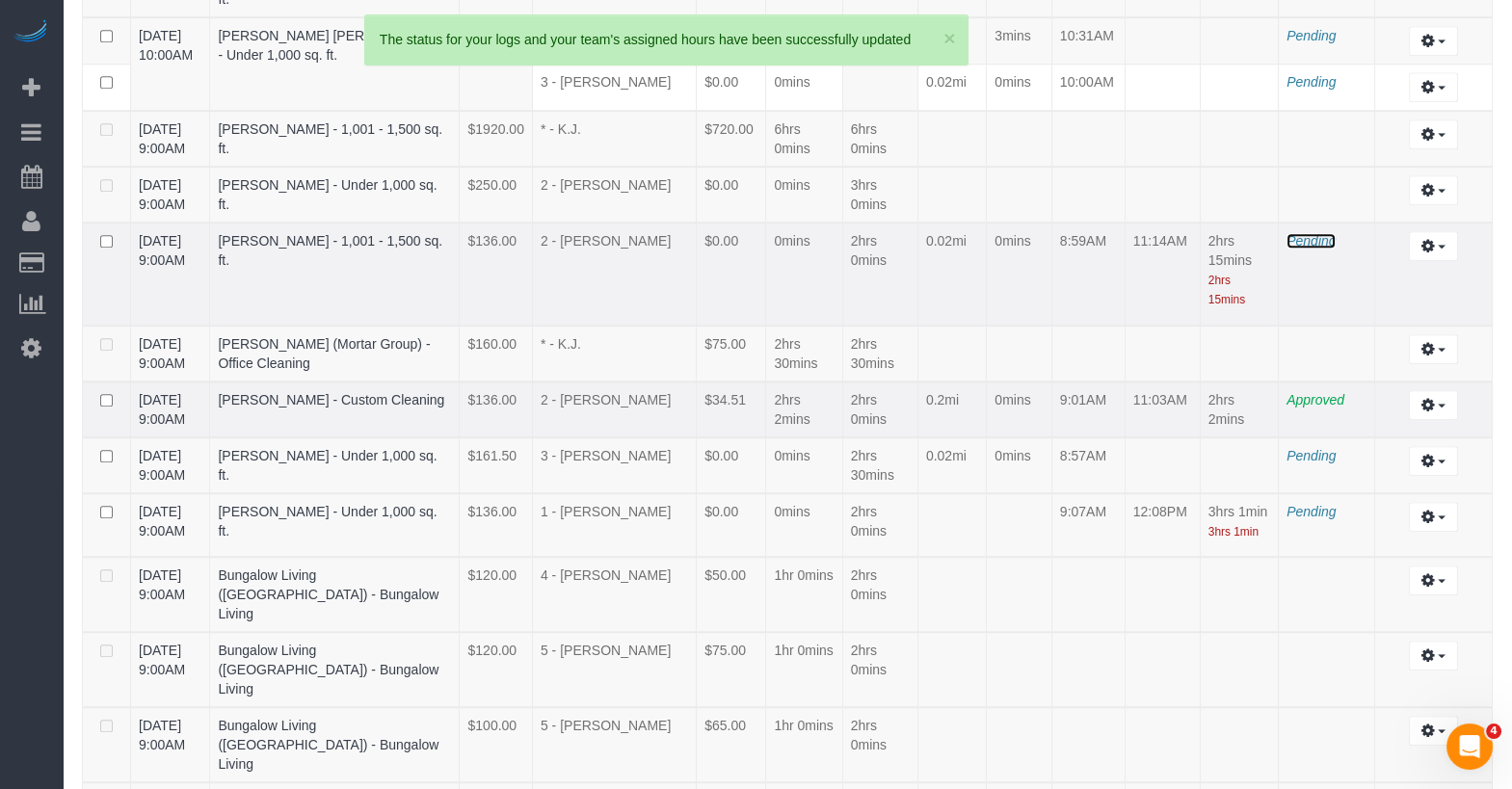
click at [1317, 233] on span "Pending" at bounding box center [1311, 240] width 49 height 15
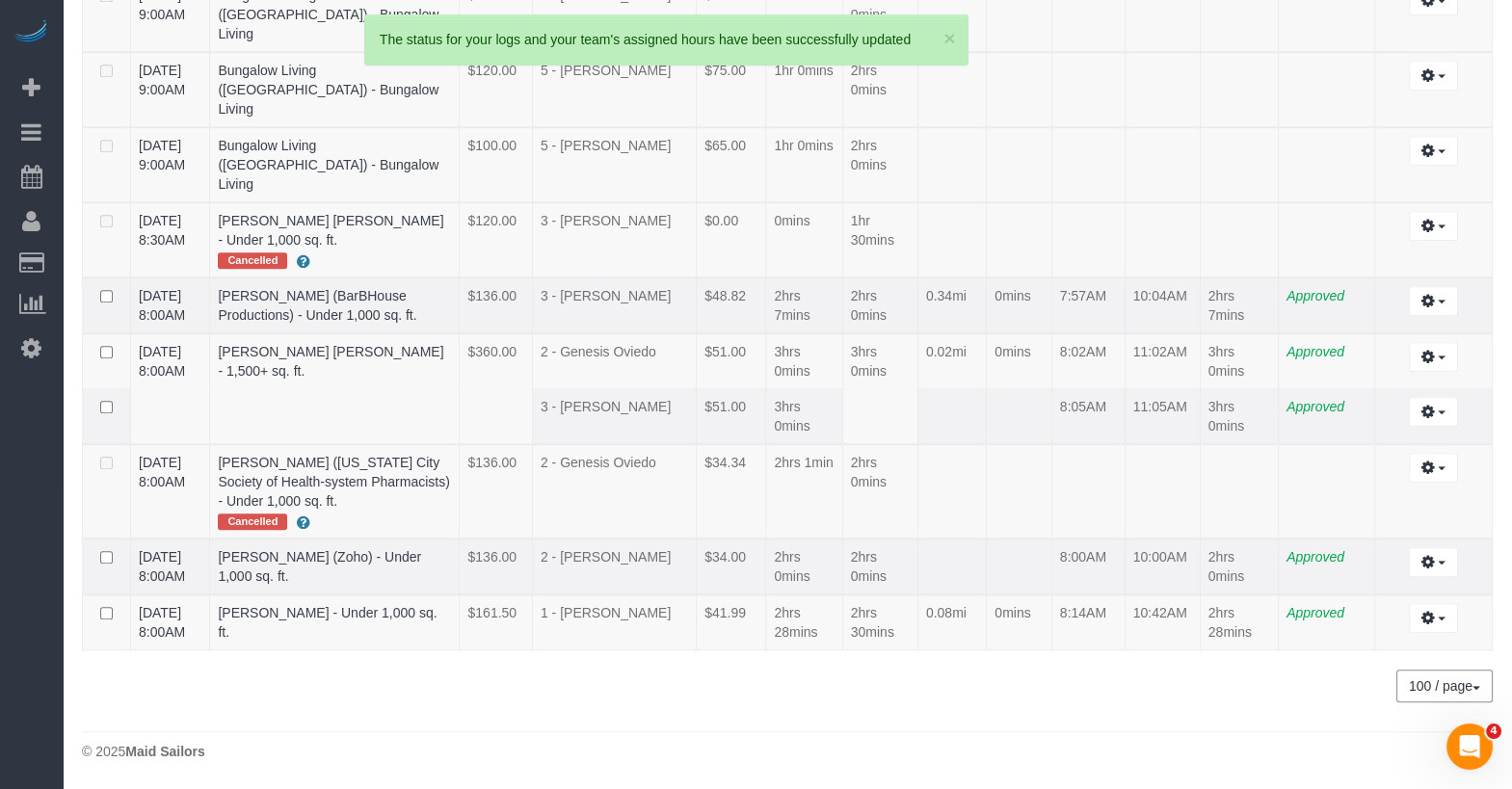
scroll to position [2812, 0]
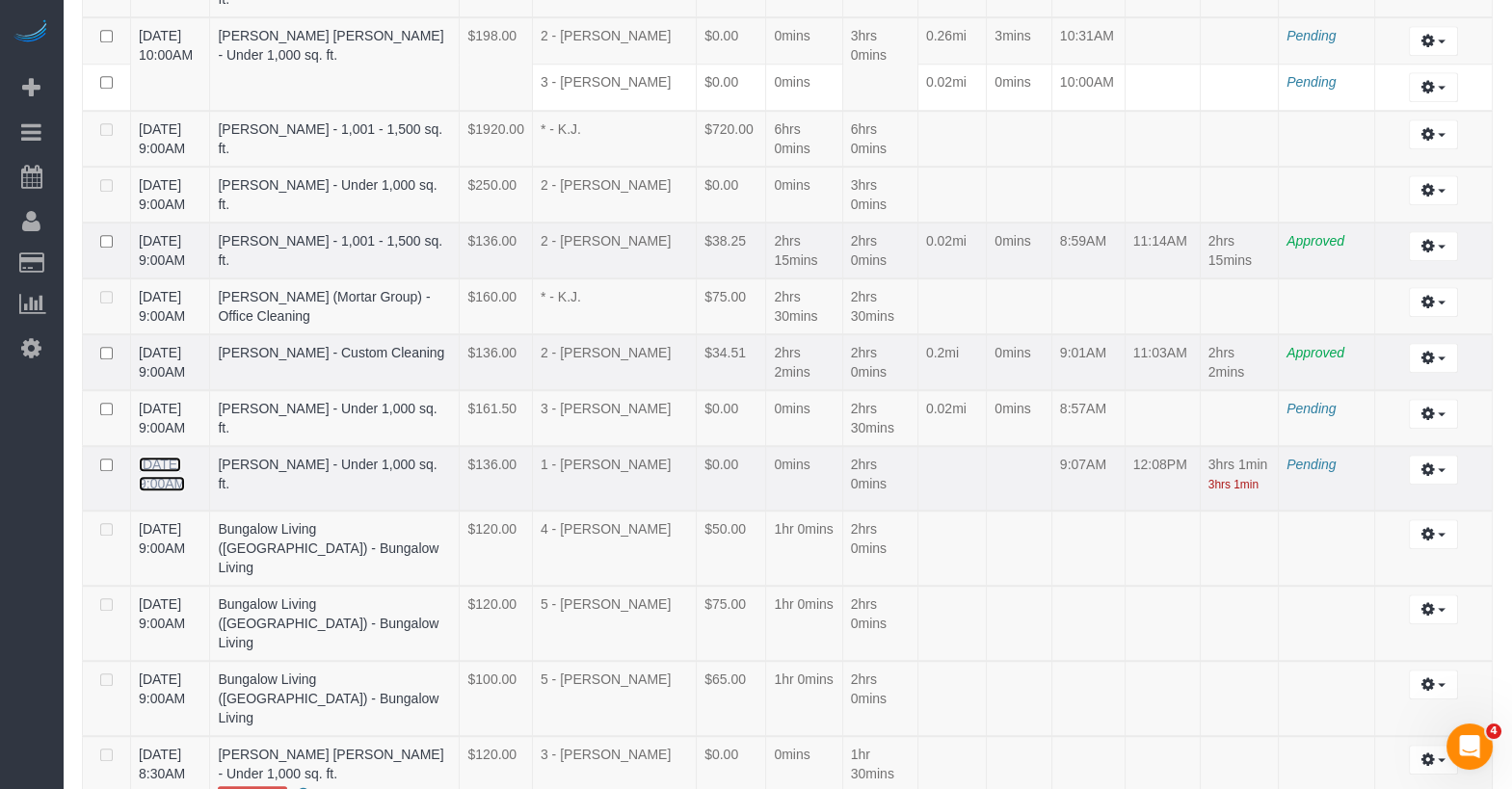
click at [184, 457] on link "08/21/2025 9:00AM" at bounding box center [162, 474] width 46 height 35
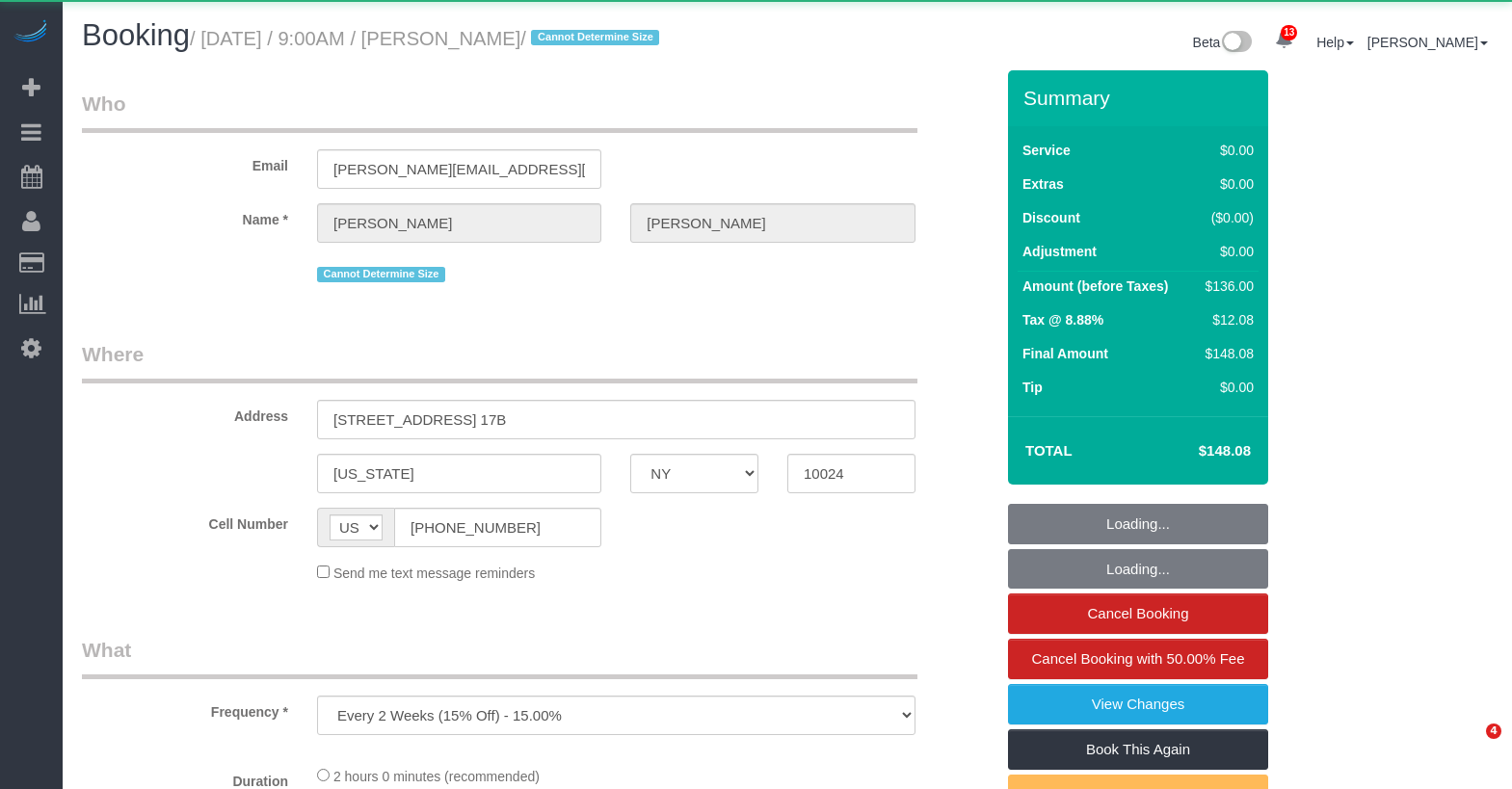
select select "NY"
select select "object:995"
select select "string:stripe-pm_1R0qzK4VGloSiKo7vGPLo2wP"
select select "1"
select select "spot1"
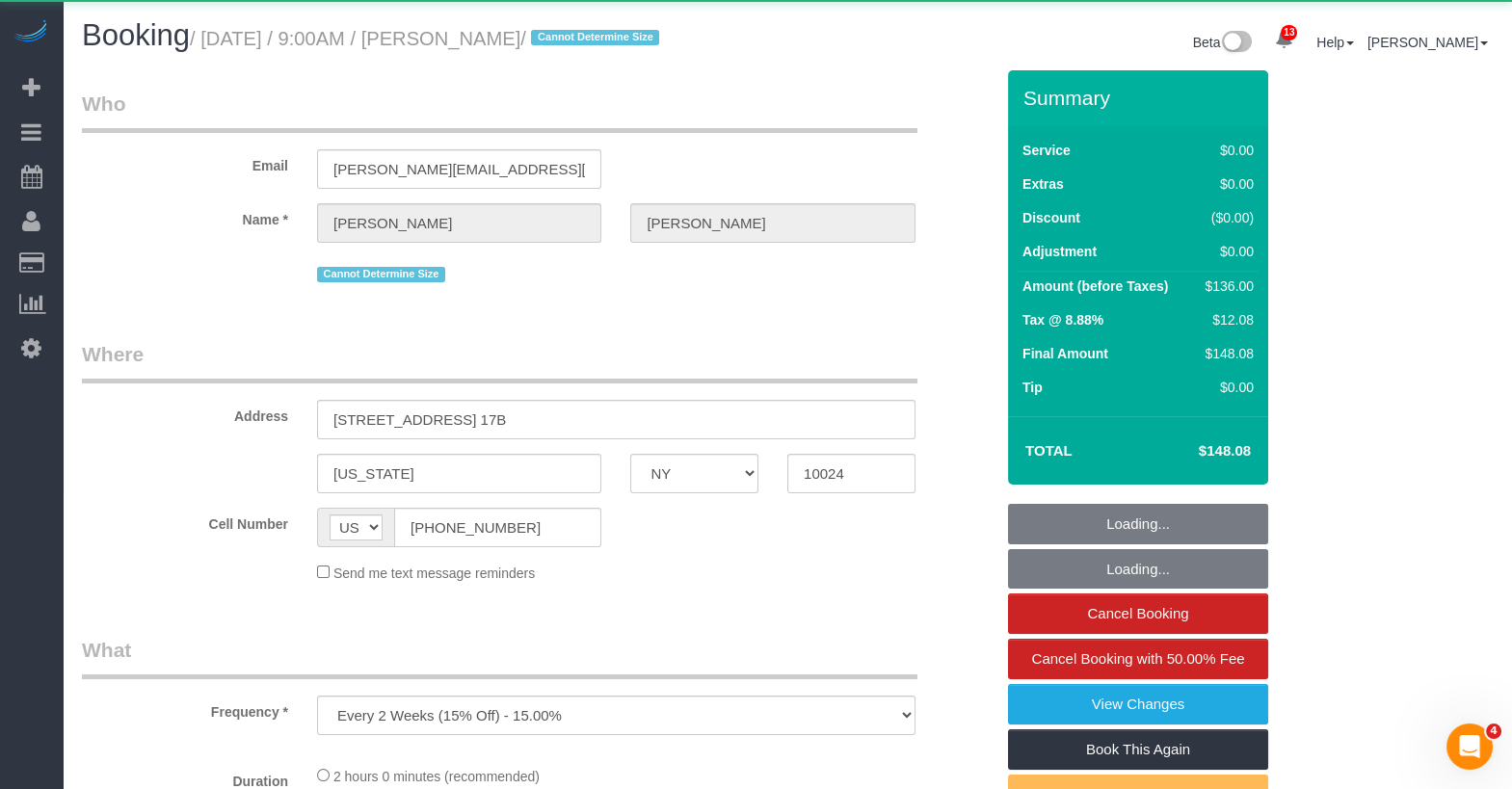
select select "number:59"
select select "number:77"
select select "number:15"
select select "number:6"
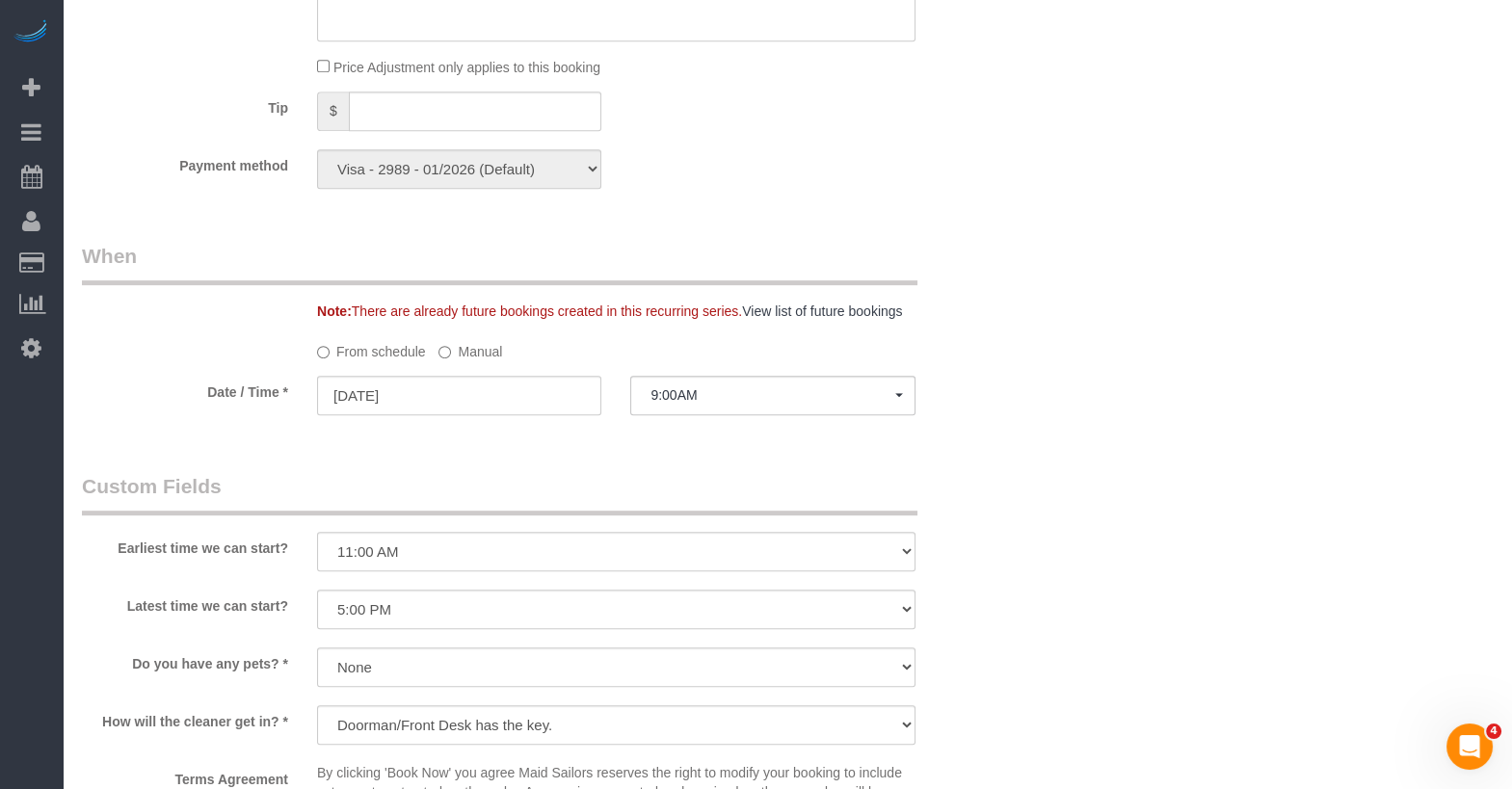
scroll to position [1850, 0]
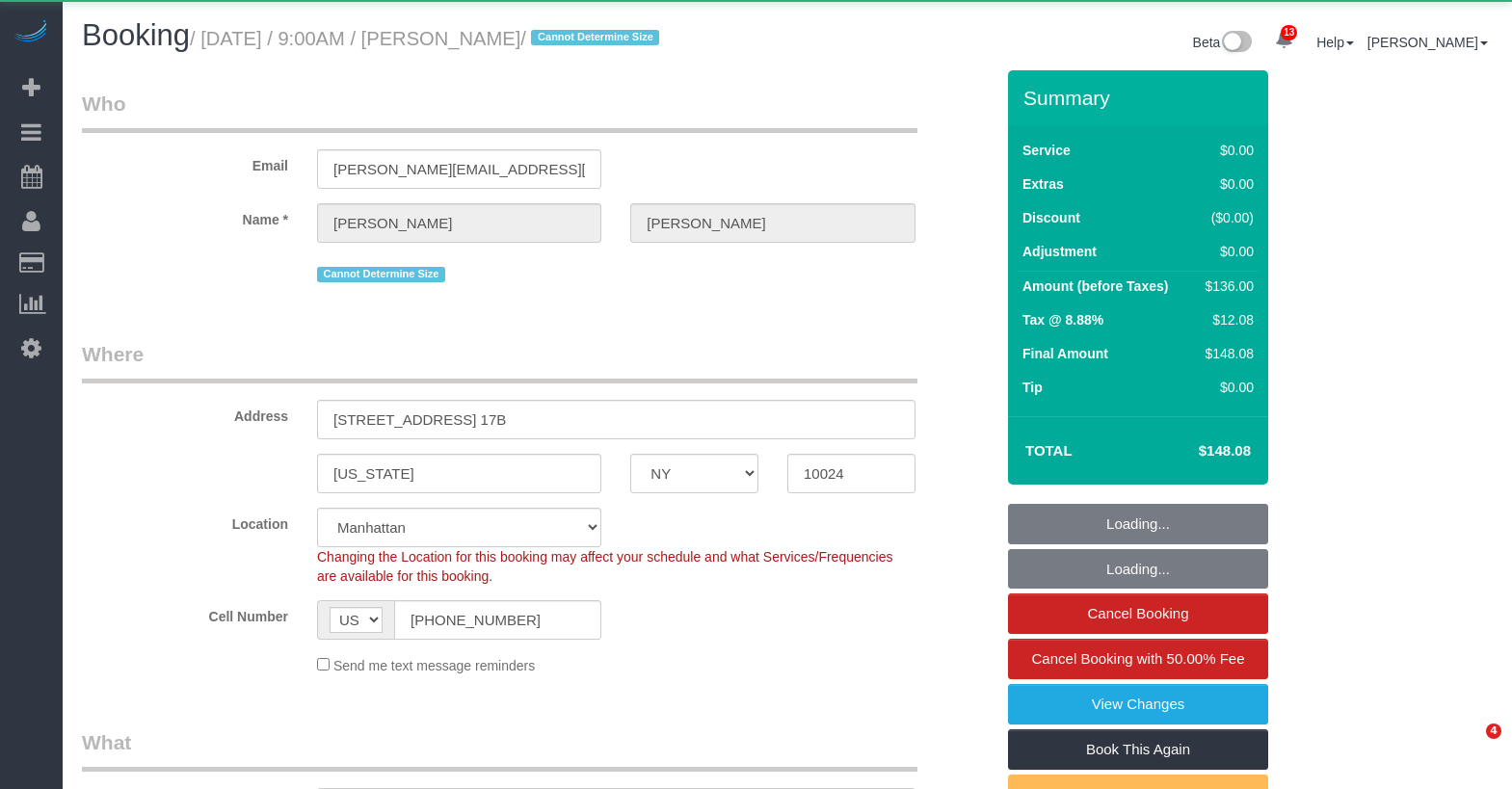
select select "NY"
select select "1"
select select "spot1"
select select "number:59"
select select "number:77"
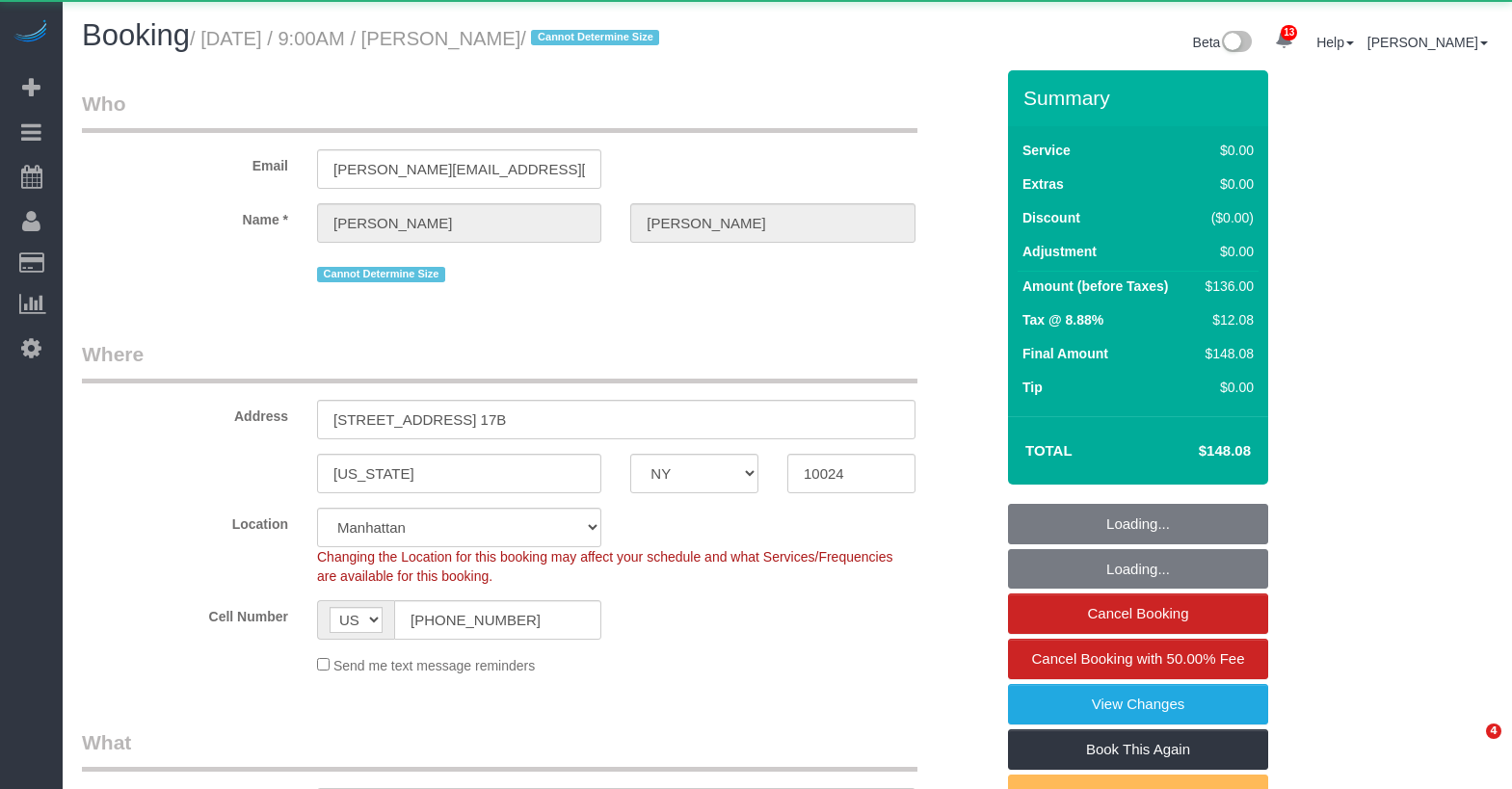
select select "number:15"
select select "number:6"
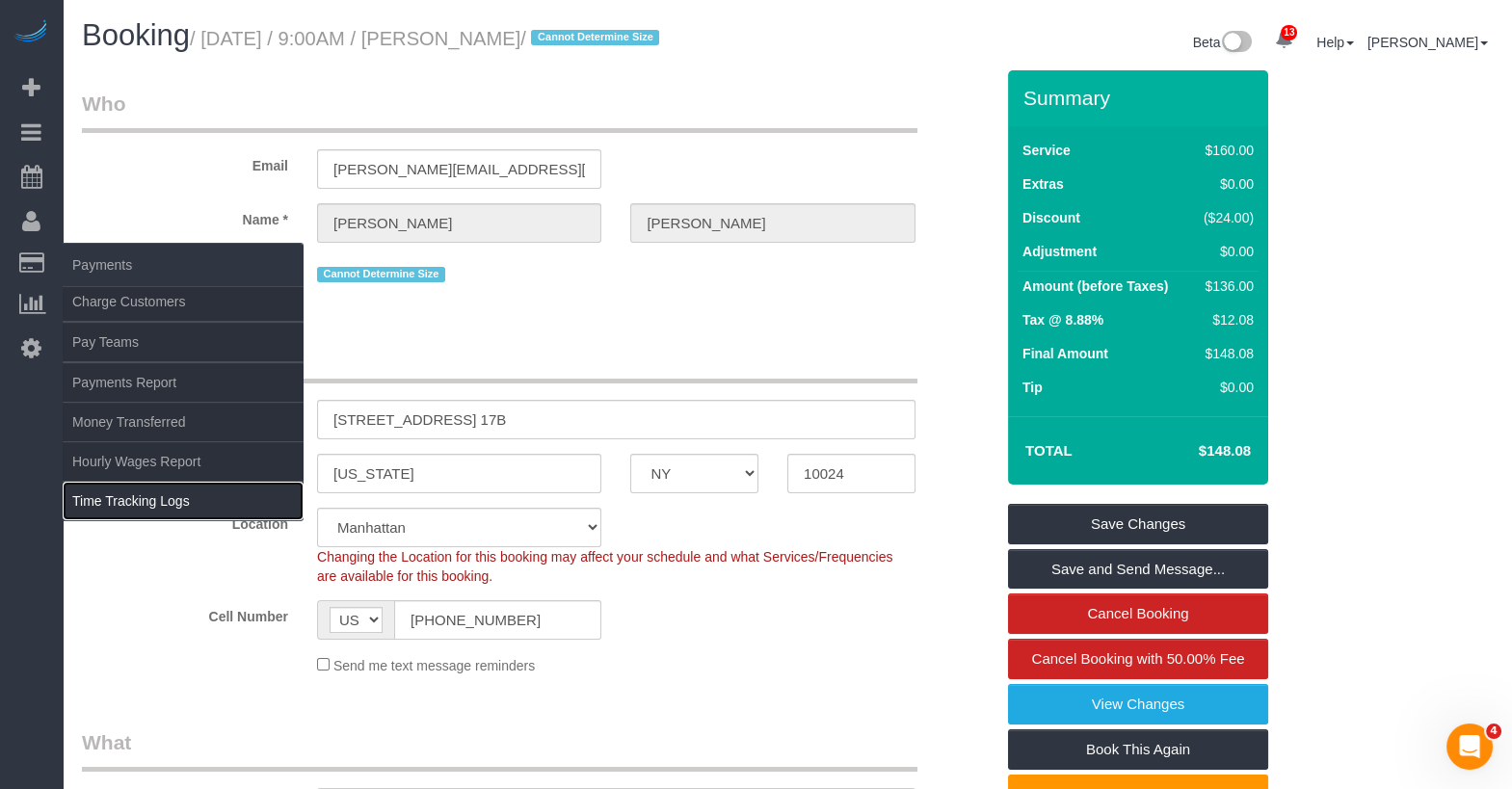
click at [148, 487] on link "Time Tracking Logs" at bounding box center [183, 501] width 241 height 39
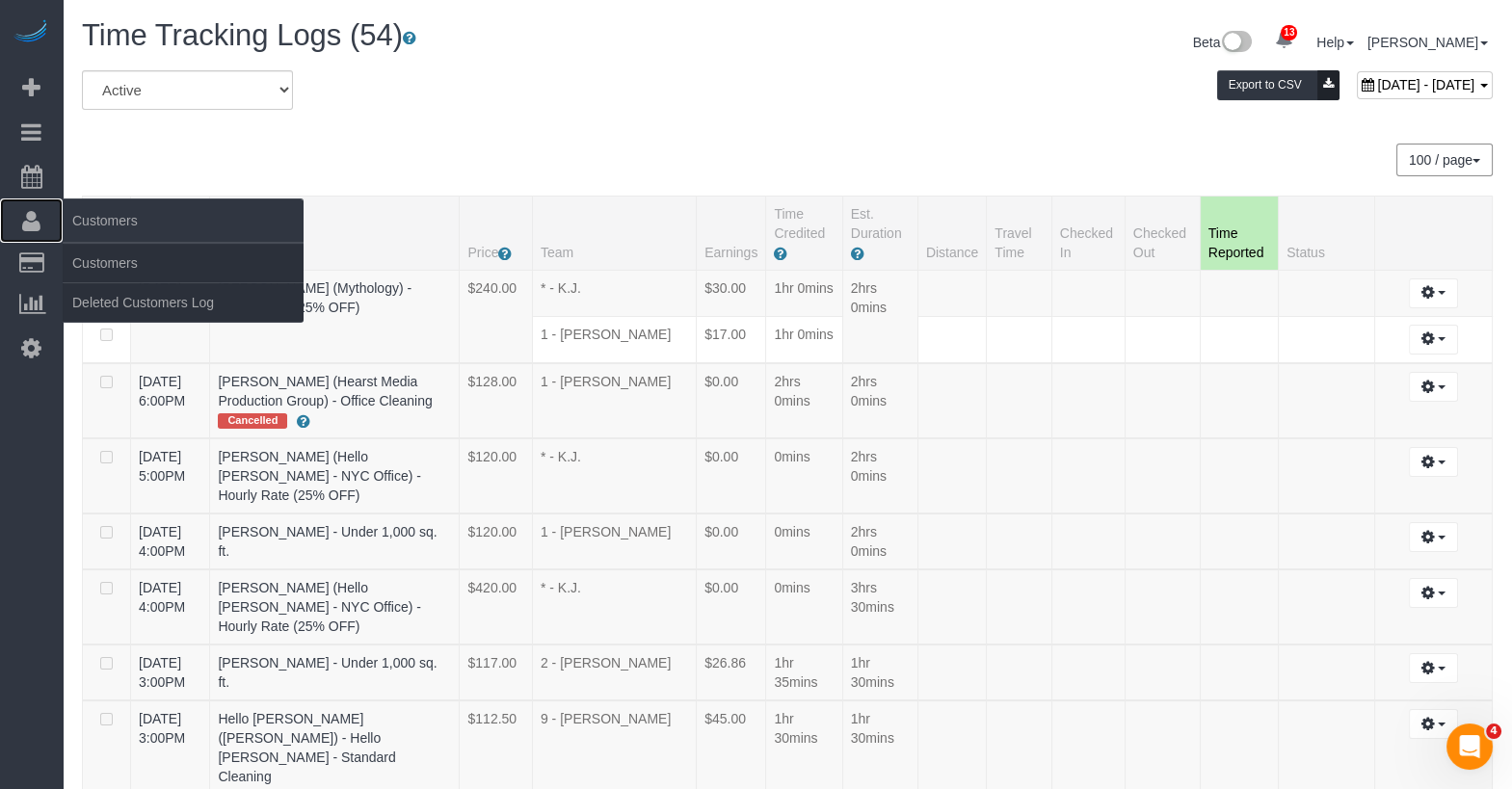
click at [108, 238] on span "Customers" at bounding box center [183, 220] width 241 height 44
click at [117, 253] on link "Customers" at bounding box center [183, 263] width 241 height 39
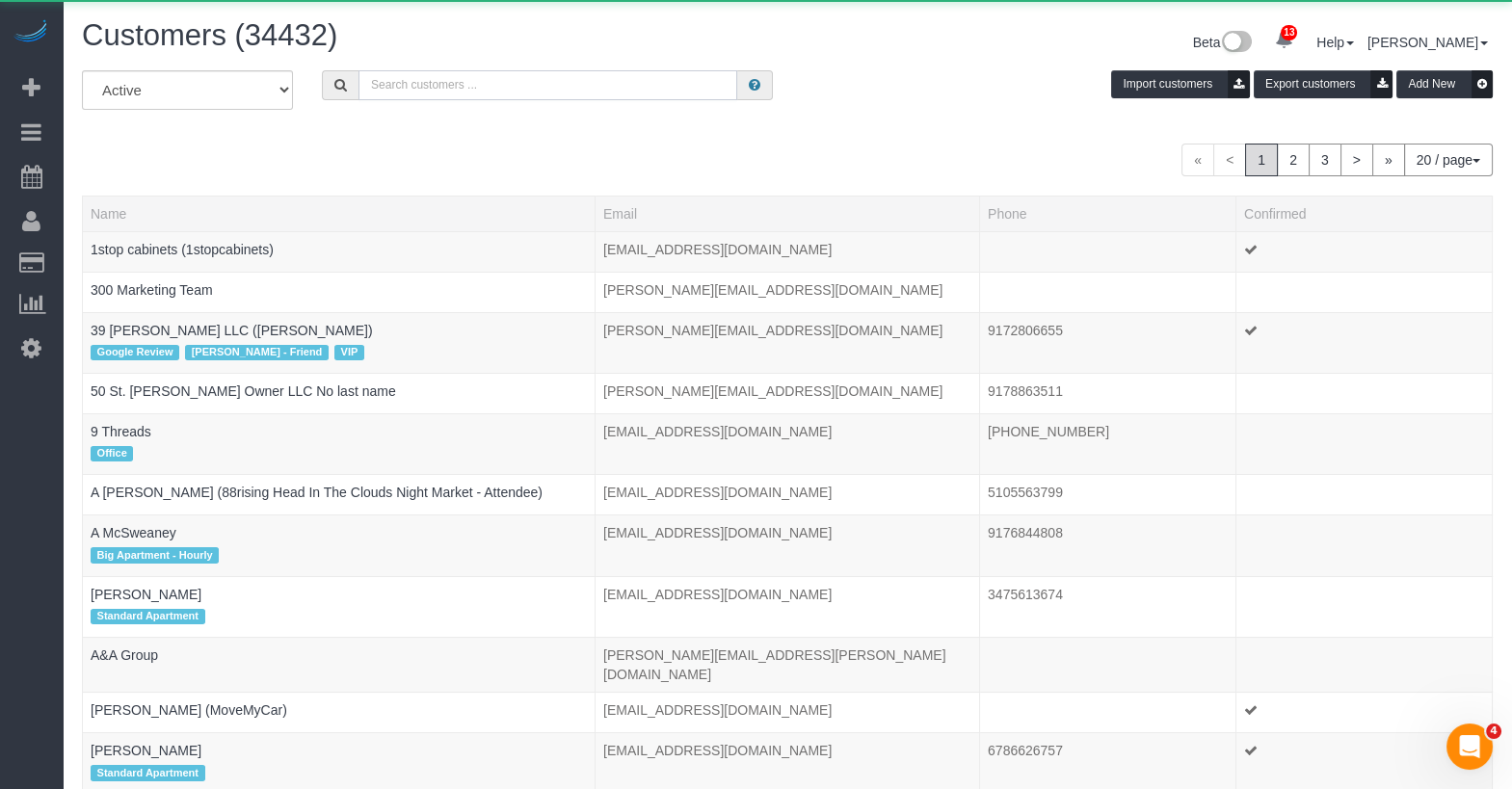
click at [407, 95] on input "text" at bounding box center [548, 85] width 379 height 30
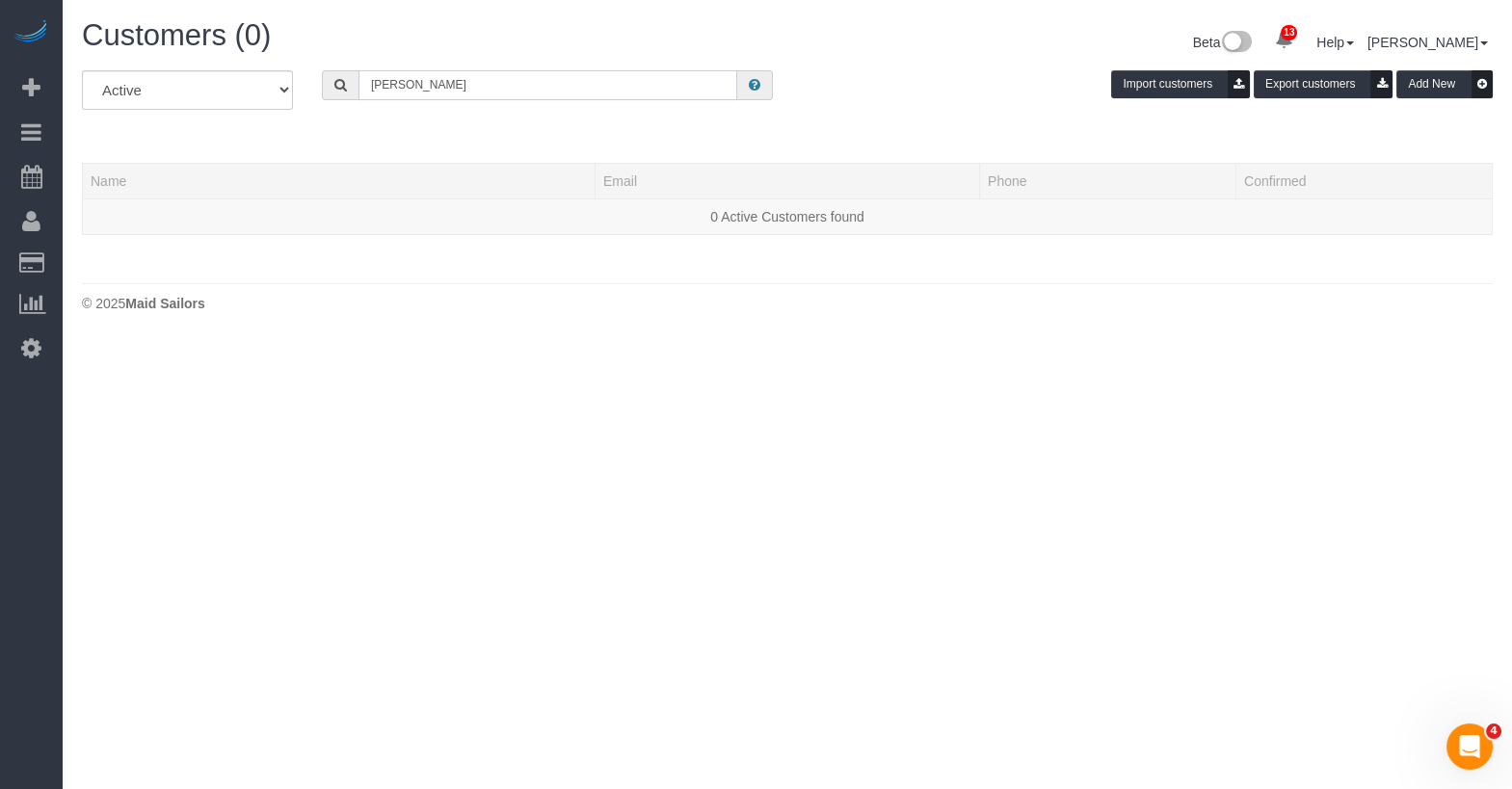
click at [410, 85] on input "carolyn bing" at bounding box center [548, 85] width 379 height 30
click at [449, 81] on input "bing" at bounding box center [548, 85] width 379 height 30
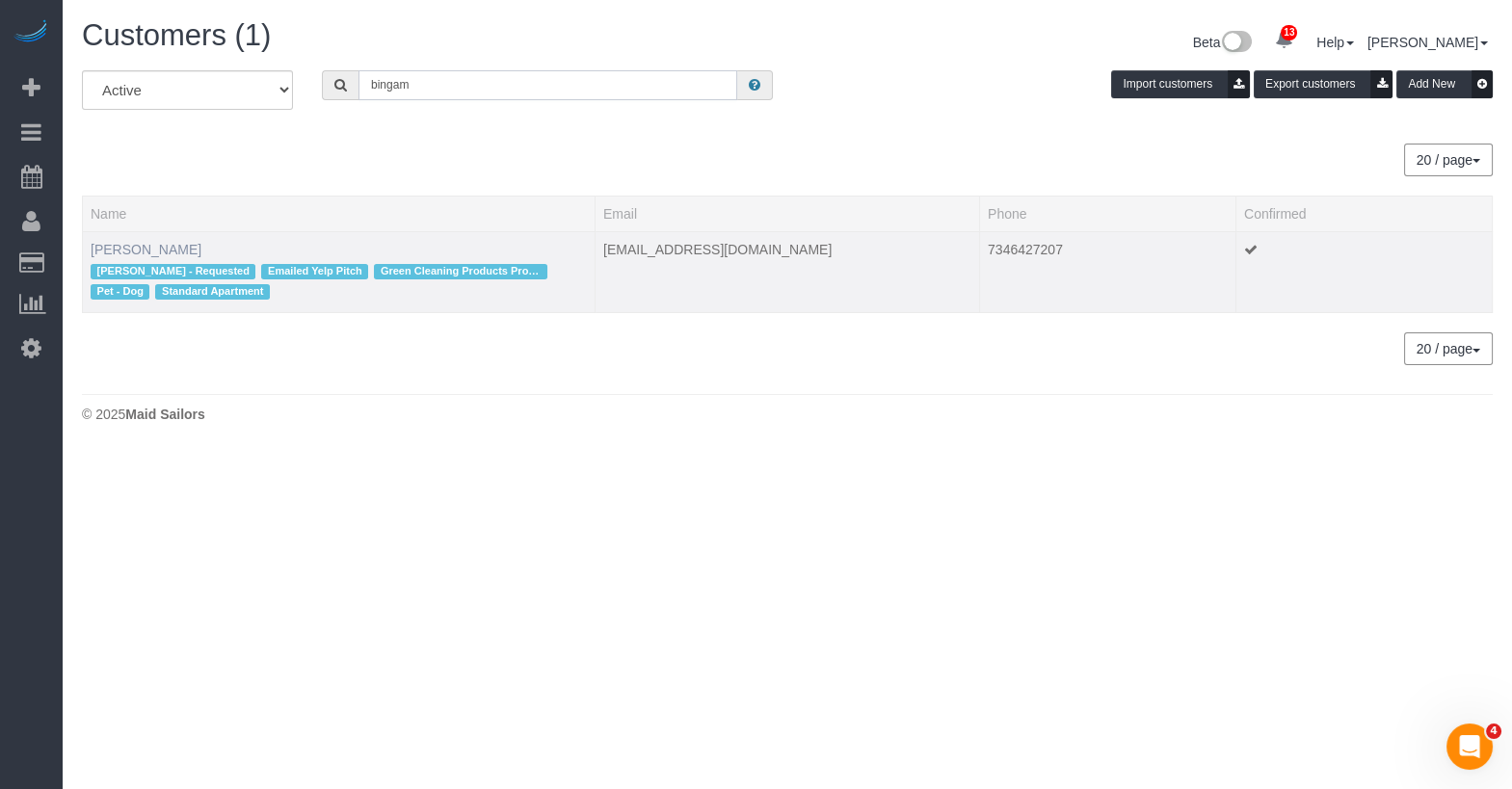
type input "bingam"
click at [154, 252] on link "Caitlyn Bingaman" at bounding box center [146, 249] width 111 height 15
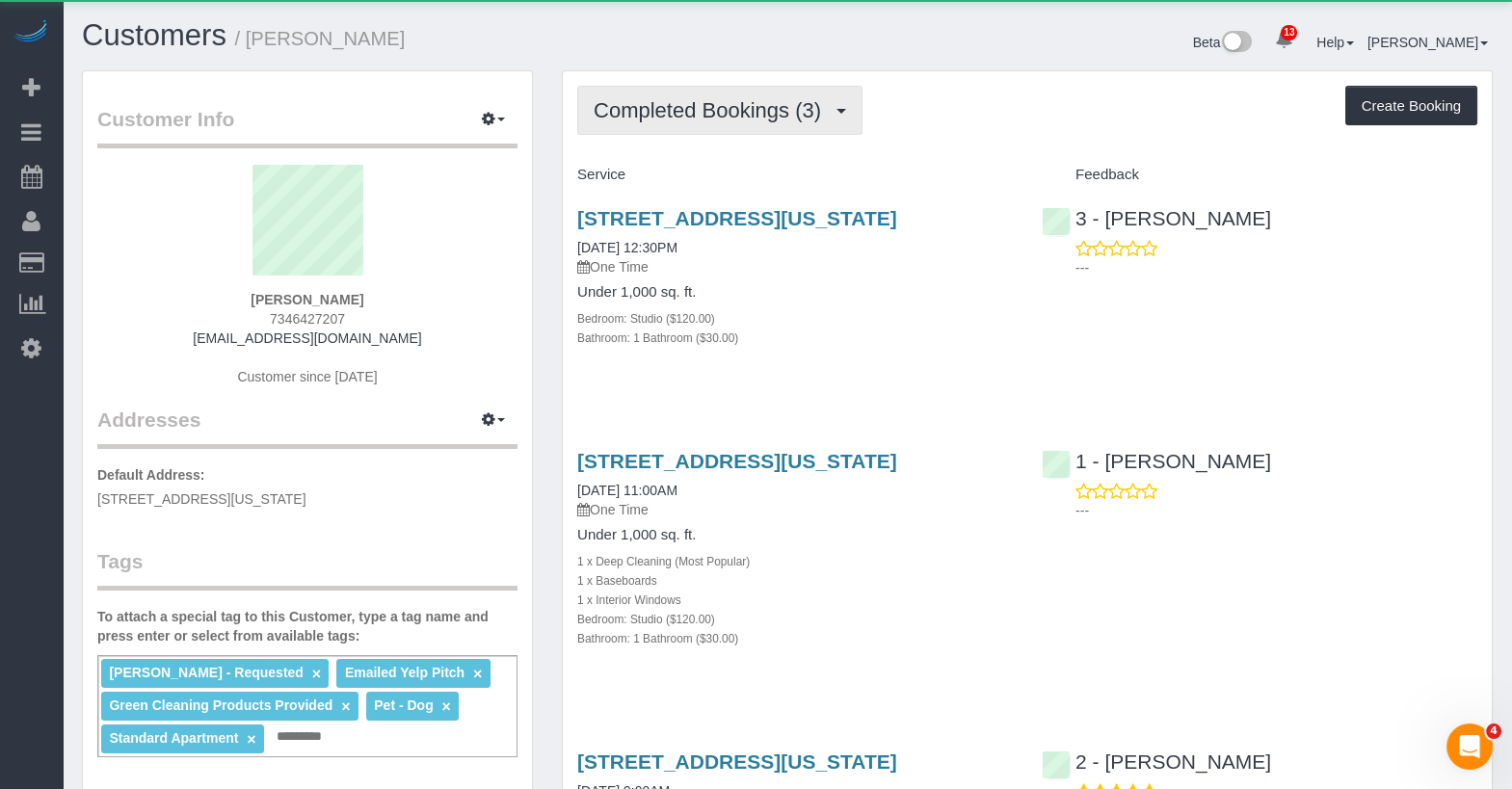
click at [763, 131] on button "Completed Bookings (3)" at bounding box center [719, 110] width 285 height 49
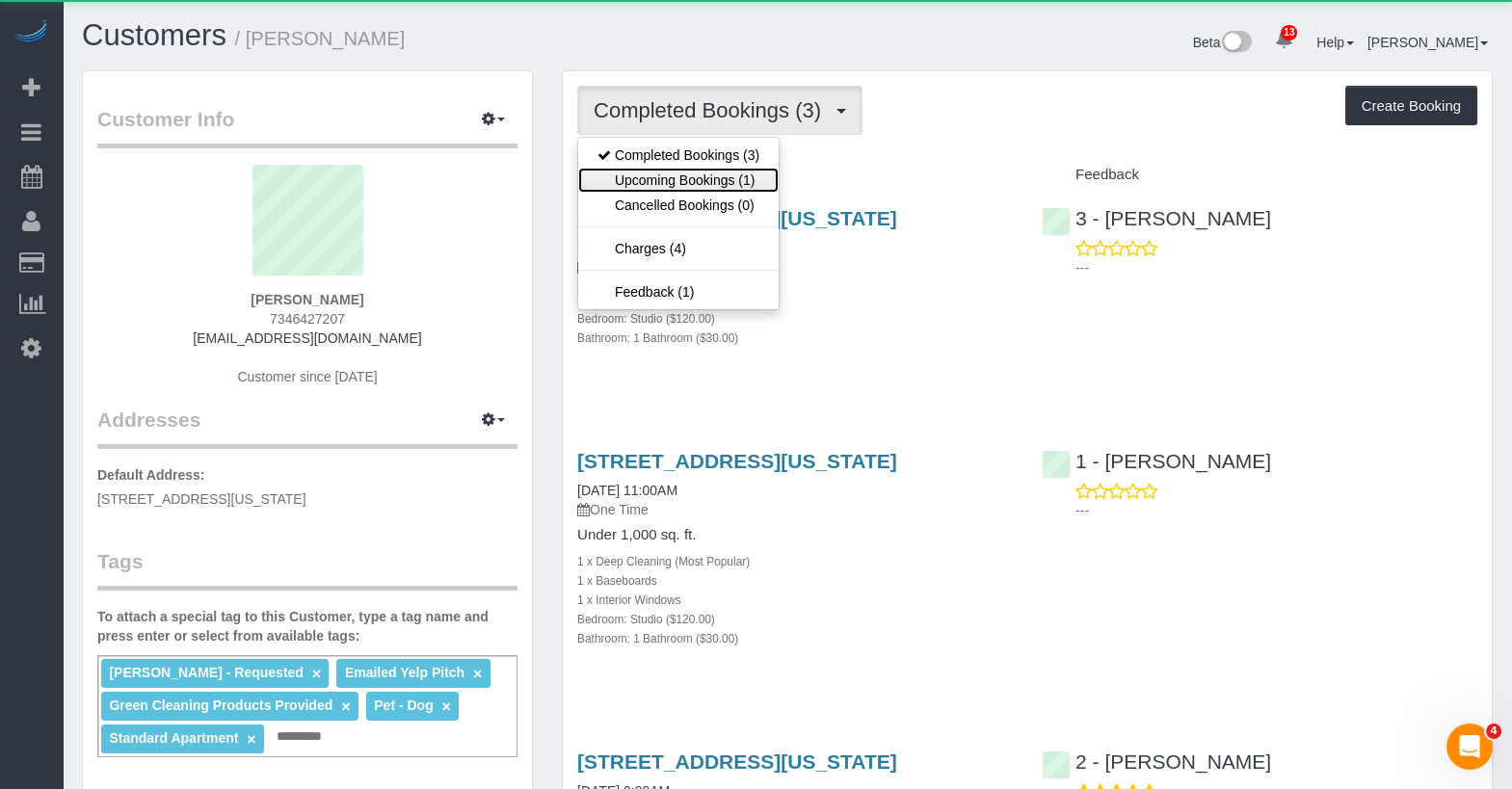
click at [737, 183] on link "Upcoming Bookings (1)" at bounding box center [677, 181] width 200 height 25
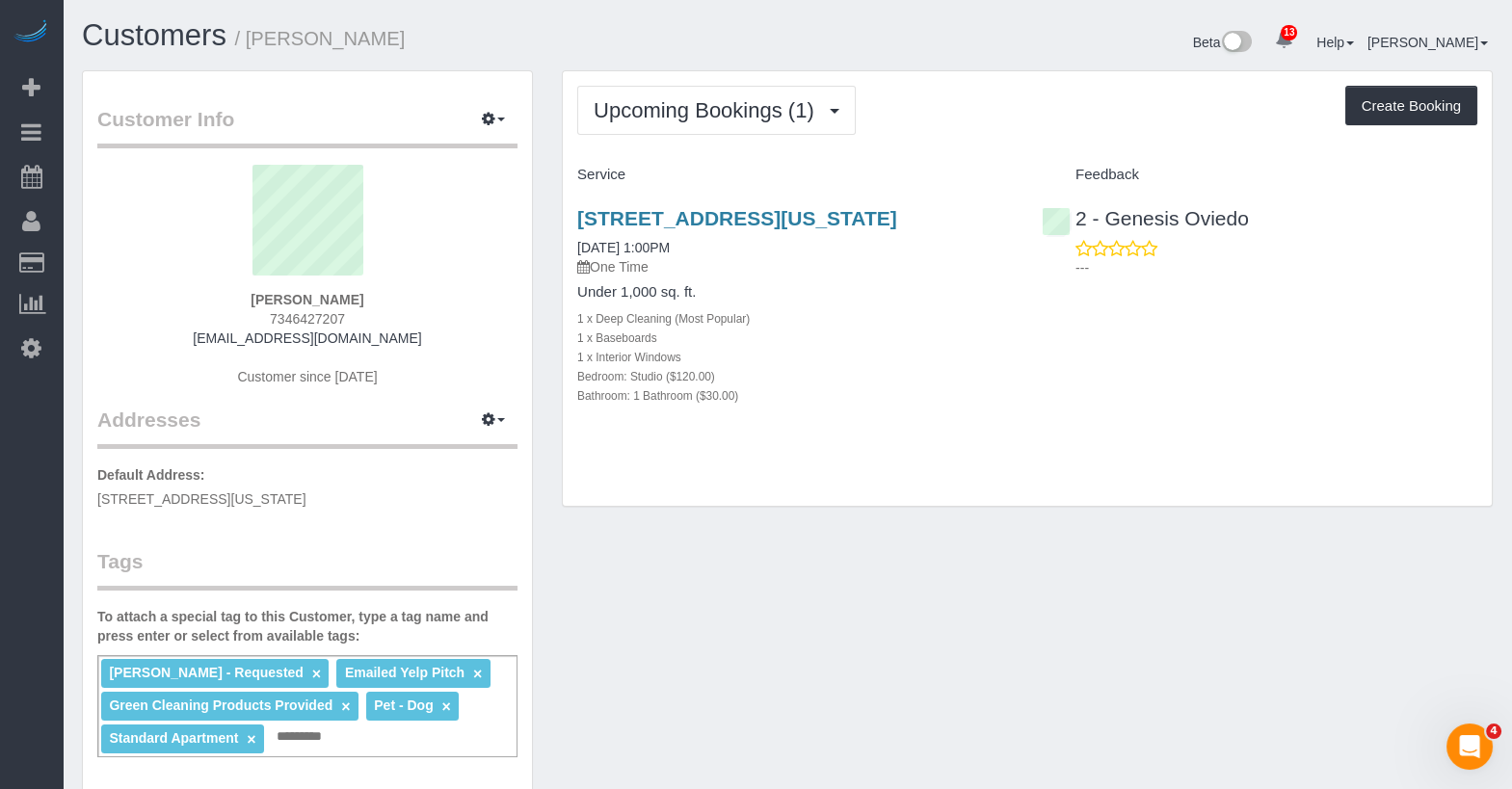
click at [727, 200] on div "41 River Terrace, Apt 3605, New York, NY 10282 08/22/2025 1:00PM One Time Under…" at bounding box center [794, 316] width 465 height 252
click at [728, 214] on link "41 River Terrace, Apt 3605, New York, NY 10282" at bounding box center [736, 217] width 320 height 22
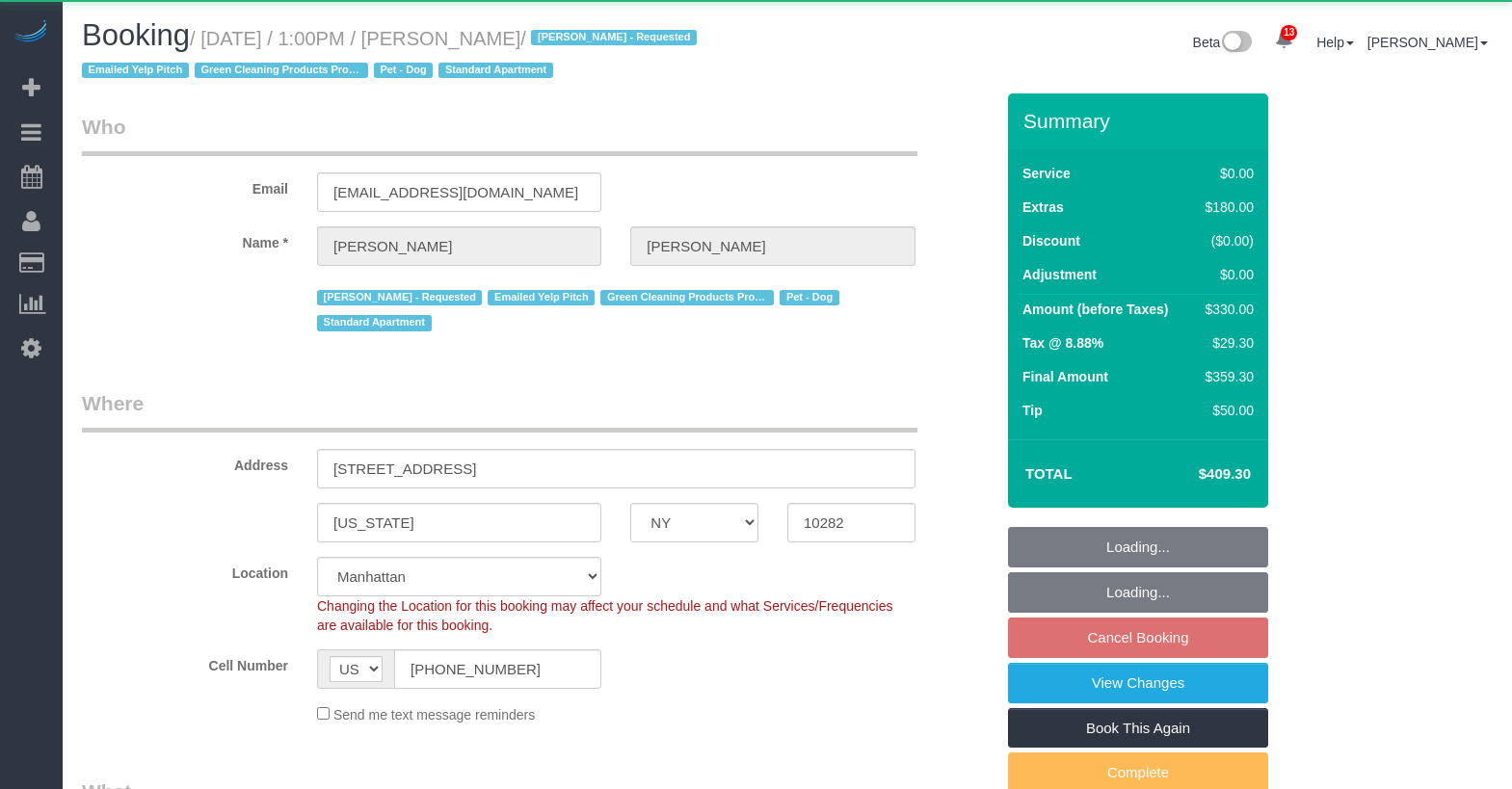
select select "NY"
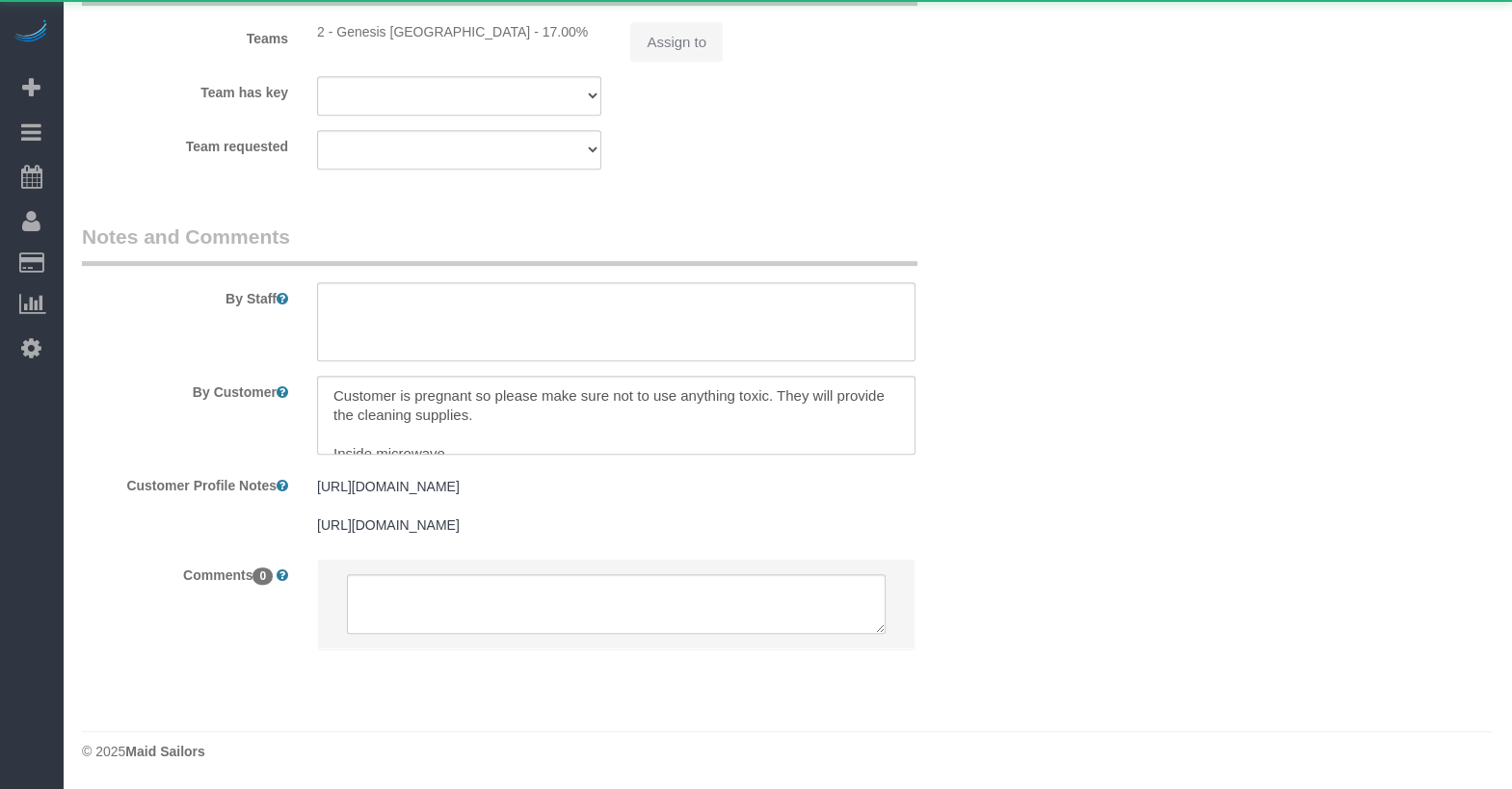
select select "object:1007"
select select "spot1"
select select "number:59"
select select "number:73"
select select "number:13"
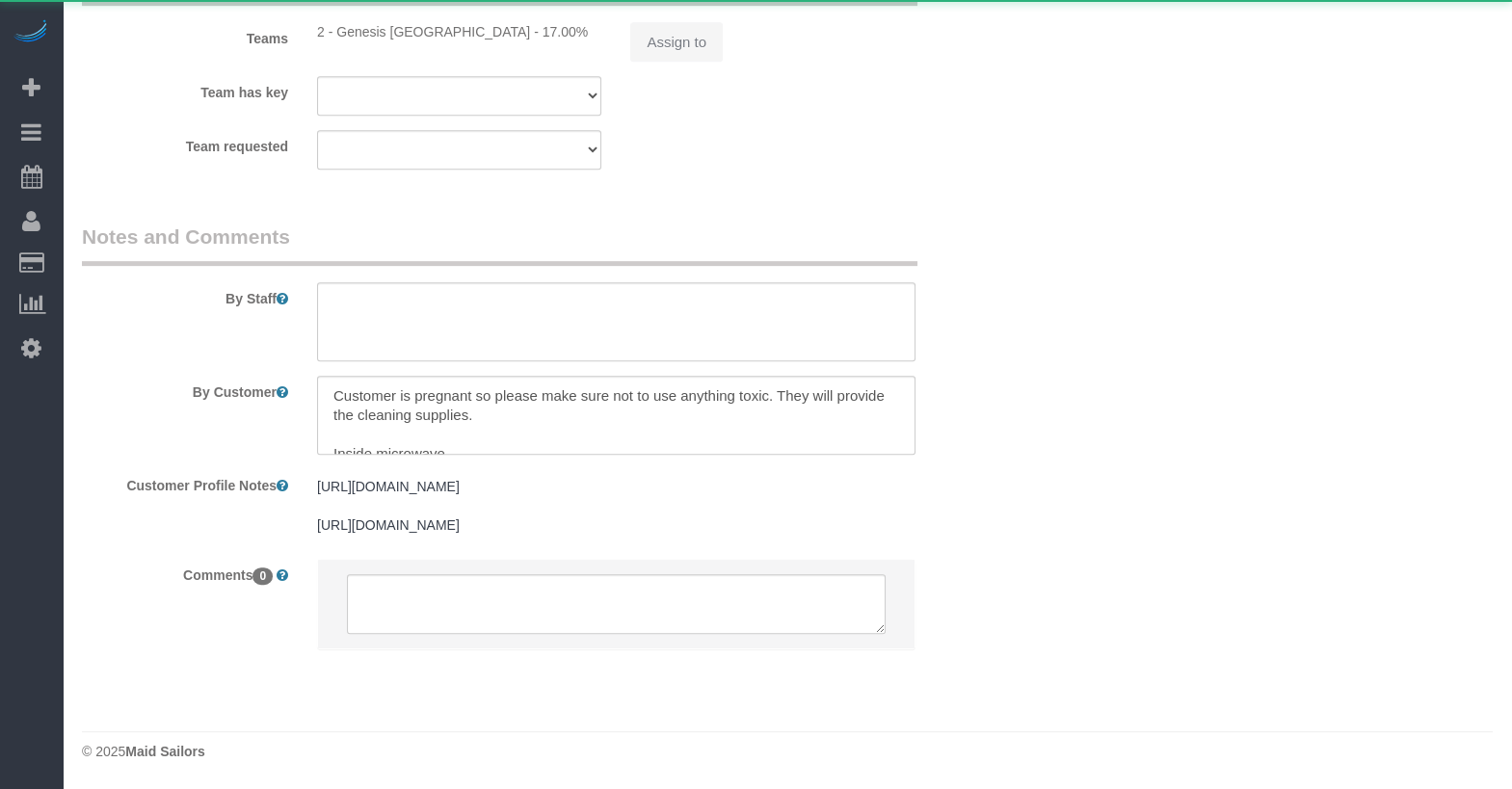
select select "number:5"
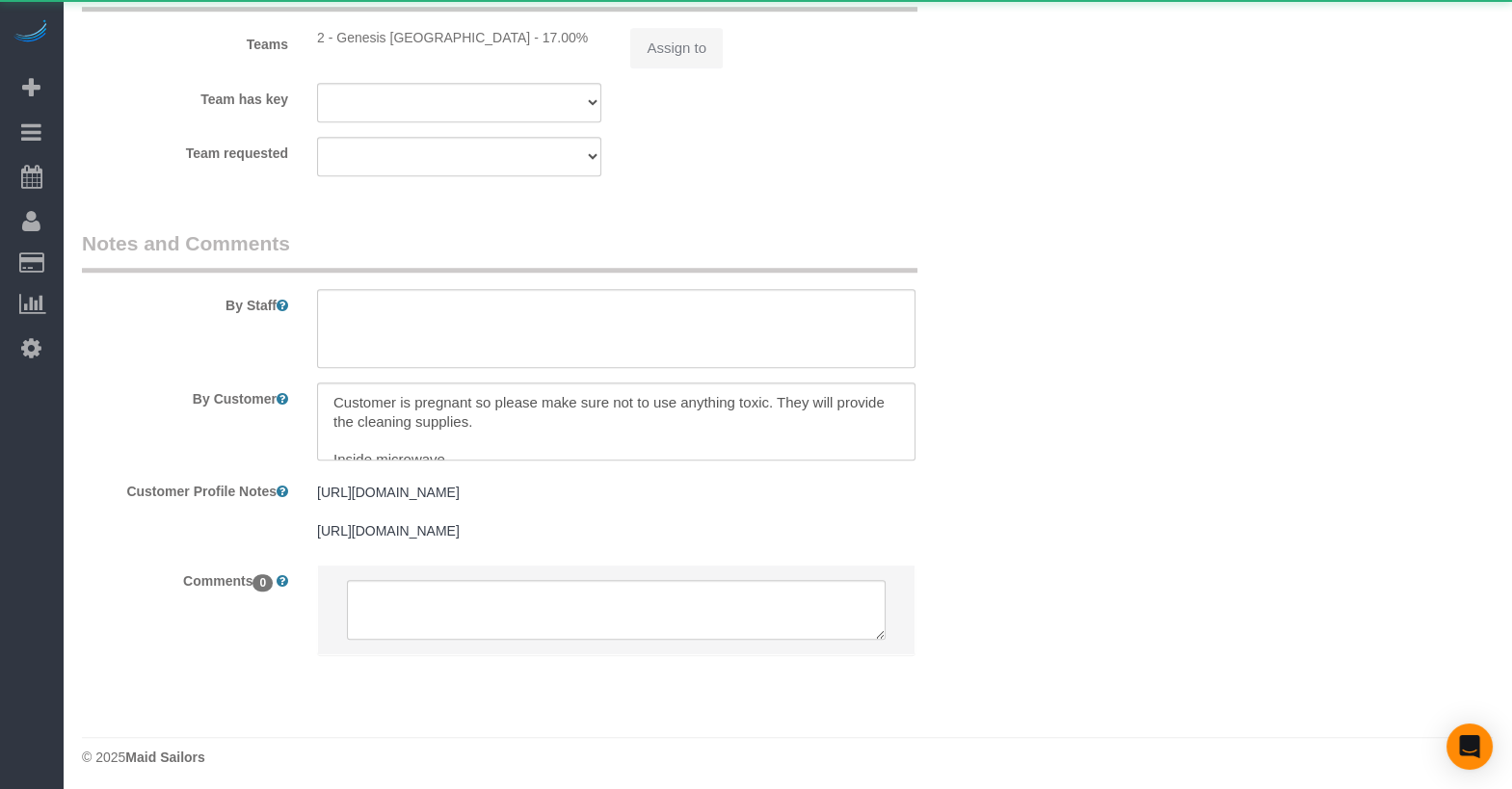
scroll to position [2635, 0]
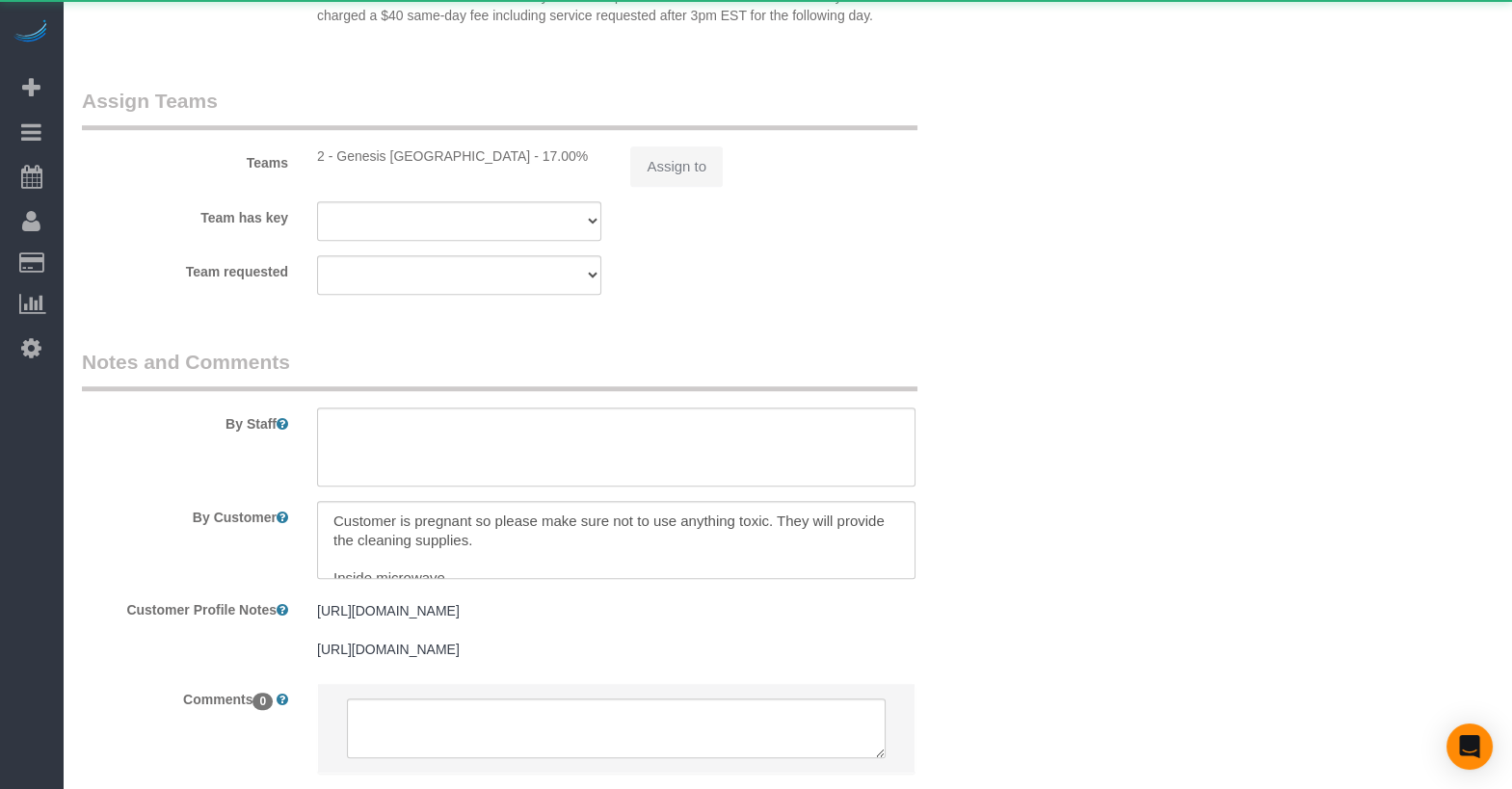
select select "string:stripe-pm_1RBFiE4VGloSiKo7uWnidLkO"
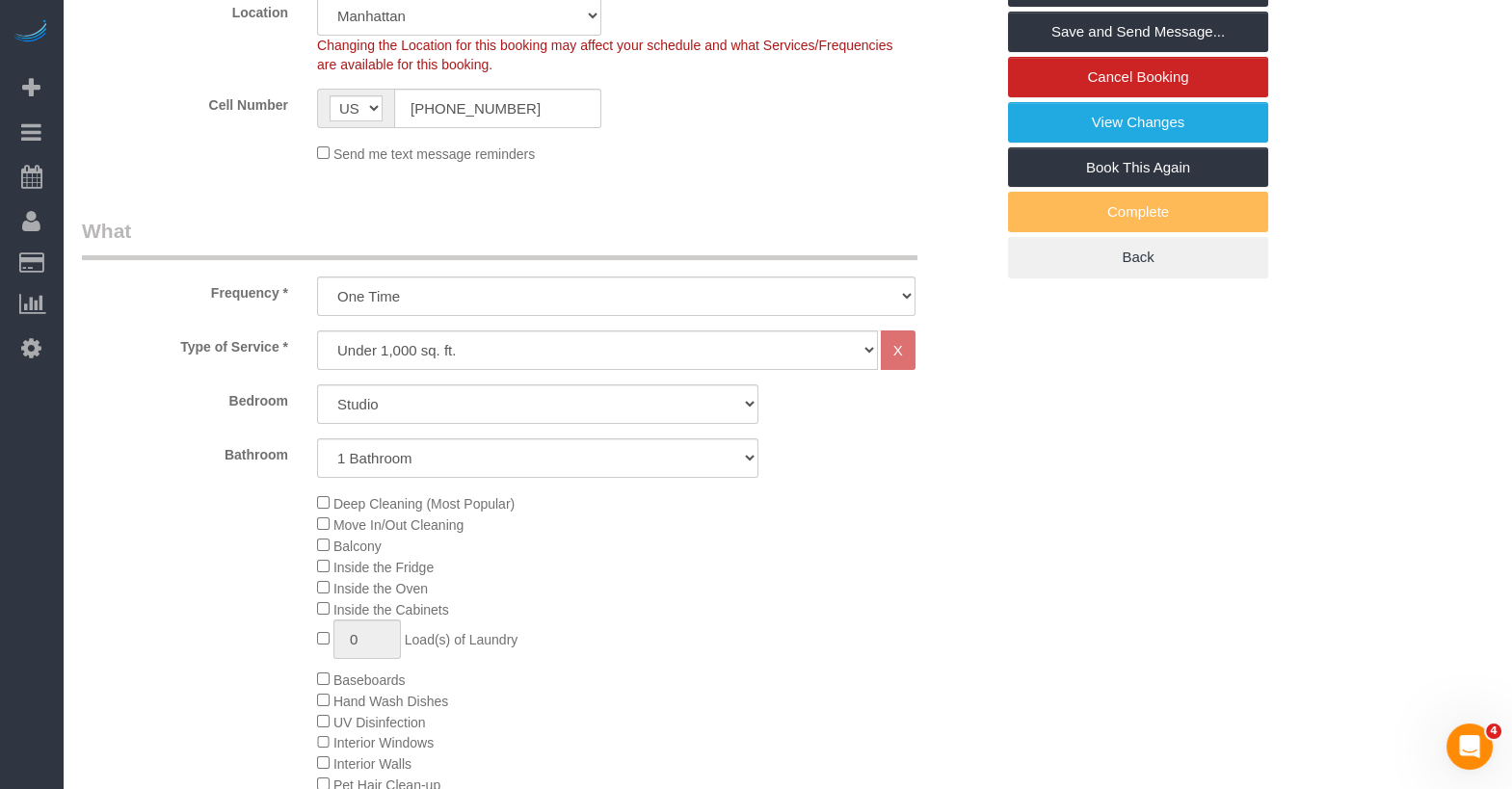
scroll to position [32, 0]
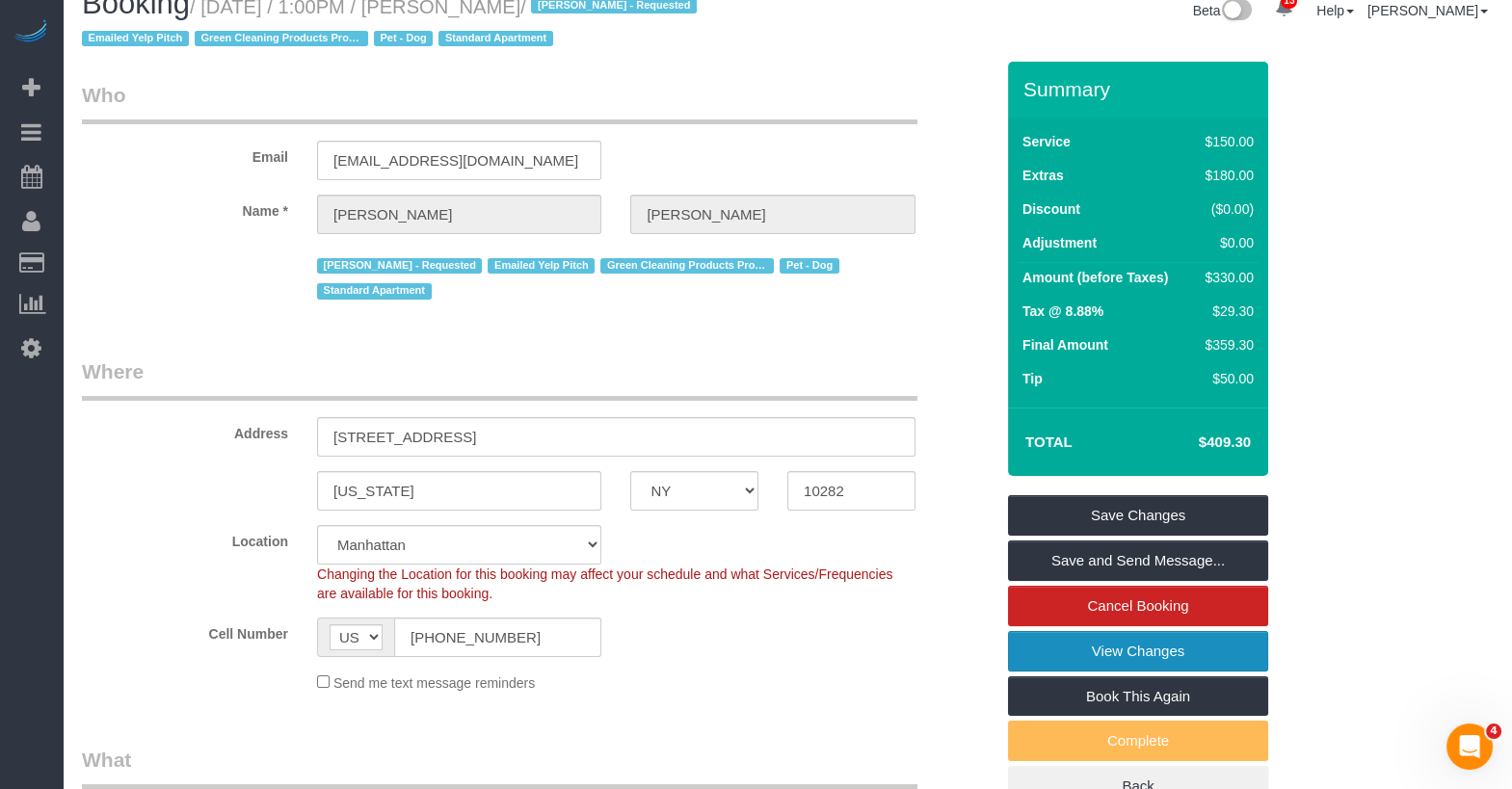
click at [1150, 643] on link "View Changes" at bounding box center [1137, 651] width 260 height 41
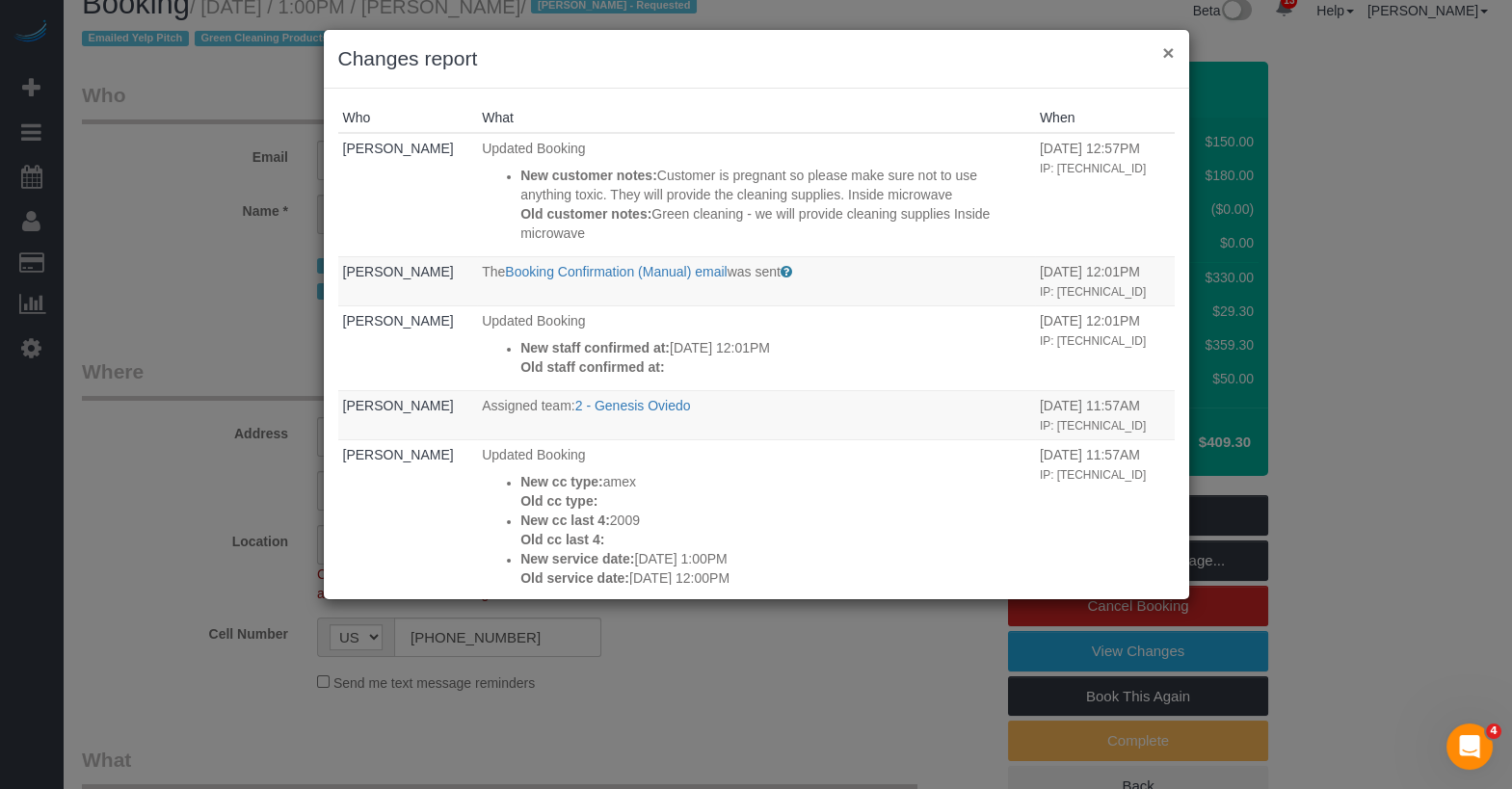
click at [1167, 52] on button "×" at bounding box center [1168, 52] width 12 height 20
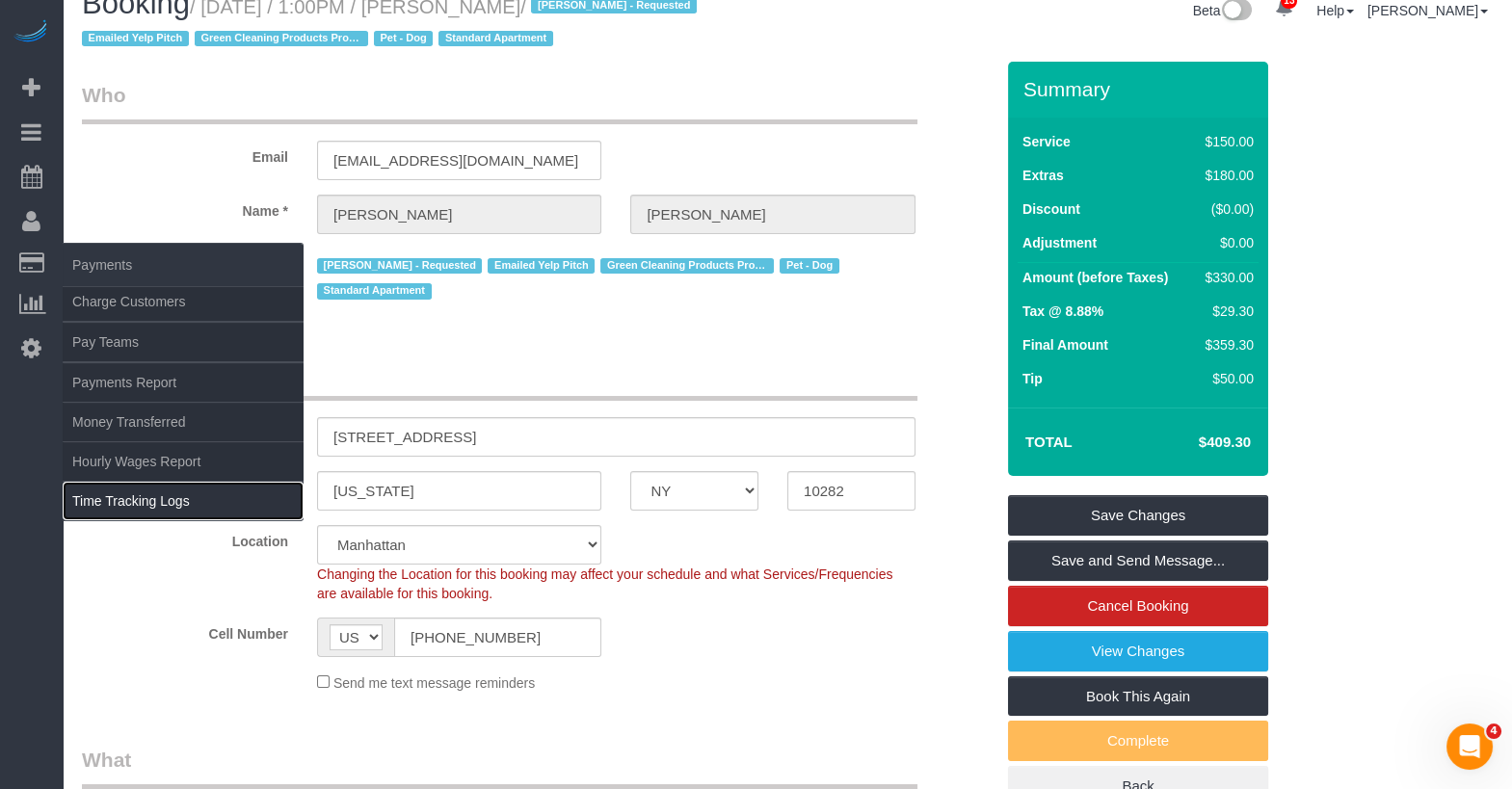
click at [121, 494] on link "Time Tracking Logs" at bounding box center [183, 501] width 241 height 39
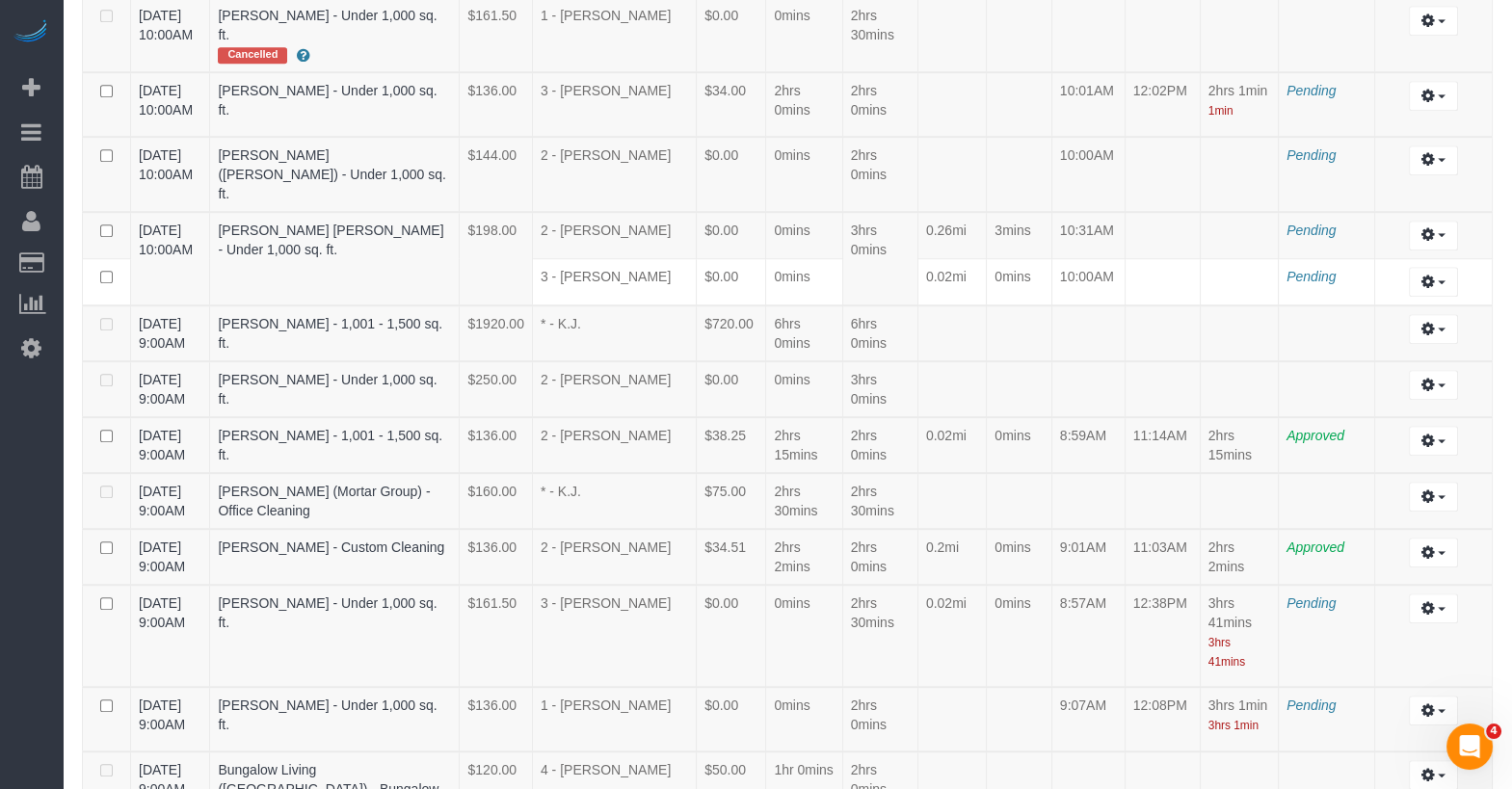
scroll to position [2598, 0]
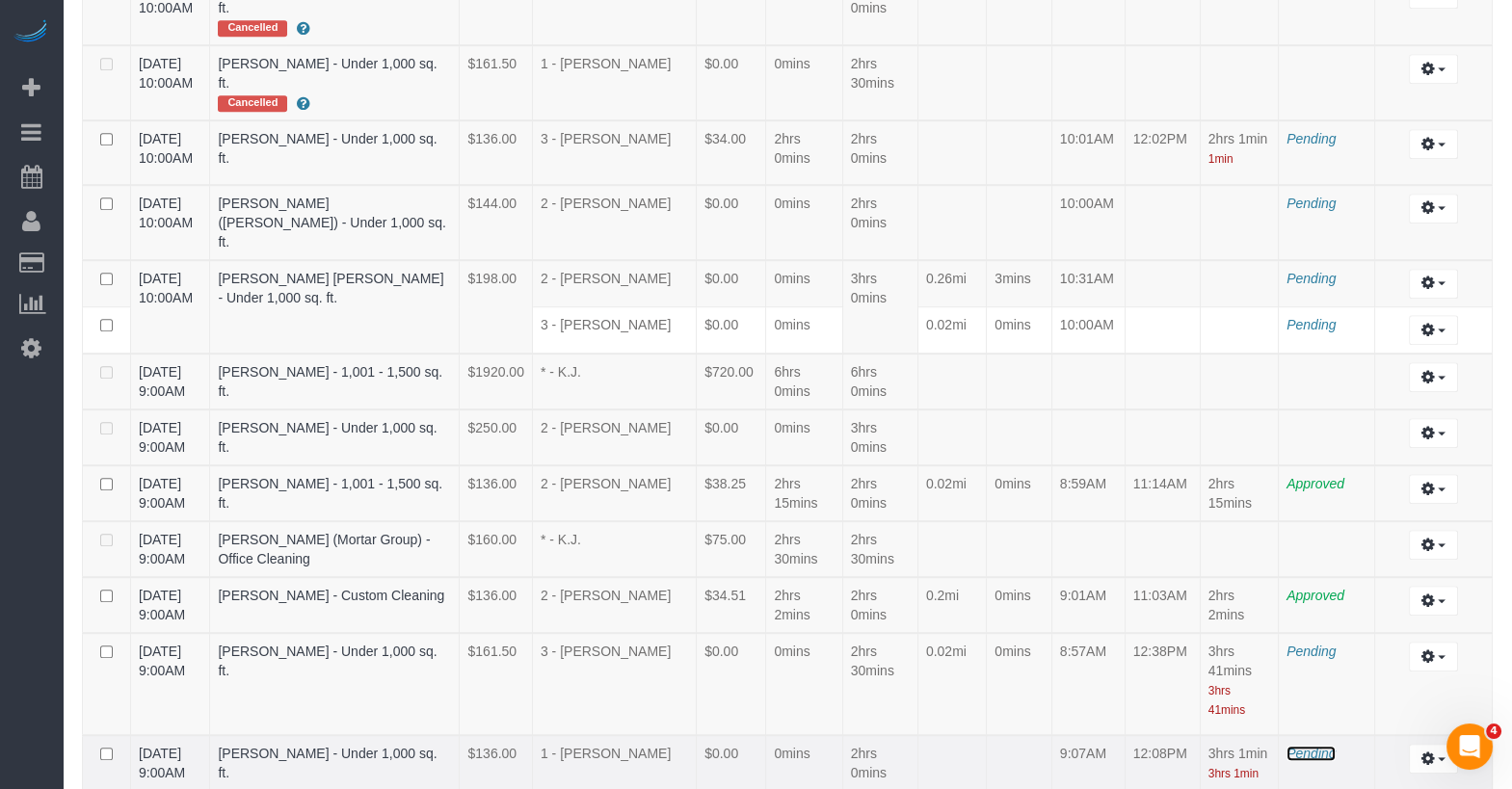
click at [1324, 746] on span "Pending" at bounding box center [1311, 753] width 49 height 15
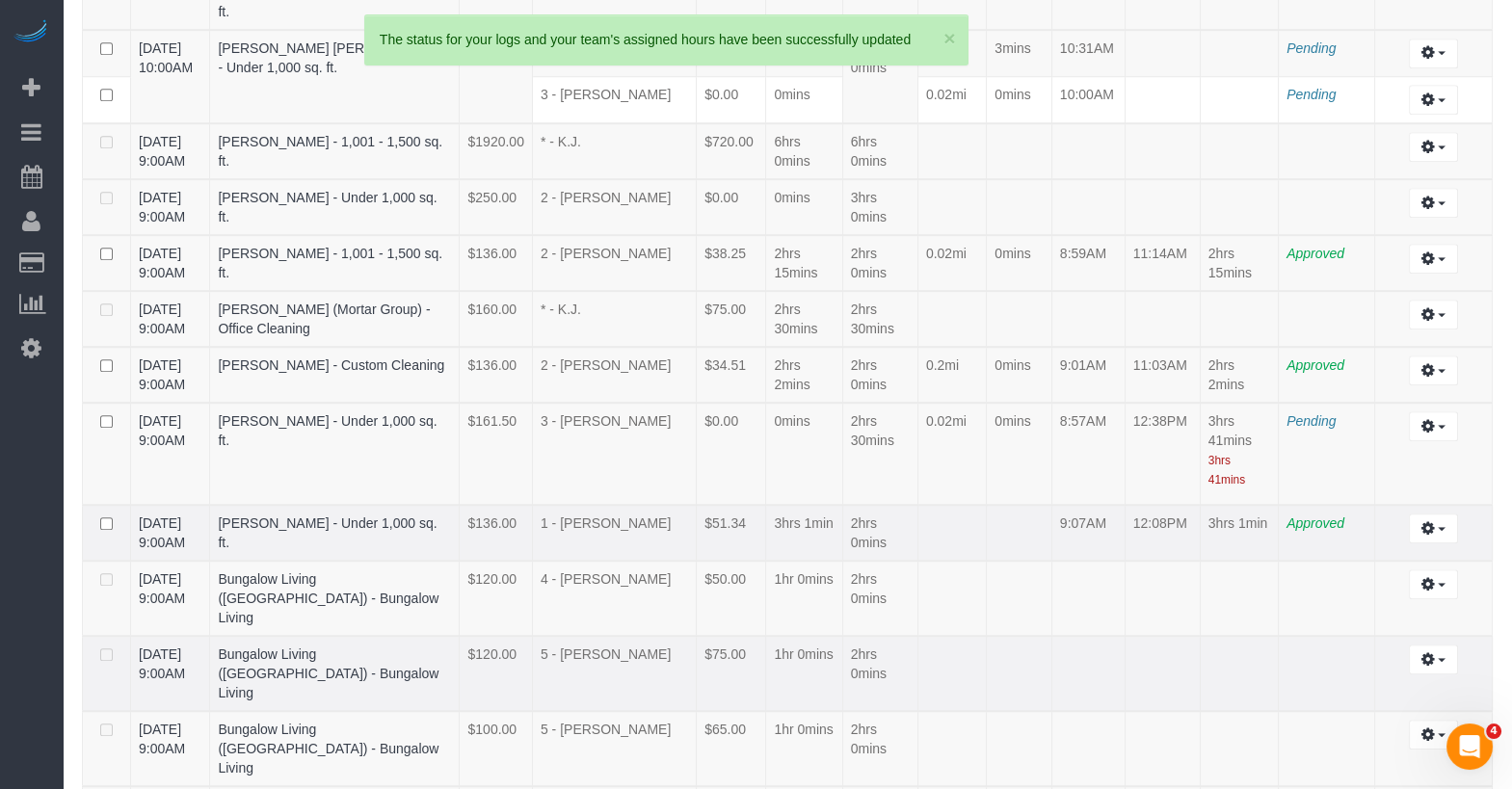
scroll to position [2804, 0]
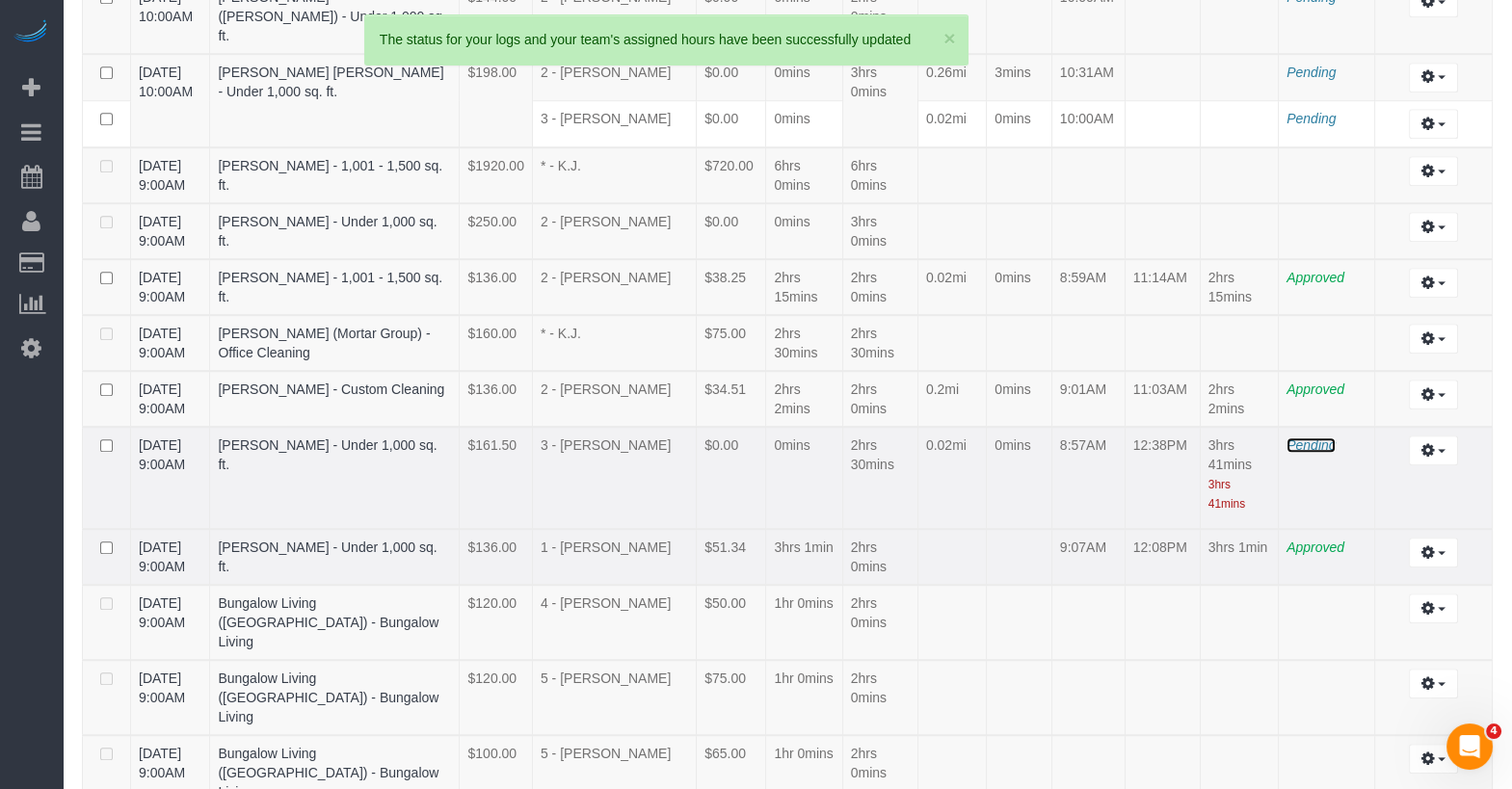
click at [1306, 437] on span "Pending" at bounding box center [1311, 445] width 49 height 15
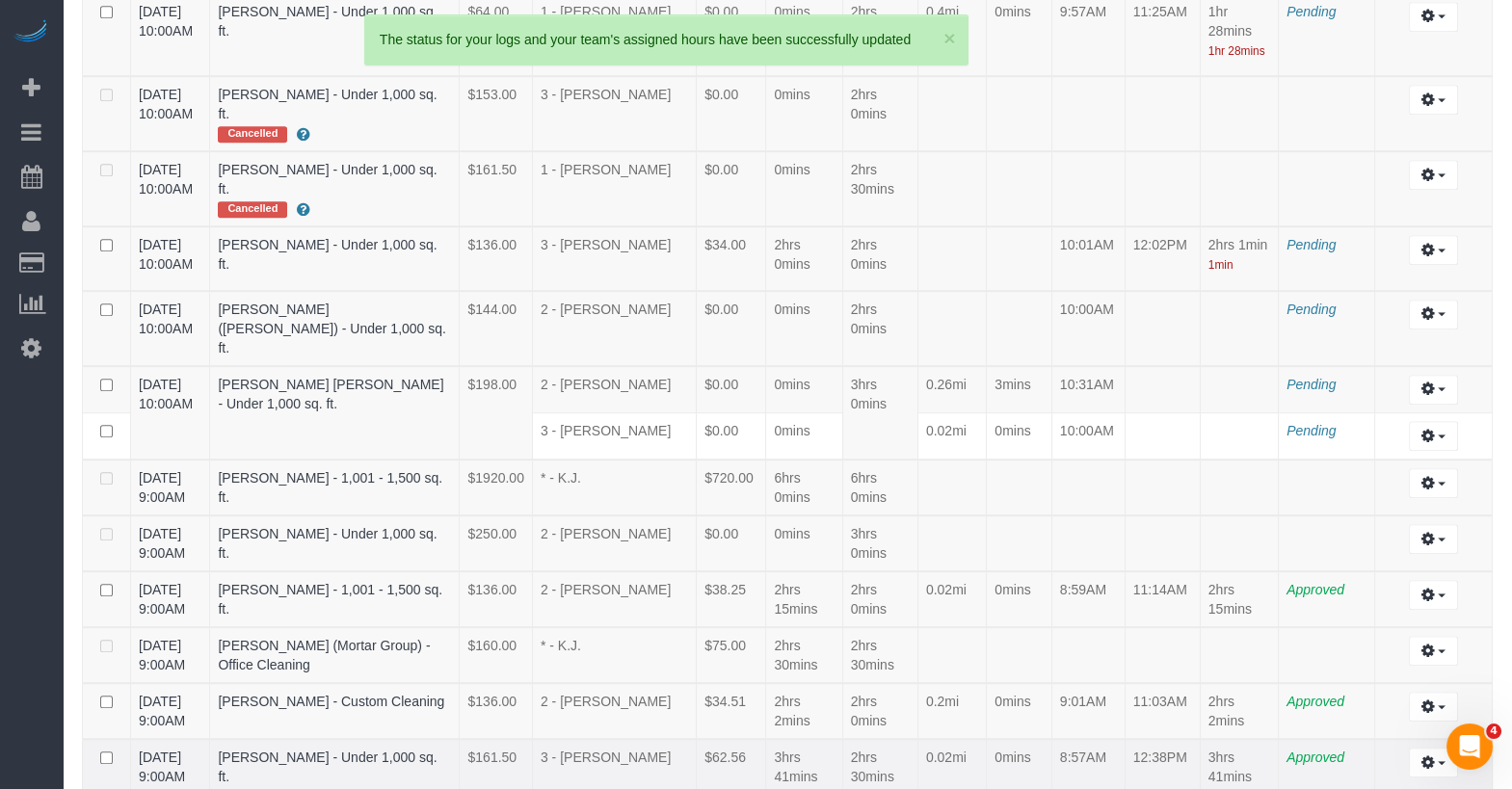
scroll to position [2382, 0]
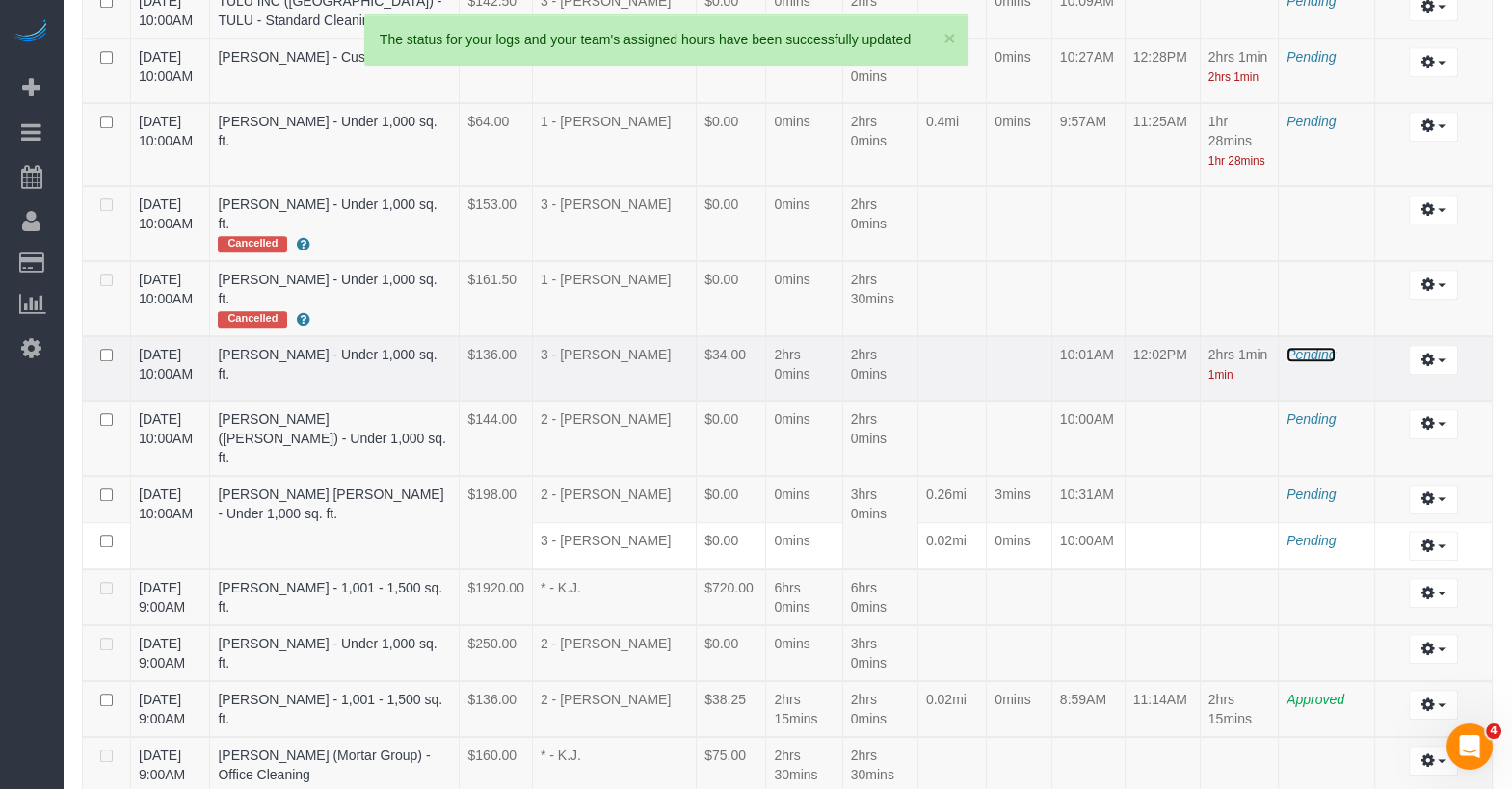
click at [1313, 347] on span "Pending" at bounding box center [1311, 354] width 49 height 15
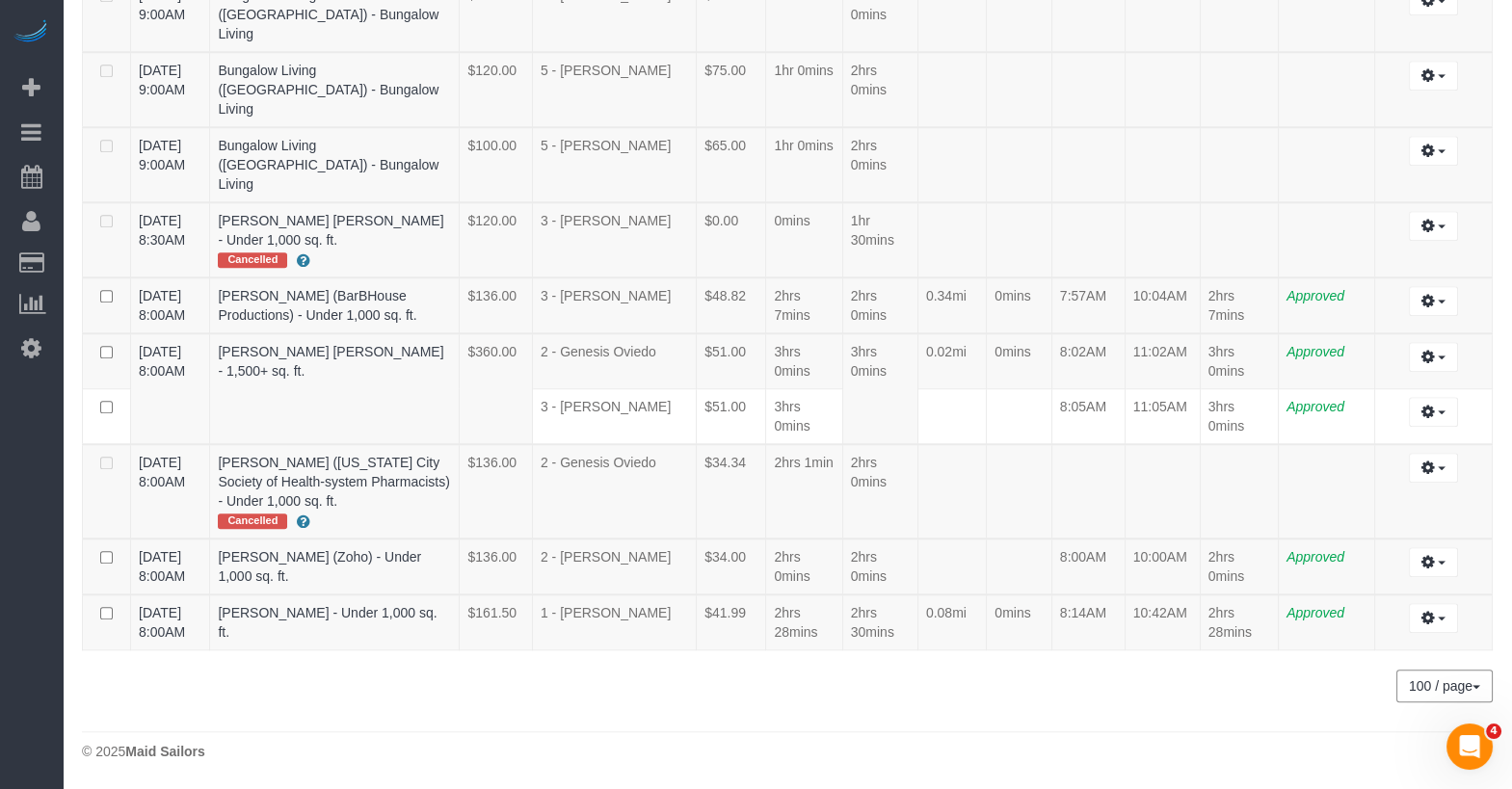
scroll to position [2382, 0]
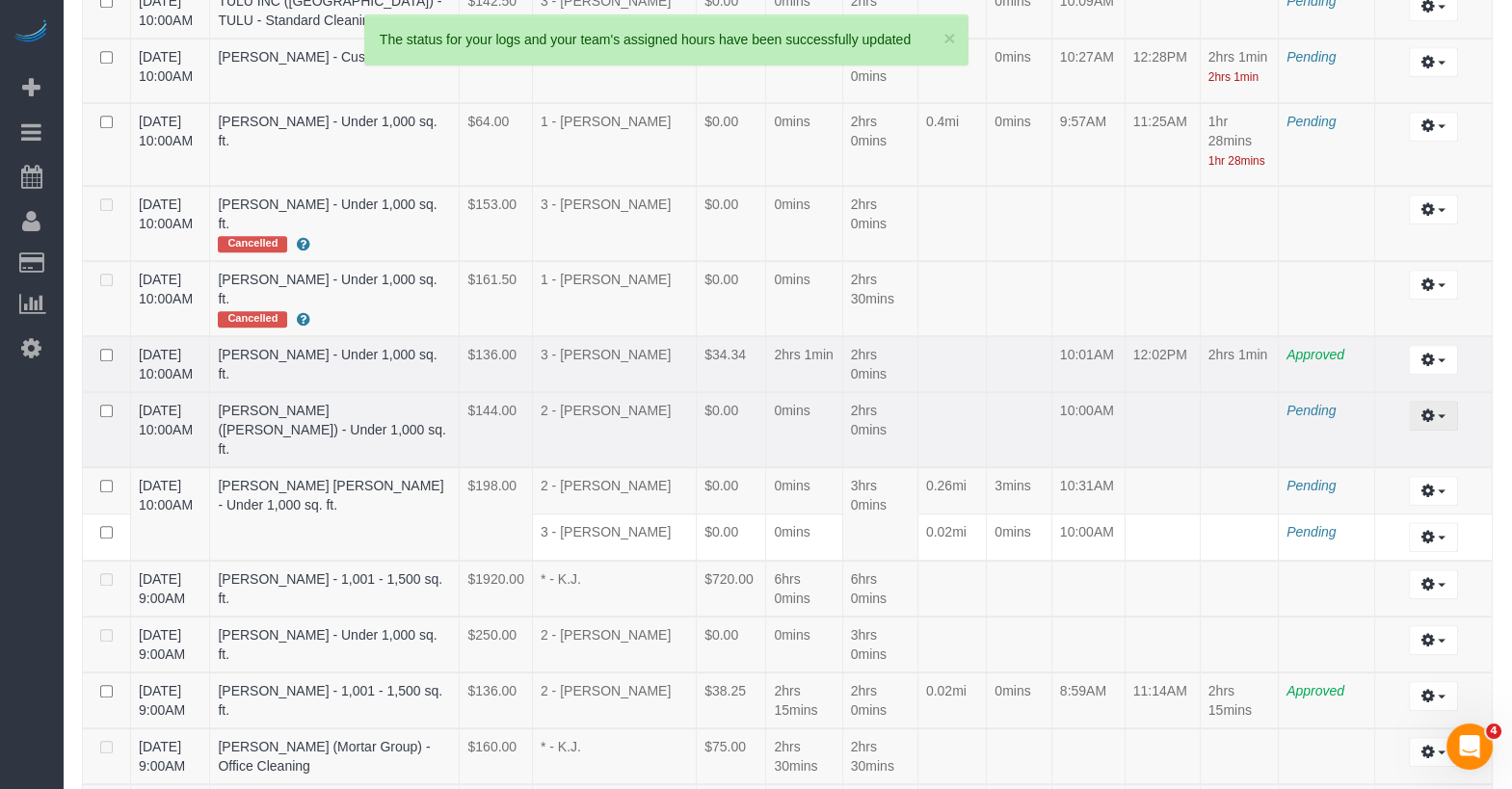
click at [1429, 401] on button "button" at bounding box center [1433, 415] width 49 height 30
click at [1412, 438] on link "Edit" at bounding box center [1382, 451] width 153 height 25
select select "draft"
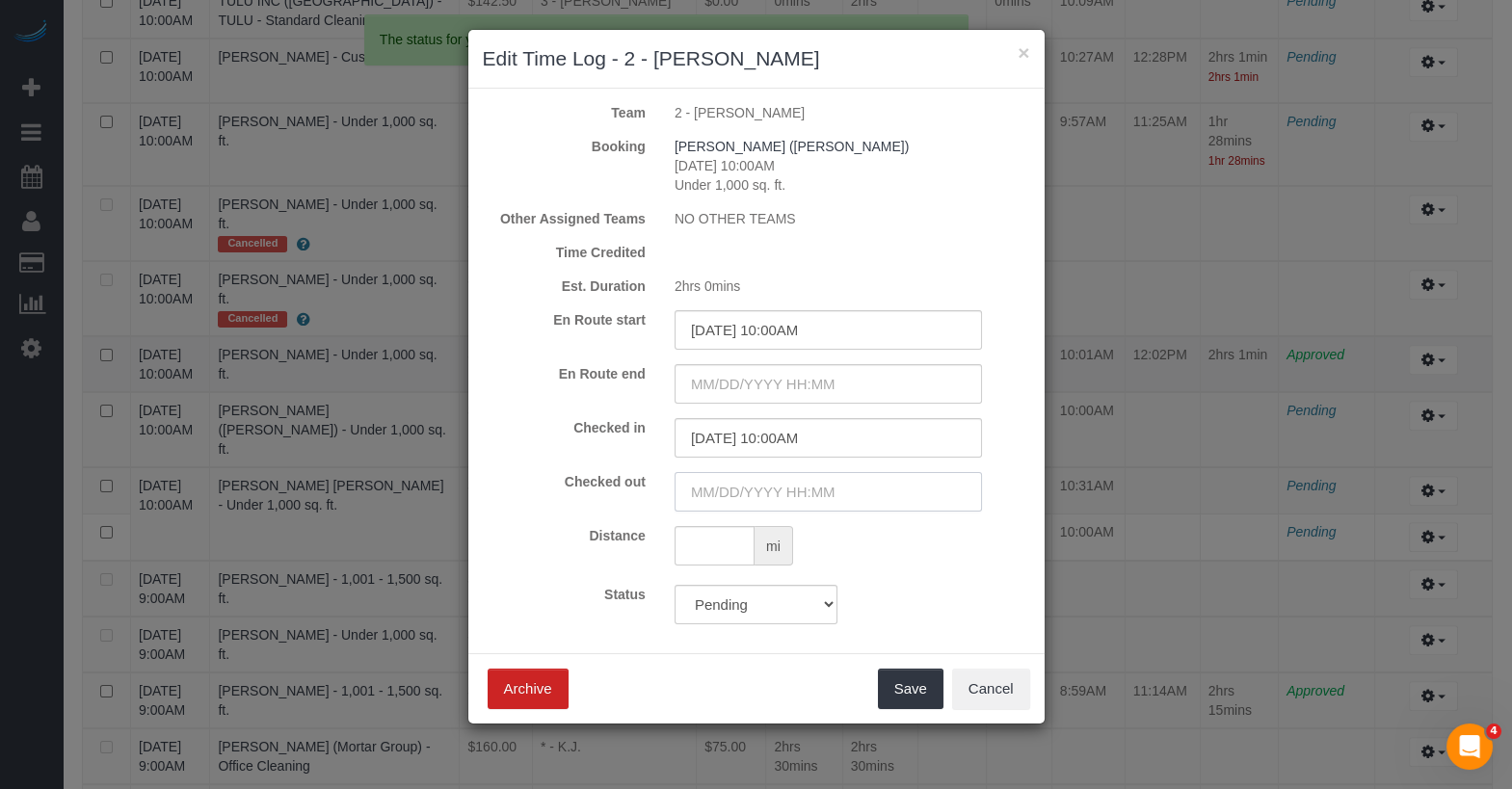
click at [824, 487] on input "text" at bounding box center [828, 492] width 307 height 40
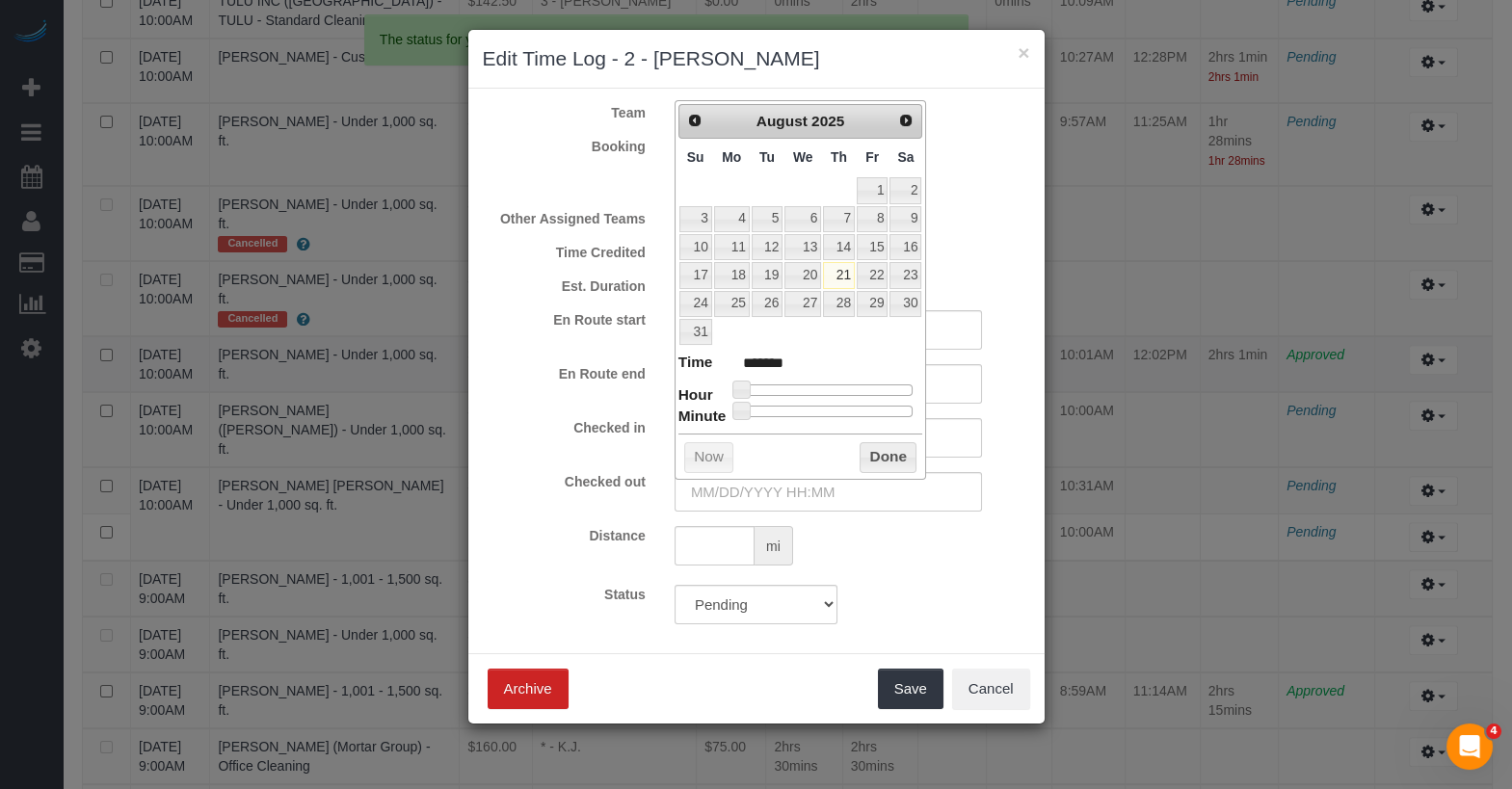
type input "08/21/2025 1:00PM"
type input "******"
click at [836, 384] on div at bounding box center [827, 390] width 173 height 12
type input "08/21/2025 12:00PM"
type input "*******"
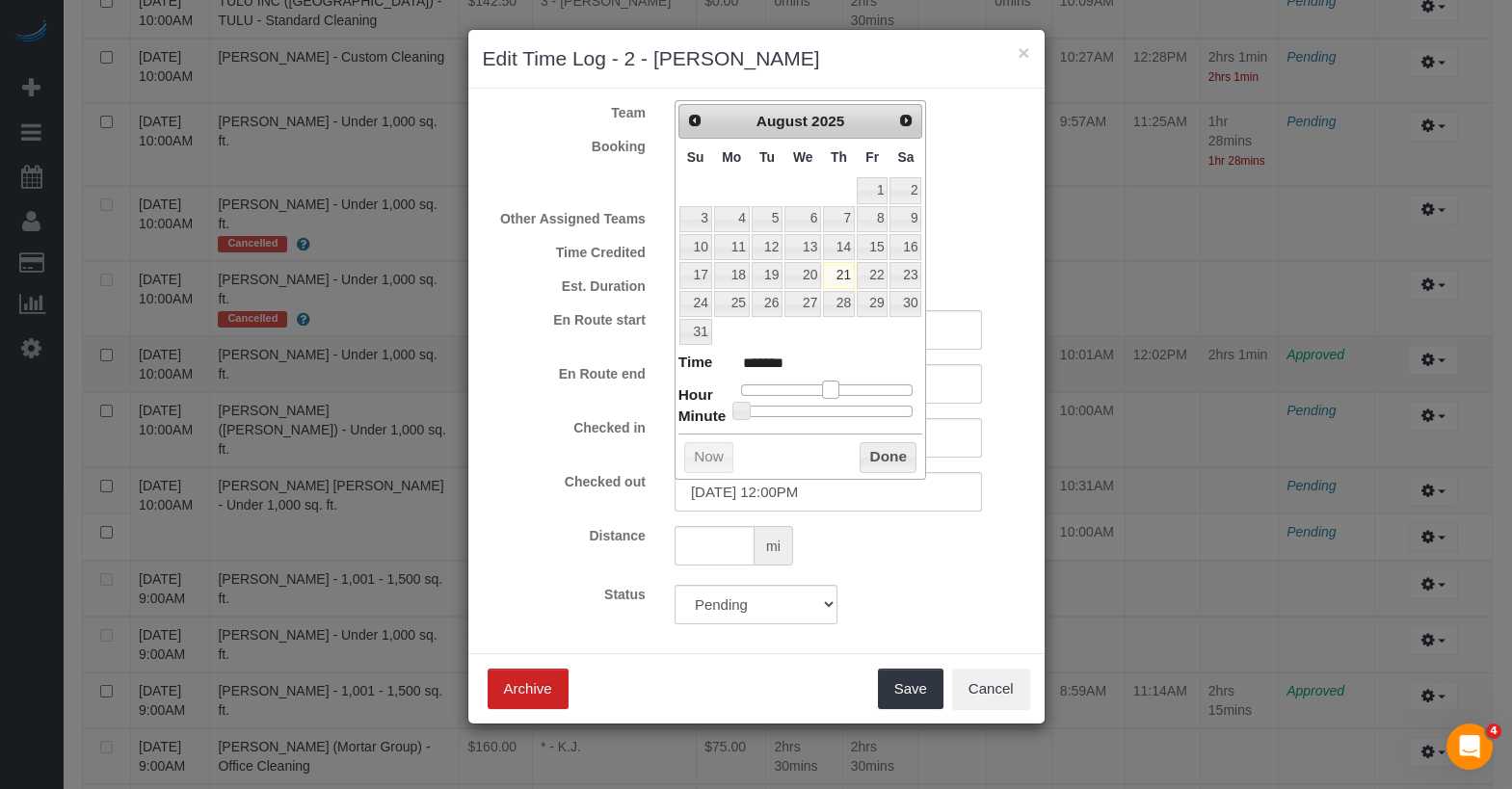
click at [831, 380] on span at bounding box center [831, 389] width 17 height 17
click at [882, 442] on button "Done" at bounding box center [888, 458] width 57 height 31
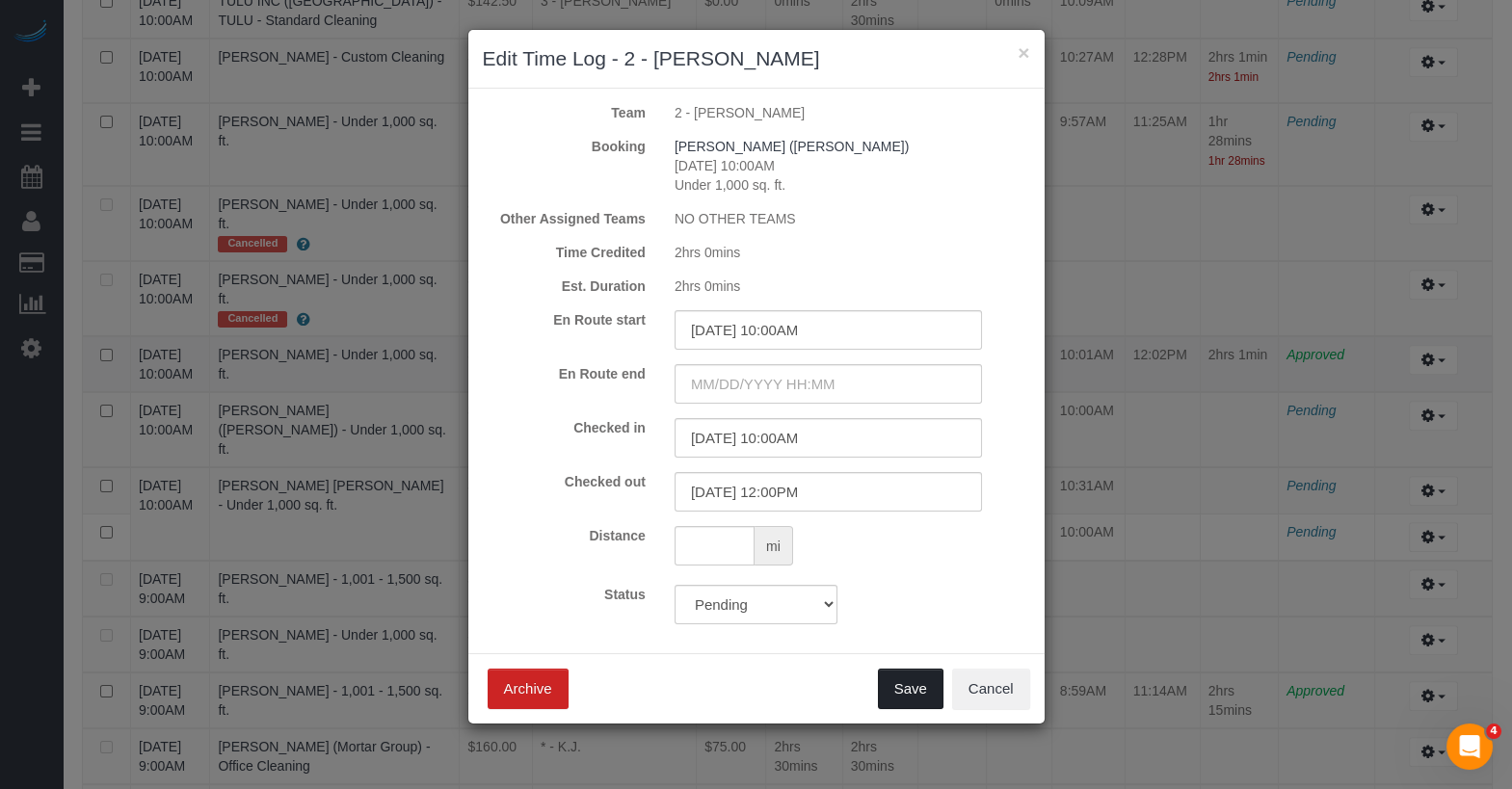
click at [928, 681] on button "Save" at bounding box center [911, 689] width 66 height 41
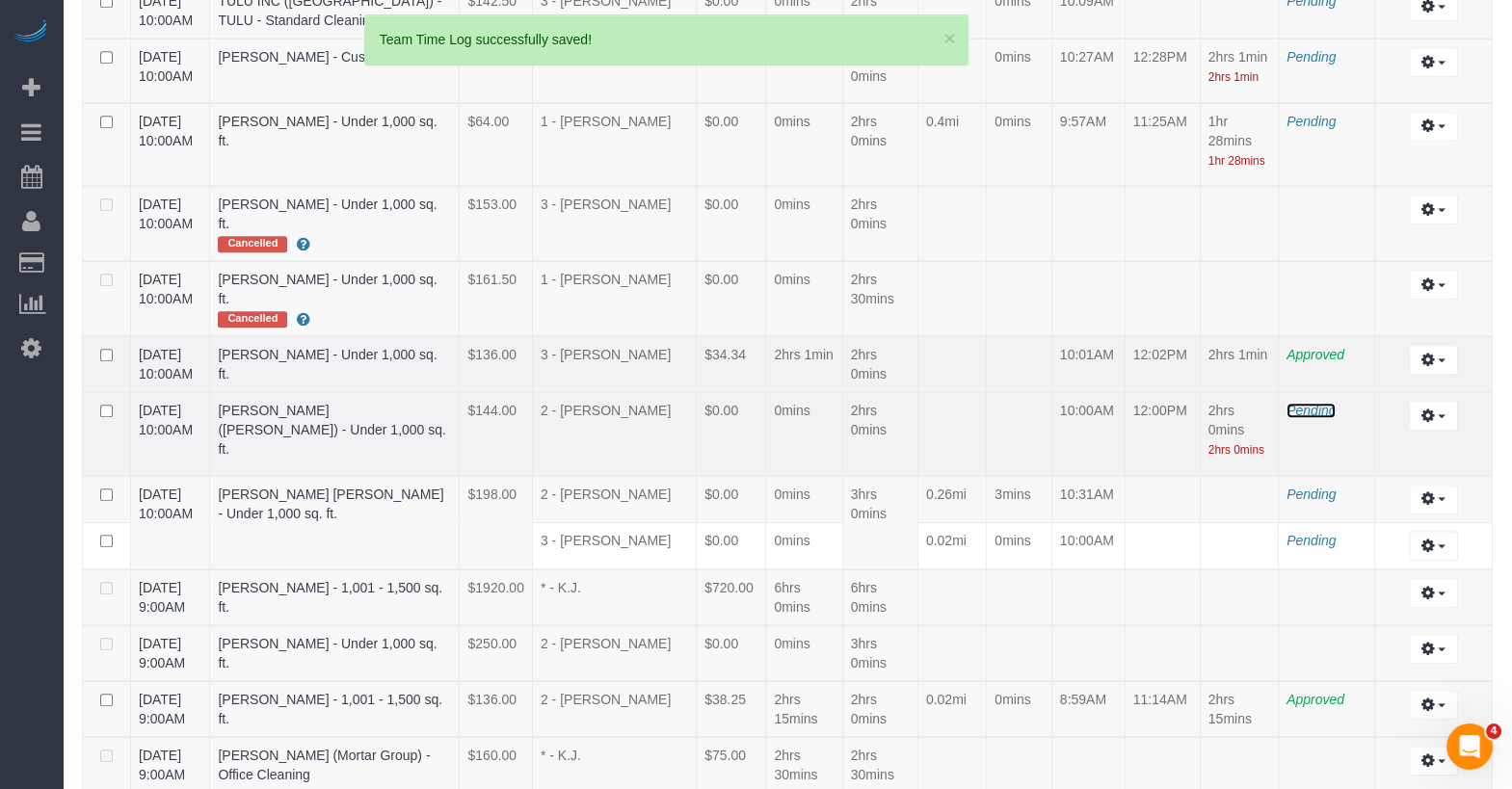
click at [1303, 403] on span "Pending" at bounding box center [1311, 410] width 49 height 15
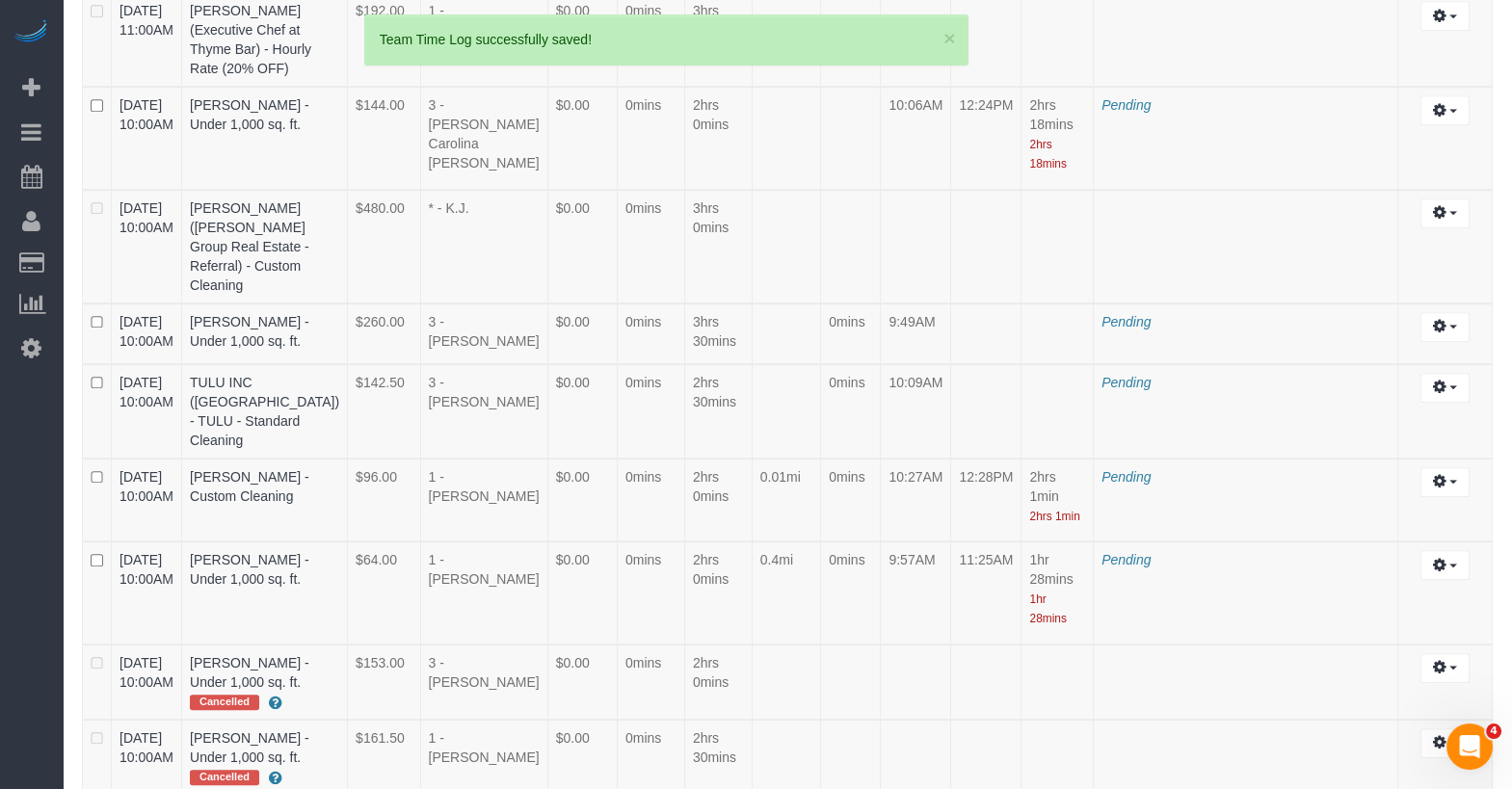
scroll to position [3913, 0]
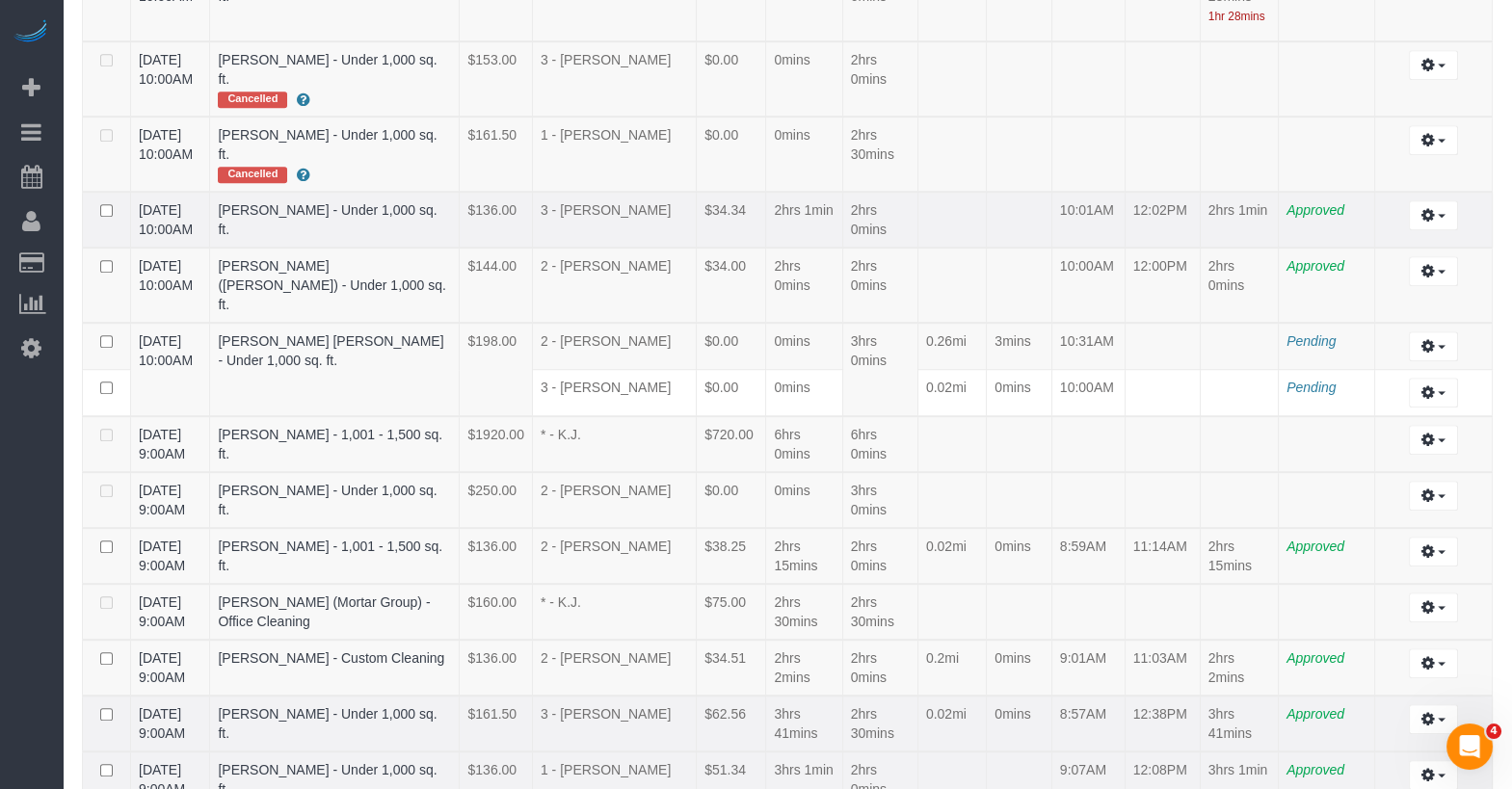
scroll to position [2611, 0]
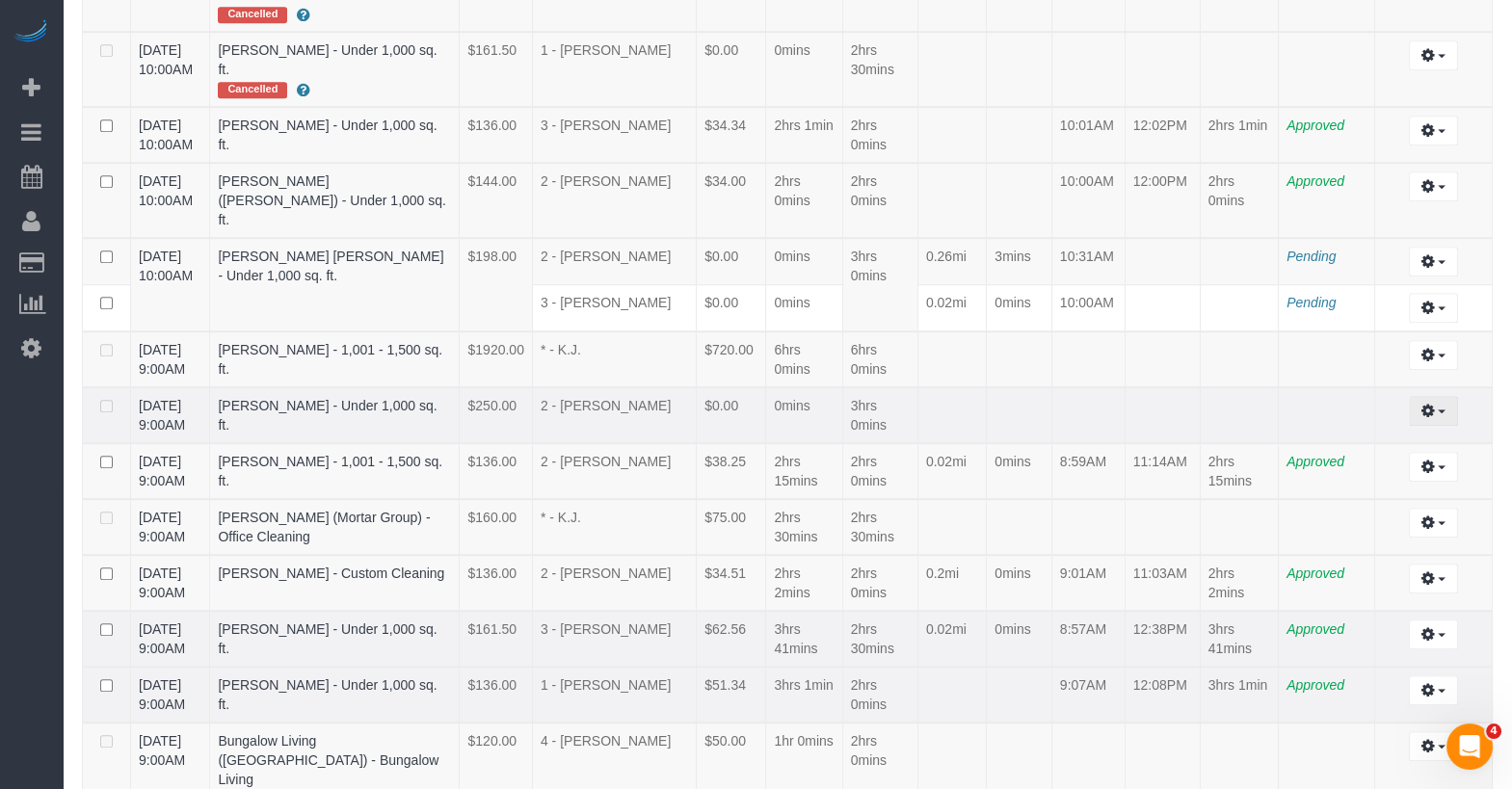
click at [1446, 396] on button "button" at bounding box center [1433, 410] width 49 height 30
click at [1404, 434] on link "Edit" at bounding box center [1382, 446] width 153 height 25
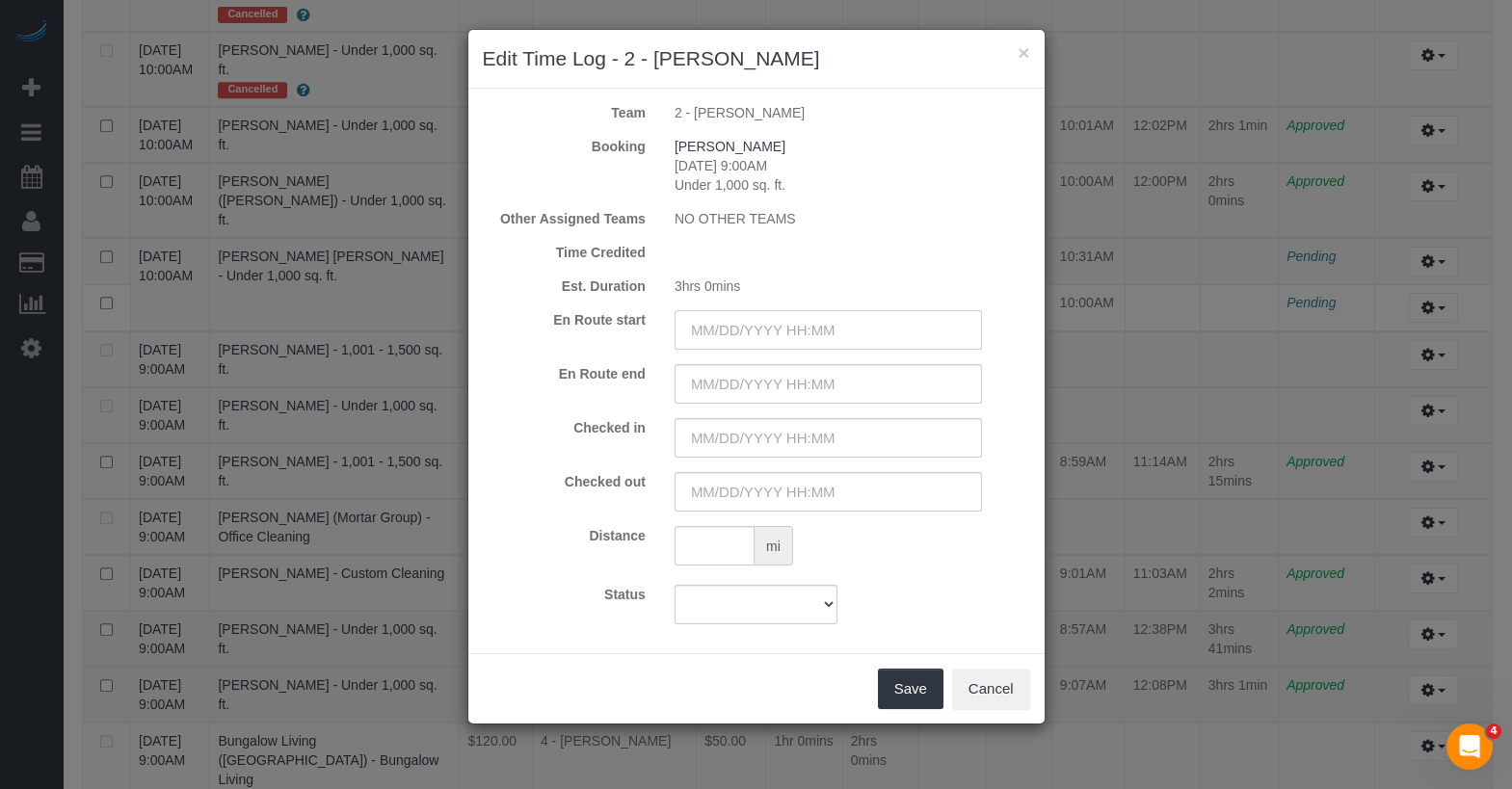
click at [839, 320] on input "text" at bounding box center [828, 329] width 307 height 40
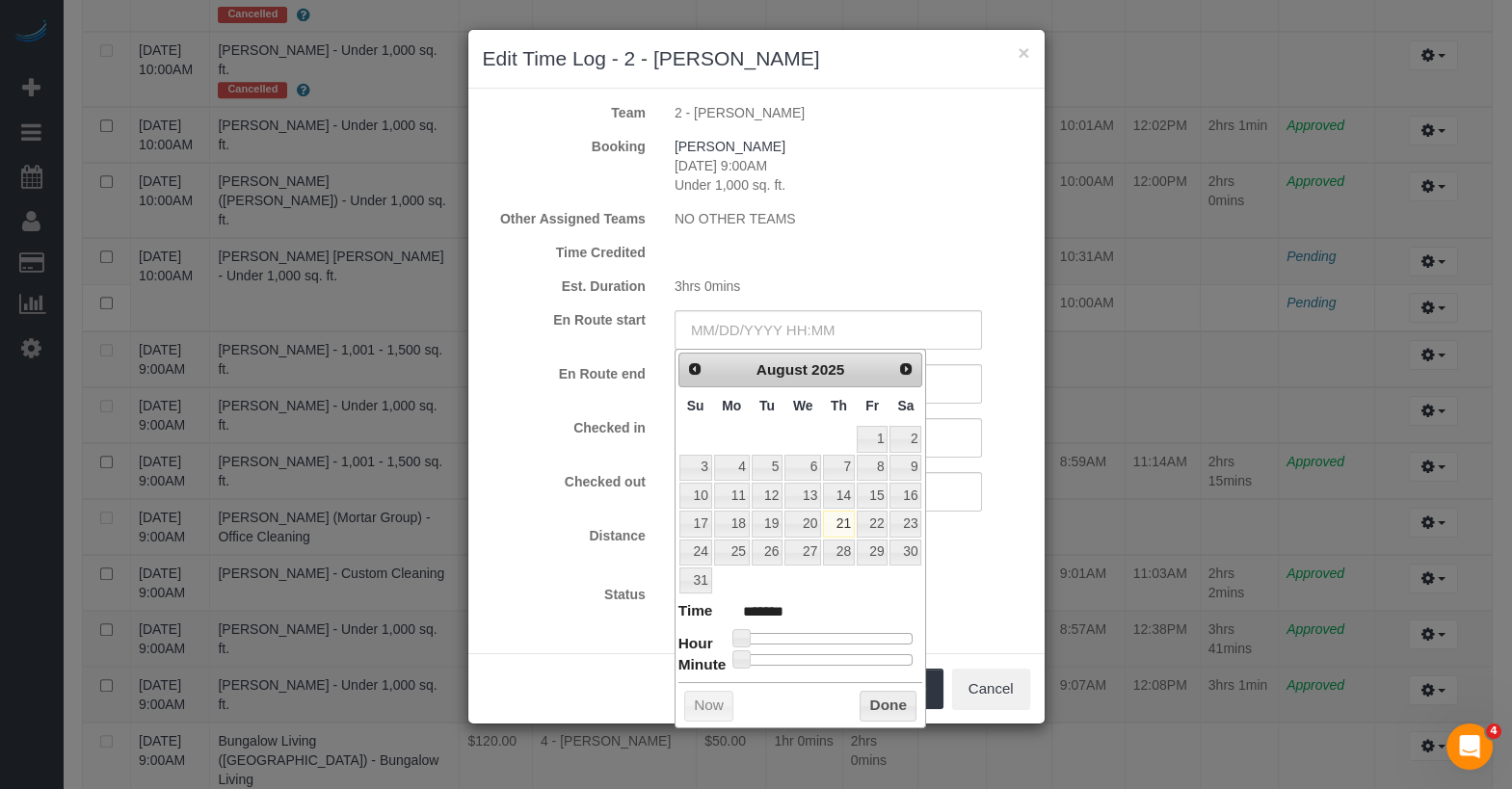
type input "08/21/2025 8:00AM"
type input "******"
click at [804, 633] on div at bounding box center [827, 638] width 173 height 12
type input "08/21/2025 9:00AM"
type input "******"
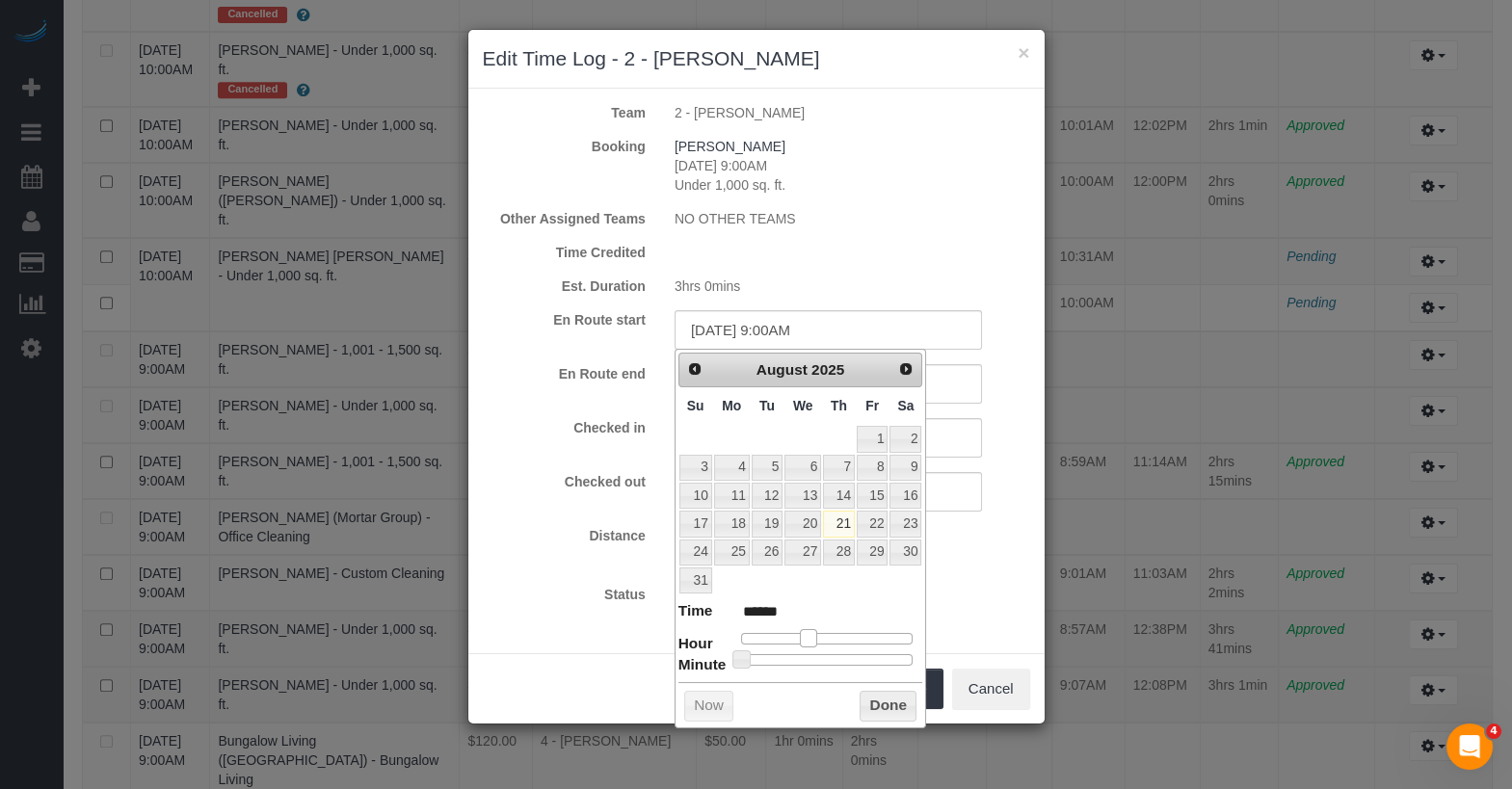
click at [812, 632] on span at bounding box center [809, 637] width 17 height 17
click at [944, 439] on input "text" at bounding box center [828, 437] width 307 height 40
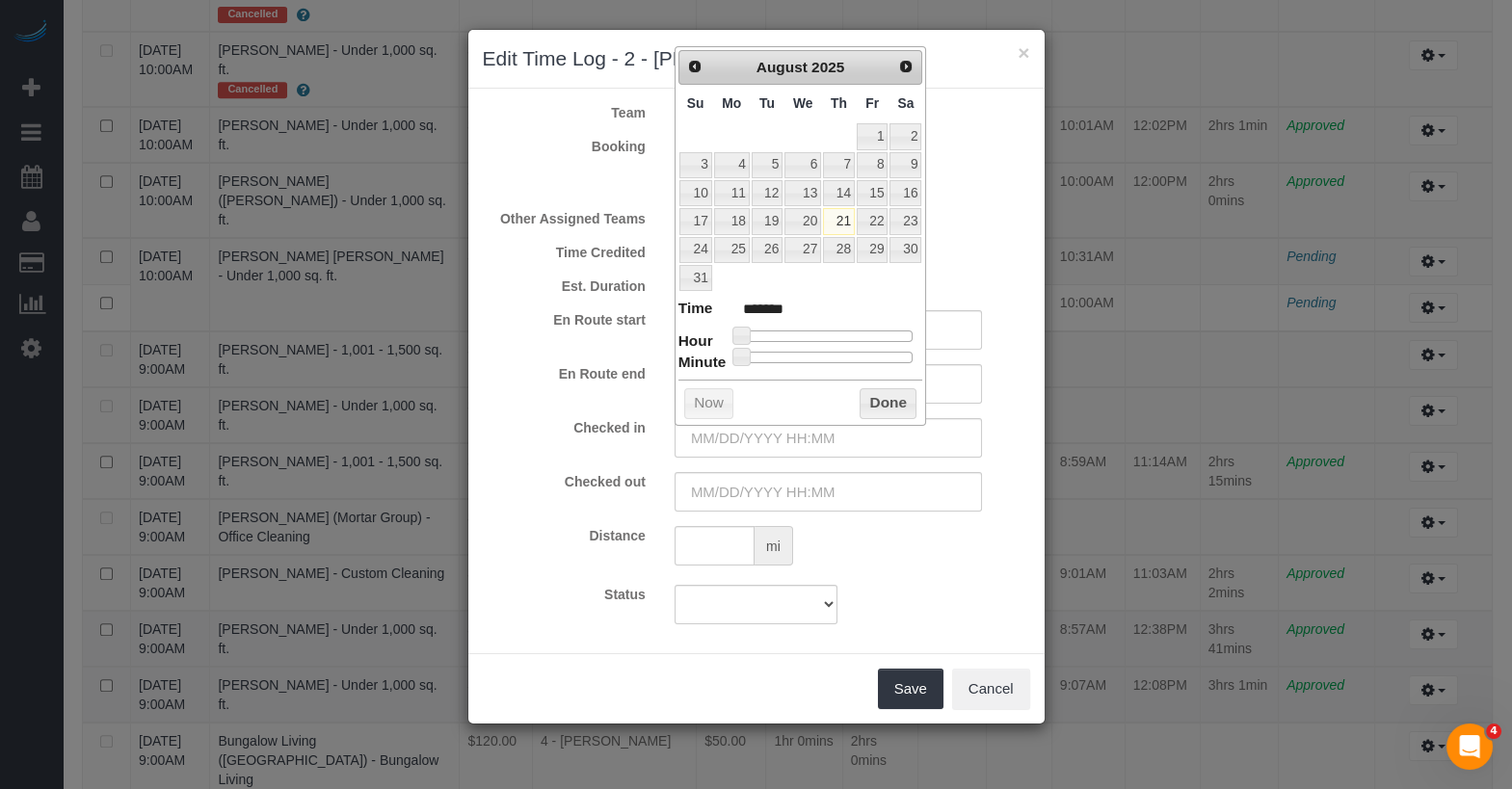
type input "08/21/2025 9:00AM"
type input "******"
click at [810, 330] on div at bounding box center [827, 336] width 173 height 12
click at [823, 496] on input "text" at bounding box center [828, 492] width 307 height 40
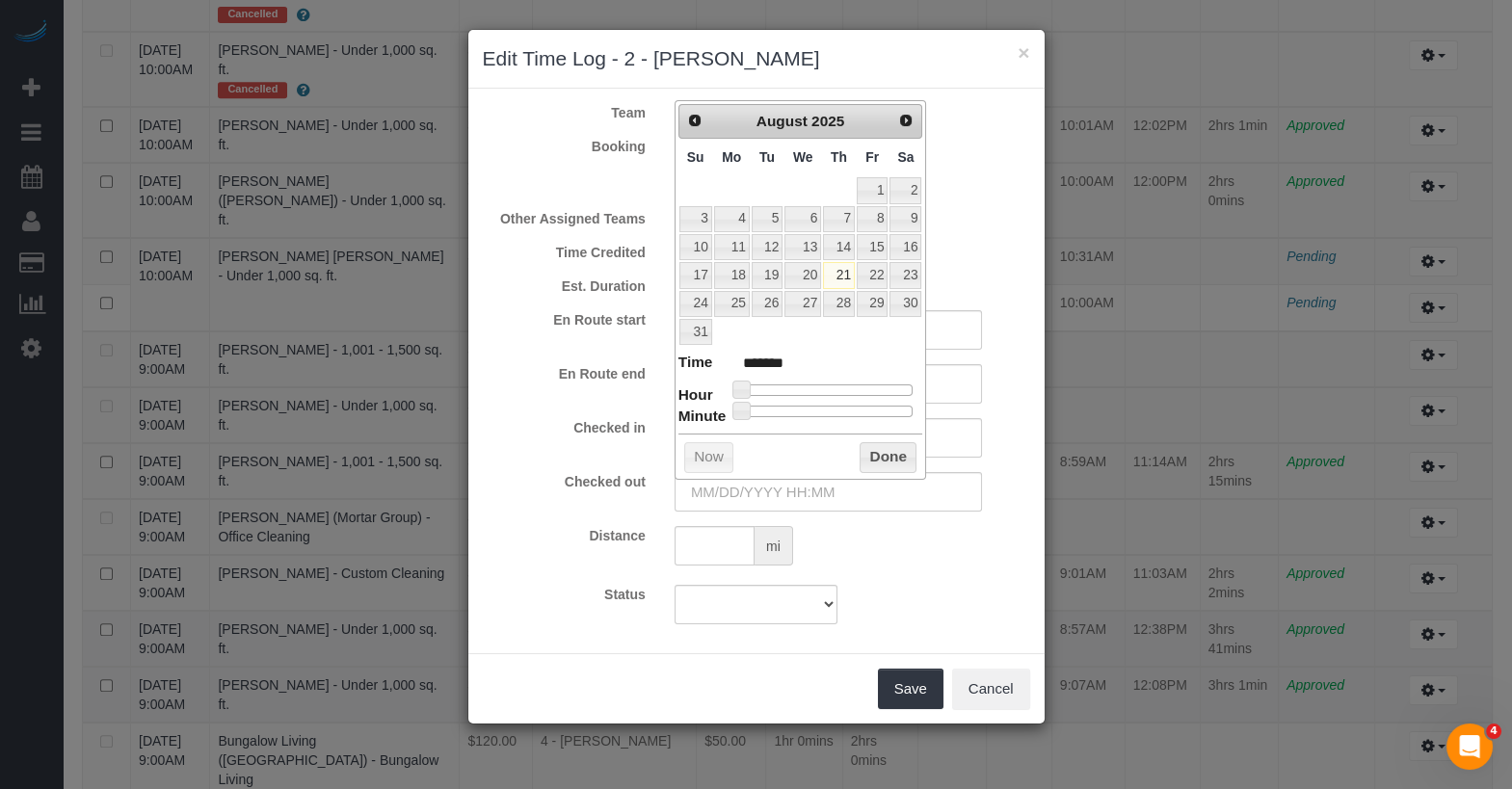
click at [833, 390] on dl "Time ******* Hour Minute Second Millisecond Microsecond Time Zone ***** ***** *…" at bounding box center [800, 384] width 244 height 67
type input "08/21/2025 12:00PM"
type input "*******"
click at [833, 384] on div at bounding box center [827, 390] width 173 height 12
click at [875, 434] on div "Prev Next August 2025 Su Mo Tu We Th Fr Sa 1 2 3 4 5 6 7 8 9 10 11 12 13 14 15 …" at bounding box center [800, 290] width 252 height 380
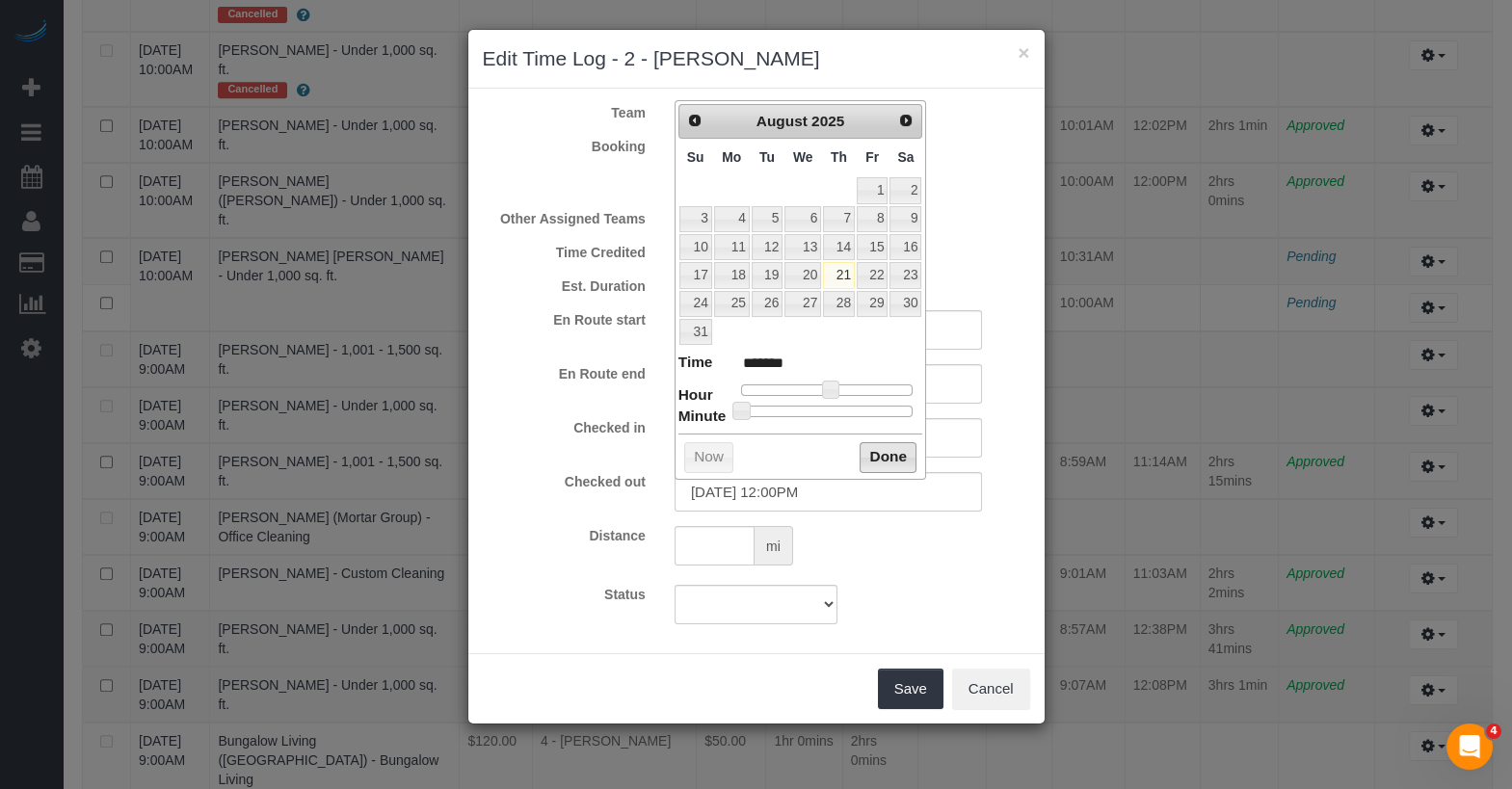
click at [876, 443] on button "Done" at bounding box center [888, 458] width 57 height 31
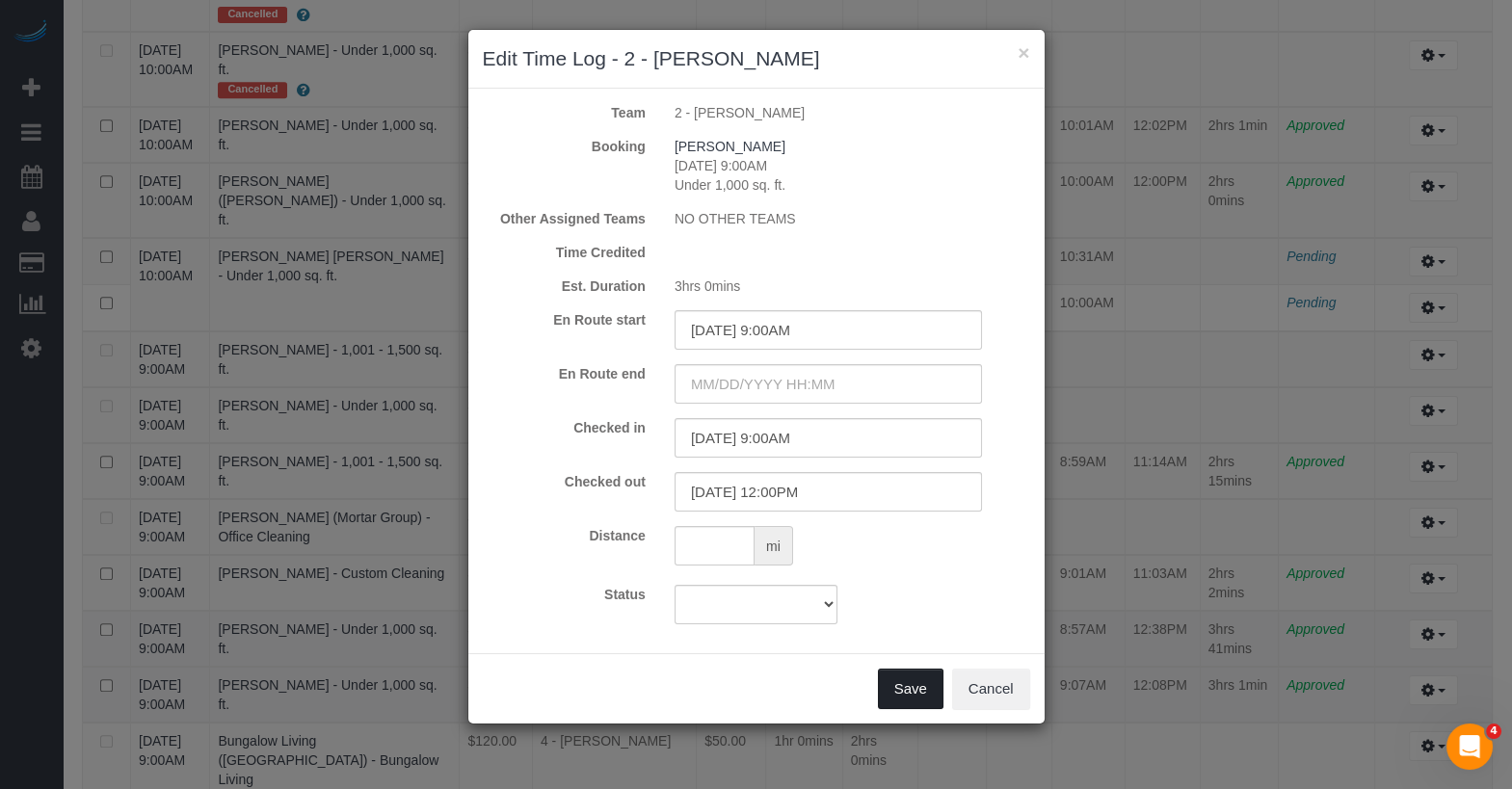
click at [917, 688] on button "Save" at bounding box center [911, 689] width 66 height 41
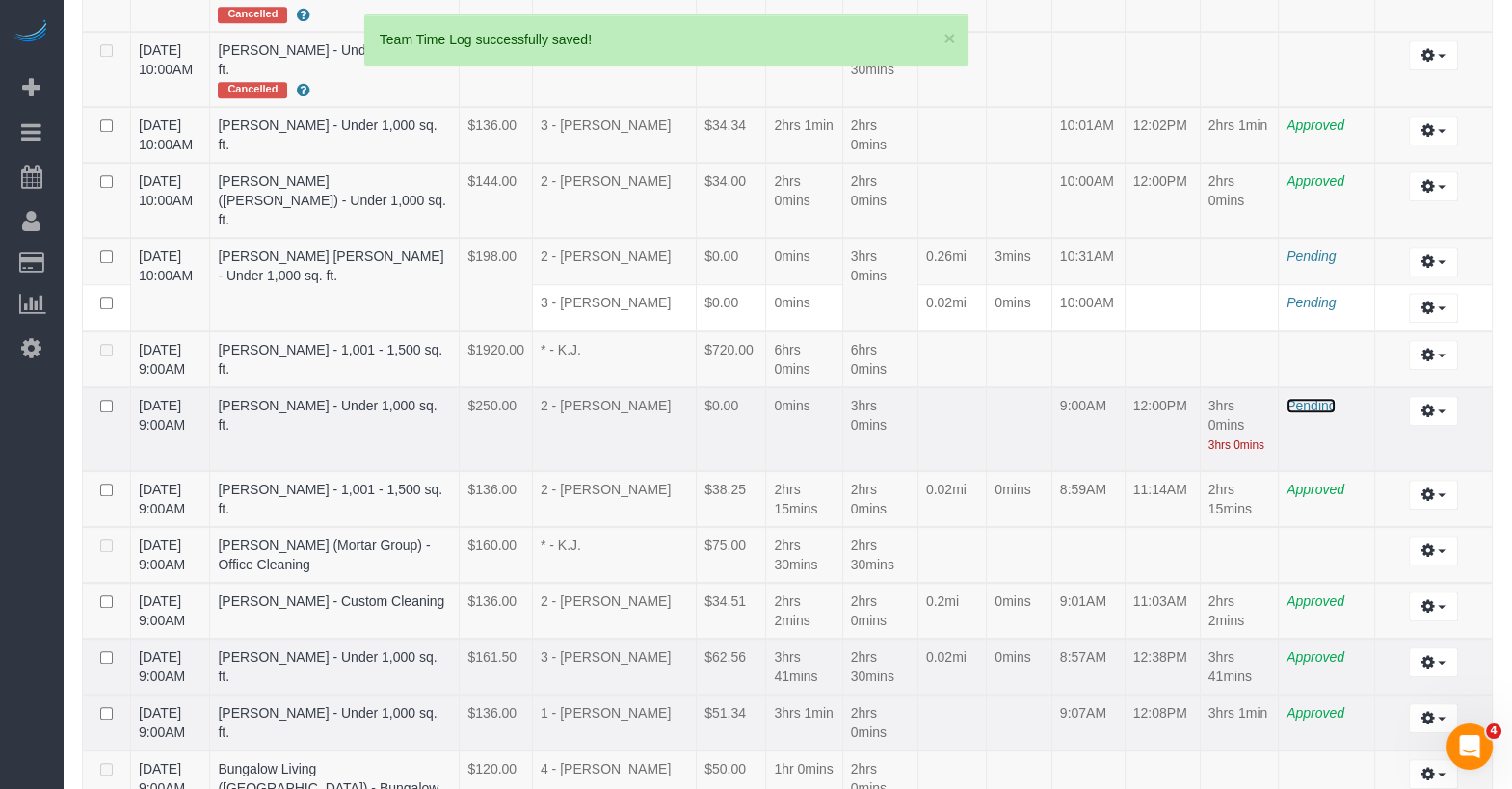
click at [1300, 398] on span "Pending" at bounding box center [1311, 406] width 49 height 15
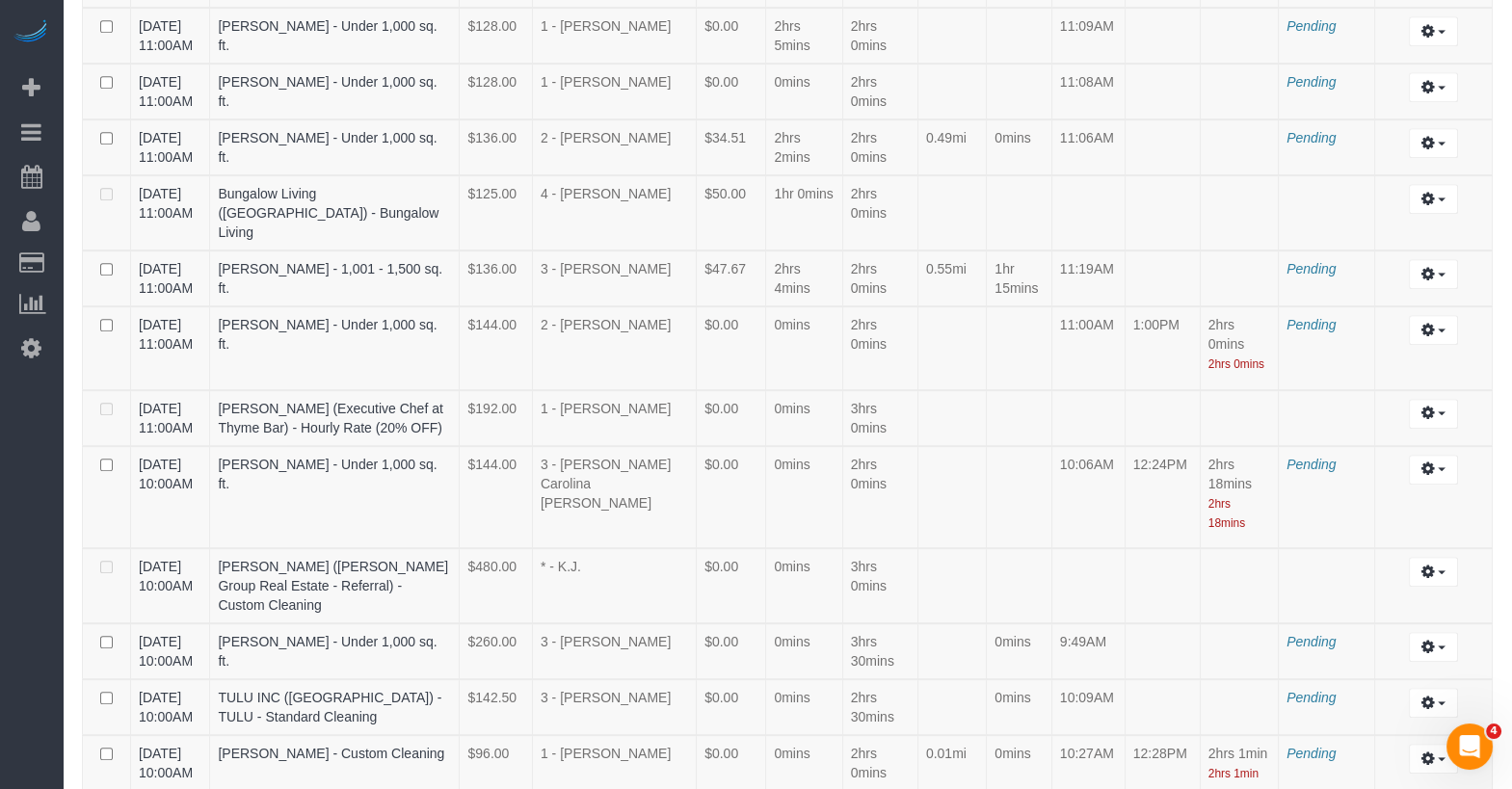
scroll to position [1639, 0]
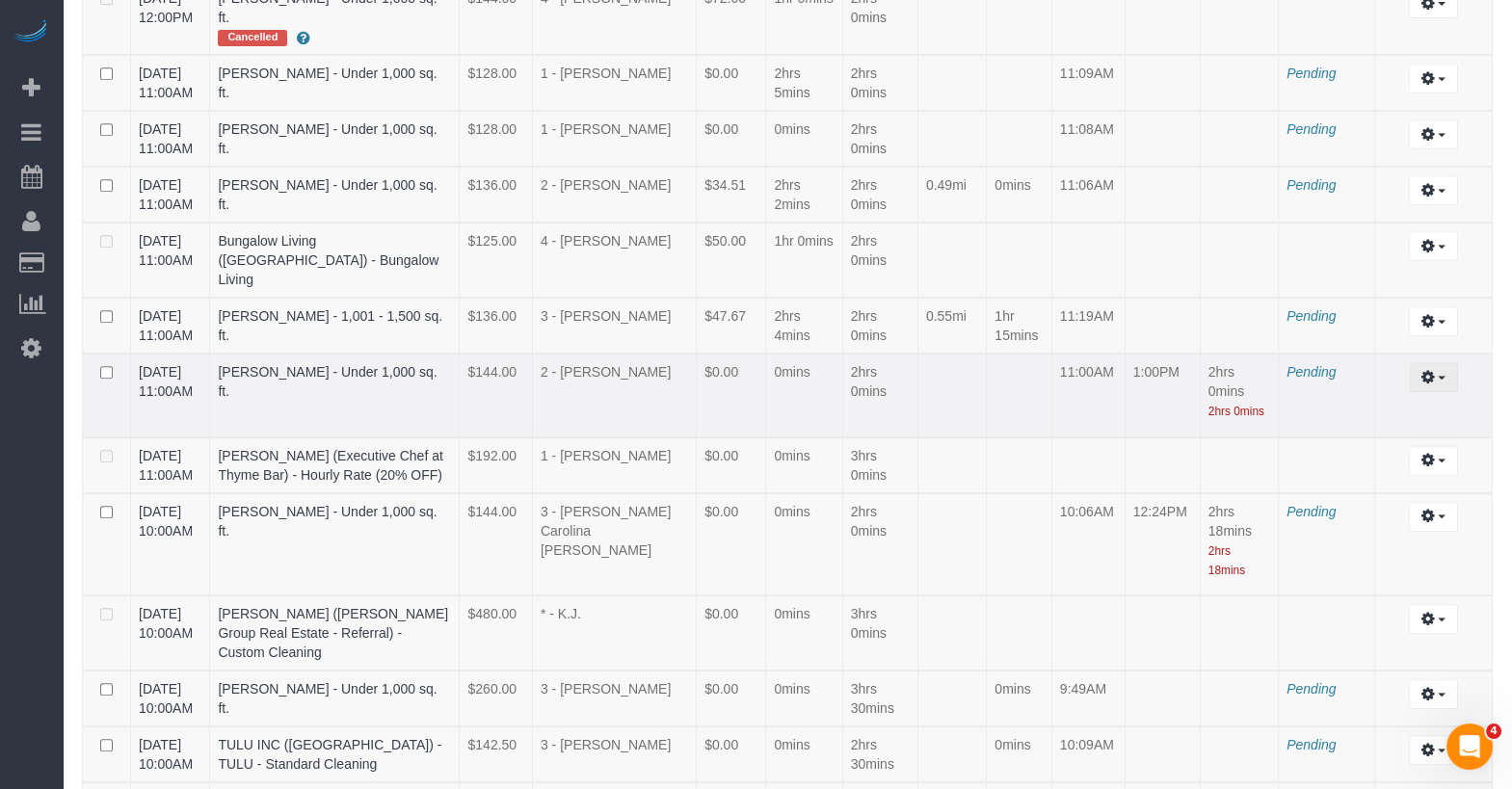
click at [1414, 362] on button "button" at bounding box center [1433, 377] width 49 height 30
click at [1366, 400] on link "Edit" at bounding box center [1382, 412] width 153 height 25
select select "draft"
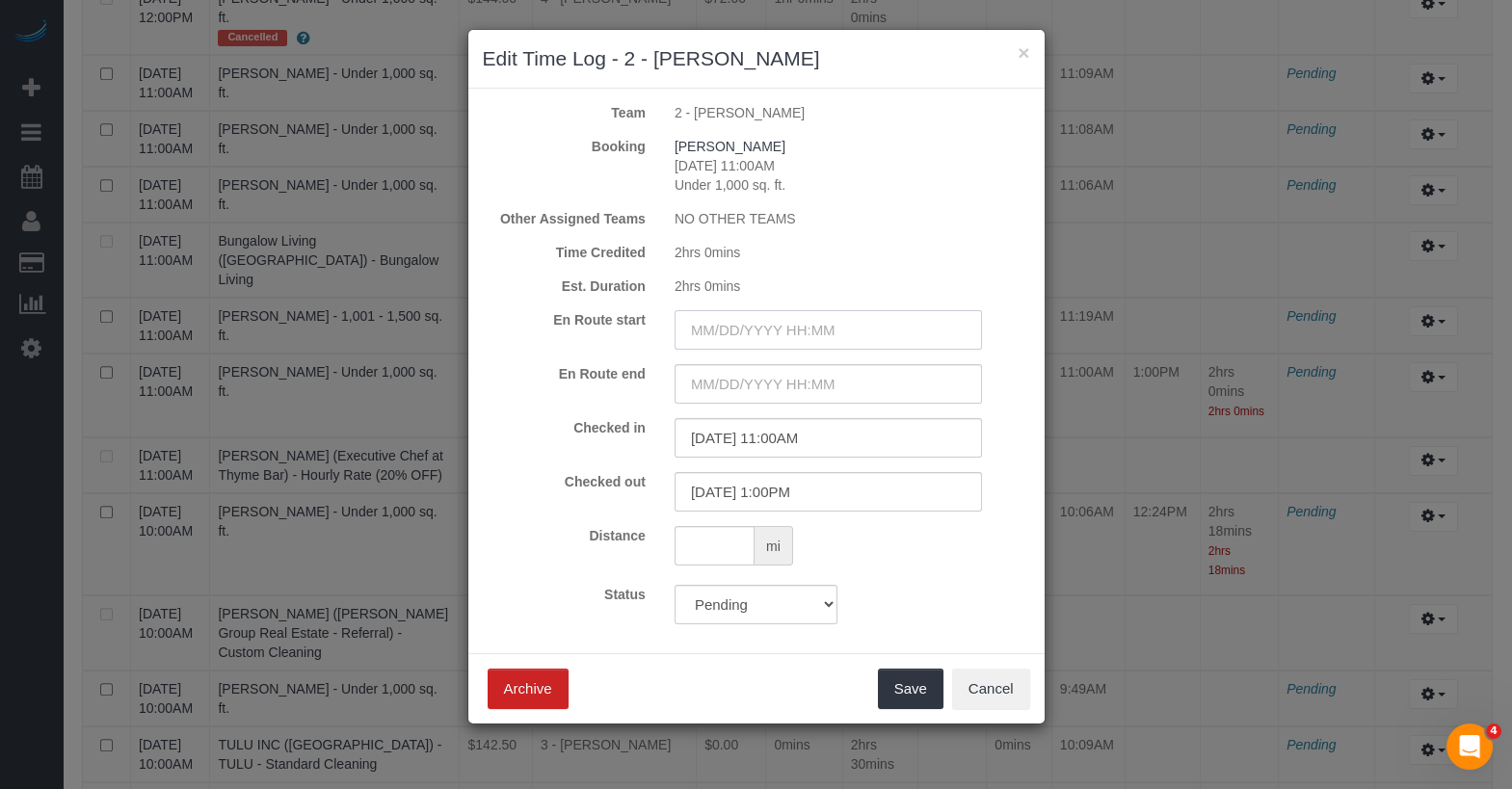
click at [845, 332] on input "text" at bounding box center [828, 329] width 307 height 40
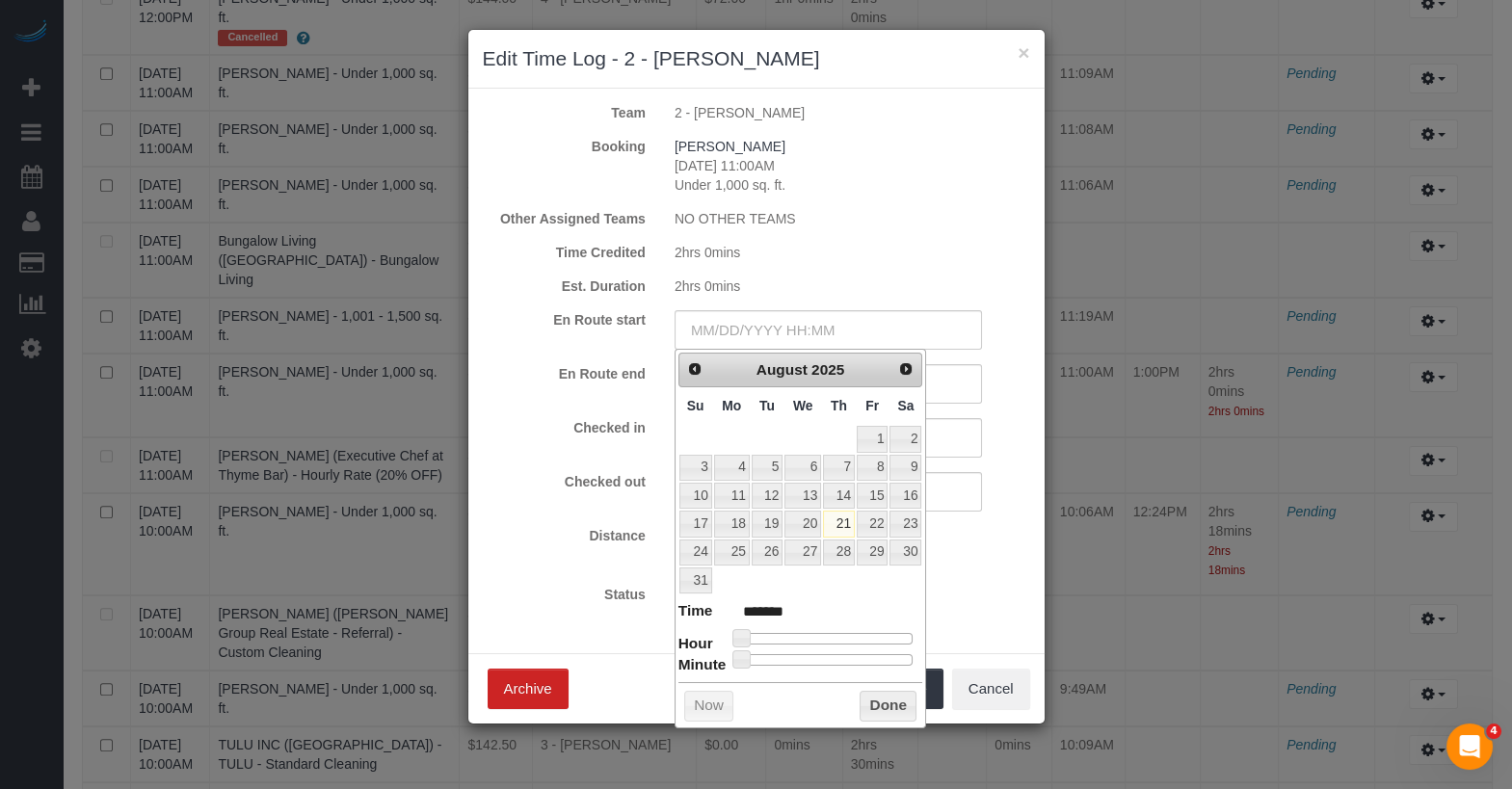
type input "08/21/2025 10:00AM"
type input "*******"
click at [819, 635] on div at bounding box center [827, 638] width 173 height 12
type input "08/21/2025 10:32AM"
type input "*******"
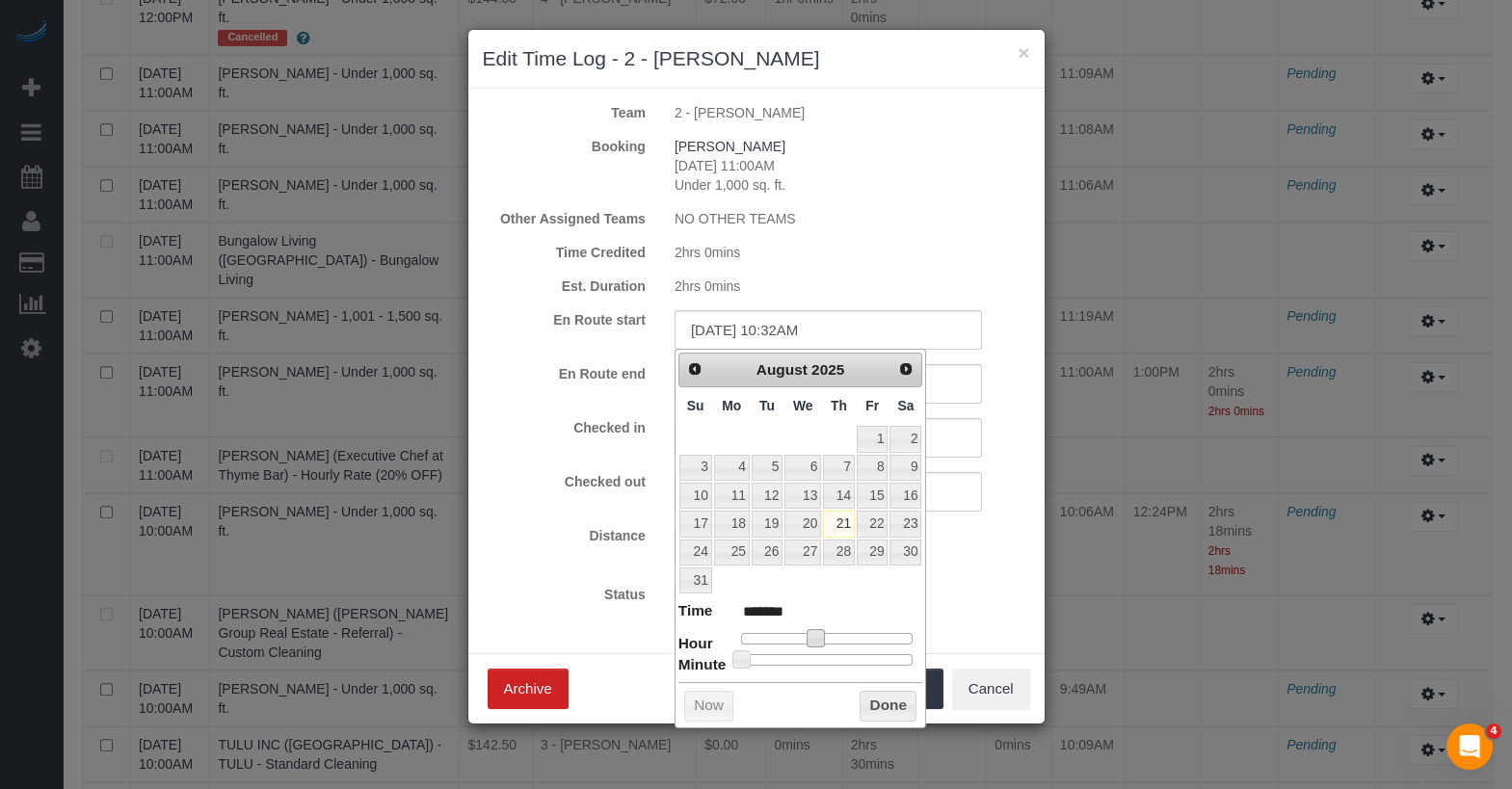
click at [836, 654] on div at bounding box center [827, 660] width 173 height 12
type input "08/21/2025 10:33AM"
type input "*******"
type input "08/21/2025 10:35AM"
type input "*******"
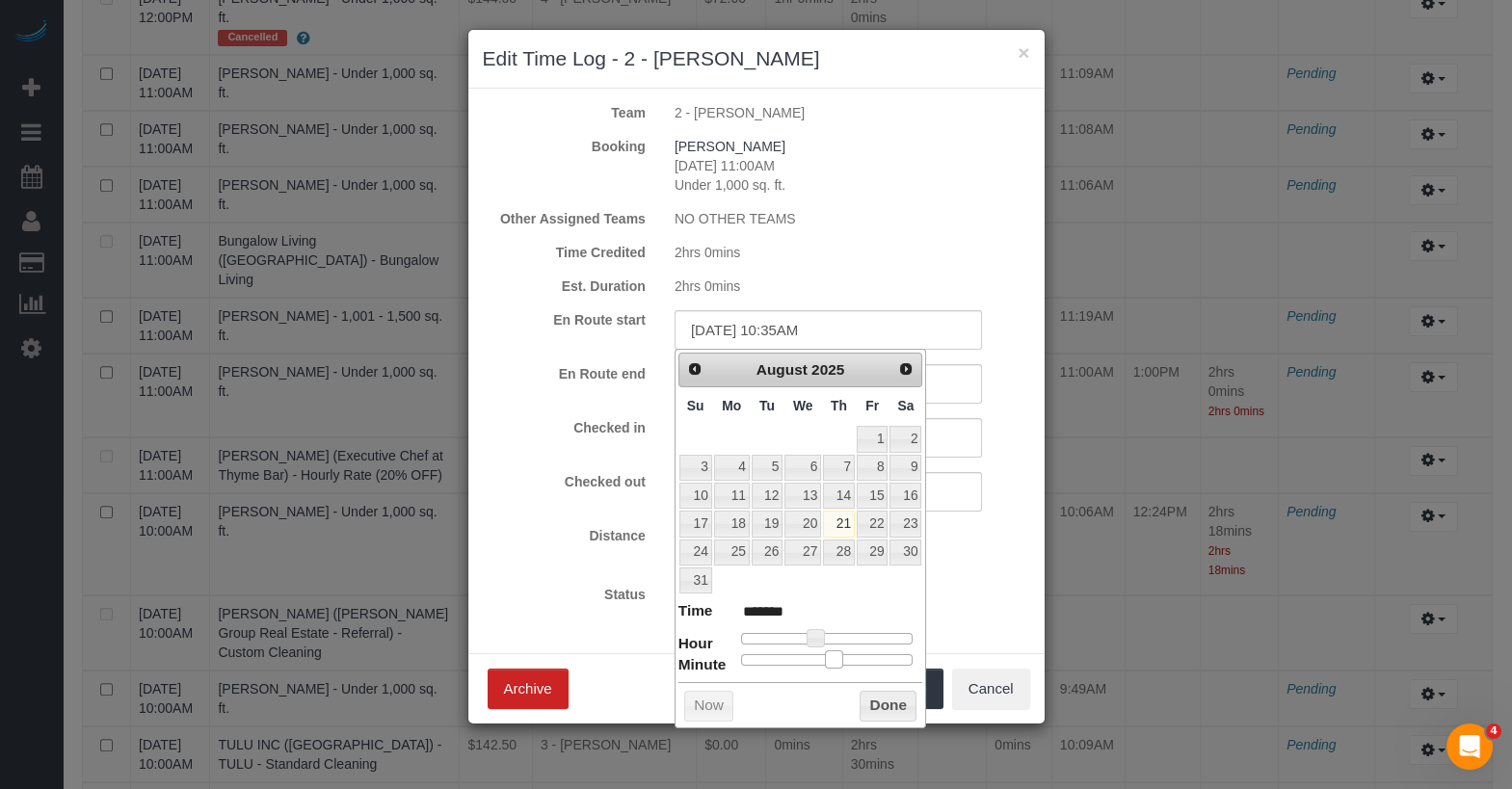
type input "08/21/2025 10:36AM"
type input "*******"
type input "08/21/2025 10:37AM"
type input "*******"
type input "08/21/2025 10:38AM"
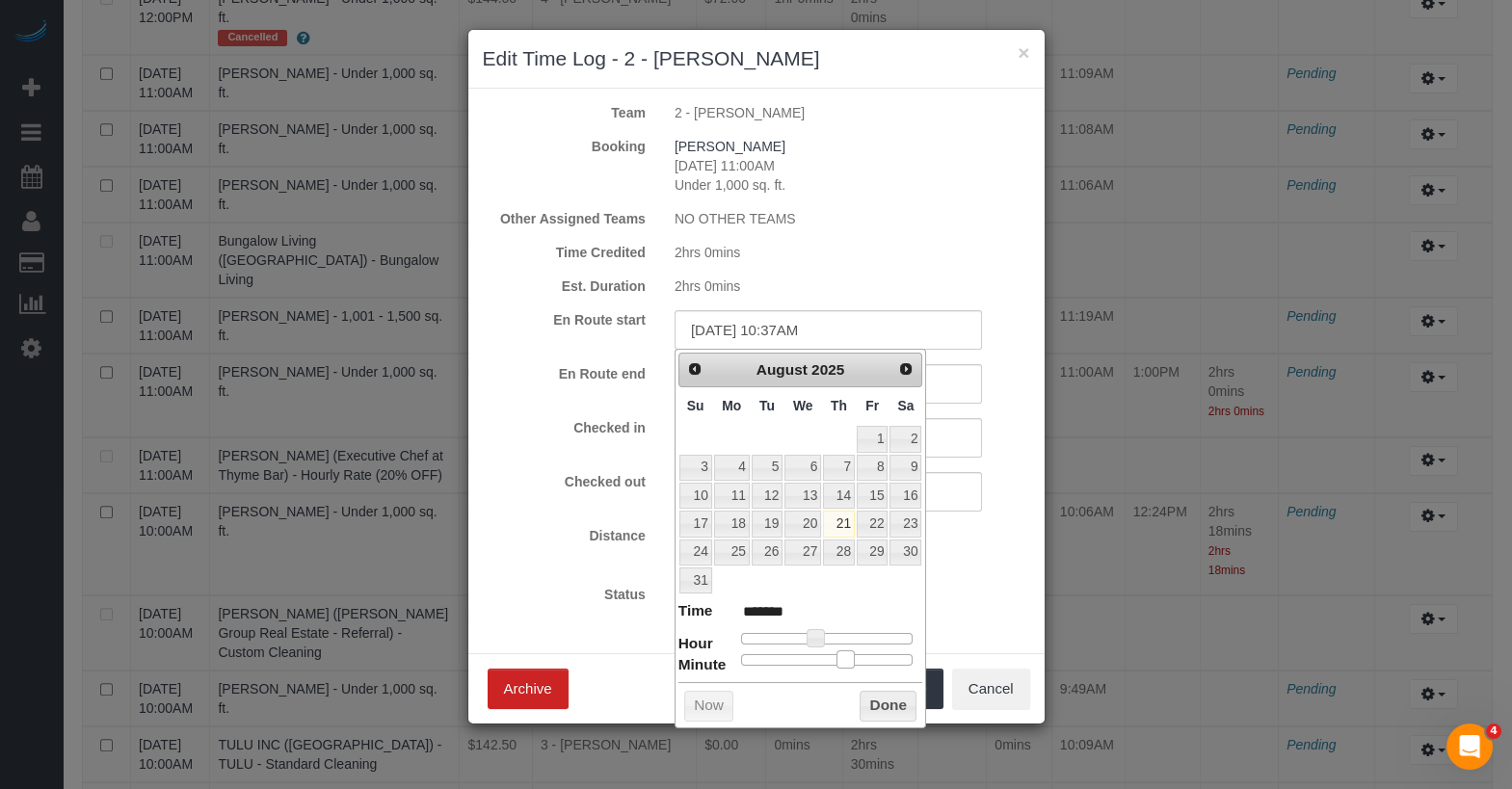
type input "*******"
type input "08/21/2025 10:39AM"
type input "*******"
type input "08/21/2025 10:40AM"
type input "*******"
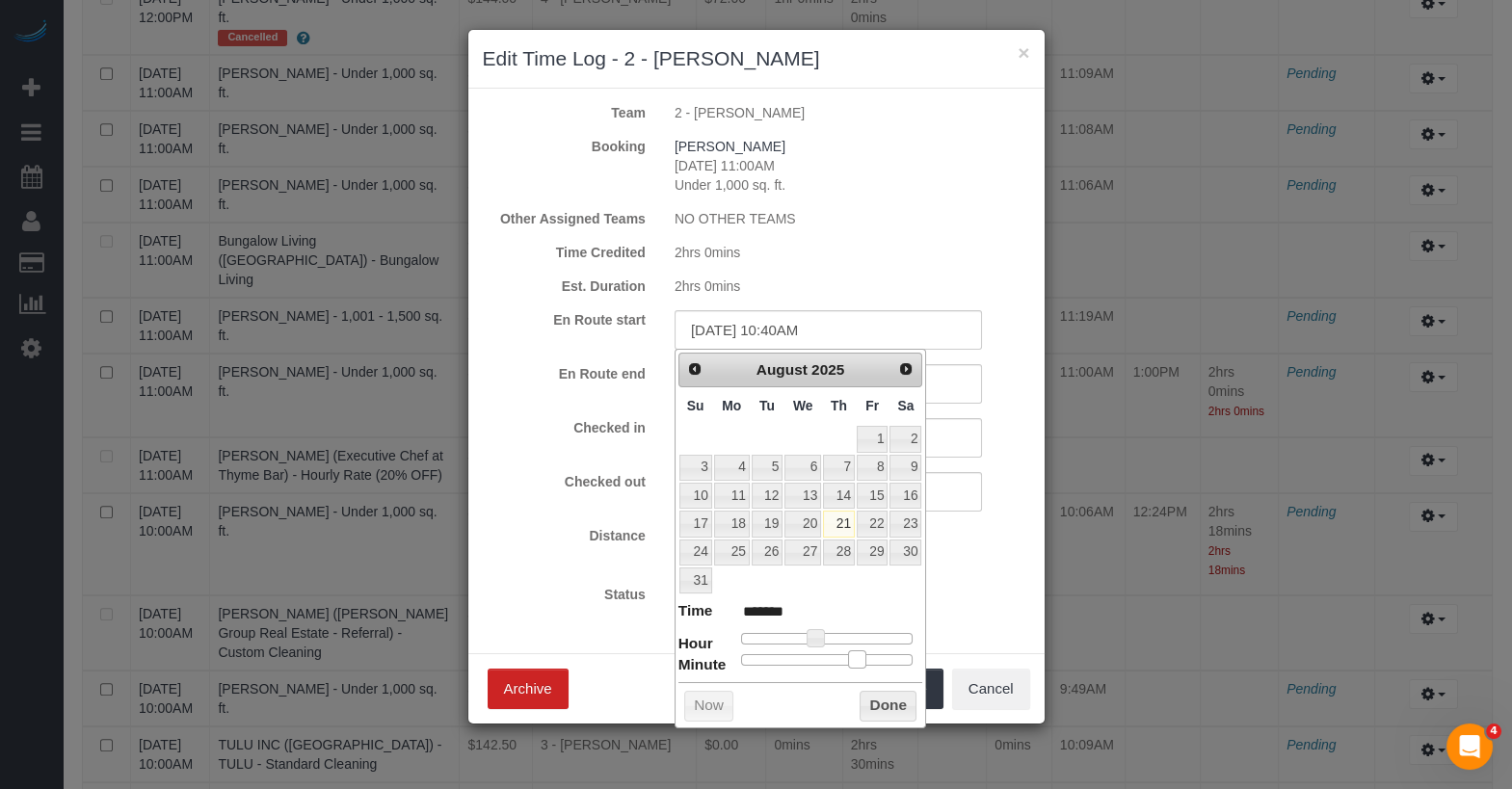
type input "08/21/2025 10:41AM"
type input "*******"
type input "08/21/2025 10:42AM"
type input "*******"
drag, startPoint x: 836, startPoint y: 651, endPoint x: 866, endPoint y: 654, distance: 30.1
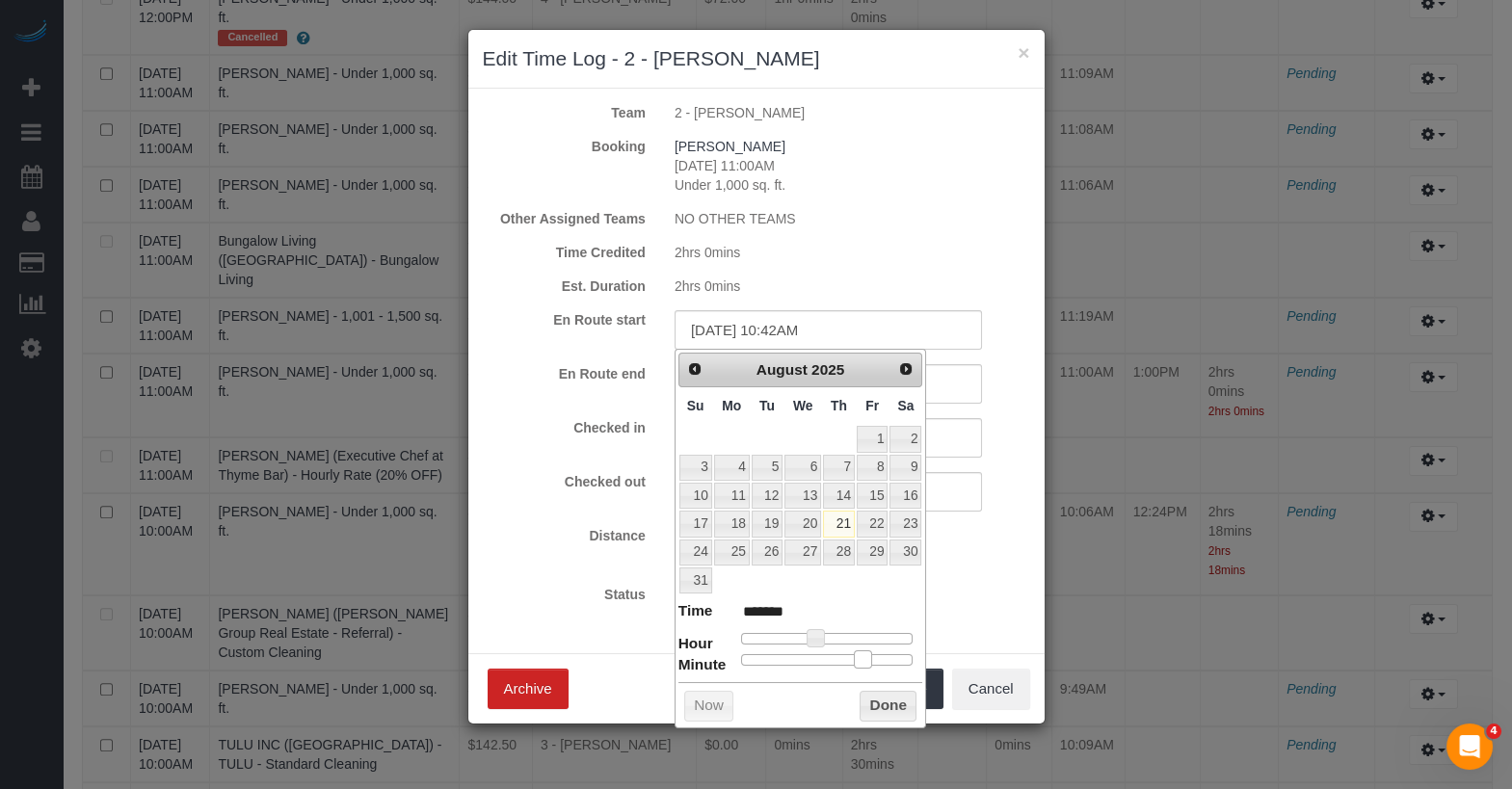
click at [867, 656] on span at bounding box center [863, 659] width 17 height 17
click at [942, 397] on input "text" at bounding box center [828, 383] width 307 height 40
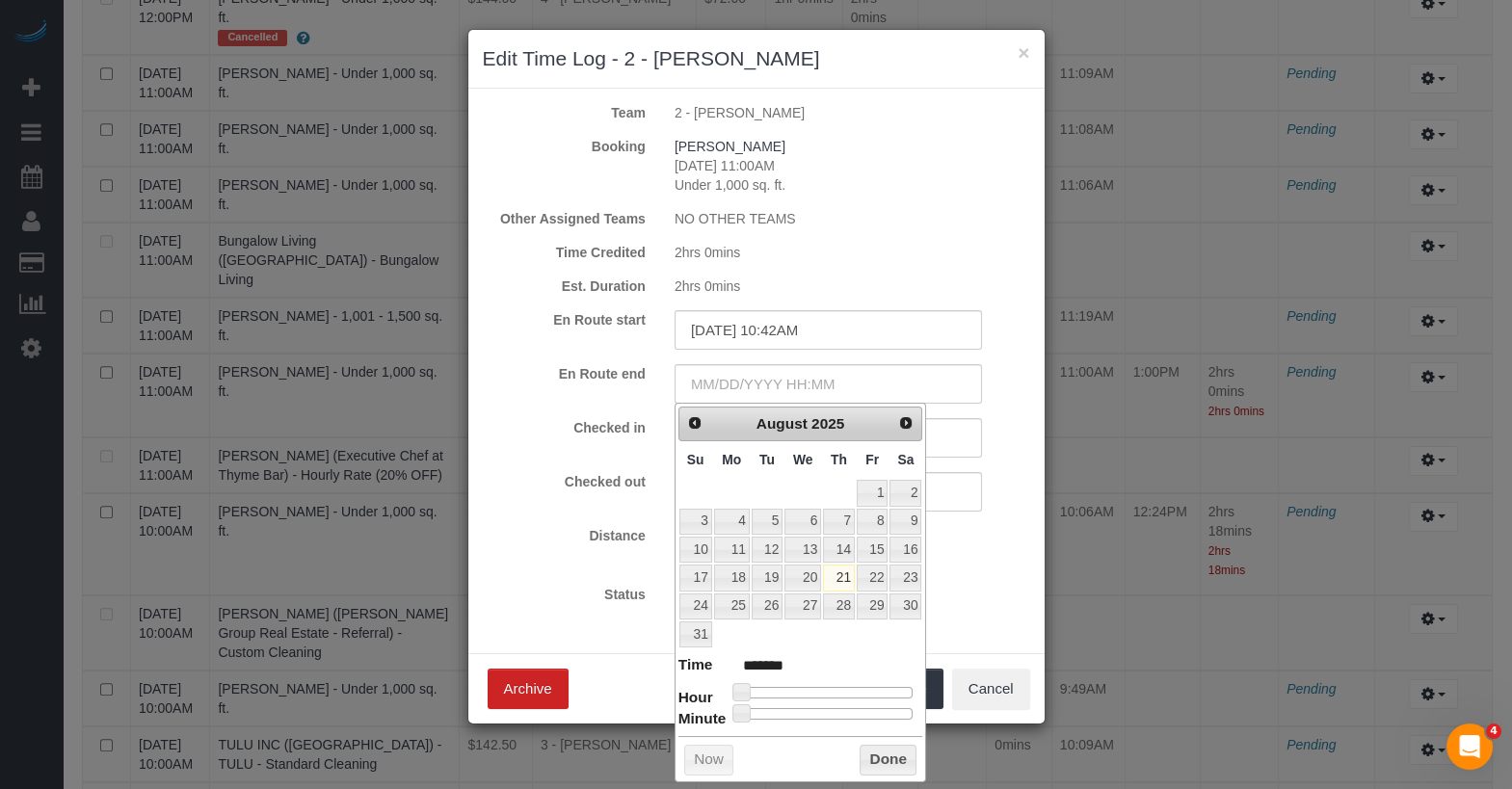
type input "08/21/2025 11:00AM"
type input "*******"
click at [823, 687] on div at bounding box center [827, 692] width 173 height 12
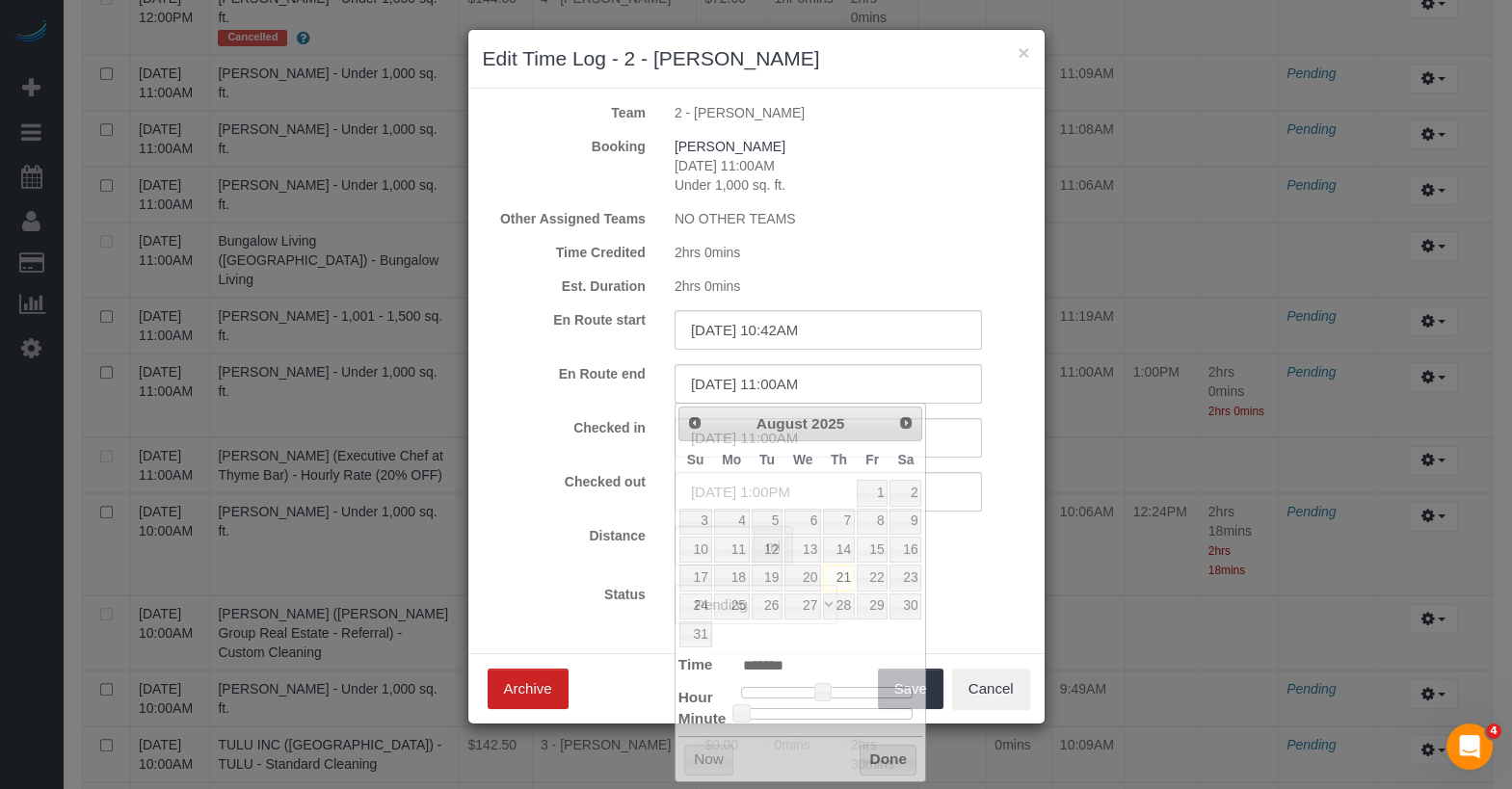
click at [950, 616] on div "Status Approved Approved + Update team with Time Reported Approved + Update tea…" at bounding box center [756, 604] width 576 height 40
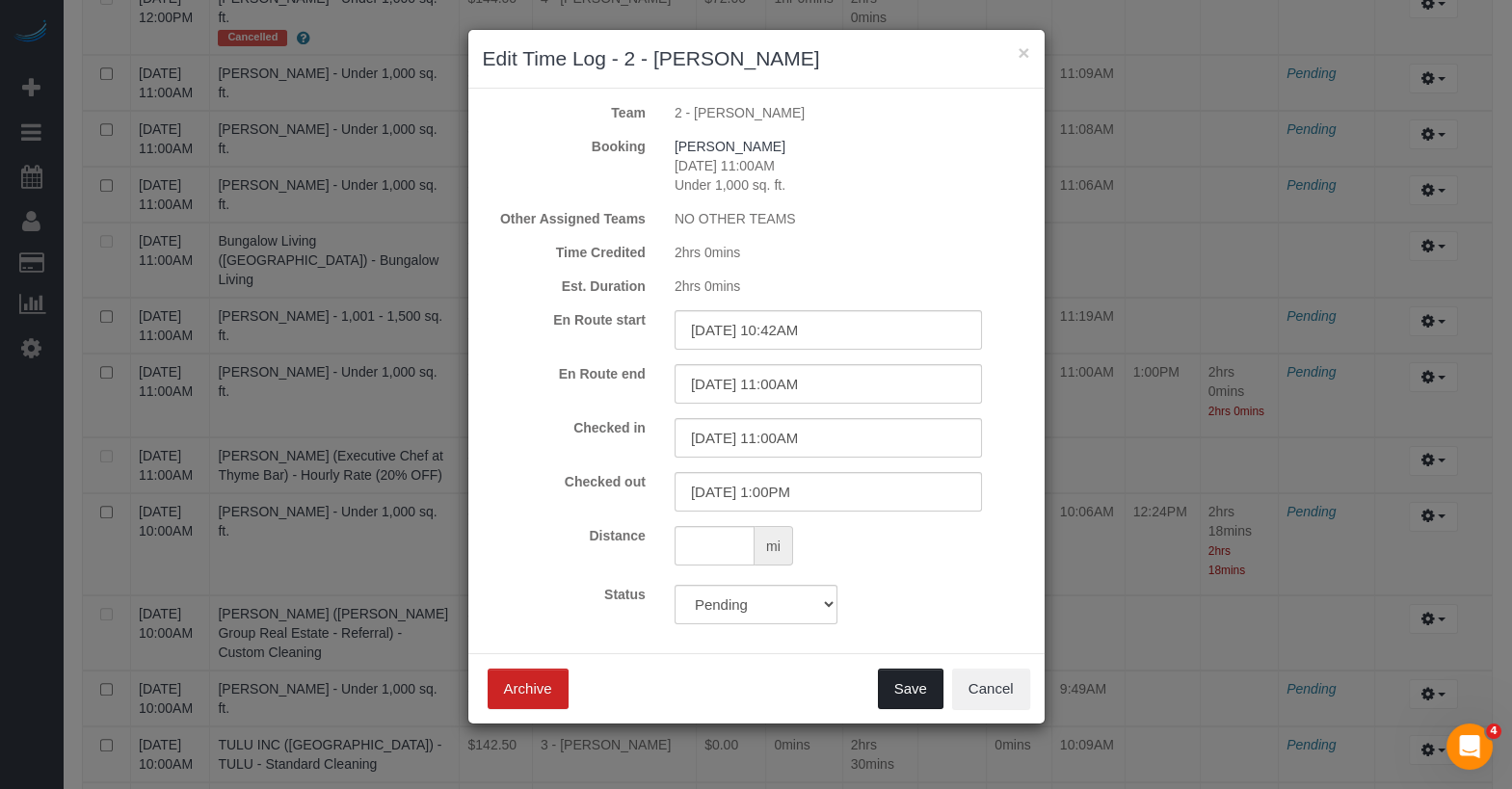
click at [925, 672] on button "Save" at bounding box center [911, 689] width 66 height 41
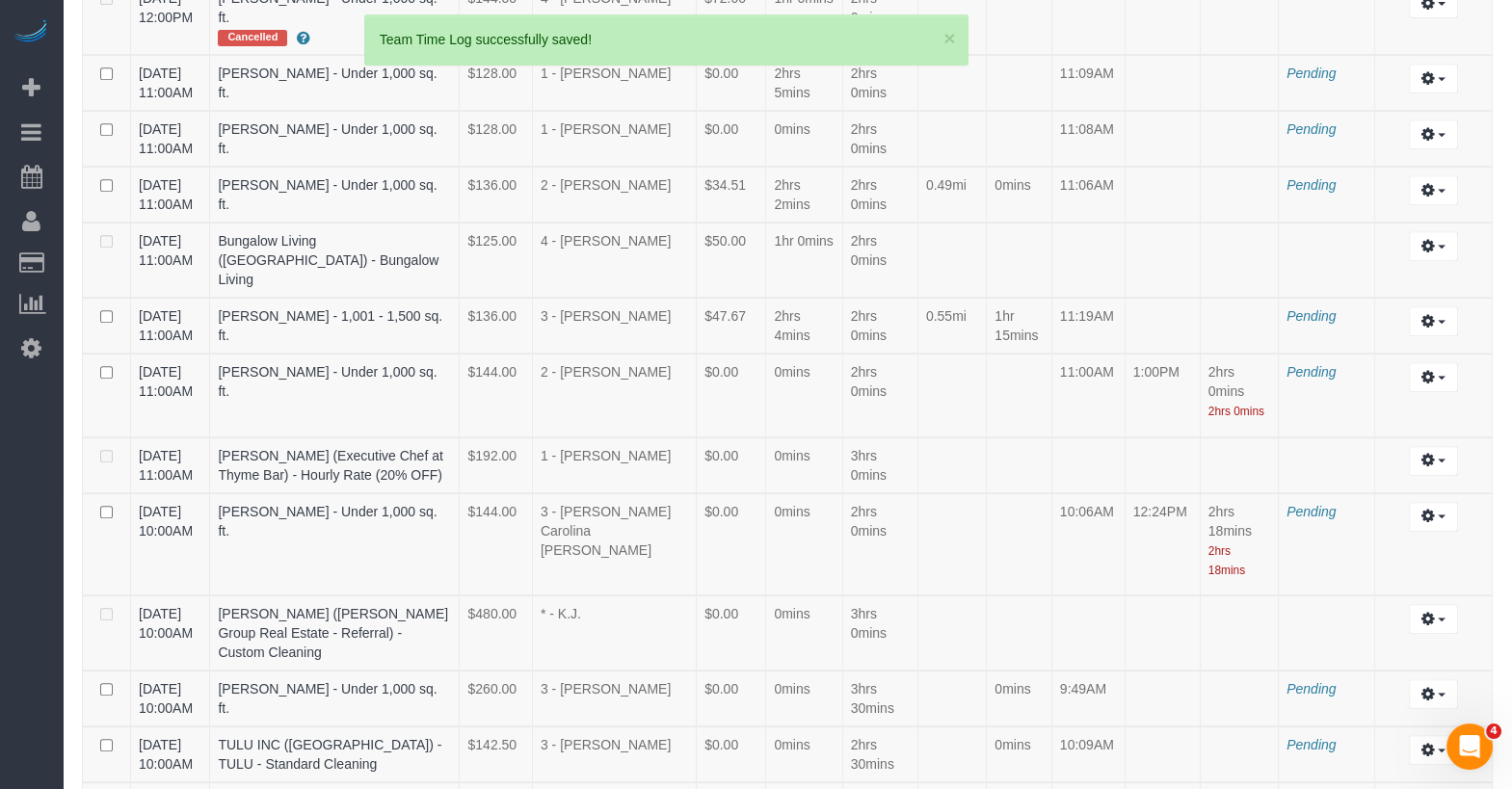
scroll to position [1693, 0]
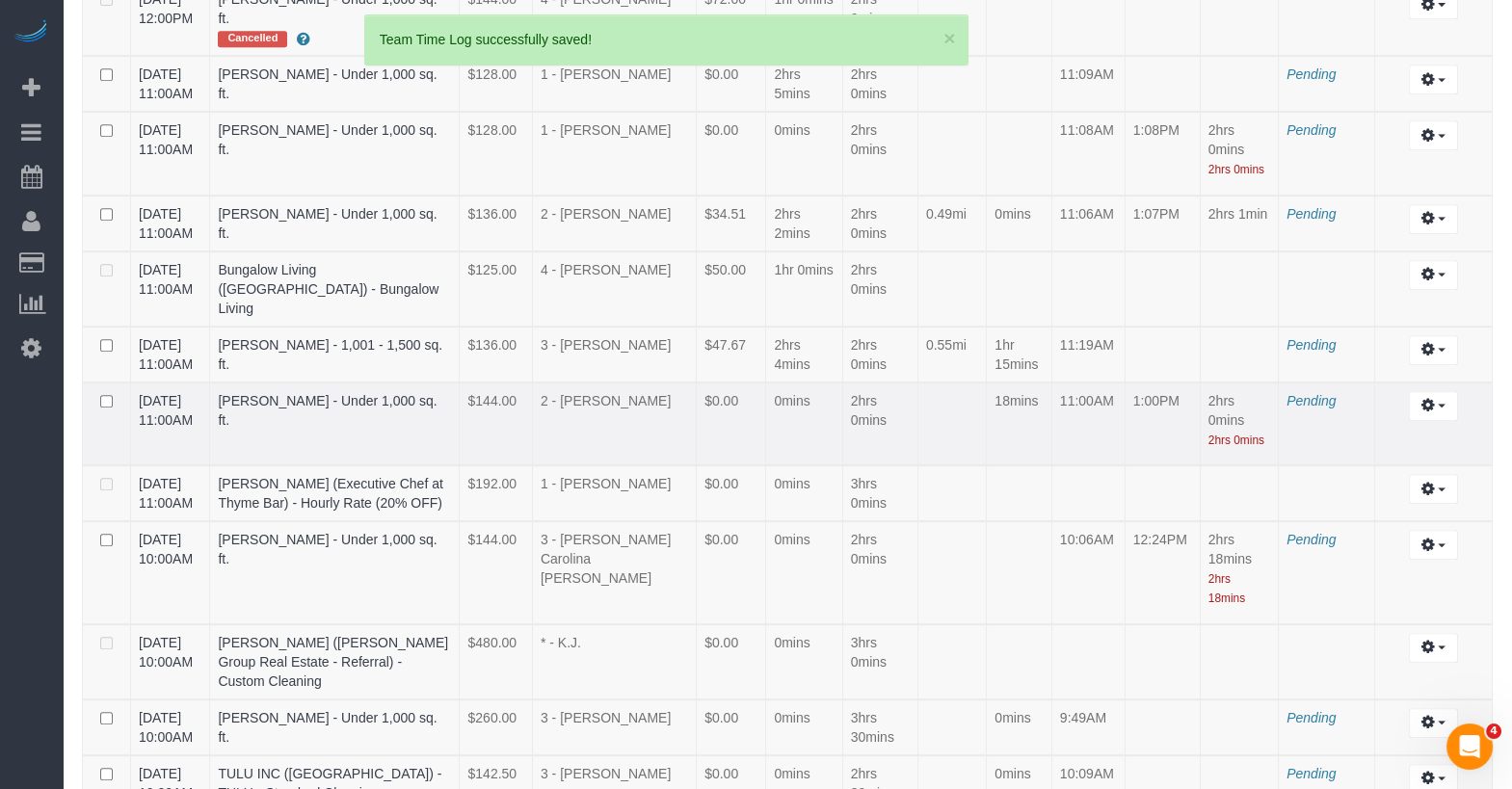
click at [1310, 410] on div at bounding box center [1327, 412] width 80 height 5
click at [1310, 393] on span "Pending" at bounding box center [1311, 401] width 49 height 15
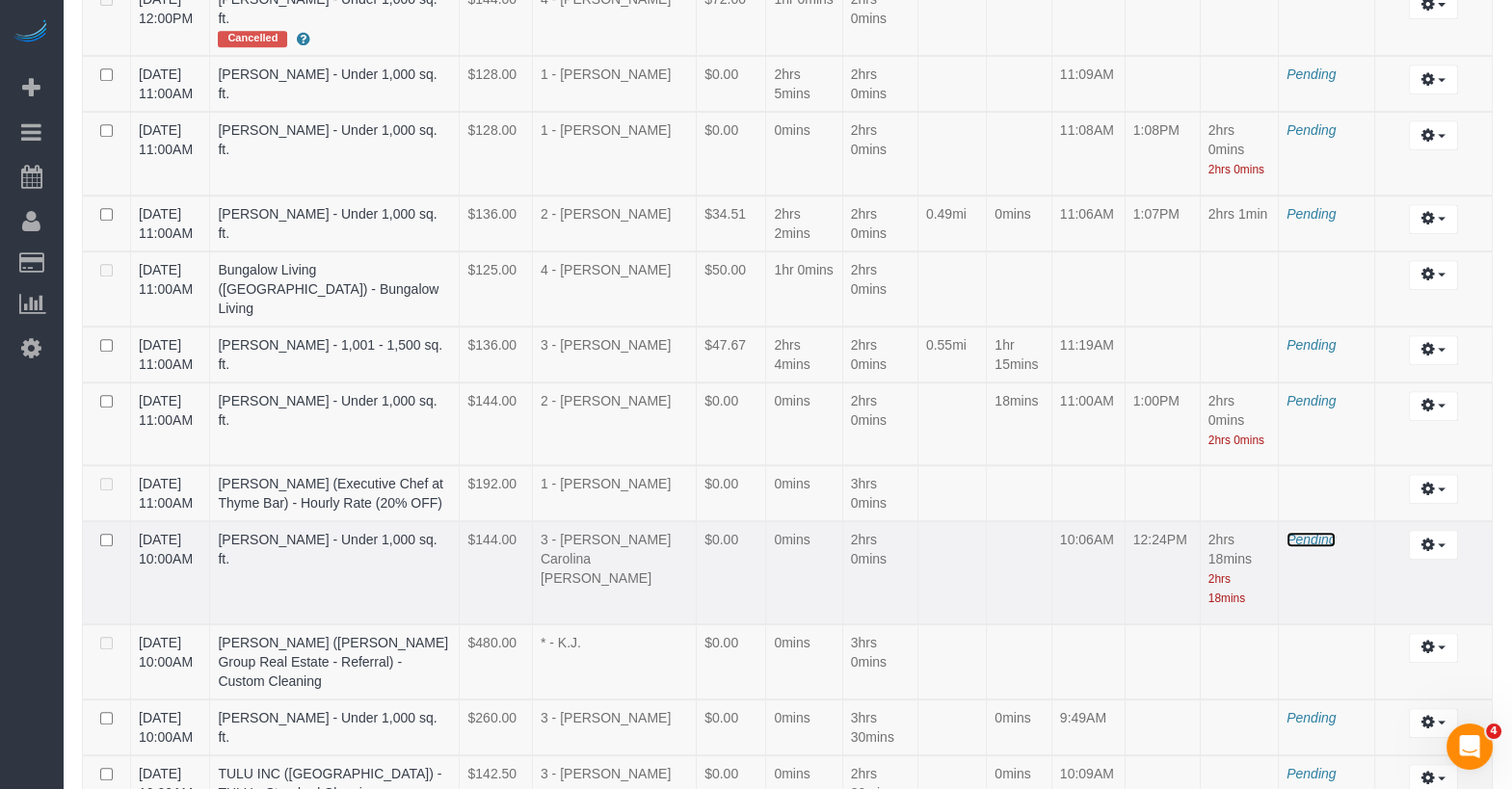
click at [1317, 532] on span "Pending" at bounding box center [1311, 540] width 49 height 15
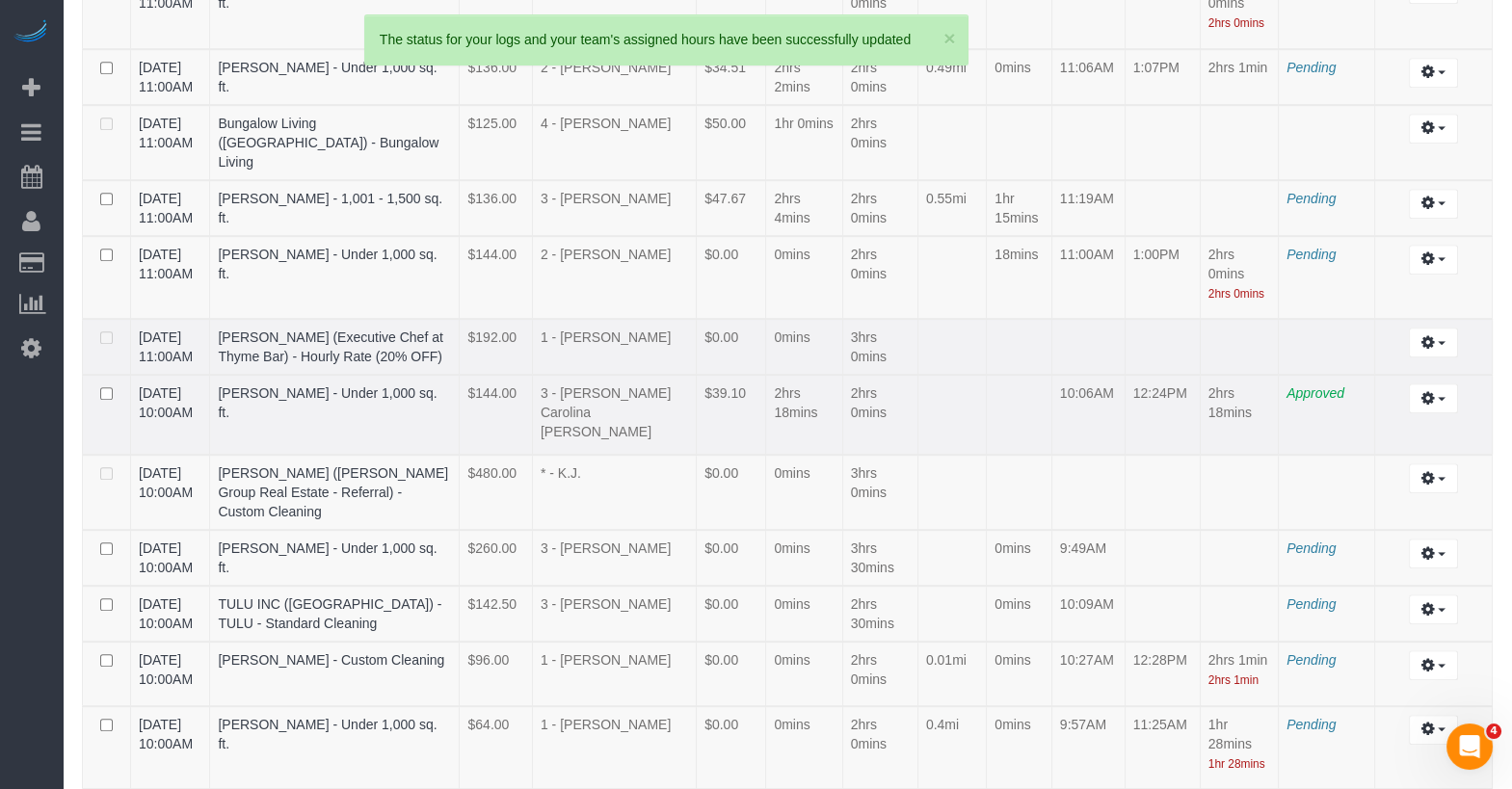
scroll to position [1902, 0]
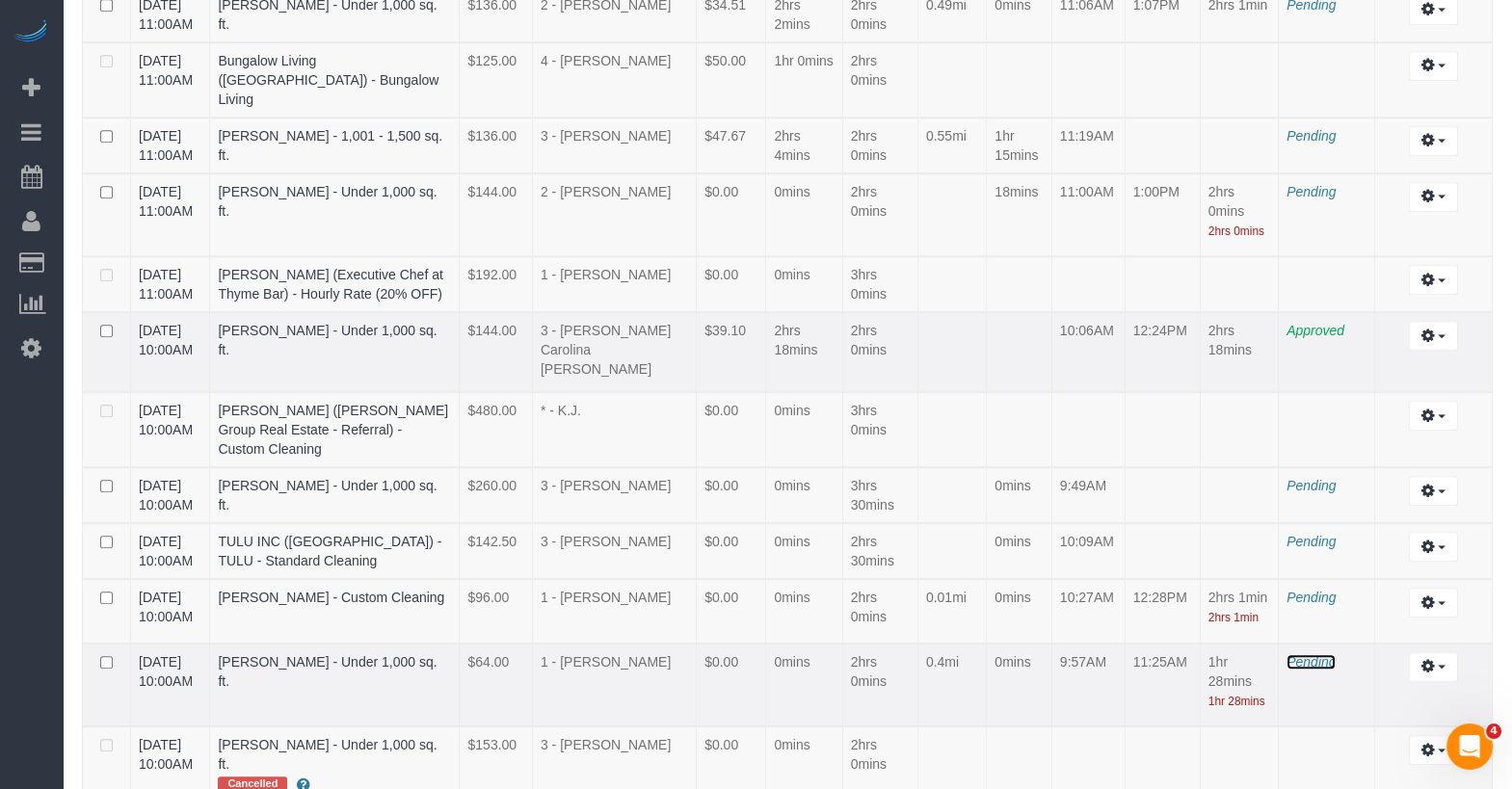
click at [1302, 654] on span "Pending" at bounding box center [1311, 662] width 49 height 15
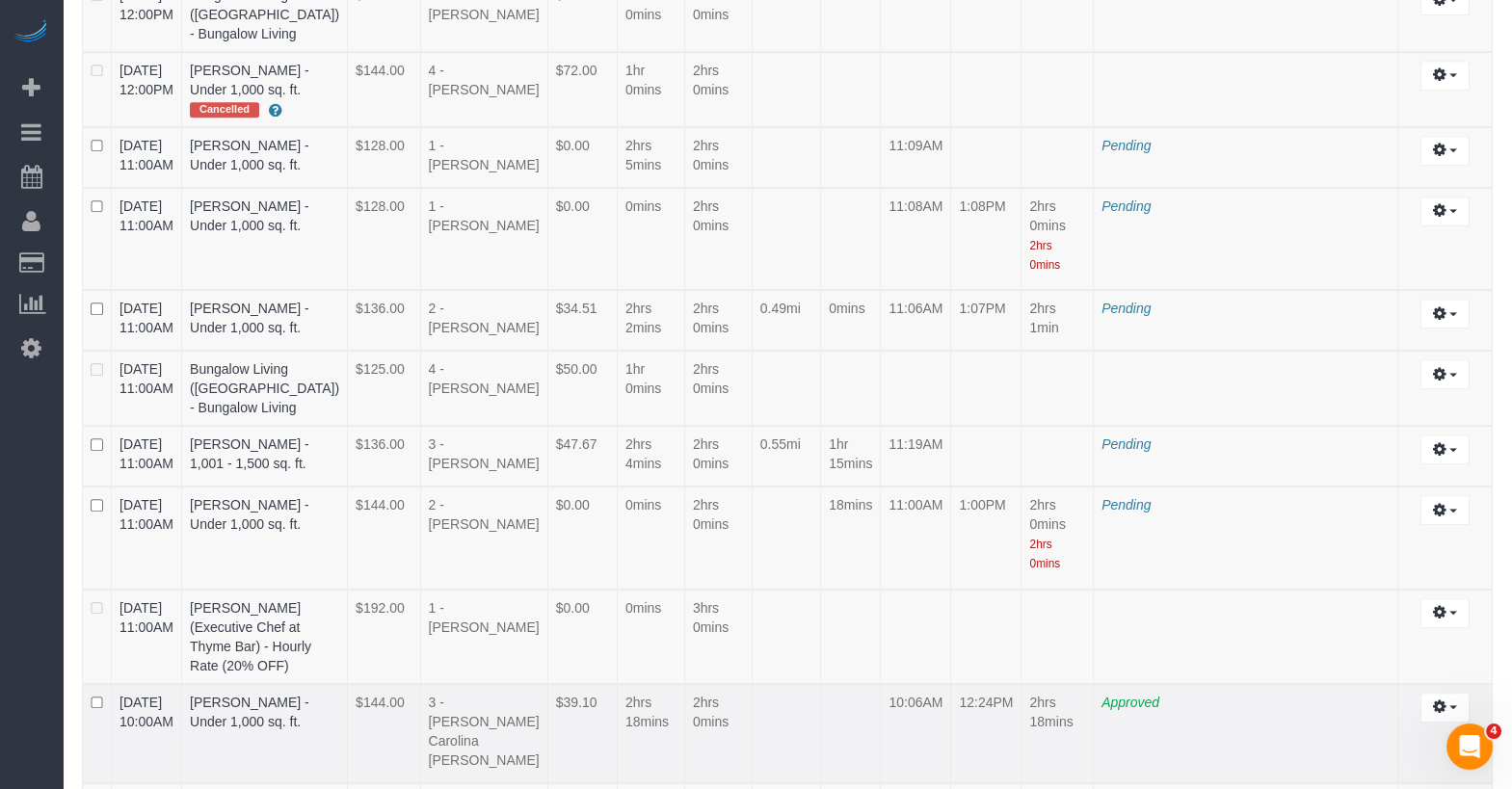
scroll to position [3593, 0]
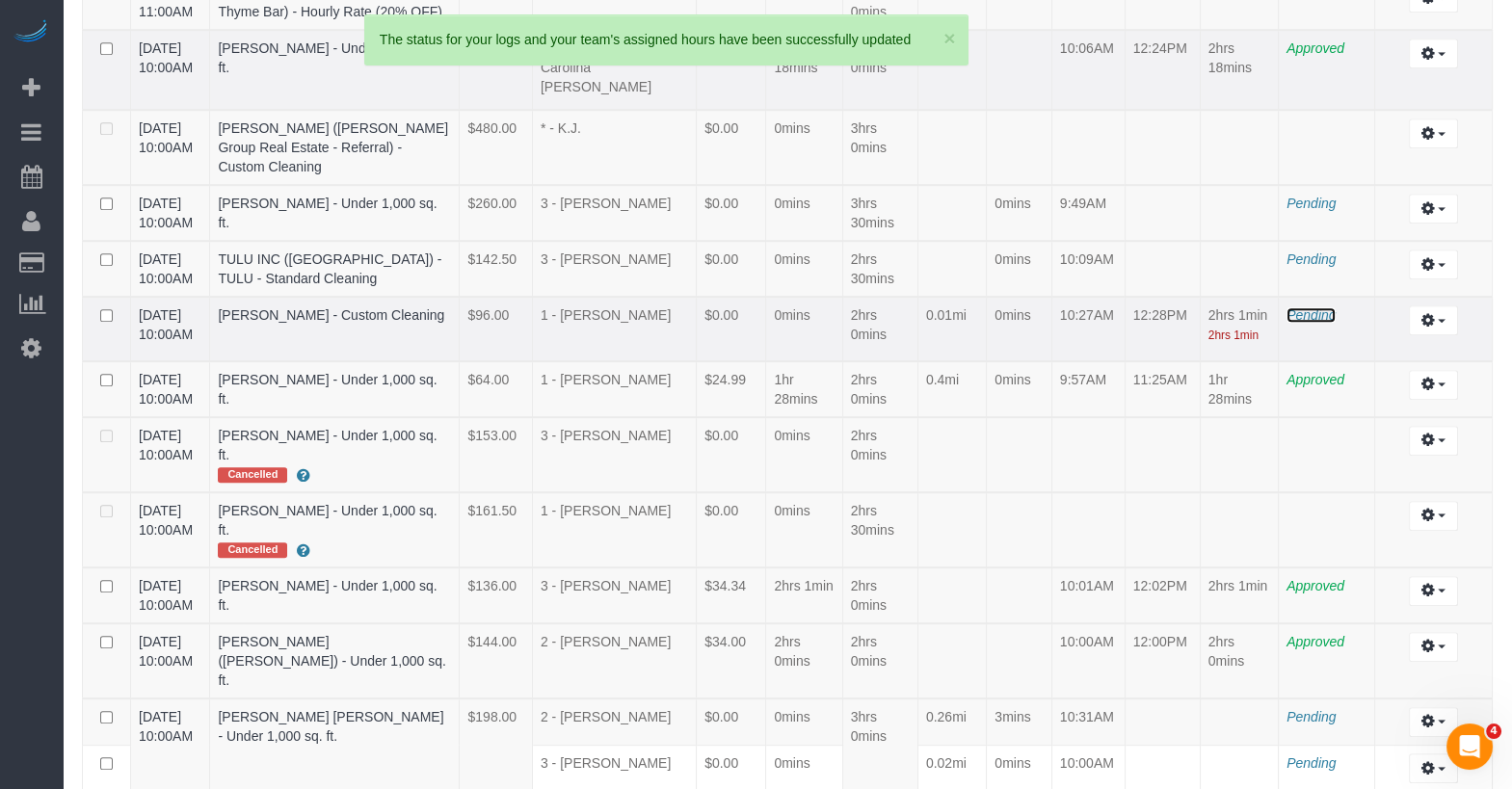
click at [1294, 307] on span "Pending" at bounding box center [1311, 315] width 49 height 15
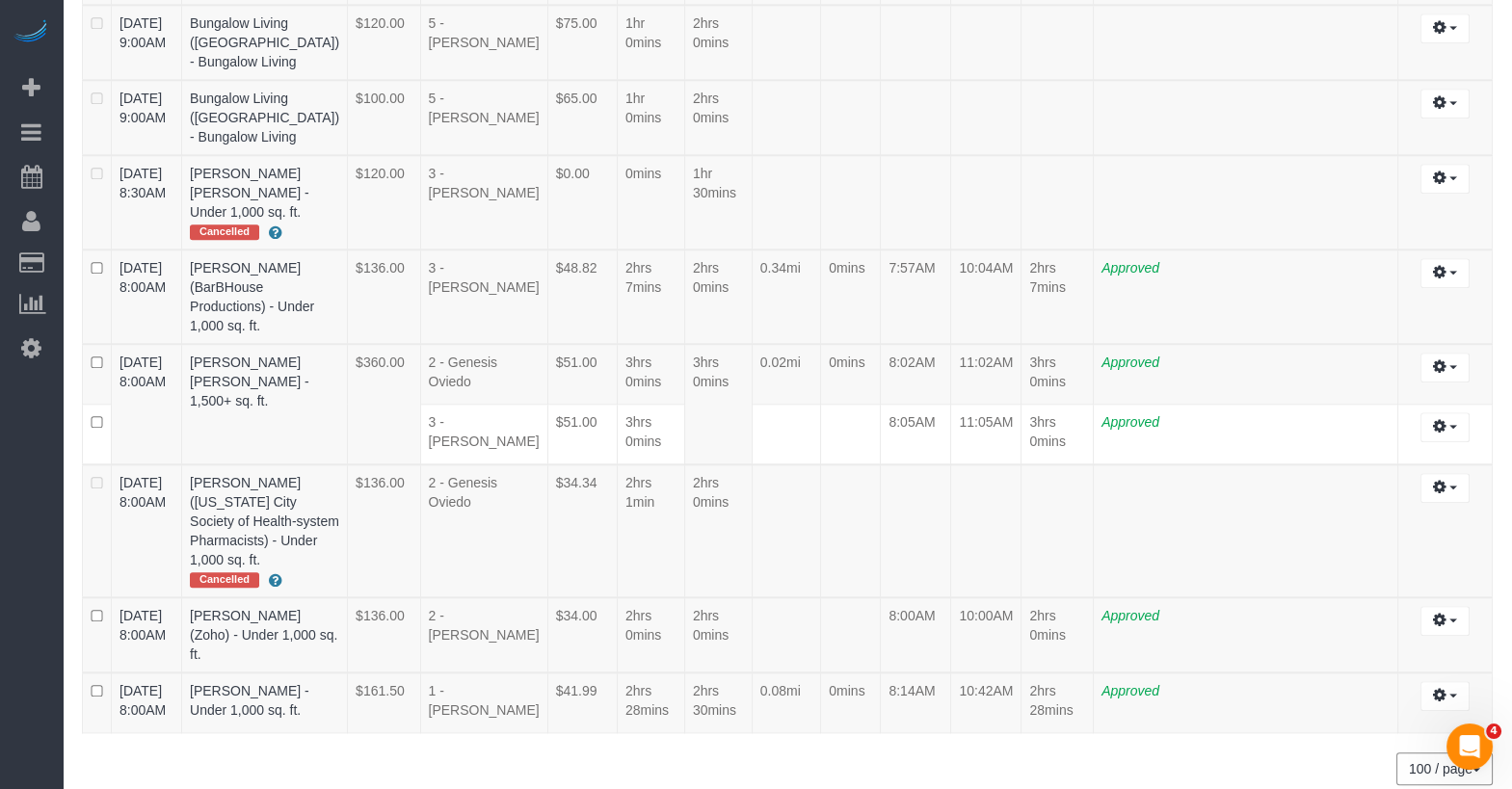
scroll to position [4227, 0]
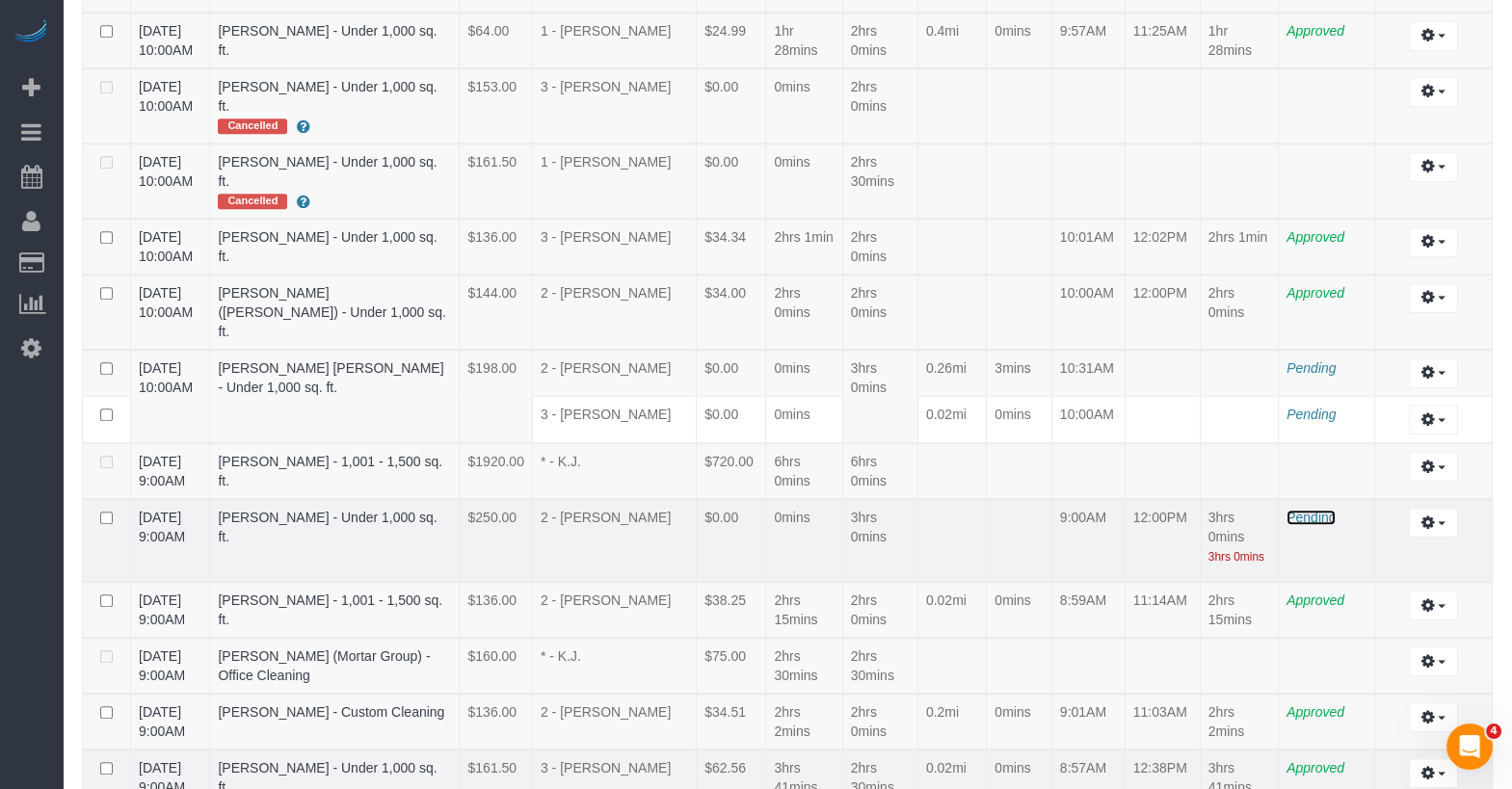
click at [1297, 510] on span "Pending" at bounding box center [1311, 518] width 49 height 15
click at [1317, 499] on td "Pending" at bounding box center [1327, 541] width 97 height 84
click at [1313, 510] on span "Pending" at bounding box center [1311, 518] width 49 height 15
